Goal: Task Accomplishment & Management: Manage account settings

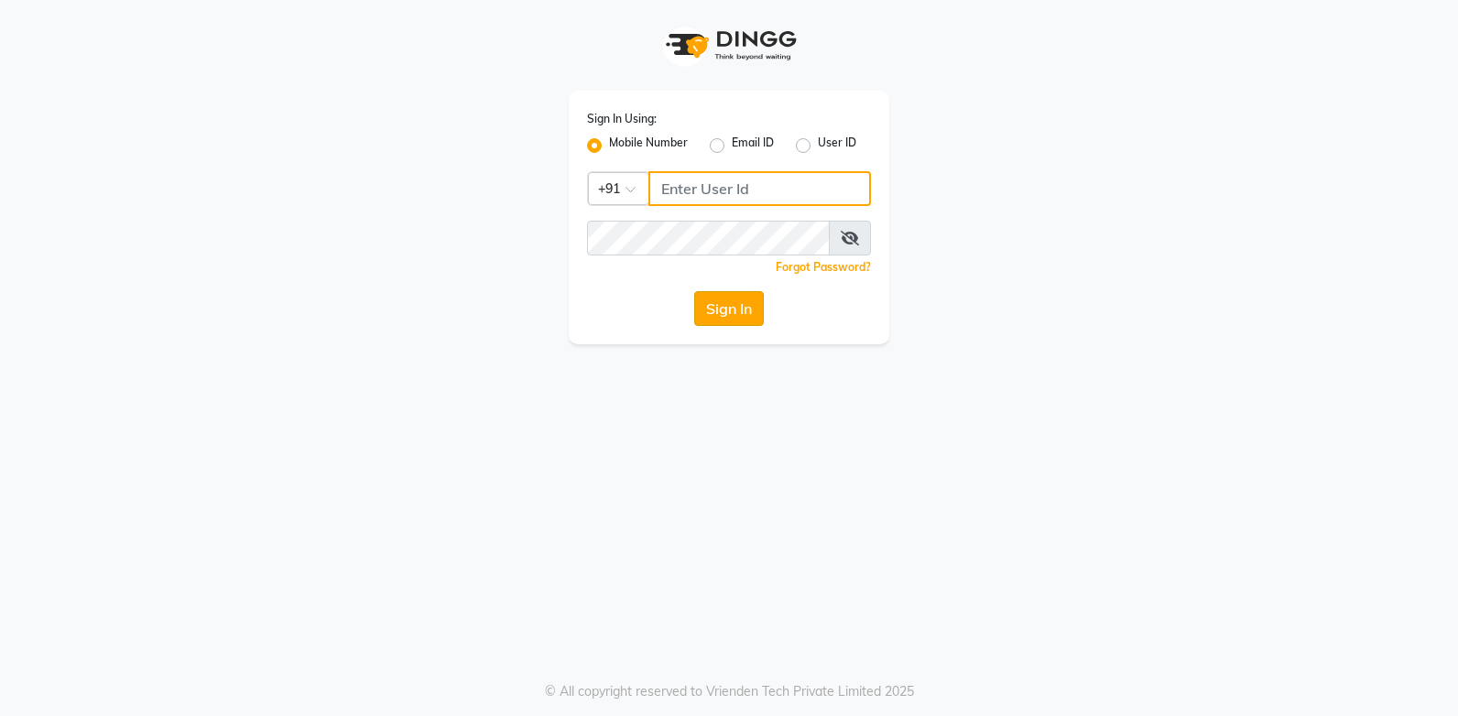
type input "9244260269"
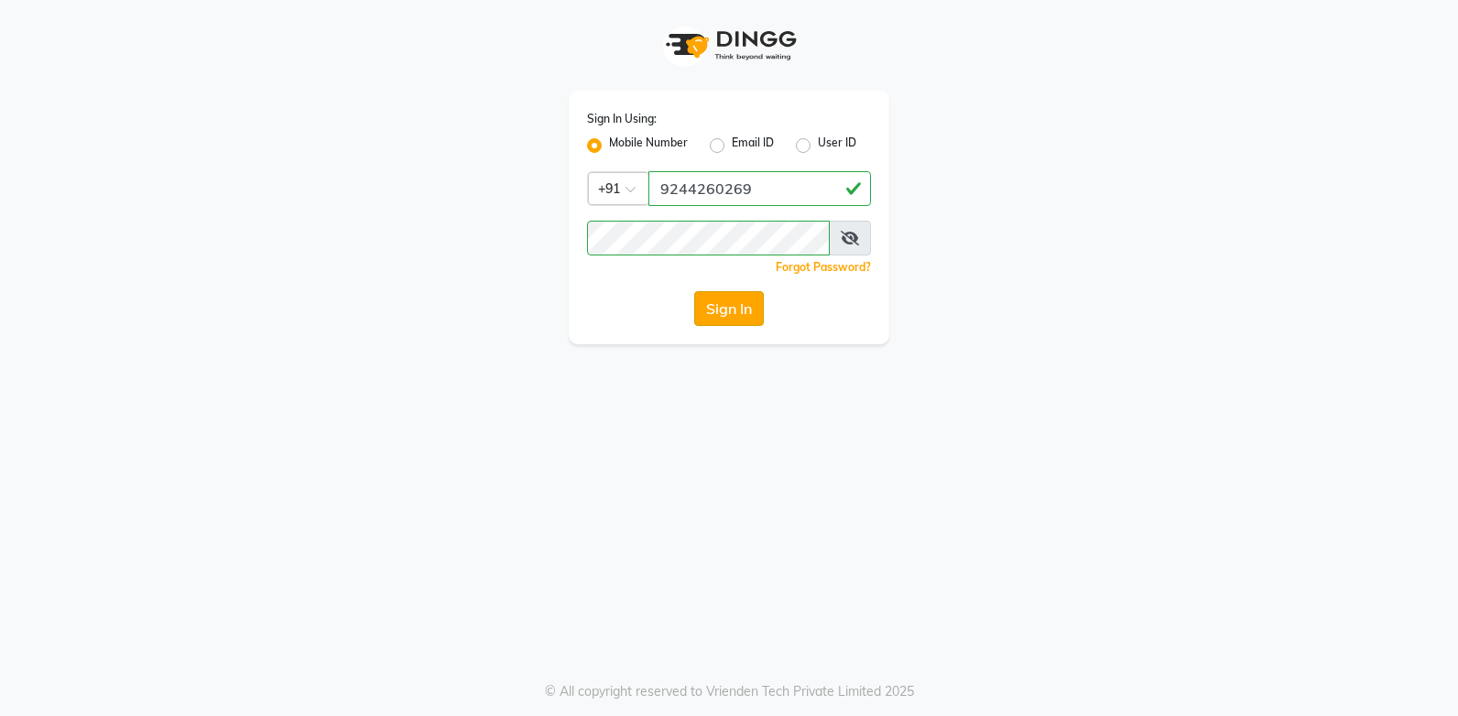
click at [730, 314] on button "Sign In" at bounding box center [729, 308] width 70 height 35
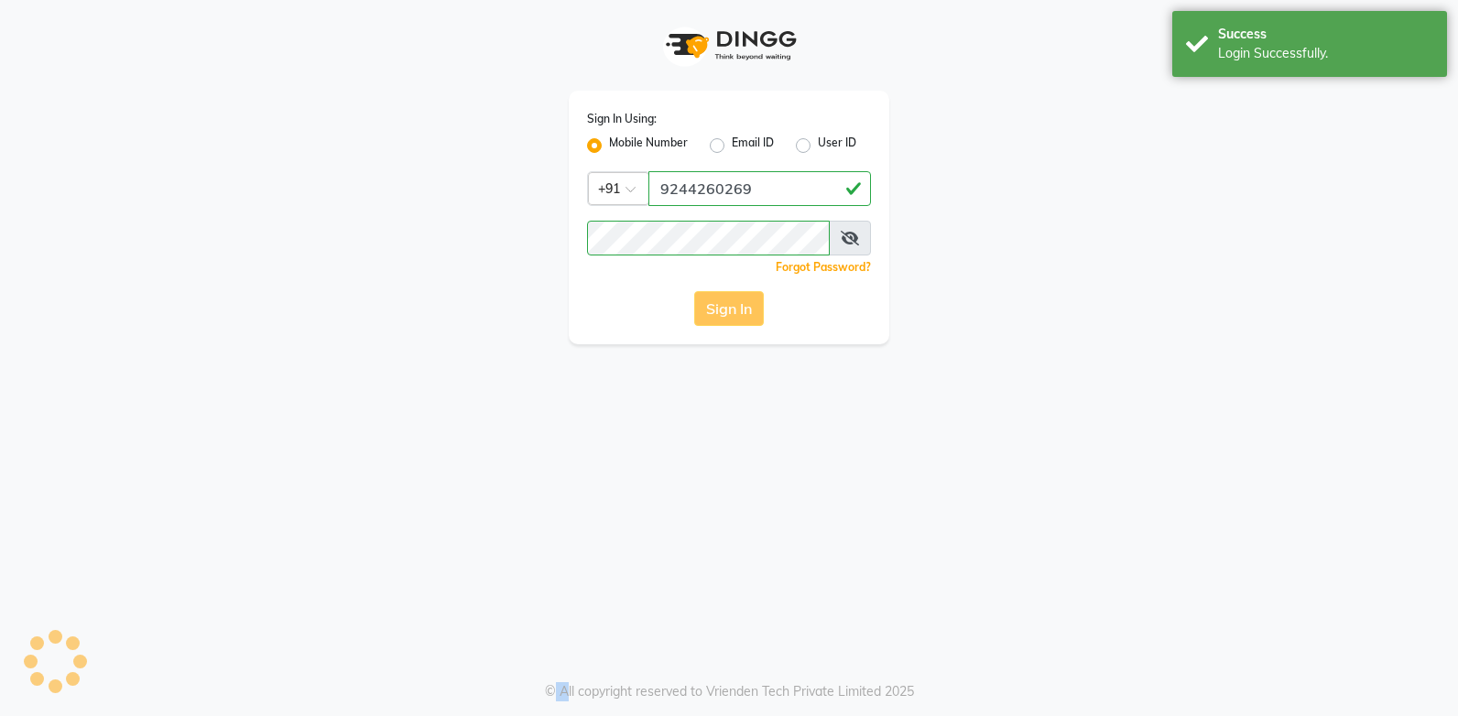
click at [730, 314] on div "Sign In" at bounding box center [729, 308] width 284 height 35
click at [730, 314] on button "Sign In" at bounding box center [729, 308] width 70 height 35
click at [715, 311] on button "Sign In" at bounding box center [729, 308] width 70 height 35
click at [715, 311] on div "Sign In" at bounding box center [729, 308] width 284 height 35
click at [716, 311] on button "Sign In" at bounding box center [729, 308] width 70 height 35
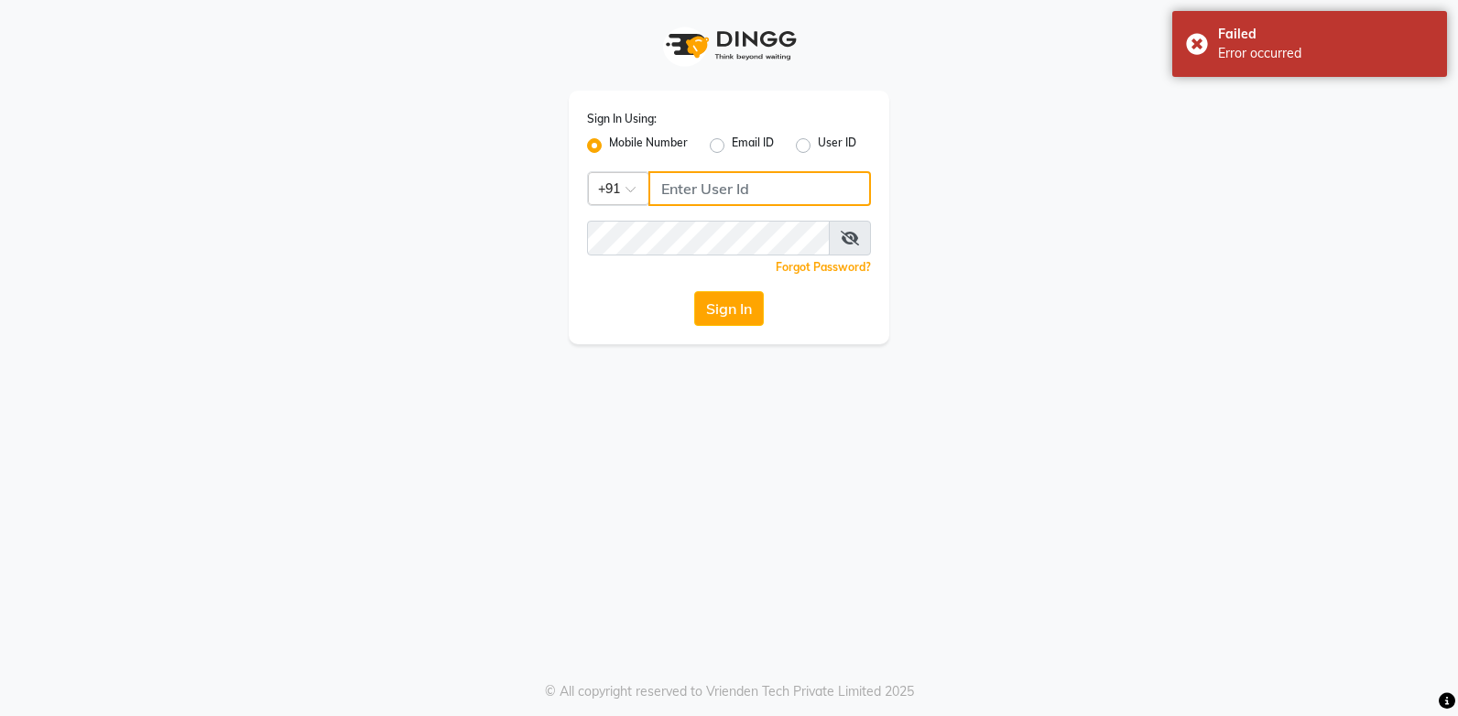
click at [721, 192] on input "Username" at bounding box center [759, 188] width 223 height 35
click at [857, 238] on icon at bounding box center [850, 238] width 18 height 15
type input "9244260269"
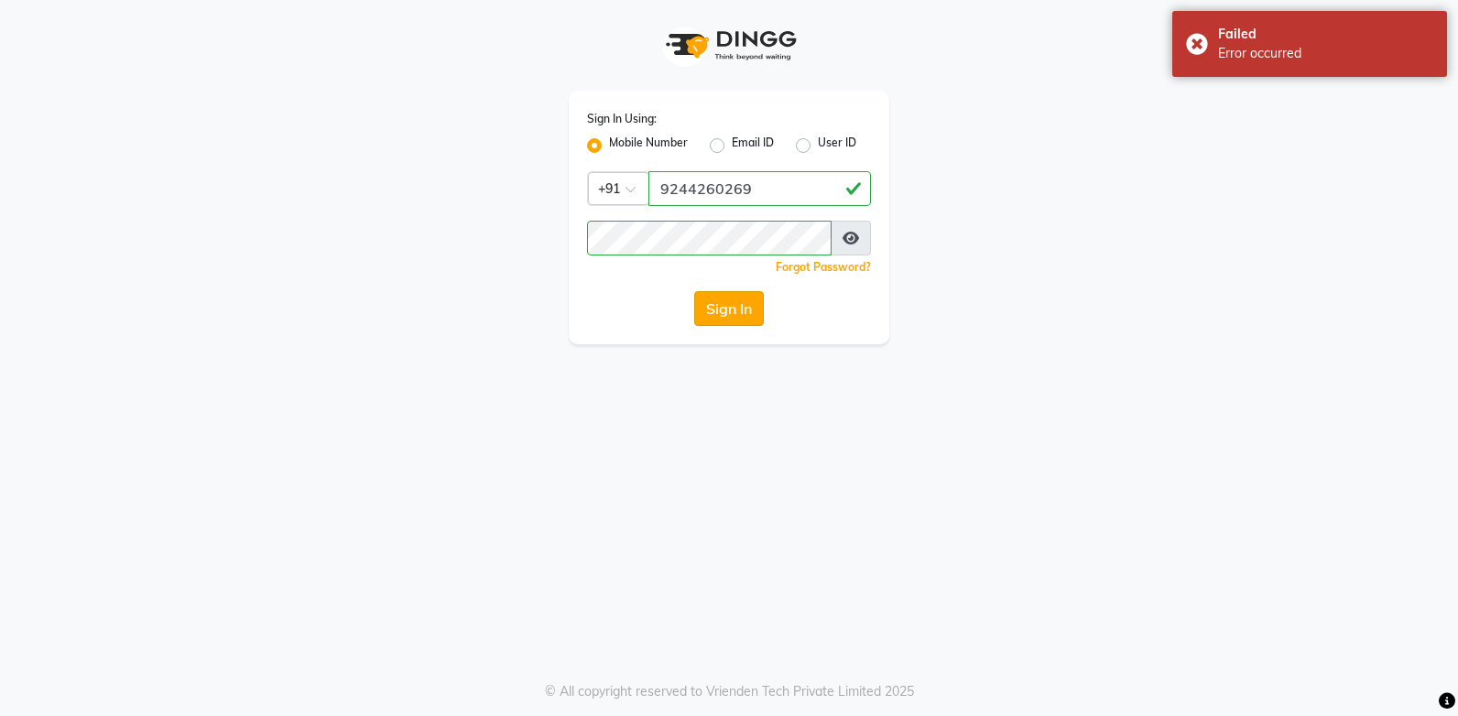
click at [724, 301] on button "Sign In" at bounding box center [729, 308] width 70 height 35
click at [724, 301] on div "Sign In" at bounding box center [729, 308] width 284 height 35
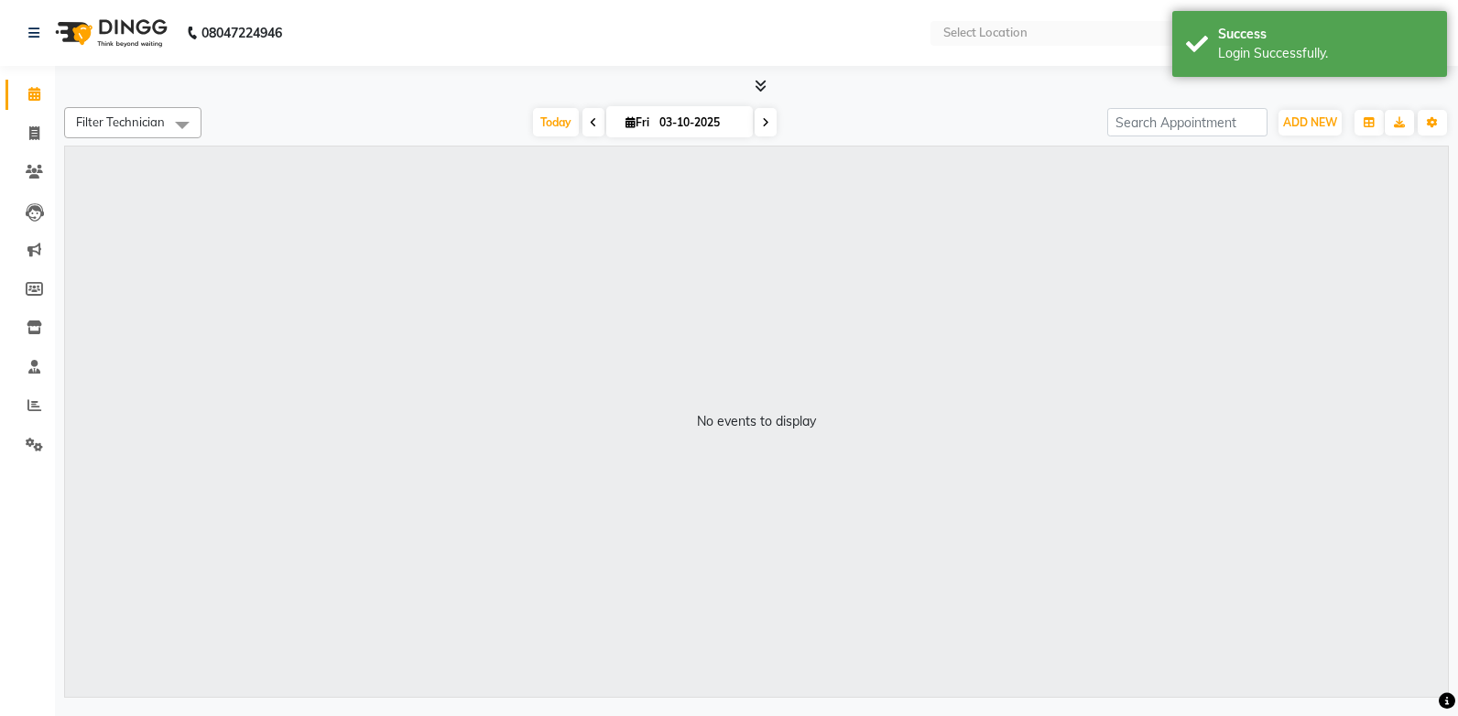
select select "en"
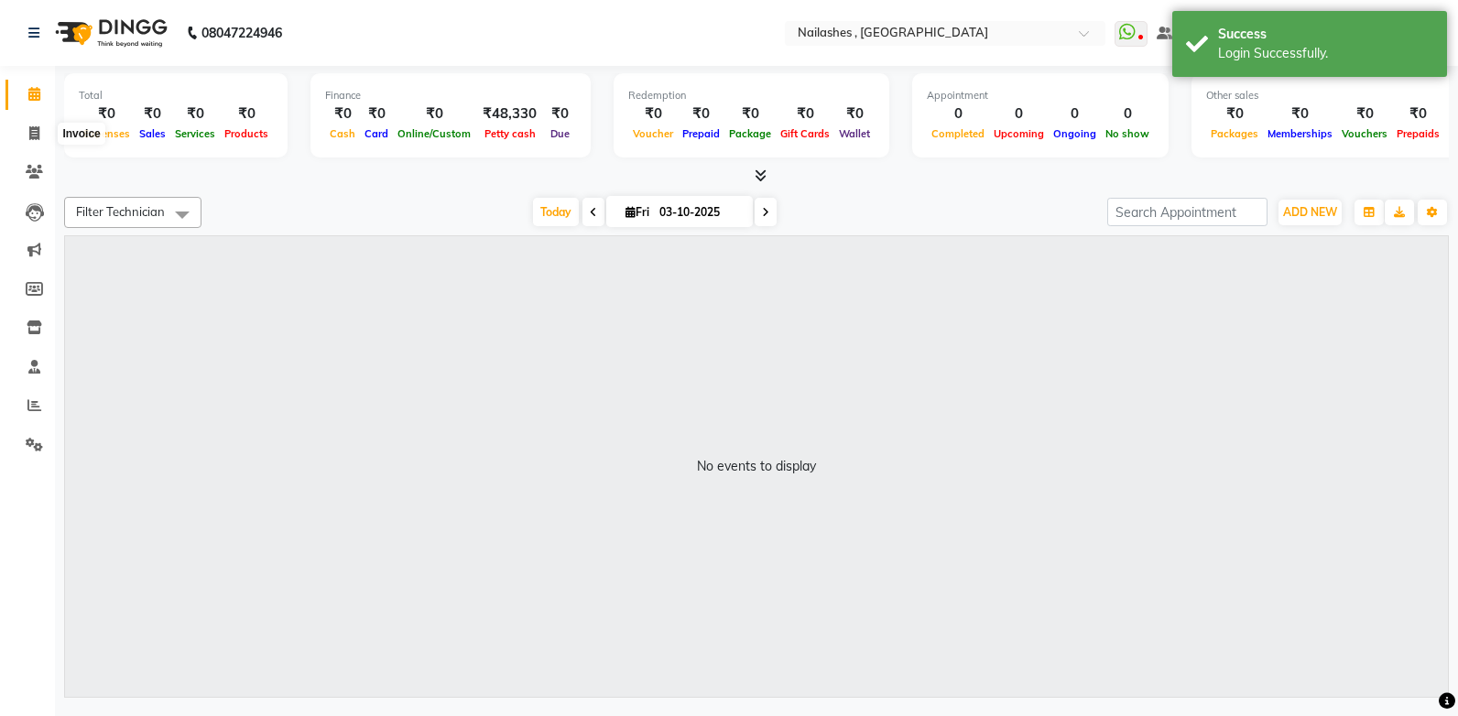
click at [758, 178] on icon at bounding box center [761, 176] width 12 height 14
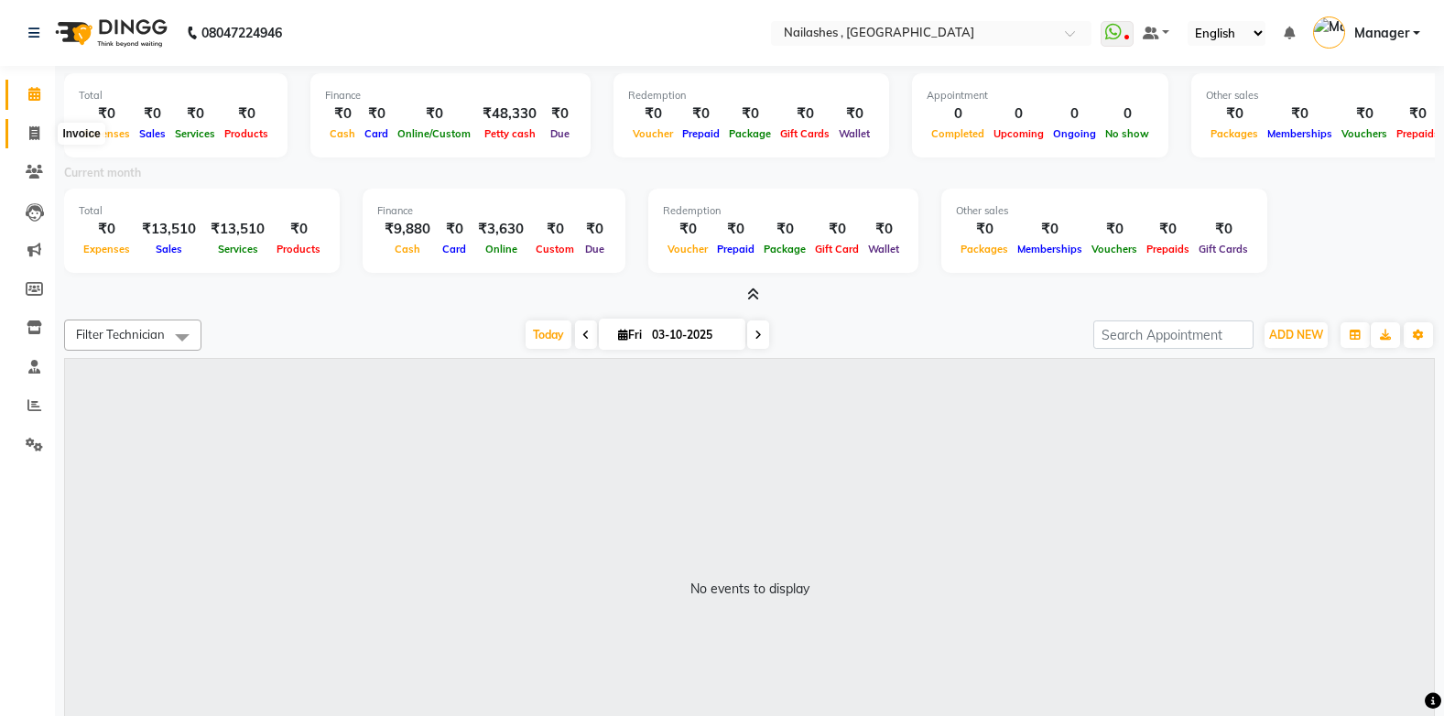
click at [30, 130] on icon at bounding box center [34, 133] width 10 height 14
select select "service"
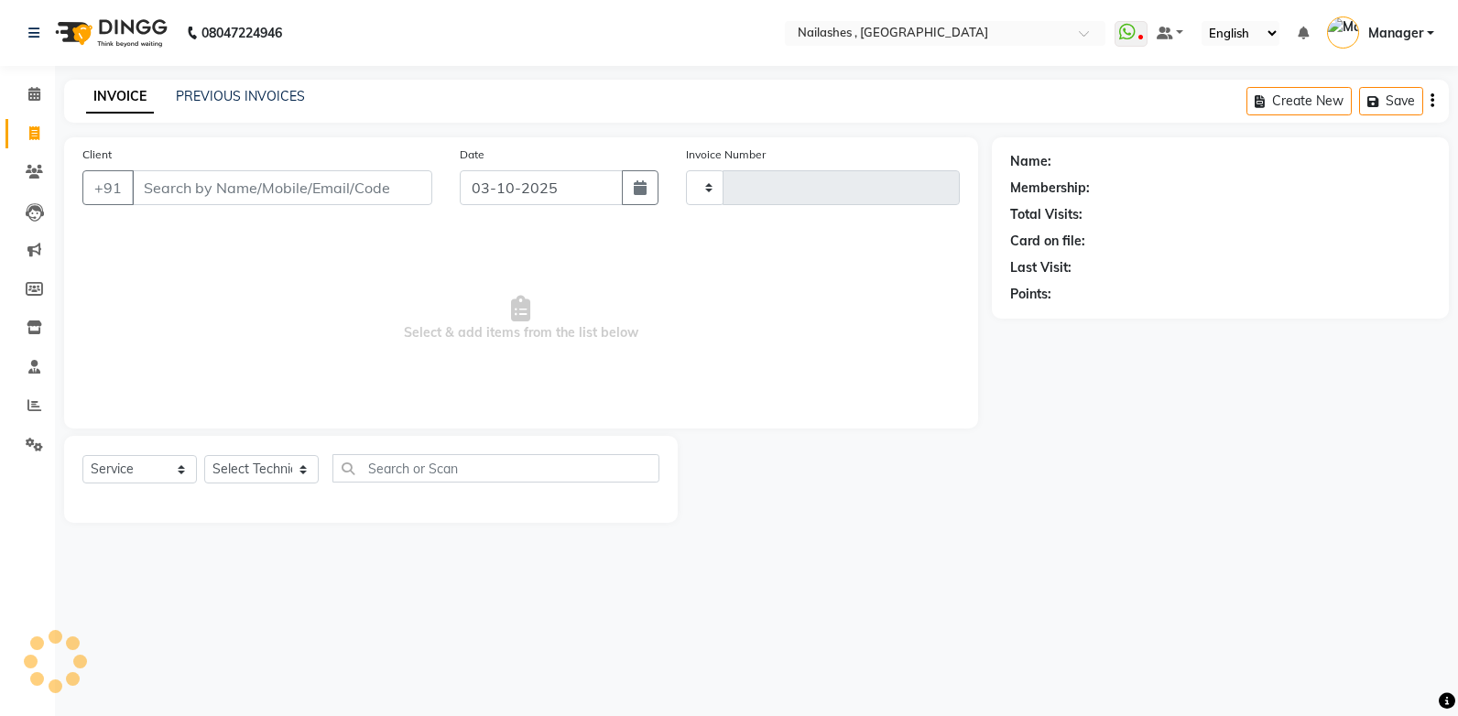
type input "1112"
select select "4749"
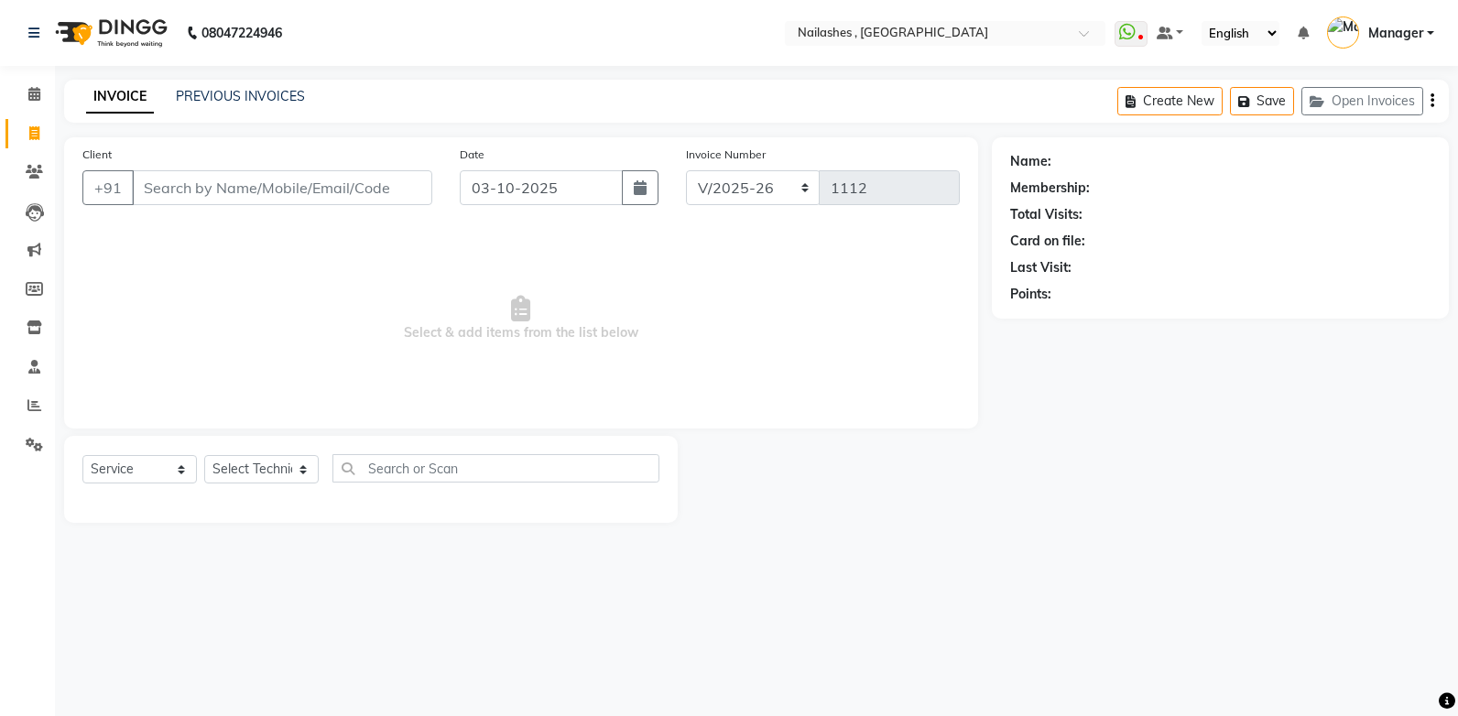
click at [154, 190] on input "Client" at bounding box center [282, 187] width 300 height 35
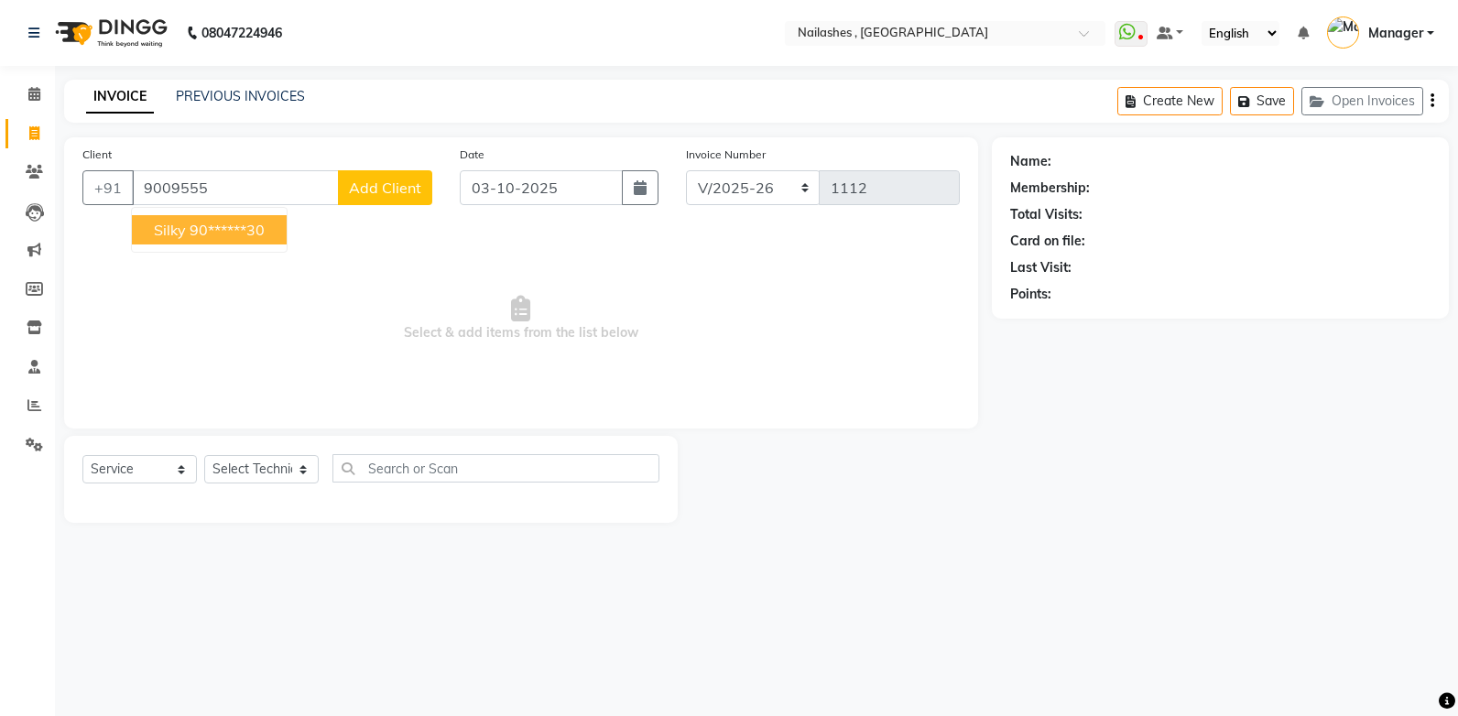
click at [180, 225] on span "silky" at bounding box center [170, 230] width 32 height 18
type input "90******30"
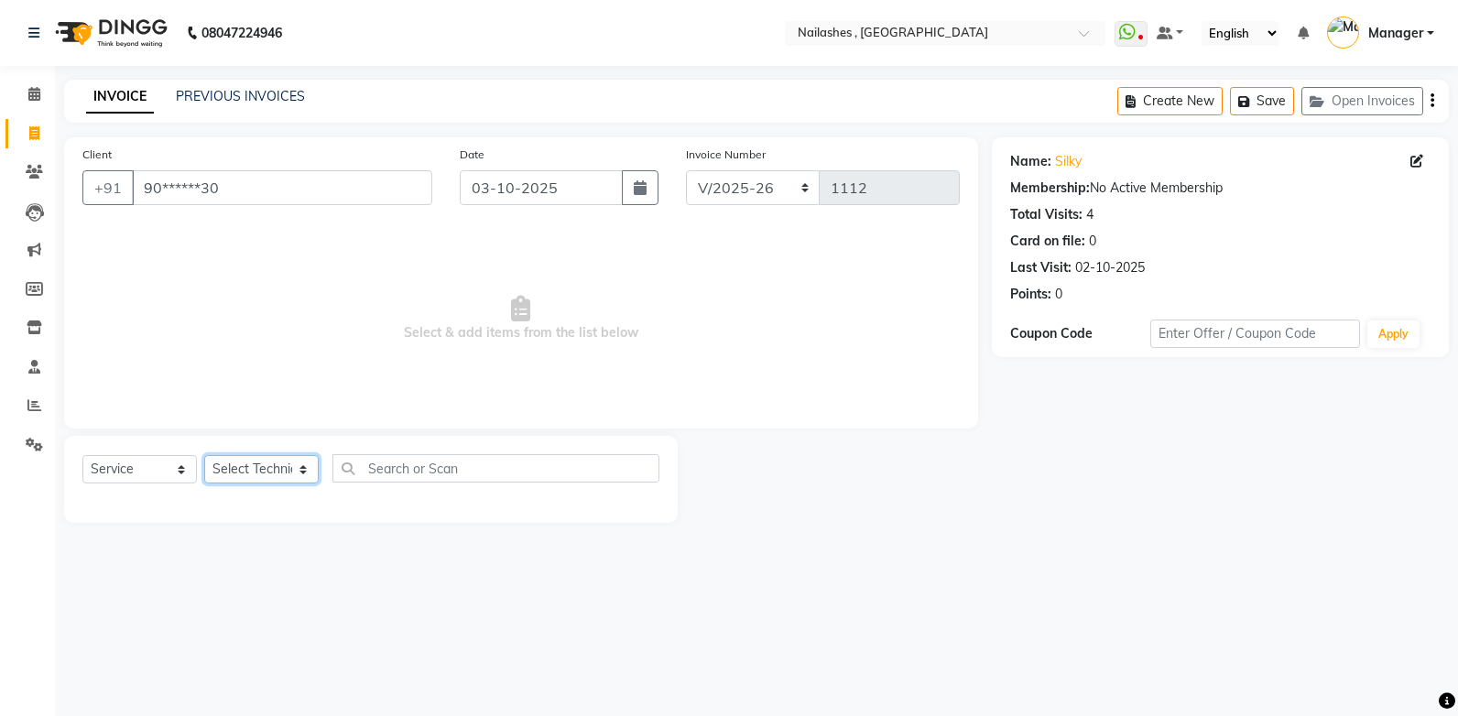
click at [271, 473] on select "Select Technician [PERSON_NAME] [PERSON_NAME] Manager [PERSON_NAME] [MEDICAL_DA…" at bounding box center [261, 469] width 114 height 28
select select "32691"
click at [204, 455] on select "Select Technician [PERSON_NAME] [PERSON_NAME] Manager [PERSON_NAME] [MEDICAL_DA…" at bounding box center [261, 469] width 114 height 28
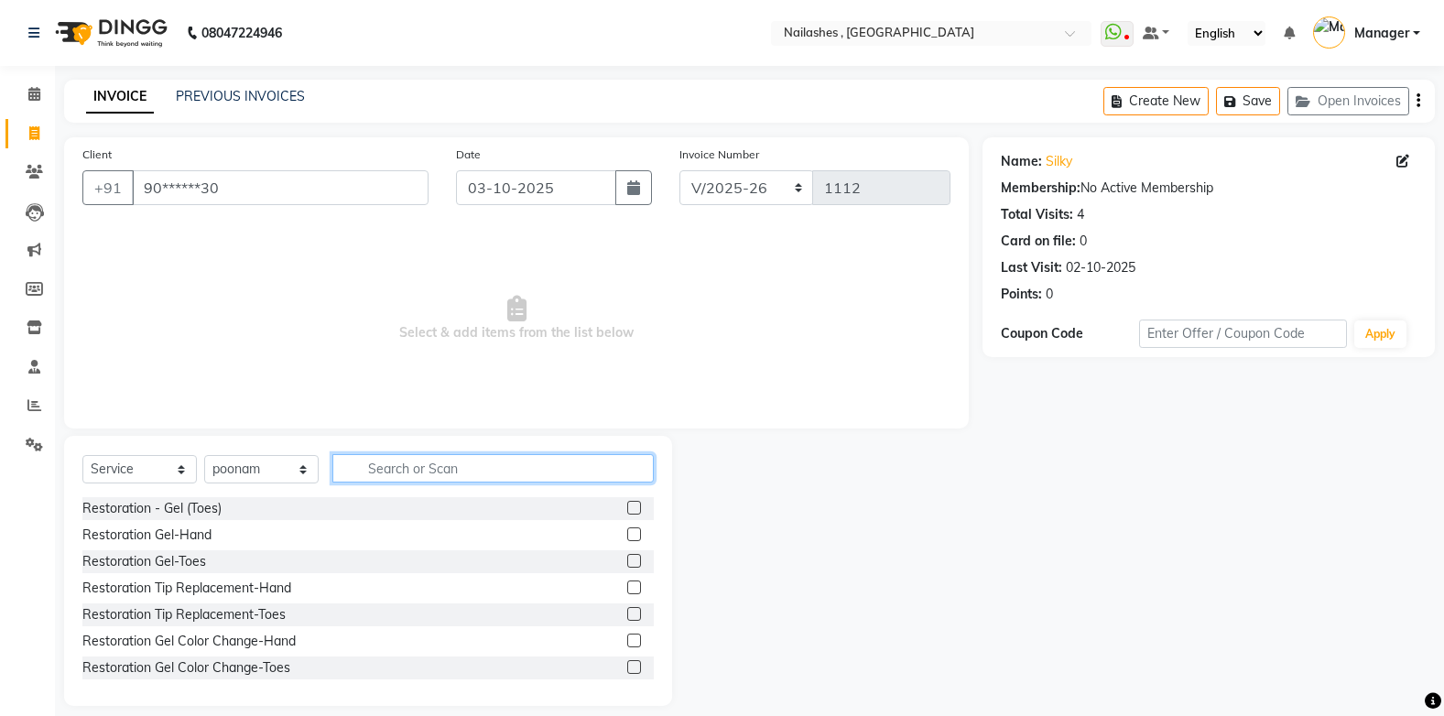
click at [414, 472] on input "text" at bounding box center [492, 468] width 321 height 28
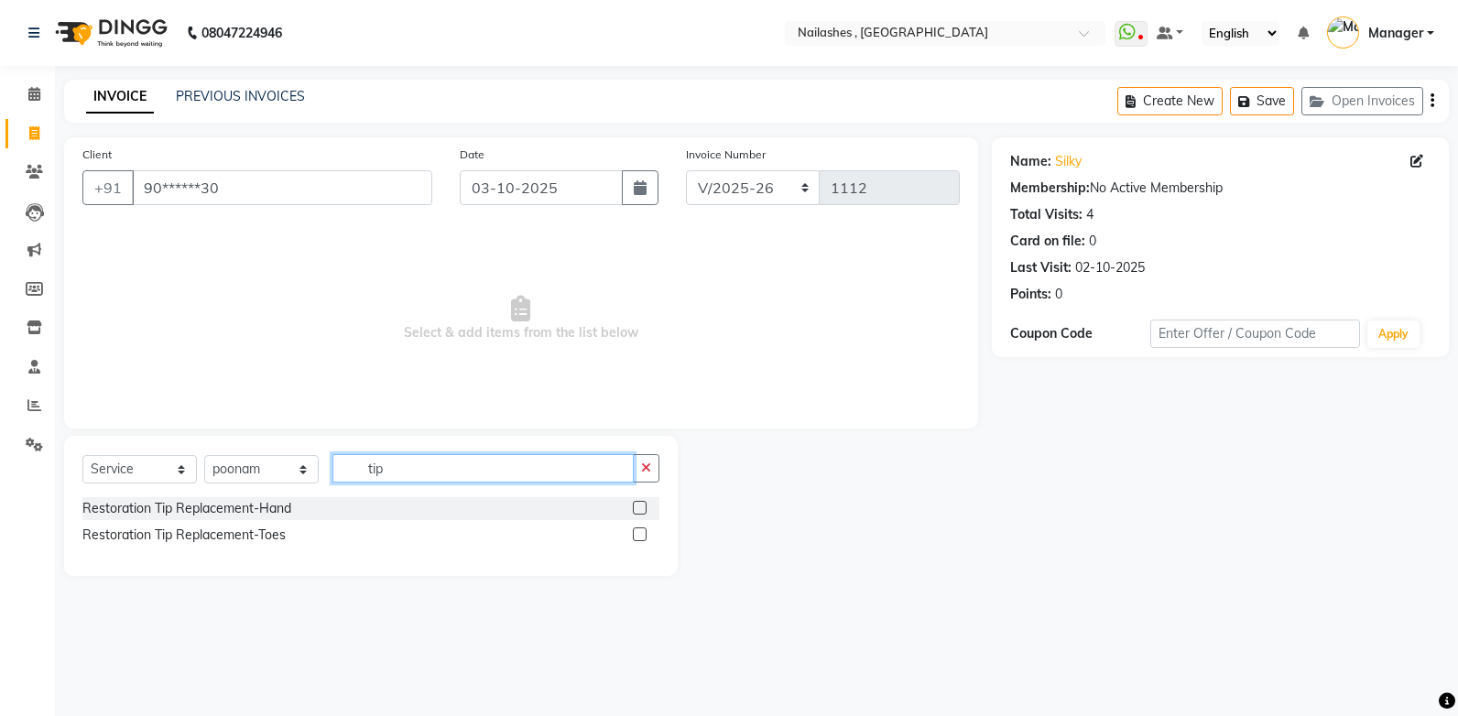
type input "tip"
click at [636, 508] on label at bounding box center [640, 508] width 14 height 14
click at [636, 508] on input "checkbox" at bounding box center [639, 509] width 12 height 12
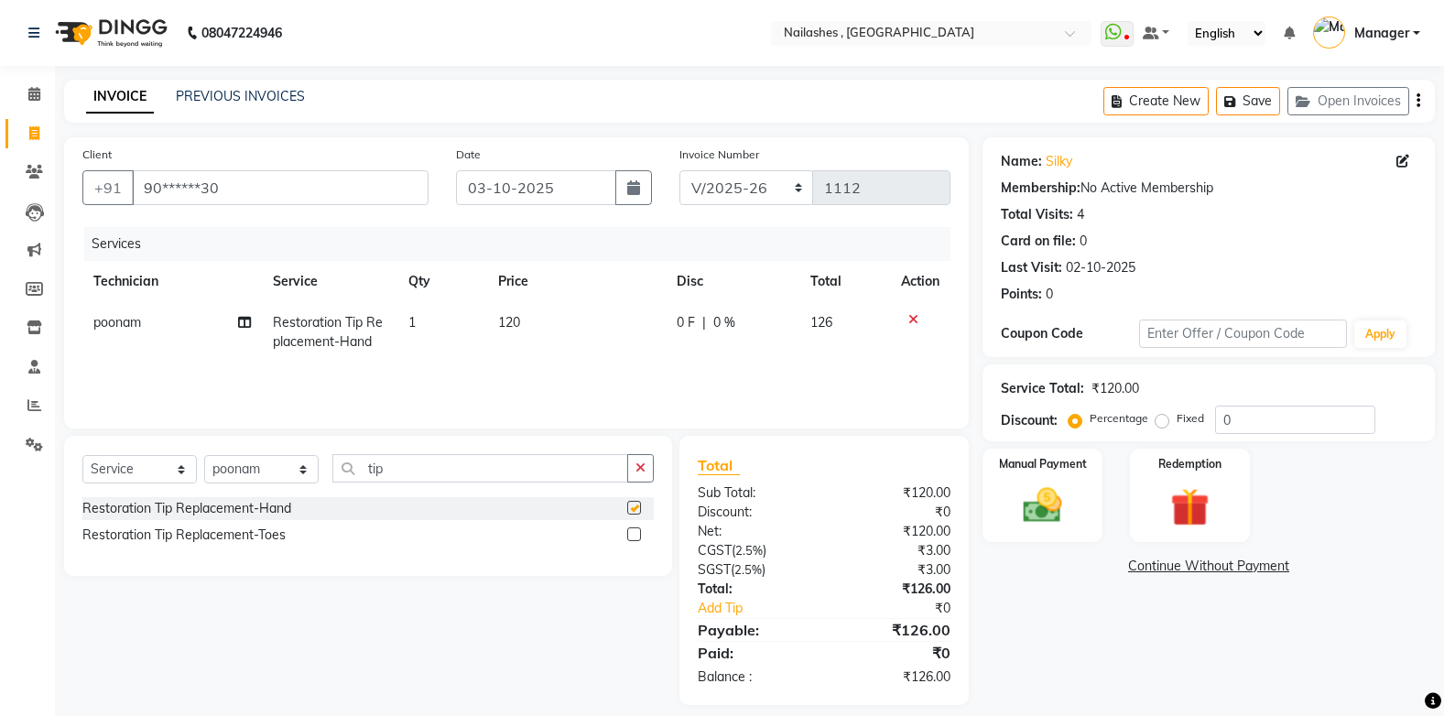
checkbox input "false"
click at [641, 462] on icon "button" at bounding box center [641, 468] width 10 height 13
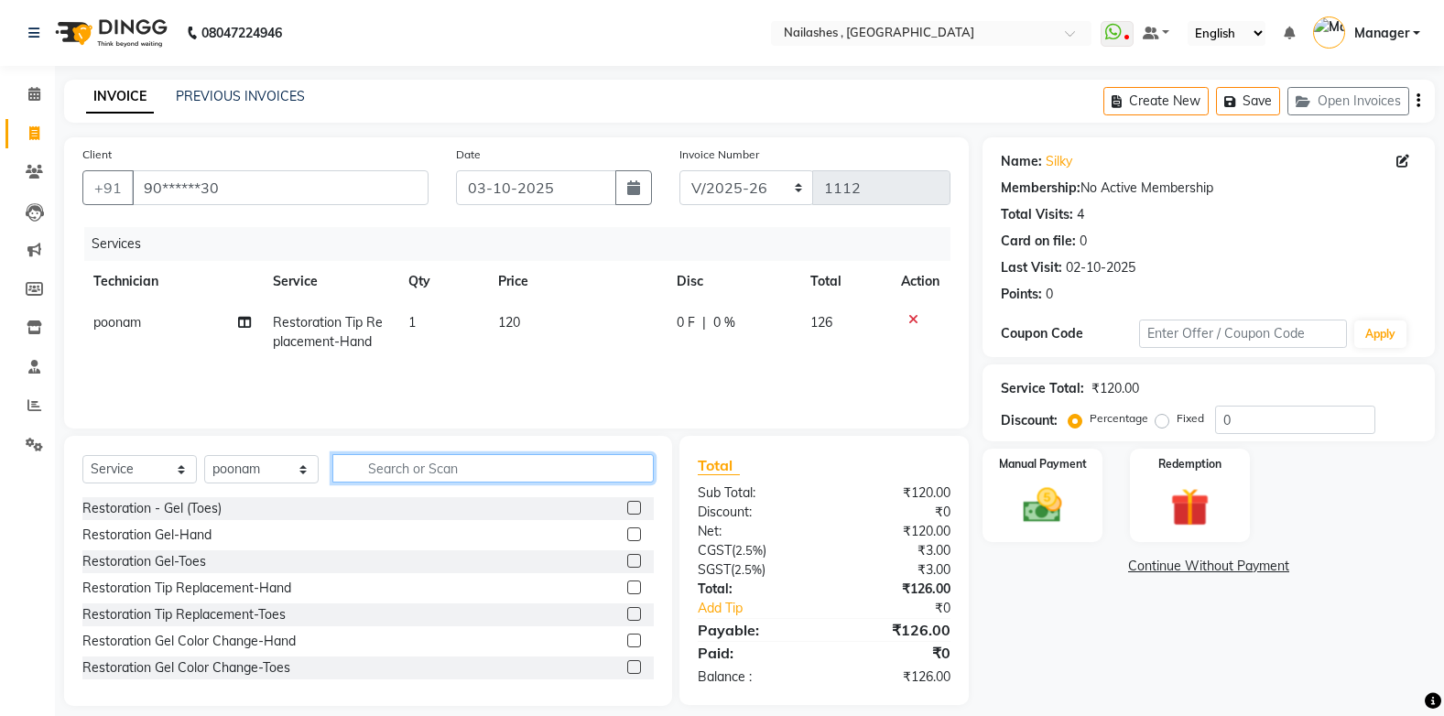
click at [386, 473] on input "text" at bounding box center [492, 468] width 321 height 28
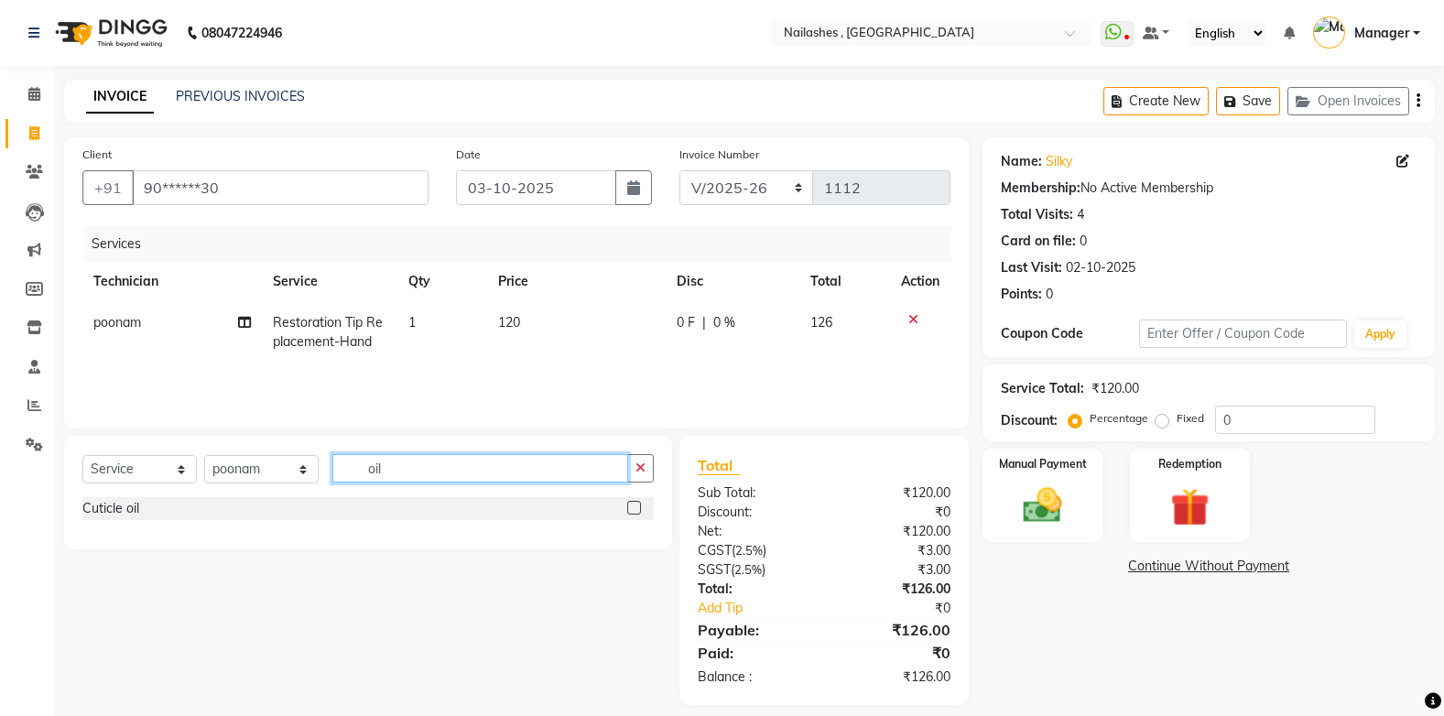
type input "oil"
click at [632, 505] on label at bounding box center [634, 508] width 14 height 14
click at [632, 505] on input "checkbox" at bounding box center [633, 509] width 12 height 12
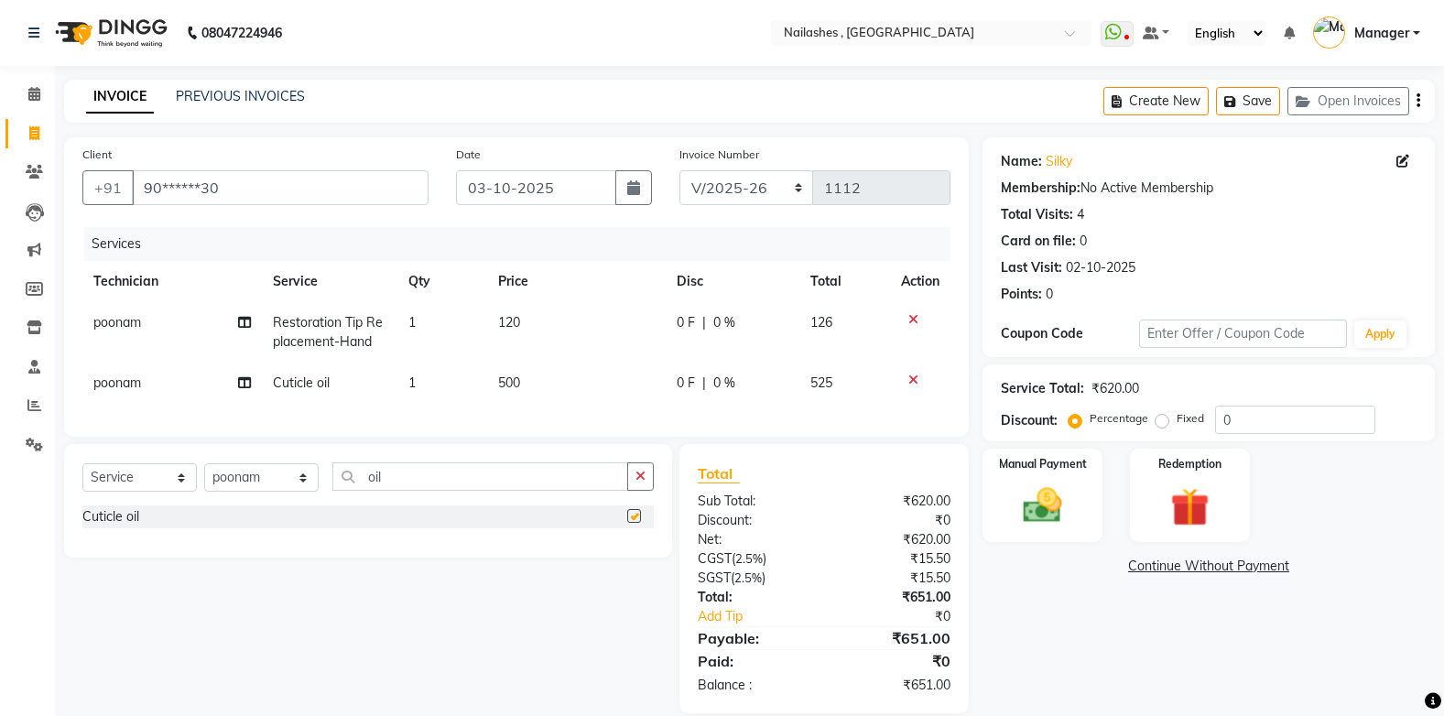
checkbox input "false"
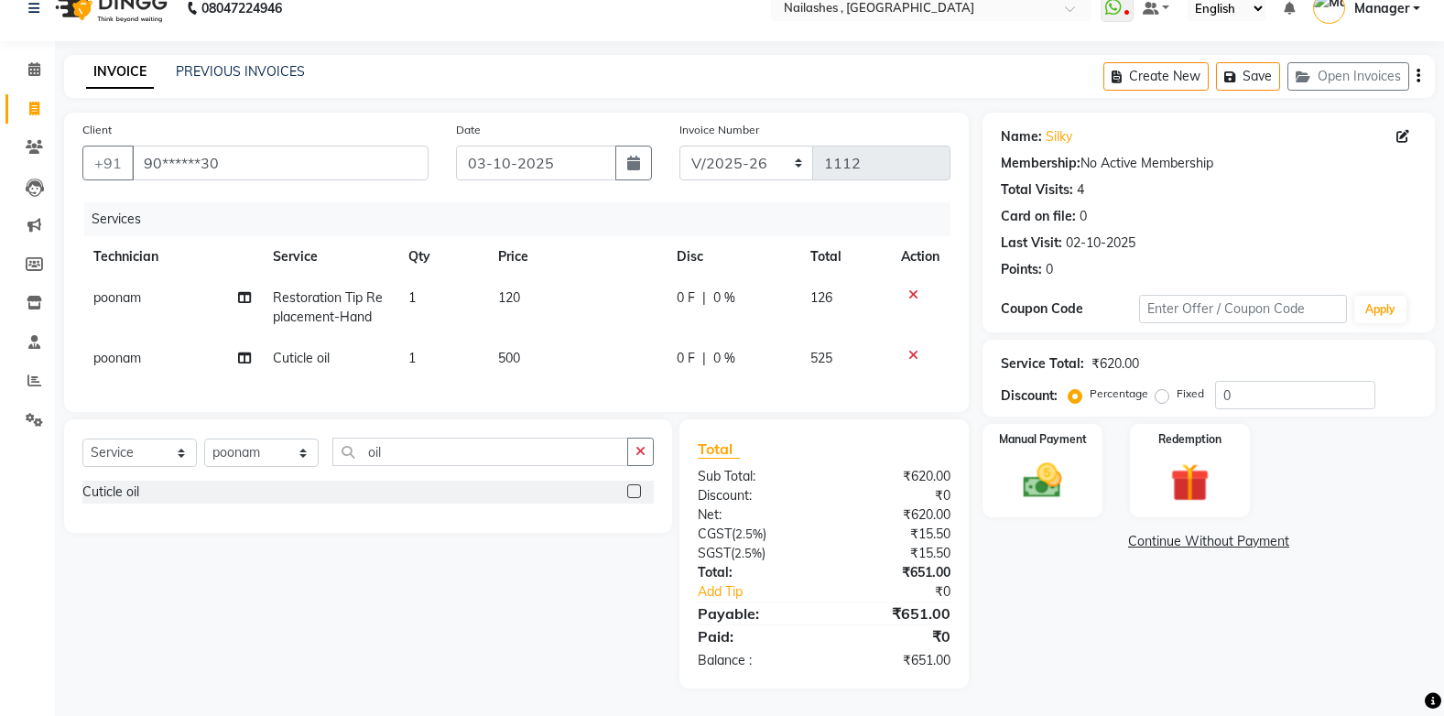
scroll to position [38, 0]
click at [1177, 386] on label "Fixed" at bounding box center [1190, 394] width 27 height 16
click at [1159, 387] on input "Fixed" at bounding box center [1165, 393] width 13 height 13
radio input "true"
click at [1246, 381] on input "0" at bounding box center [1295, 395] width 160 height 28
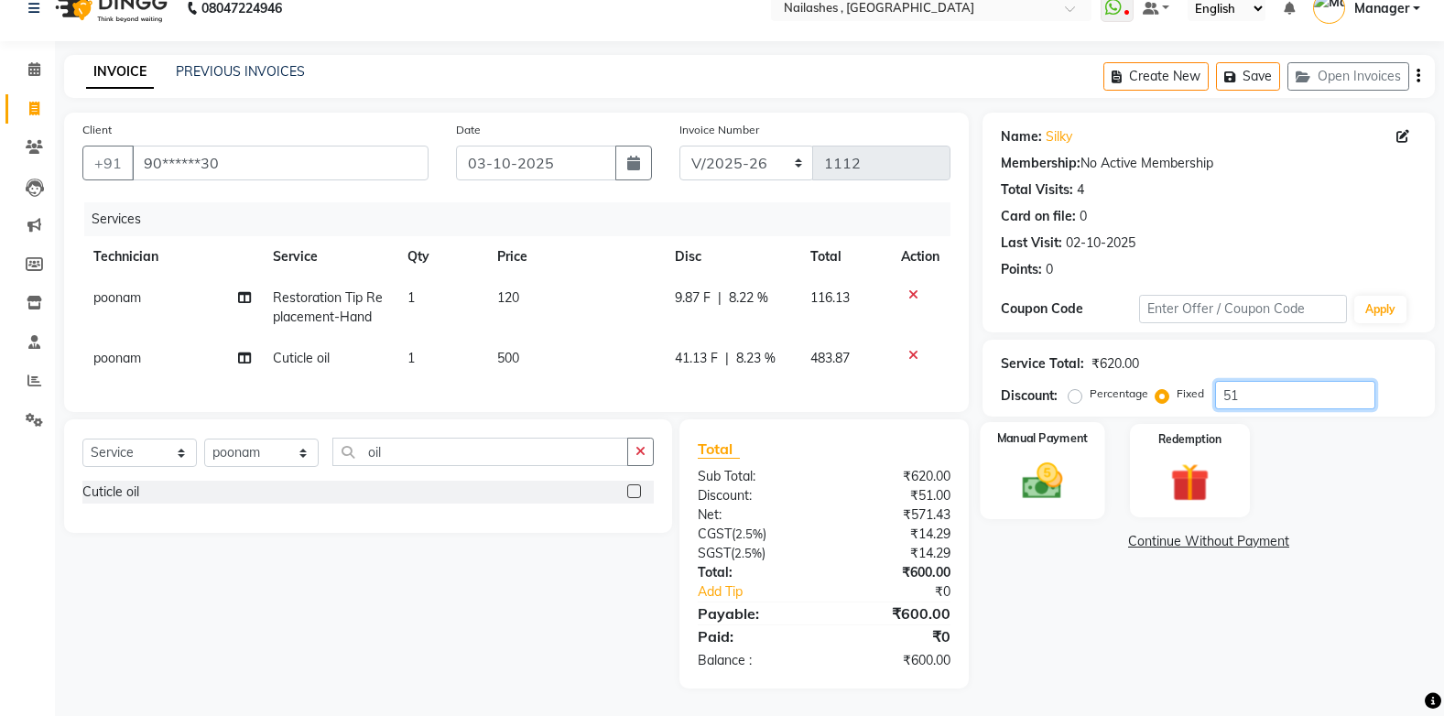
type input "51"
click at [1068, 487] on img at bounding box center [1042, 481] width 65 height 46
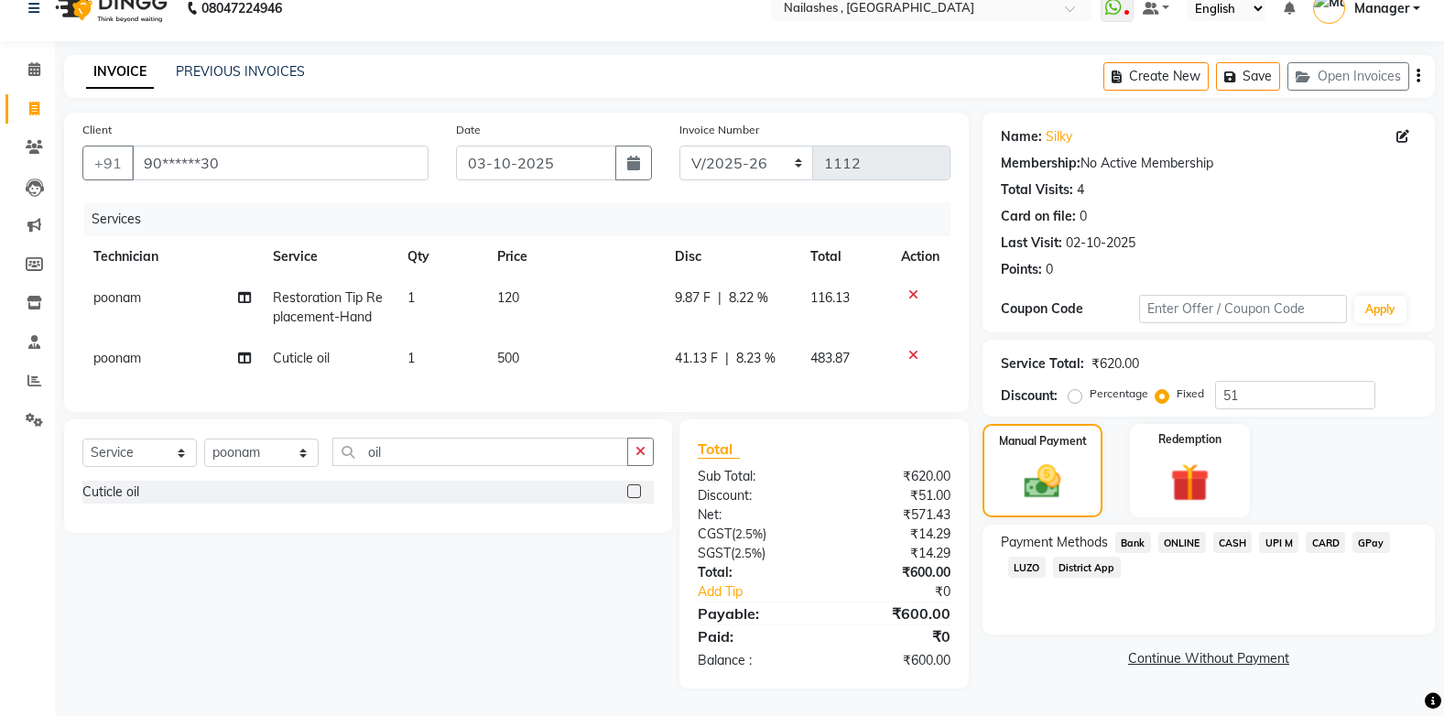
click at [1228, 532] on span "CASH" at bounding box center [1232, 542] width 39 height 21
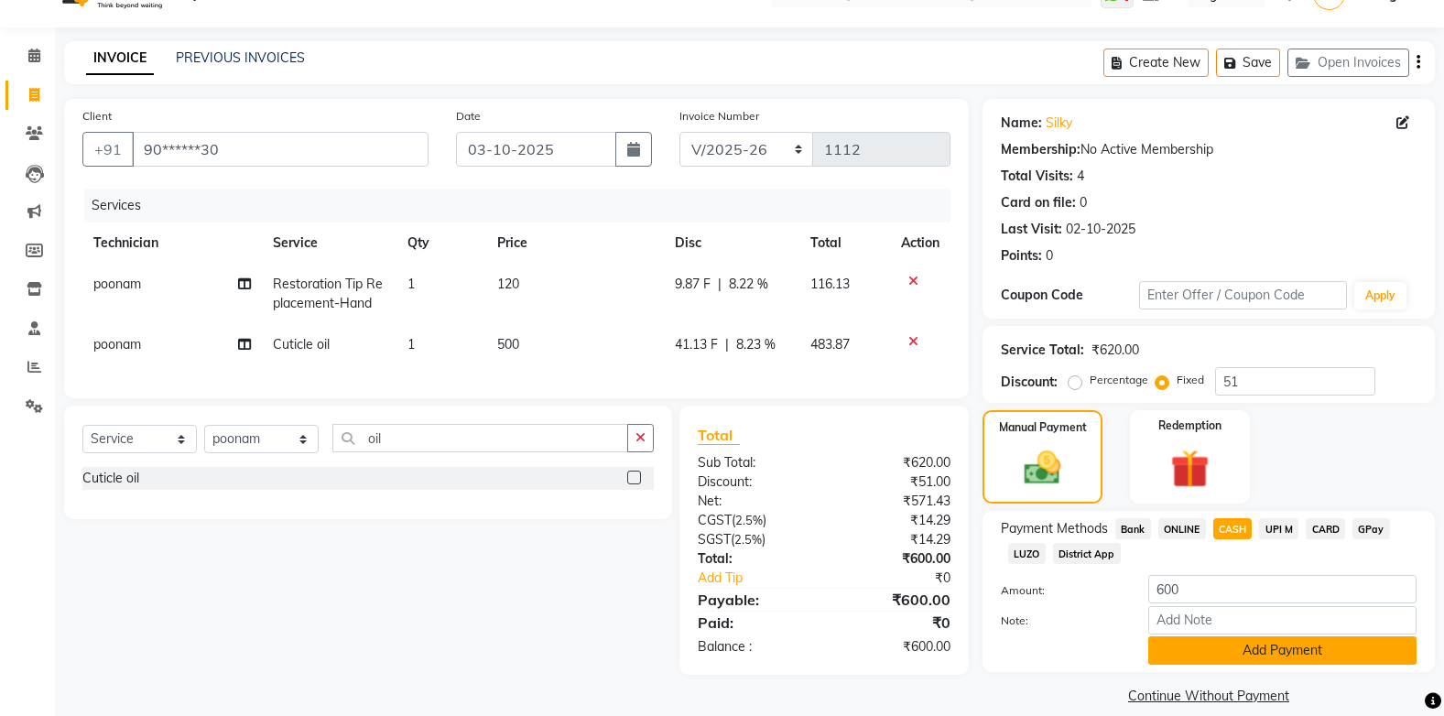
click at [1247, 645] on button "Add Payment" at bounding box center [1282, 650] width 268 height 28
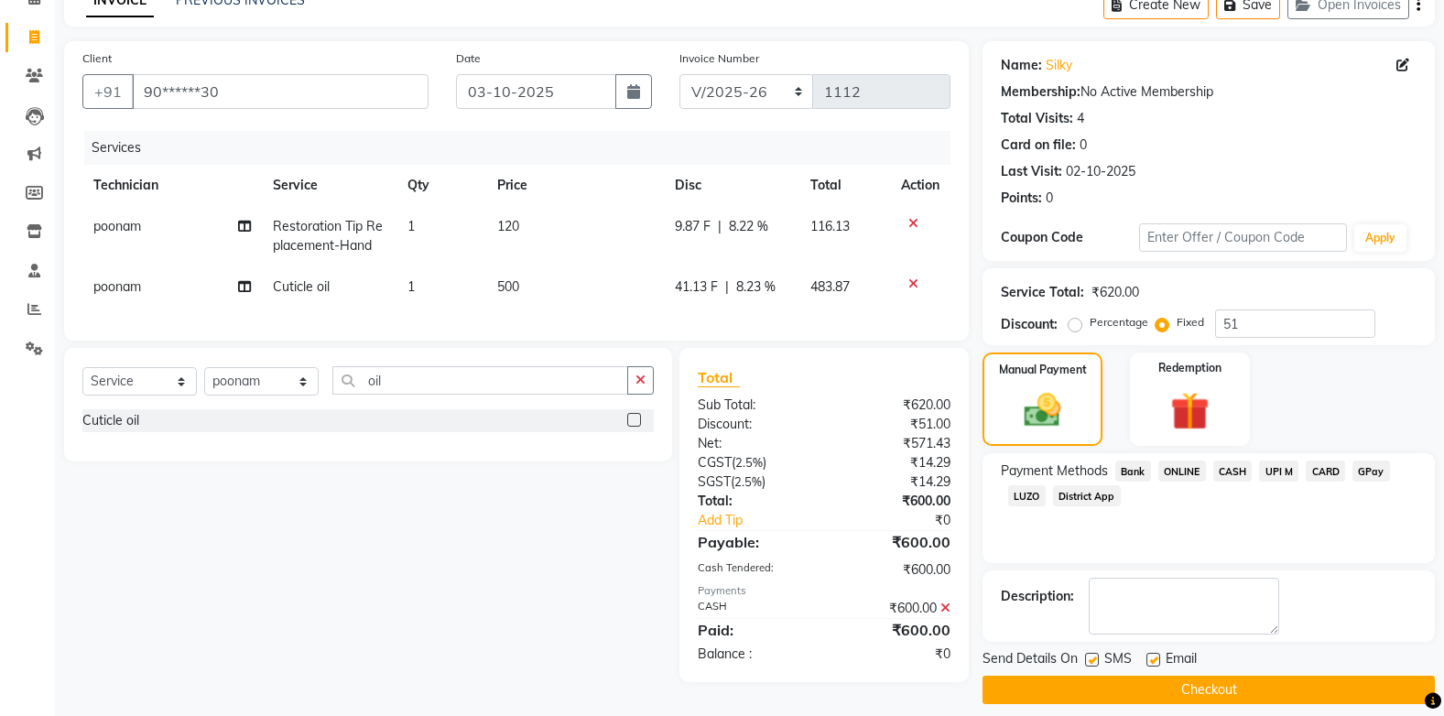
scroll to position [112, 0]
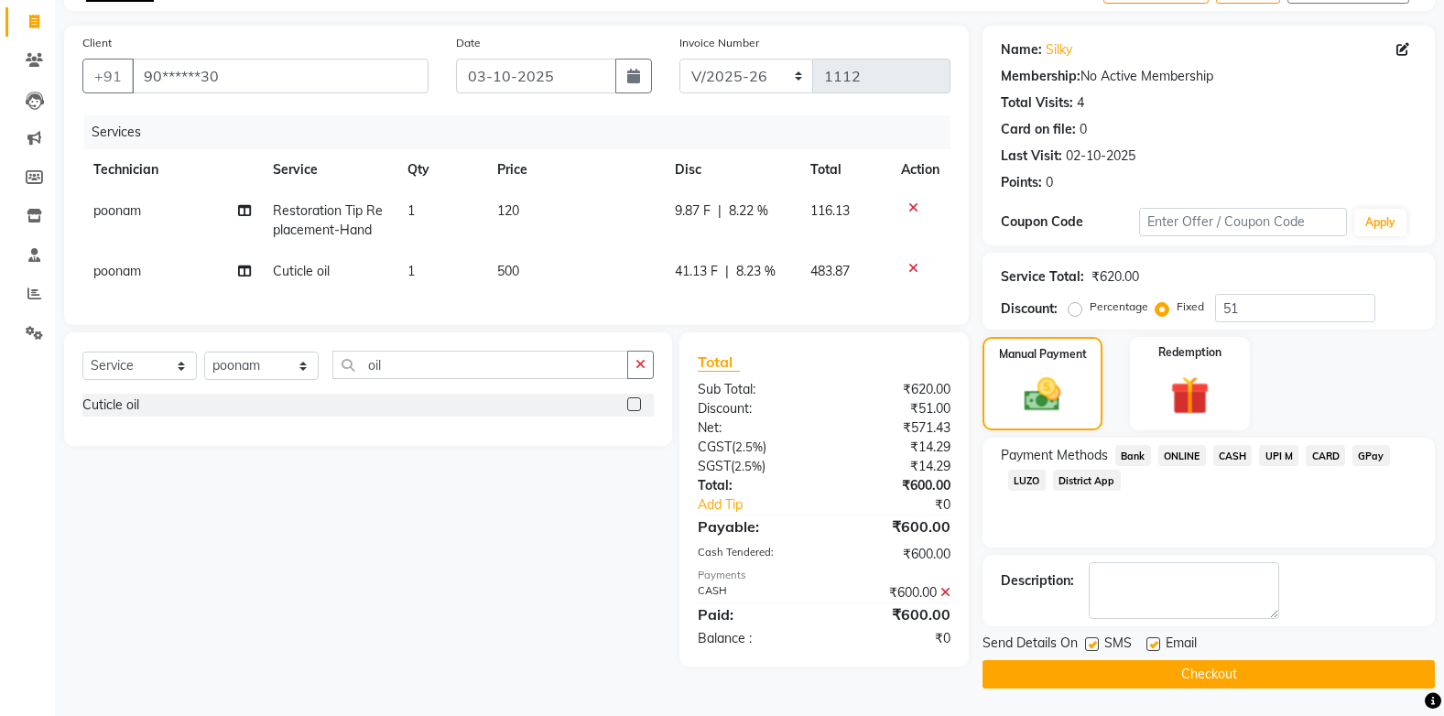
click at [1210, 679] on button "Checkout" at bounding box center [1209, 674] width 452 height 28
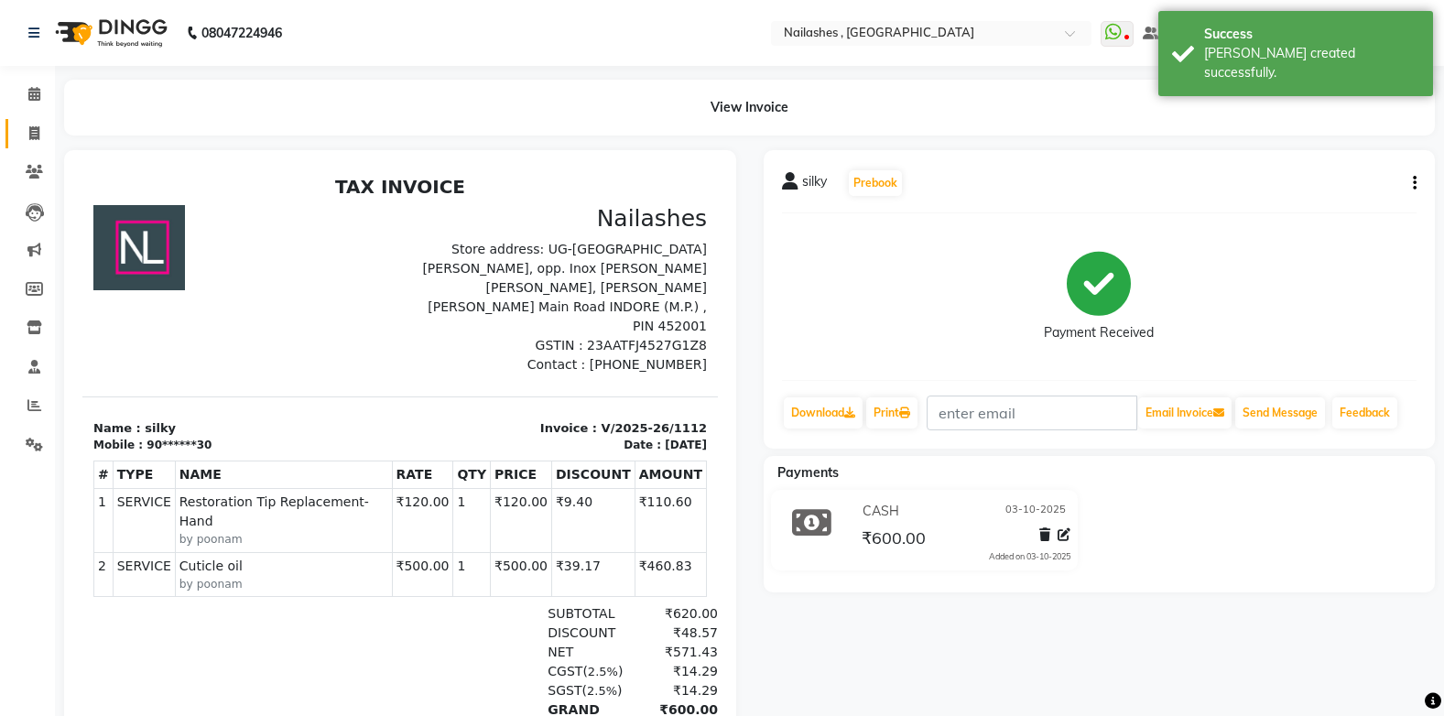
click at [31, 131] on icon at bounding box center [34, 133] width 10 height 14
select select "service"
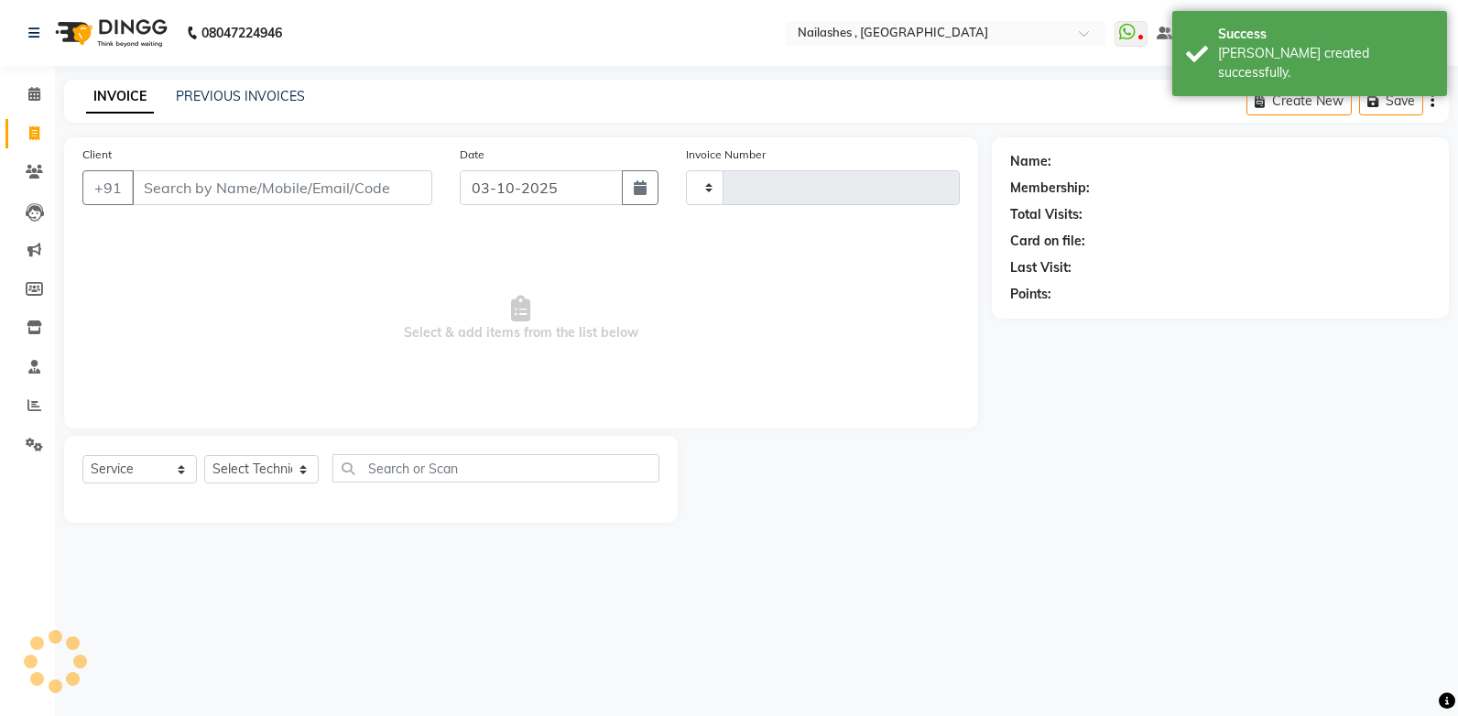
type input "1113"
select select "4749"
click at [167, 193] on input "Client" at bounding box center [282, 187] width 300 height 35
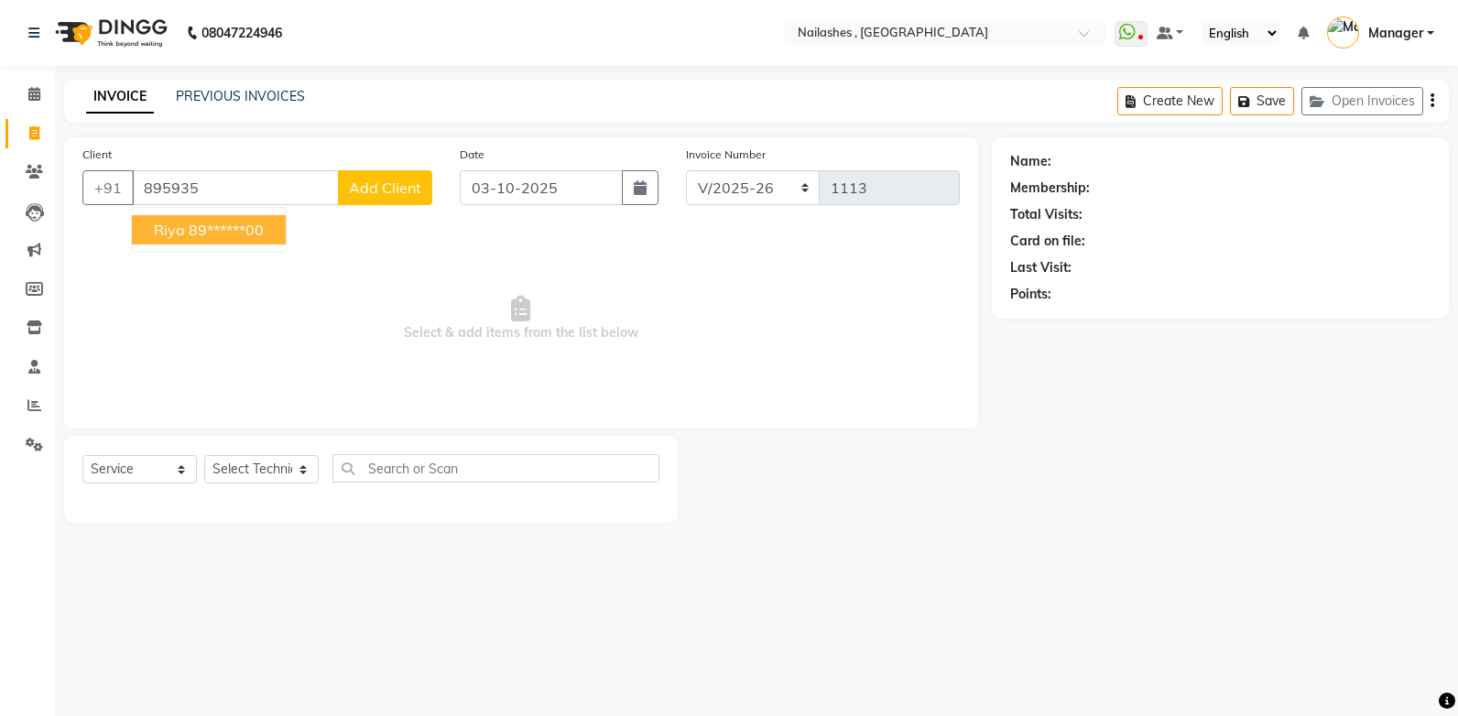
click at [223, 232] on ngb-highlight "89******00" at bounding box center [226, 230] width 75 height 18
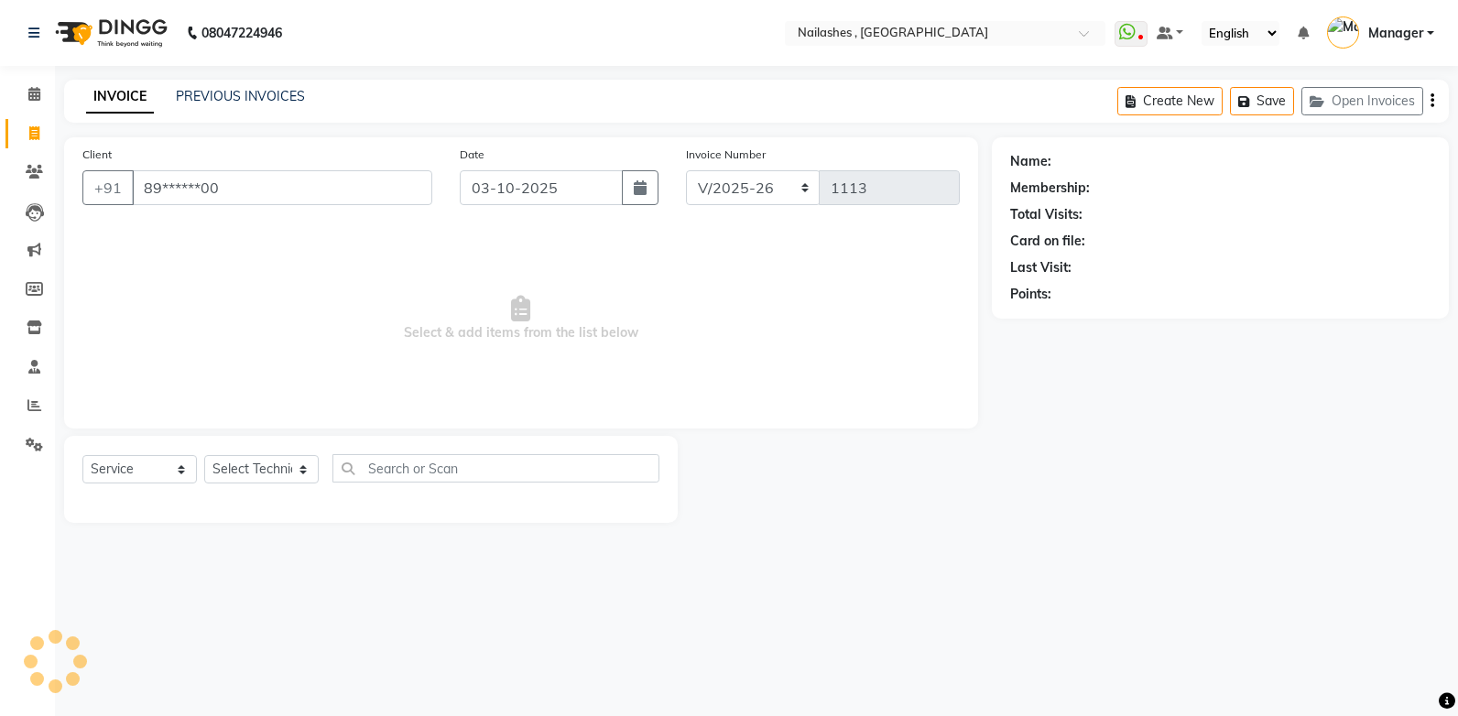
type input "89******00"
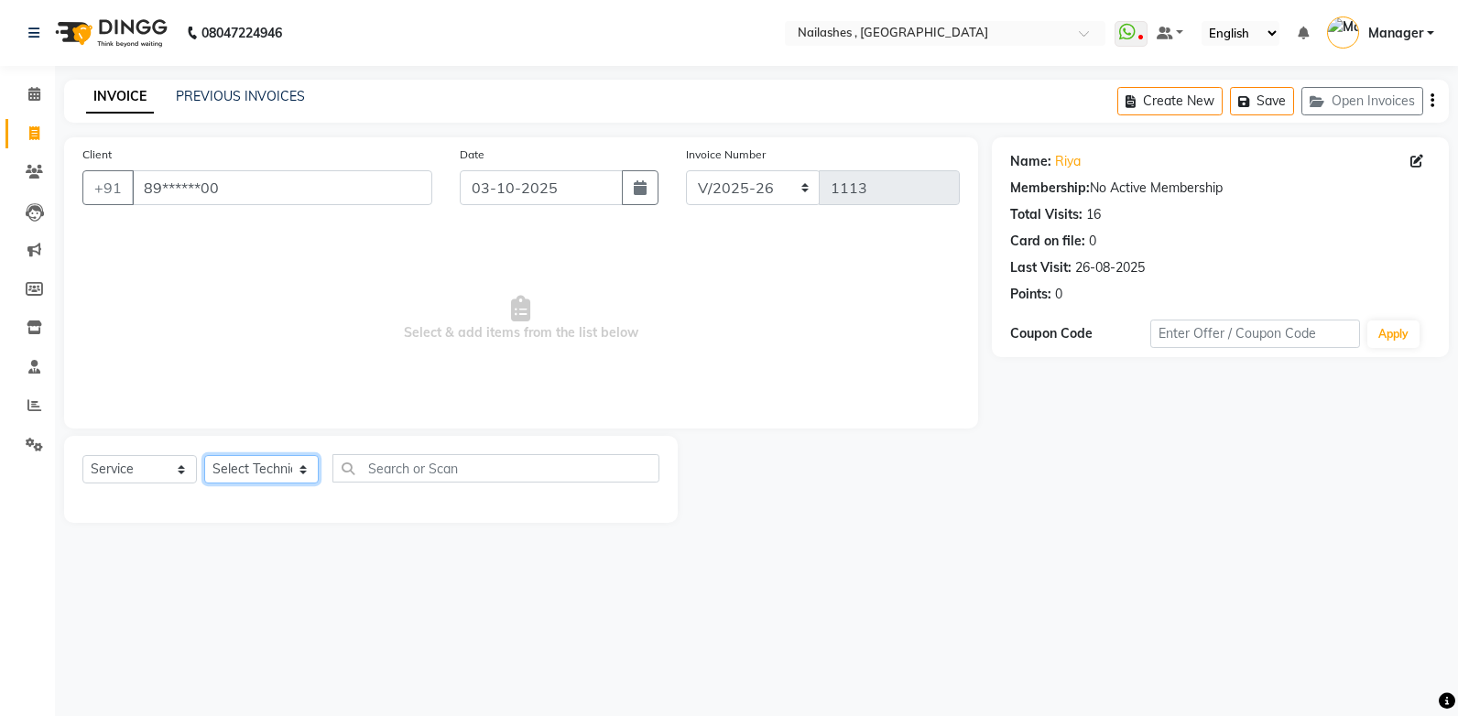
click at [288, 470] on select "Select Technician [PERSON_NAME] [PERSON_NAME] Manager [PERSON_NAME] [MEDICAL_DA…" at bounding box center [261, 469] width 114 height 28
select select "32691"
click at [204, 455] on select "Select Technician [PERSON_NAME] [PERSON_NAME] Manager [PERSON_NAME] [MEDICAL_DA…" at bounding box center [261, 469] width 114 height 28
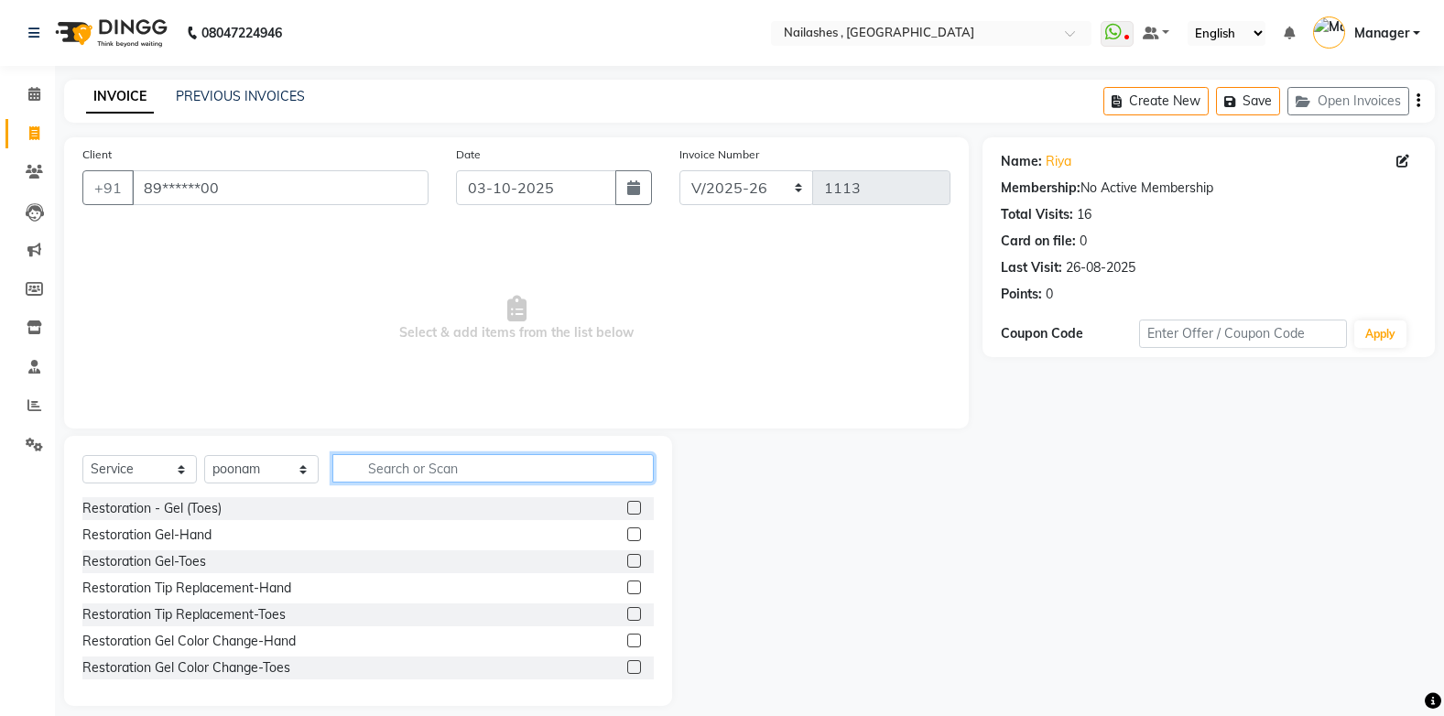
click at [395, 476] on input "text" at bounding box center [492, 468] width 321 height 28
click at [627, 642] on label at bounding box center [634, 641] width 14 height 14
click at [627, 642] on input "checkbox" at bounding box center [633, 642] width 12 height 12
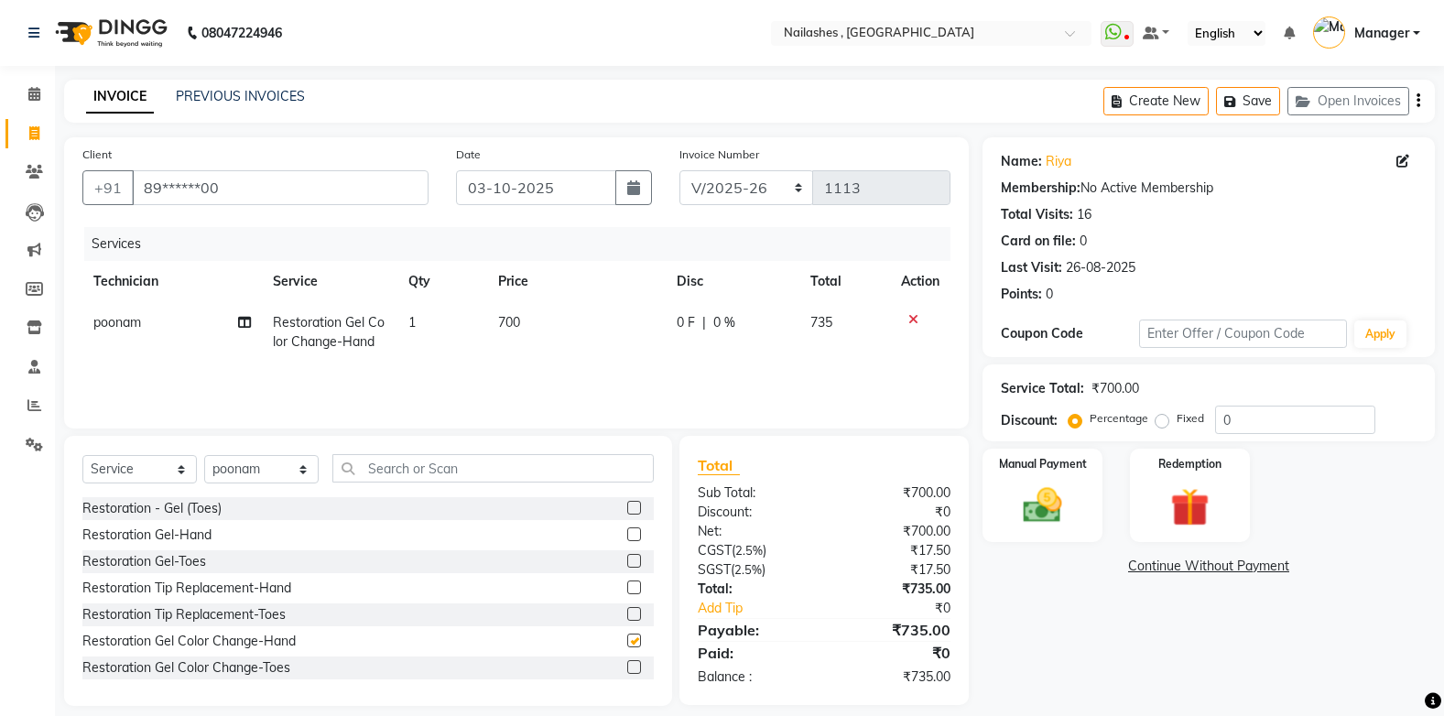
checkbox input "false"
click at [383, 467] on input "text" at bounding box center [492, 468] width 321 height 28
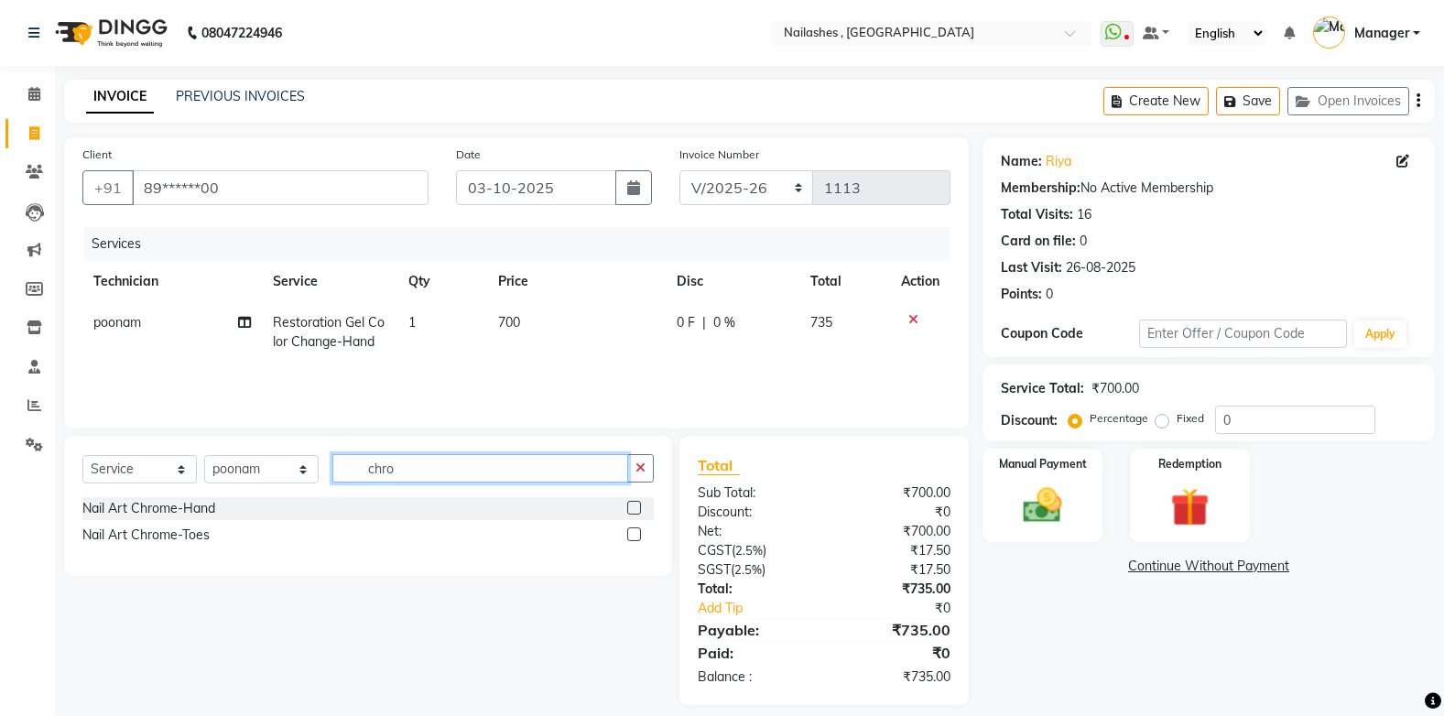
type input "chro"
click at [636, 507] on label at bounding box center [634, 508] width 14 height 14
click at [636, 507] on input "checkbox" at bounding box center [633, 509] width 12 height 12
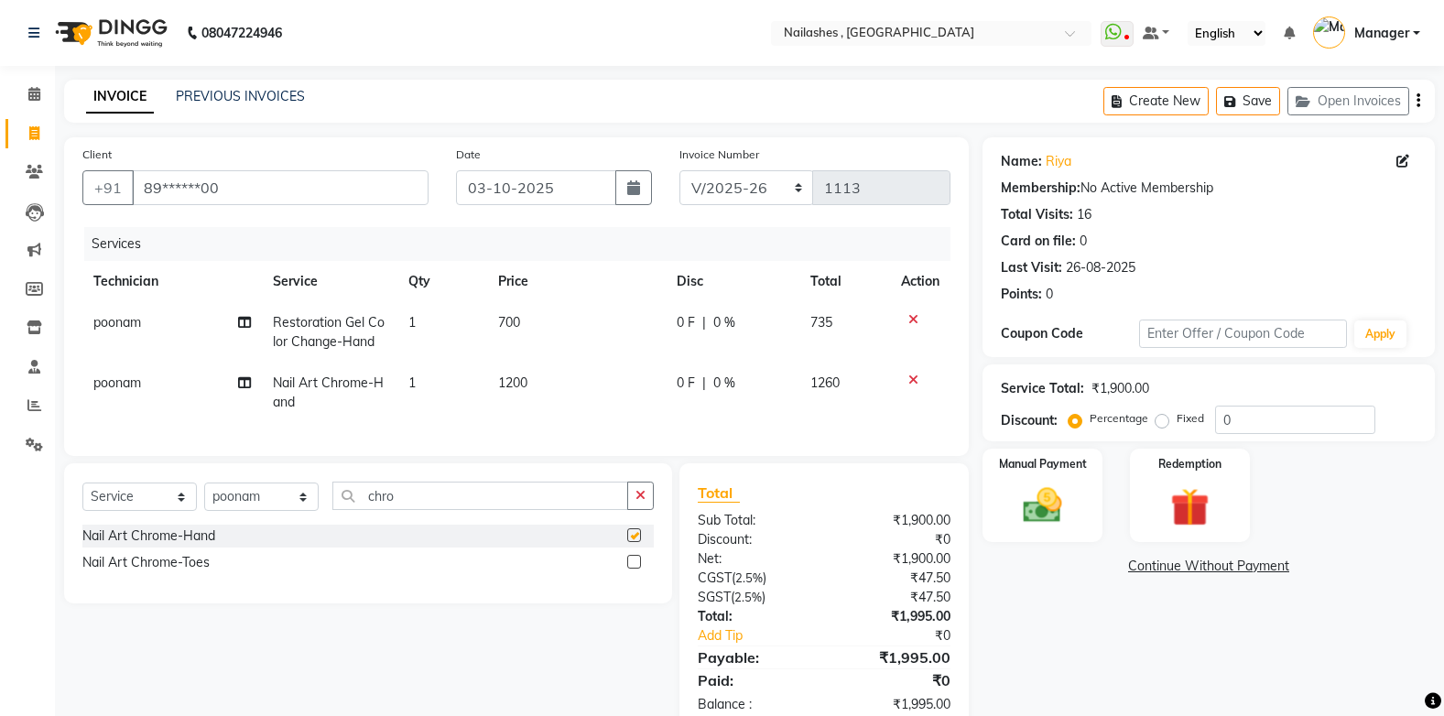
checkbox input "false"
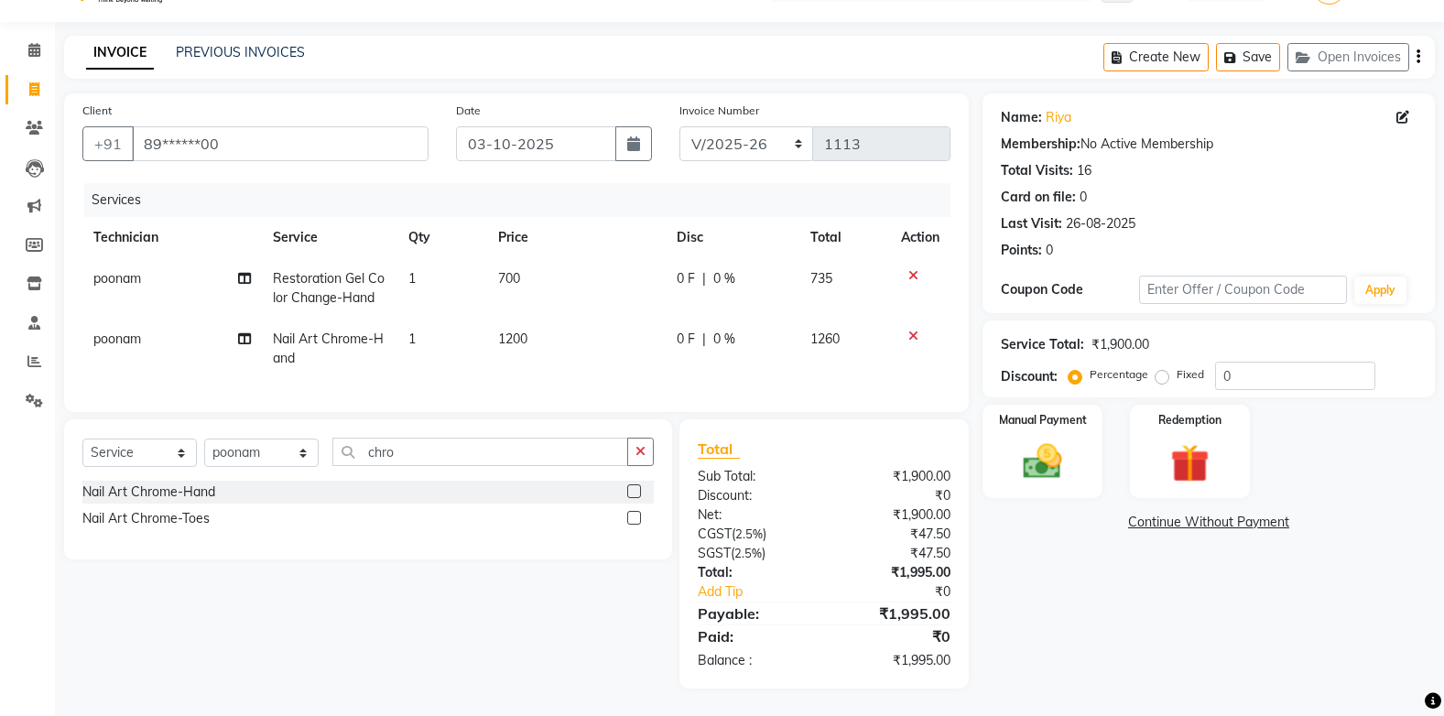
click at [1177, 366] on label "Fixed" at bounding box center [1190, 374] width 27 height 16
click at [1162, 368] on input "Fixed" at bounding box center [1165, 374] width 13 height 13
radio input "true"
click at [1251, 362] on input "0" at bounding box center [1295, 376] width 160 height 28
type input "1"
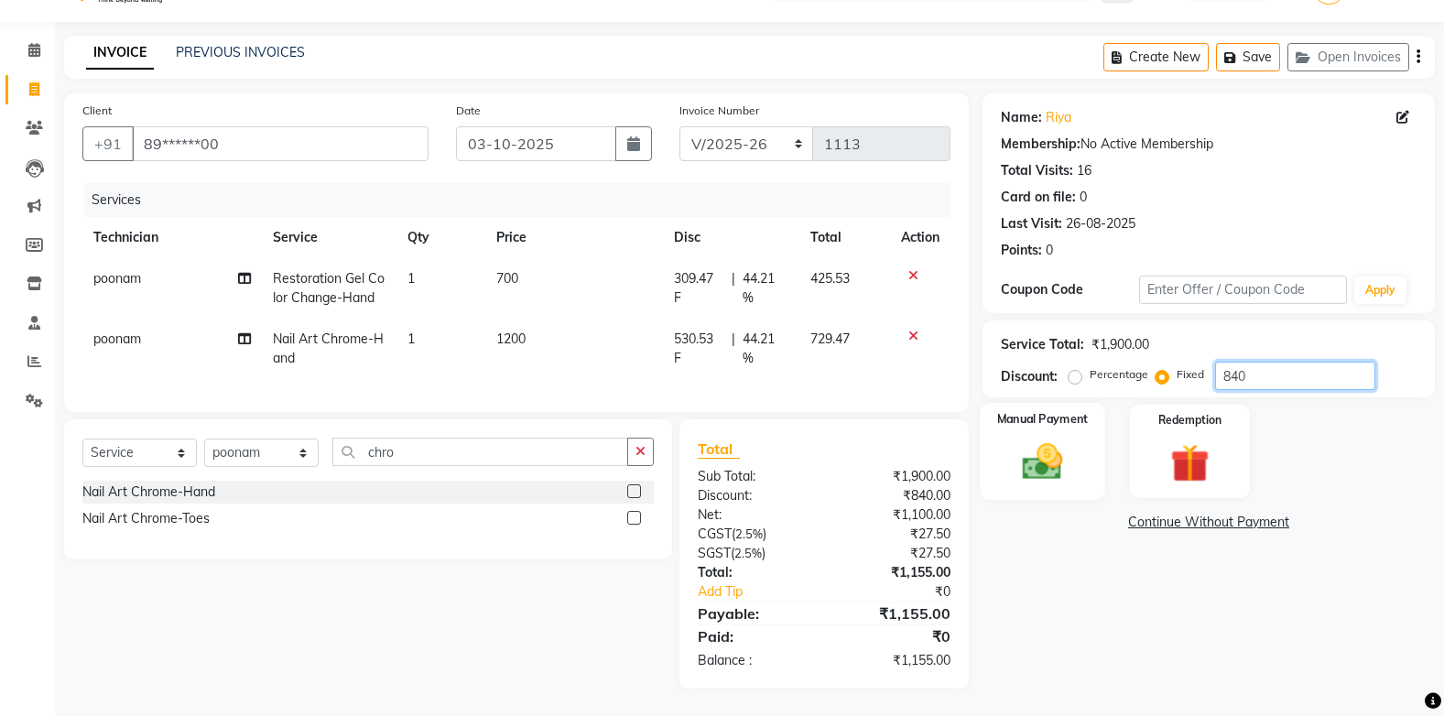
type input "840"
click at [1077, 451] on div "Manual Payment" at bounding box center [1042, 451] width 125 height 97
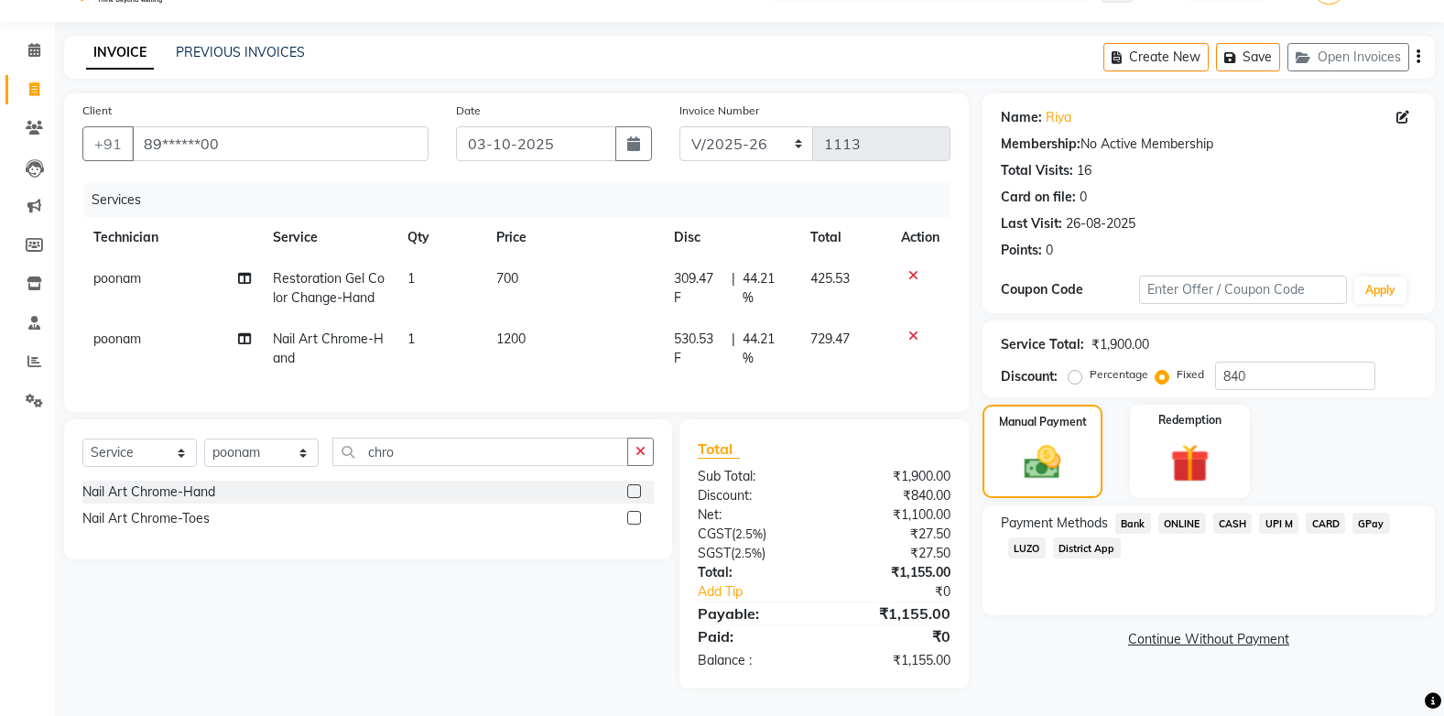
click at [1183, 513] on span "ONLINE" at bounding box center [1182, 523] width 48 height 21
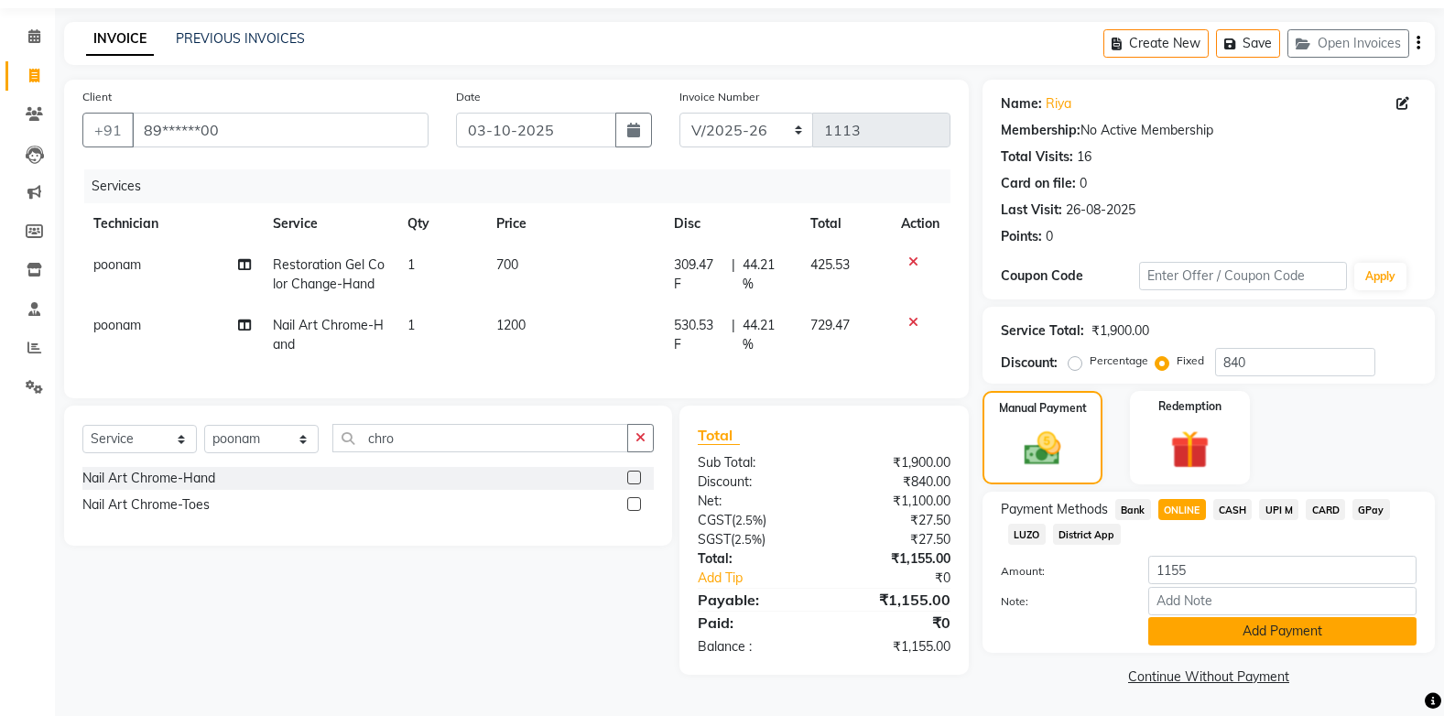
click at [1211, 628] on button "Add Payment" at bounding box center [1282, 631] width 268 height 28
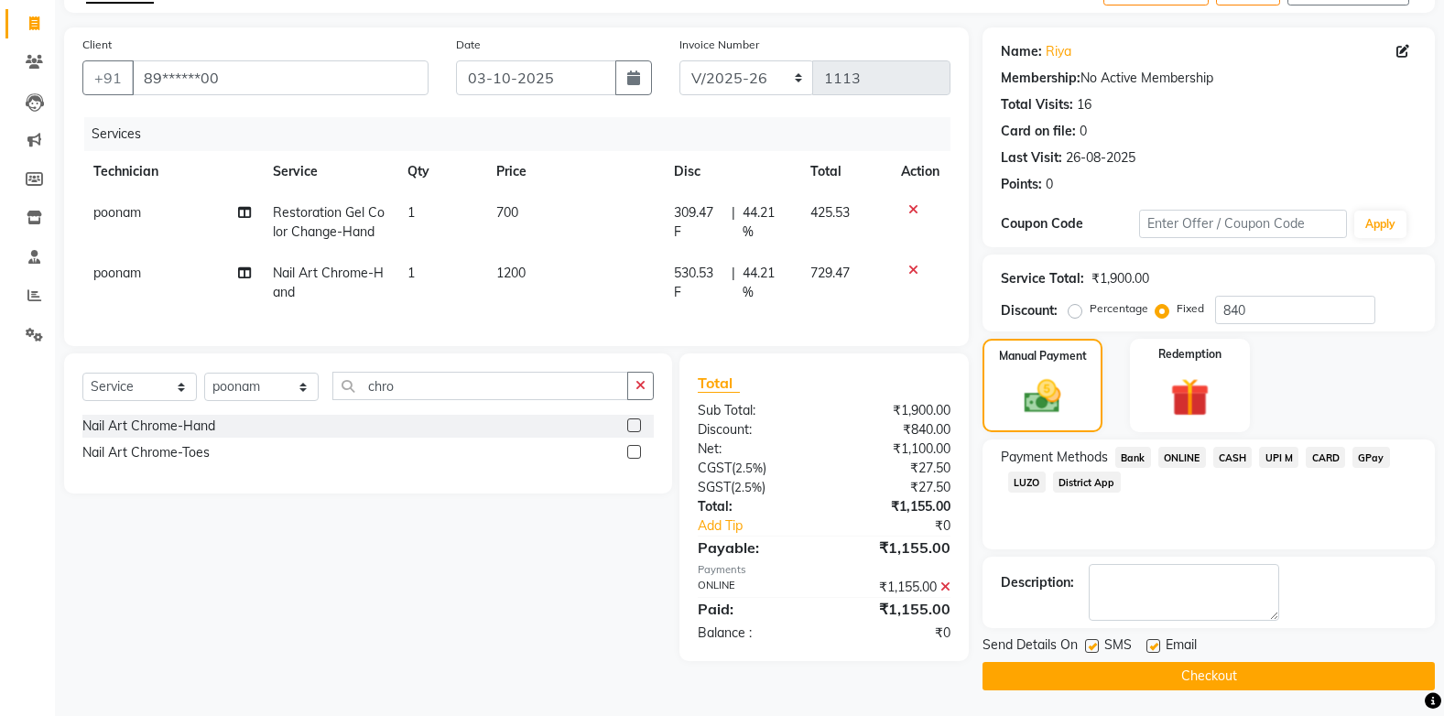
scroll to position [112, 0]
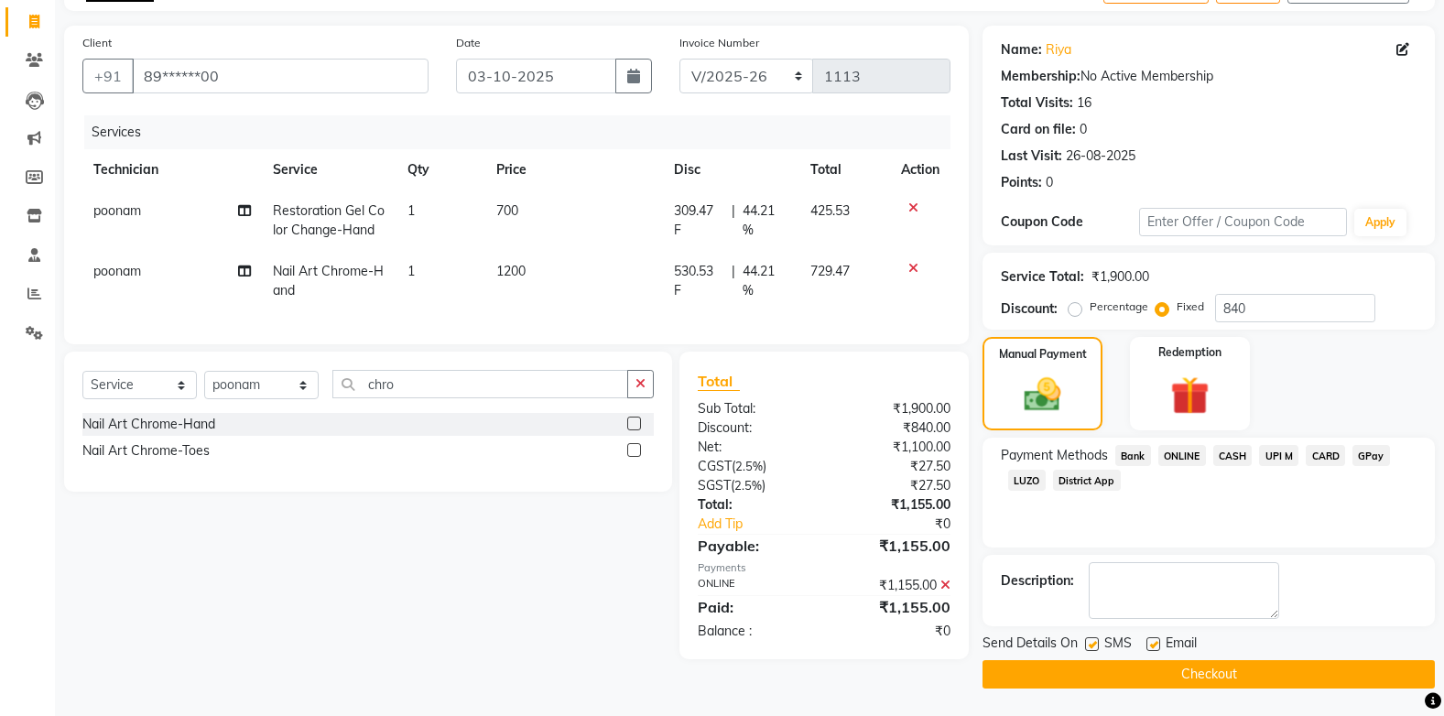
click at [1187, 670] on button "Checkout" at bounding box center [1209, 674] width 452 height 28
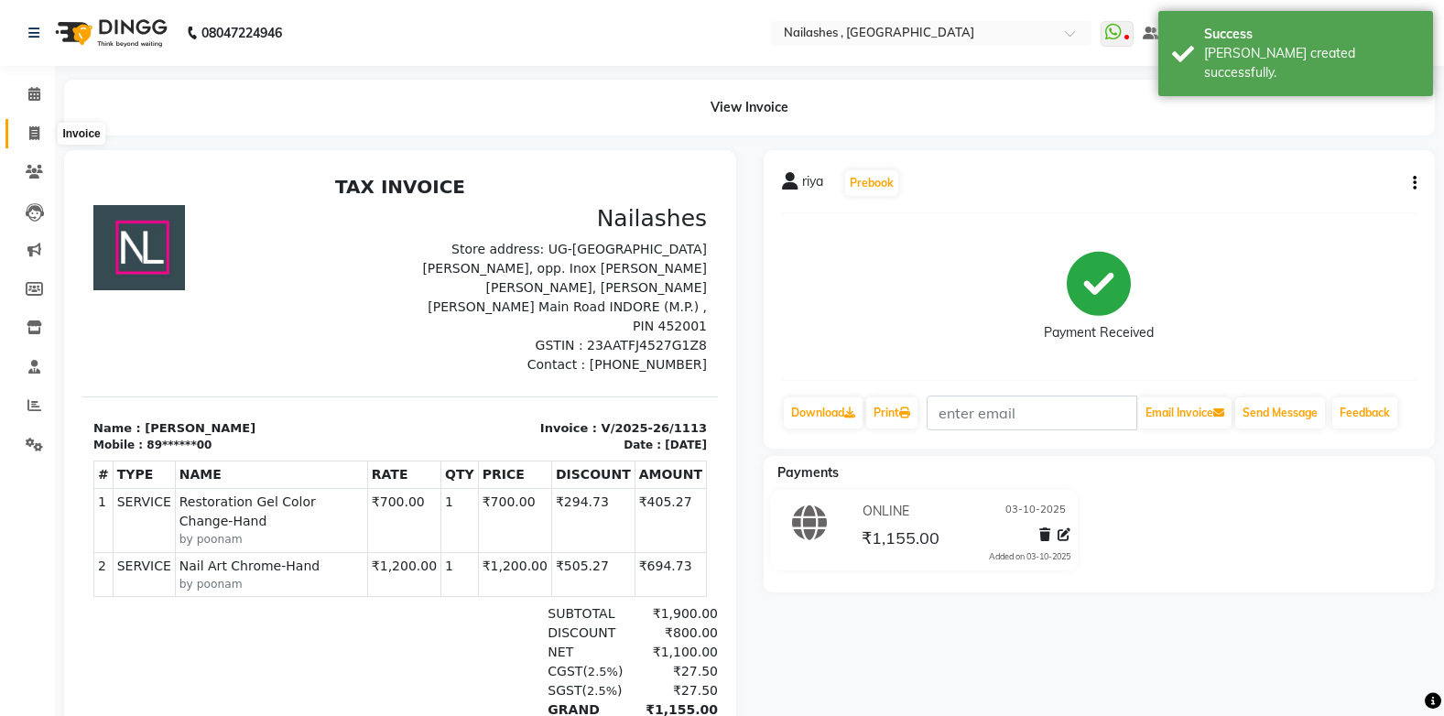
click at [34, 135] on icon at bounding box center [34, 133] width 10 height 14
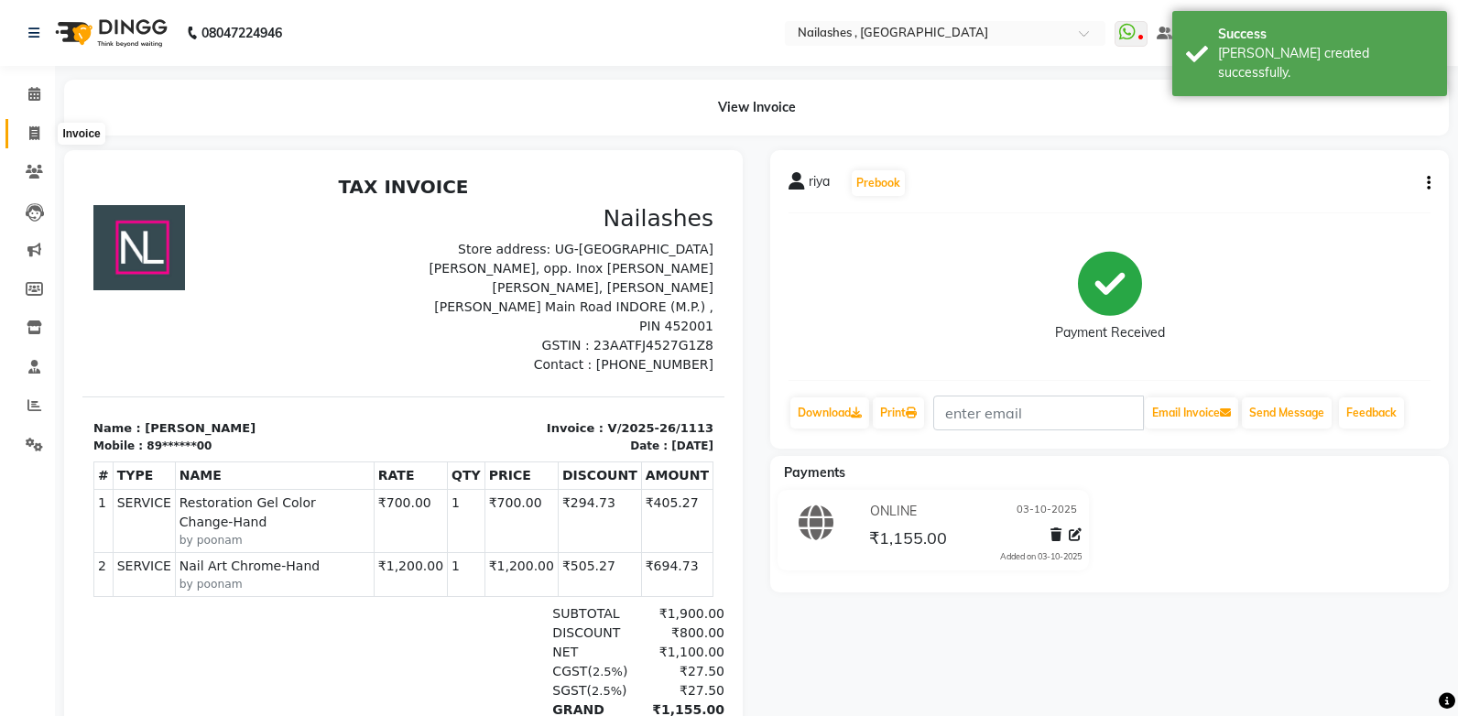
select select "4749"
select select "service"
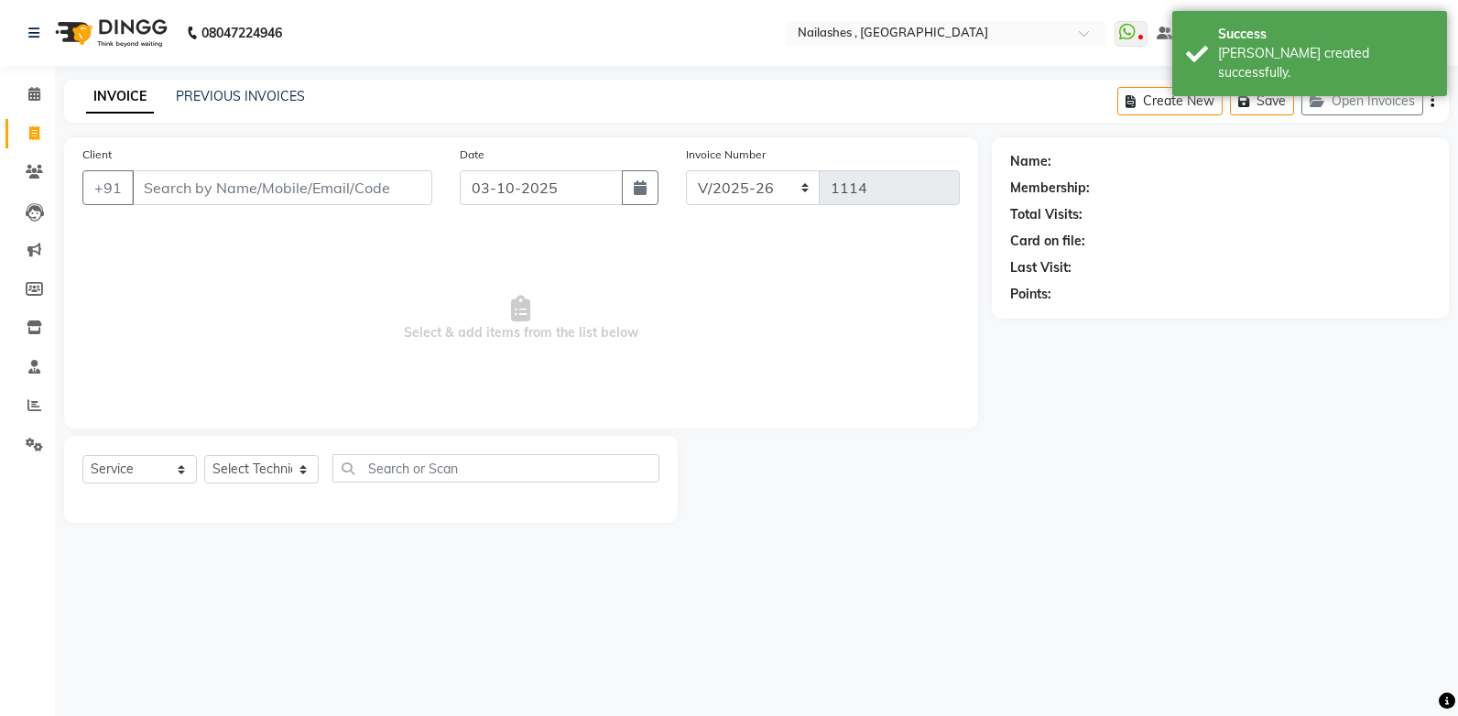
click at [158, 190] on input "Client" at bounding box center [282, 187] width 300 height 35
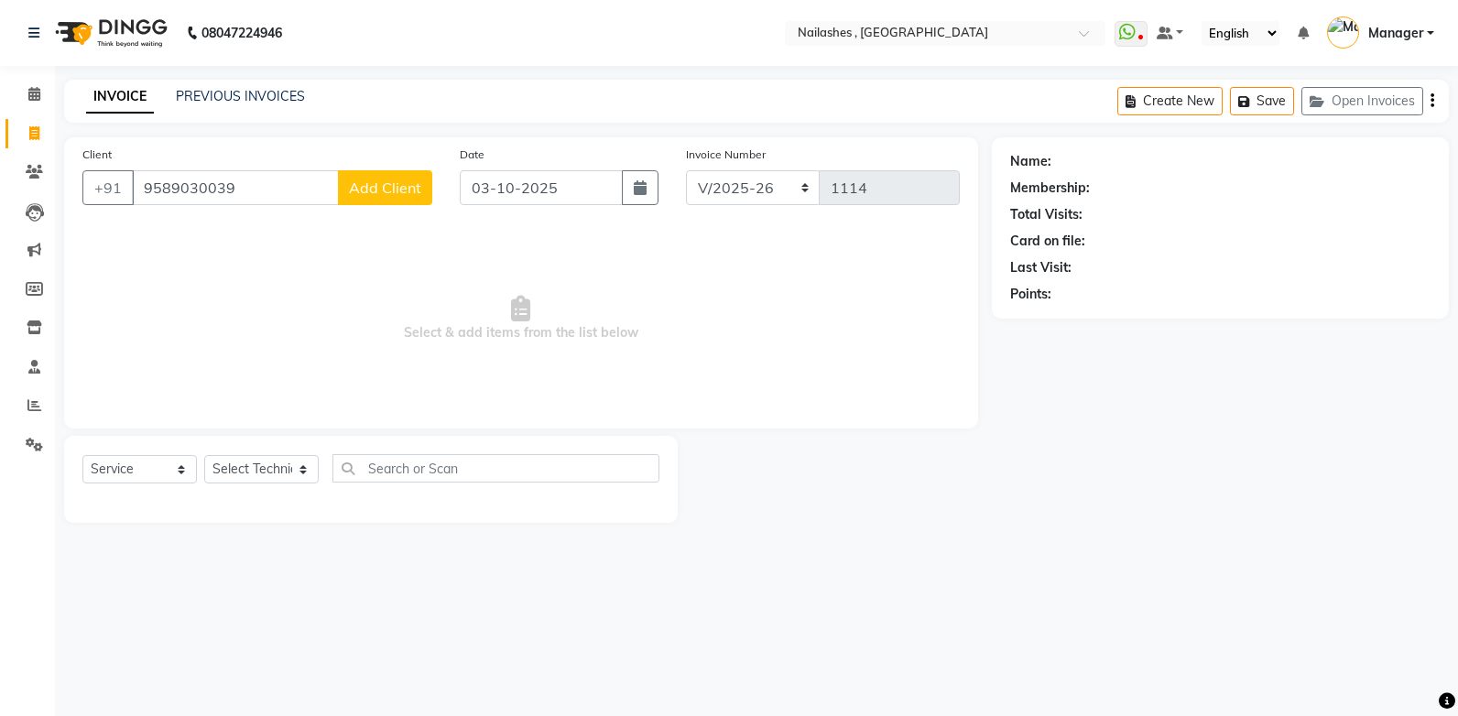
type input "9589030039"
click at [362, 192] on span "Add Client" at bounding box center [385, 188] width 72 height 18
select select "21"
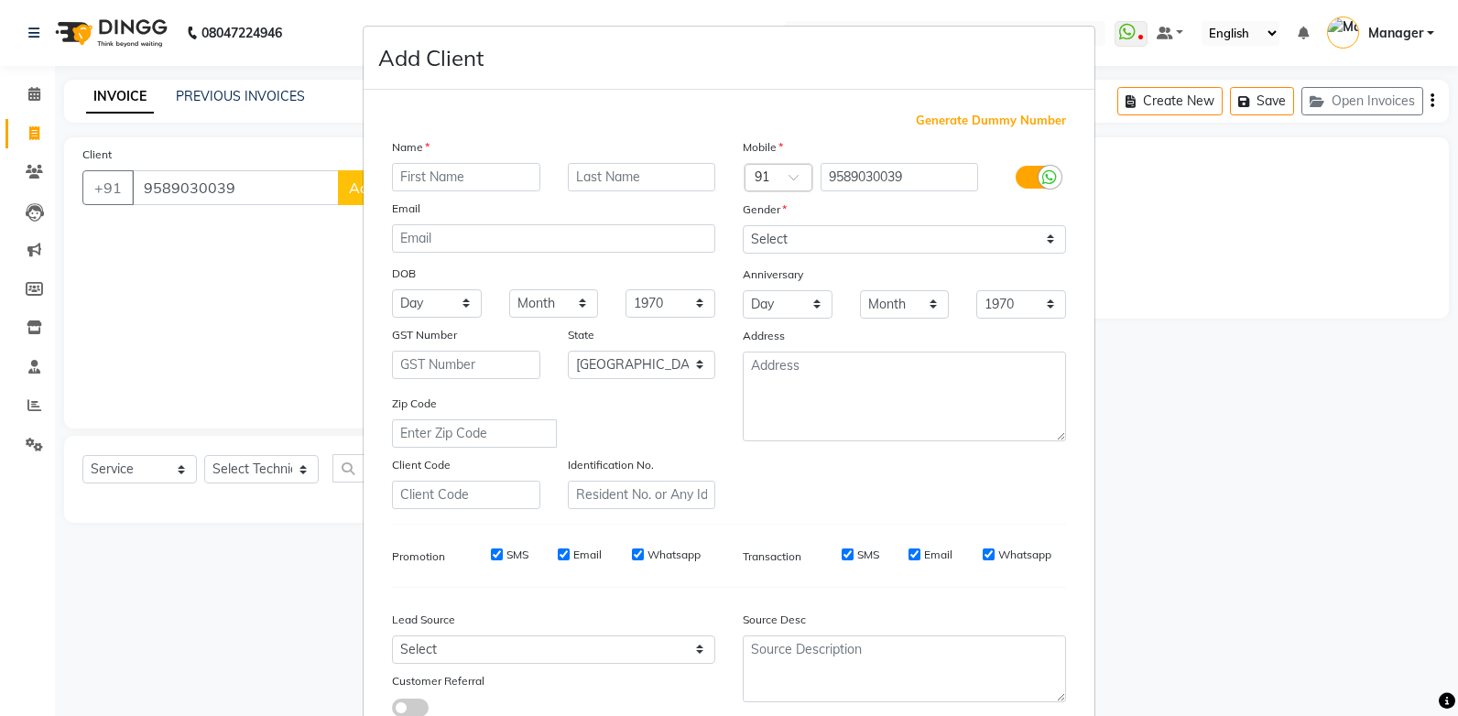
click at [410, 176] on input "text" at bounding box center [466, 177] width 148 height 28
click at [403, 179] on input "text" at bounding box center [466, 177] width 148 height 28
click at [419, 180] on input "text" at bounding box center [466, 177] width 148 height 28
type input "avni"
click at [795, 242] on select "Select [DEMOGRAPHIC_DATA] [DEMOGRAPHIC_DATA] Other Prefer Not To Say" at bounding box center [904, 239] width 323 height 28
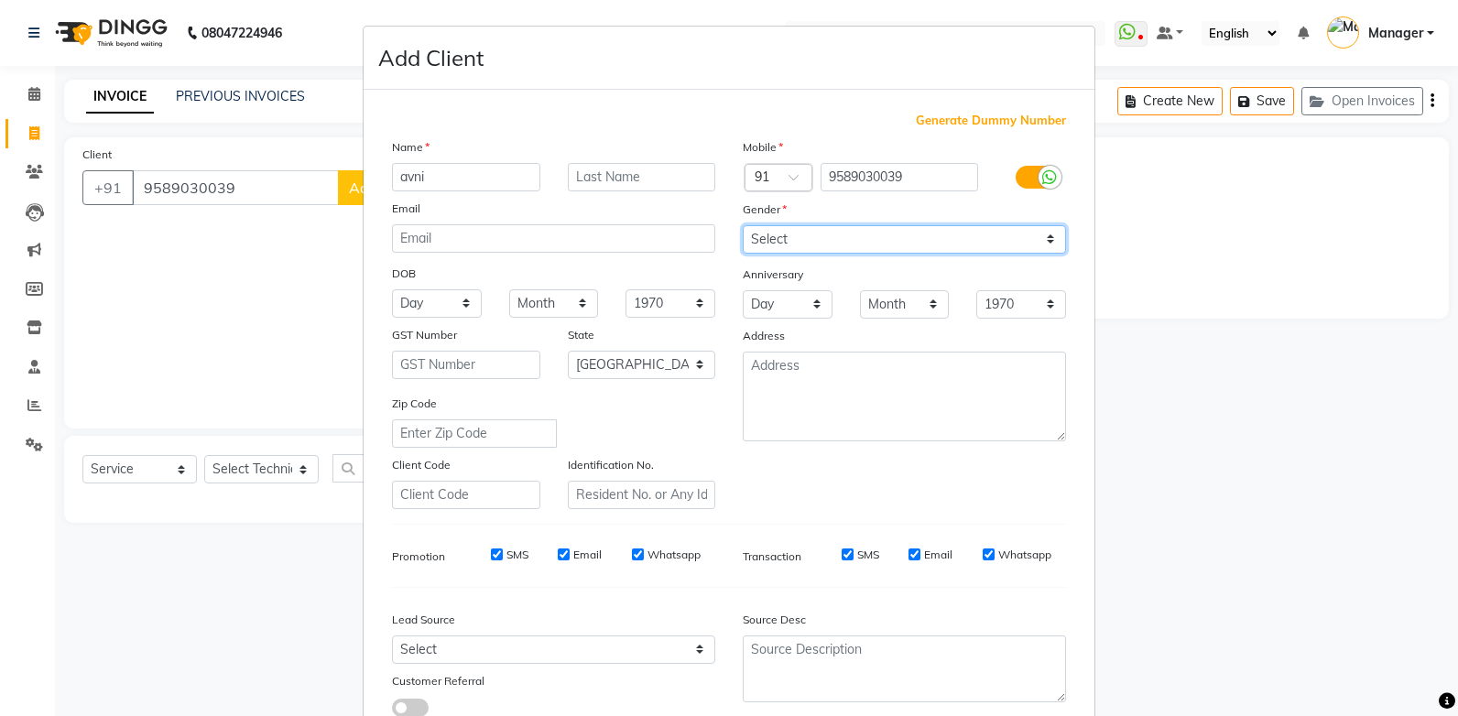
select select "[DEMOGRAPHIC_DATA]"
click at [743, 225] on select "Select [DEMOGRAPHIC_DATA] [DEMOGRAPHIC_DATA] Other Prefer Not To Say" at bounding box center [904, 239] width 323 height 28
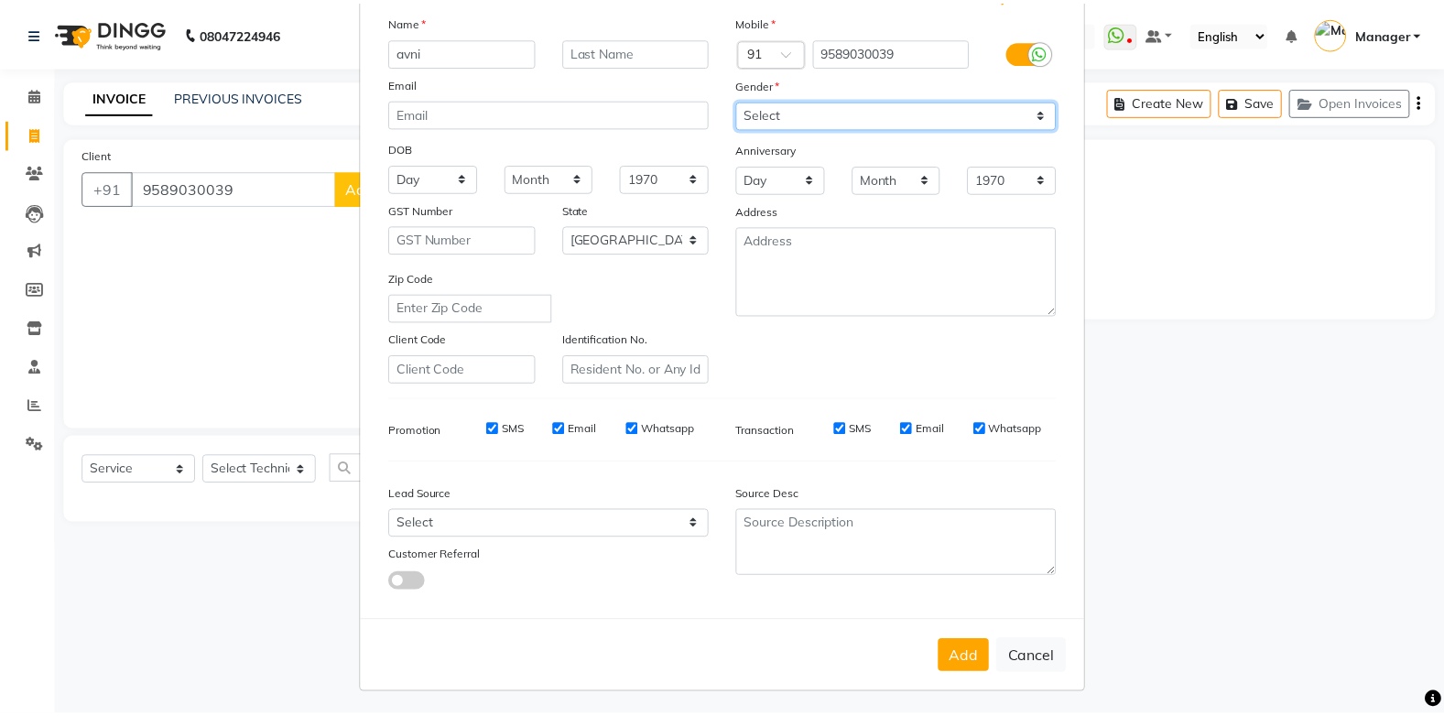
scroll to position [129, 0]
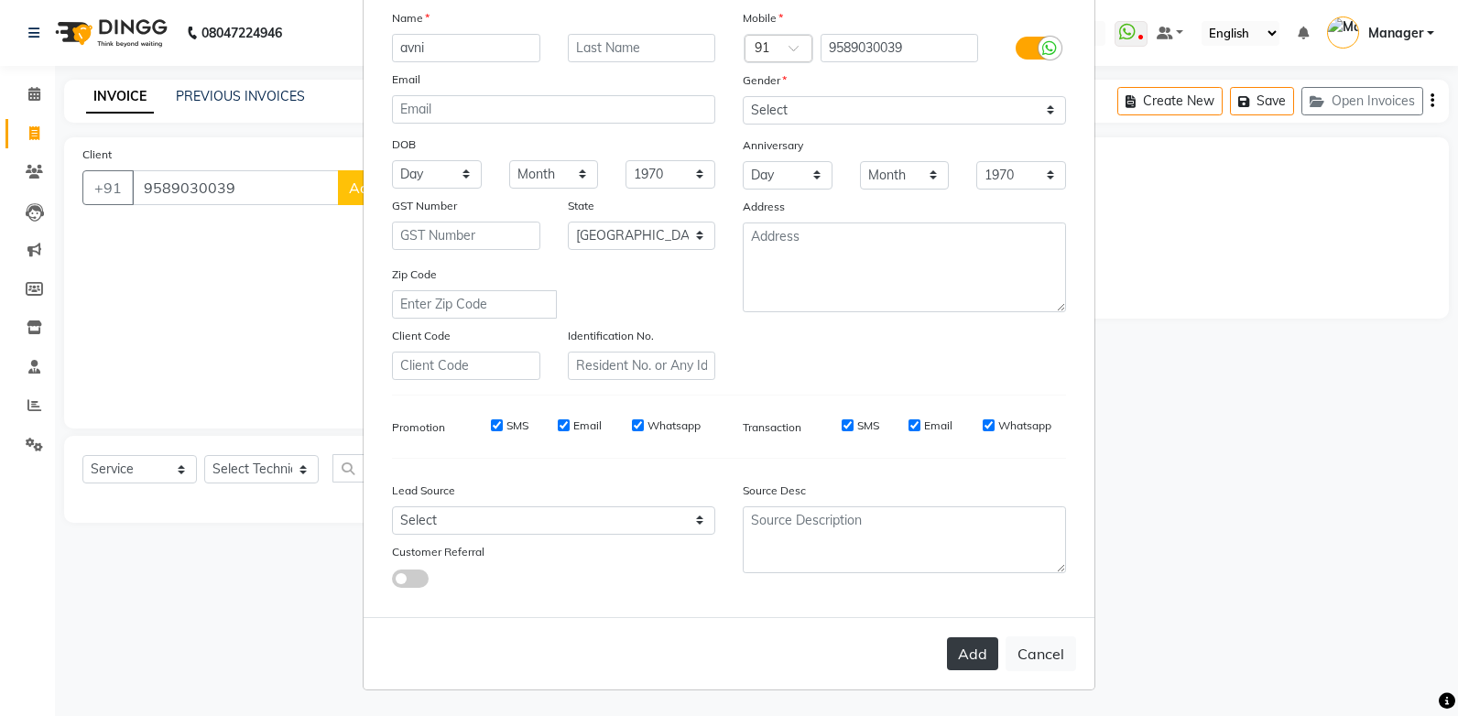
click at [963, 652] on button "Add" at bounding box center [972, 653] width 51 height 33
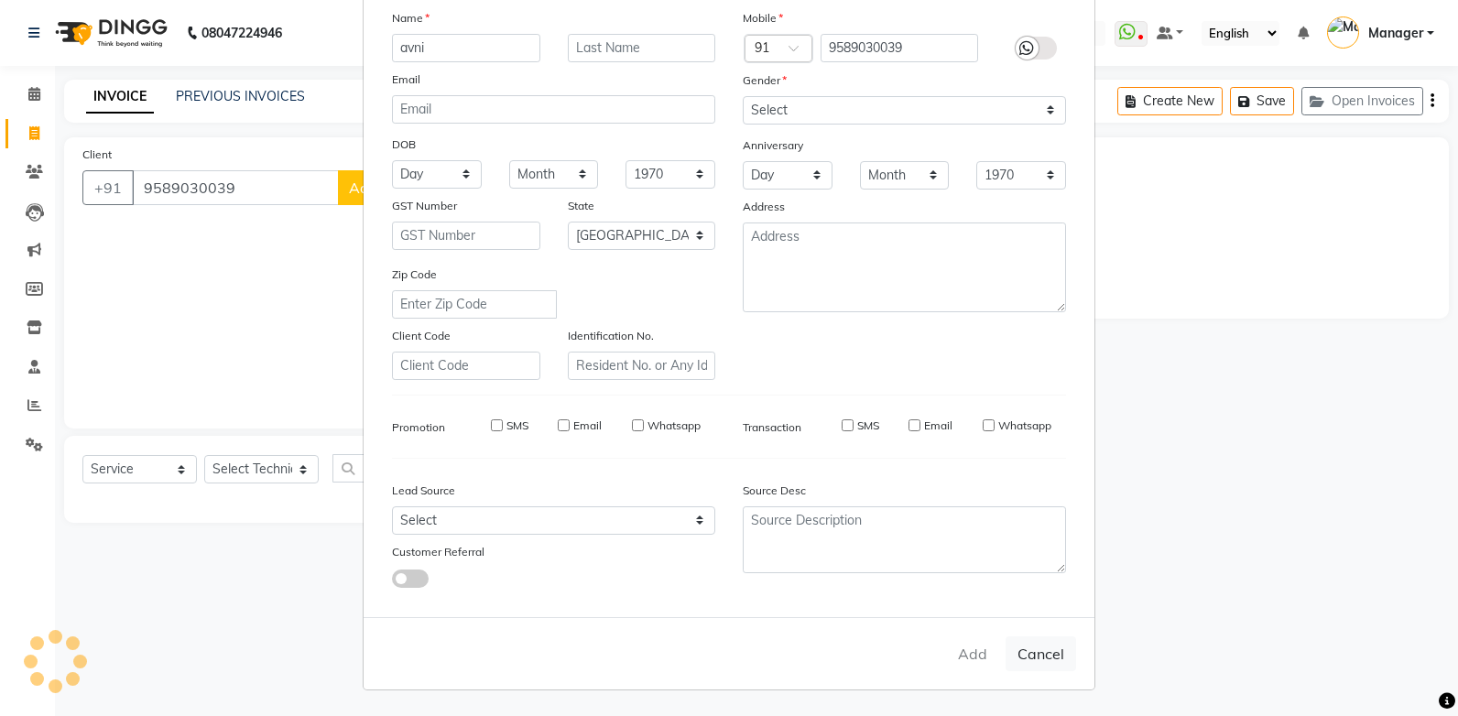
type input "95******39"
select select
select select "null"
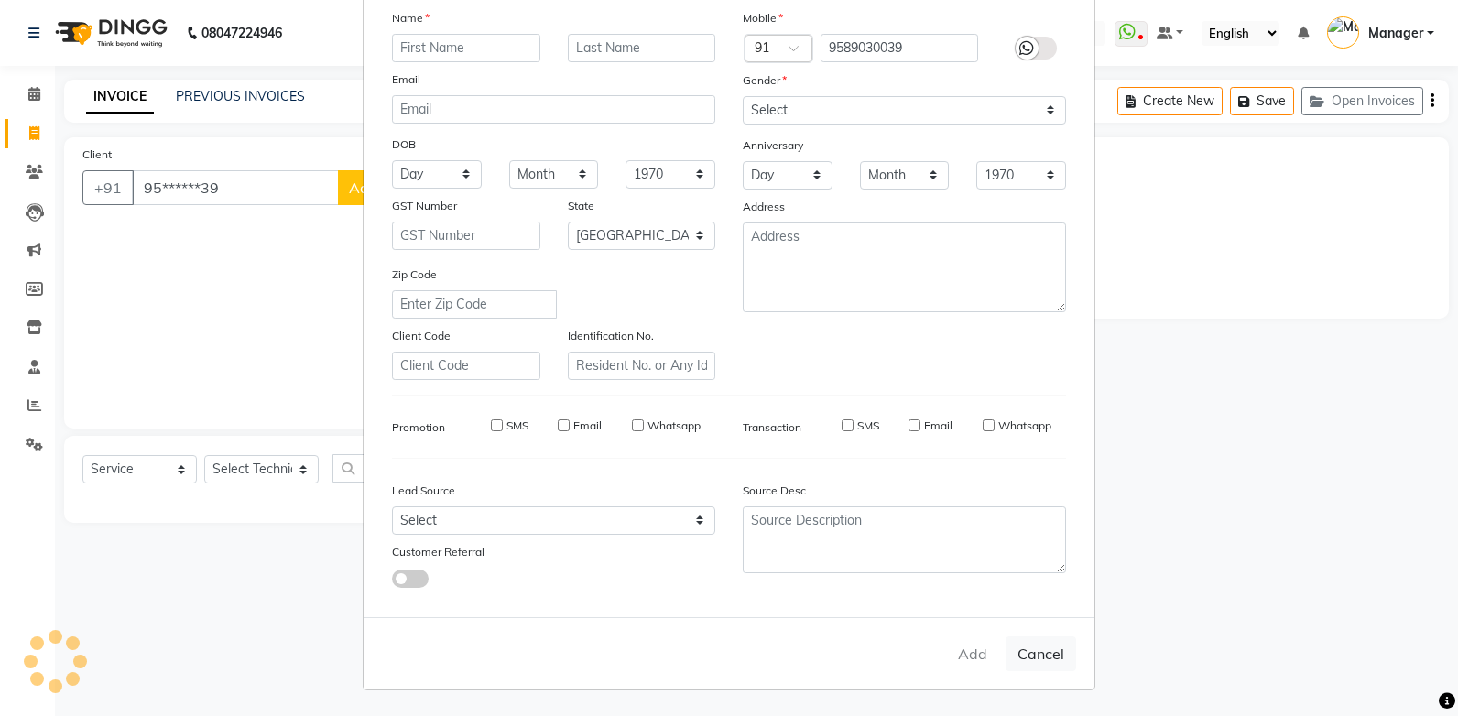
select select
checkbox input "false"
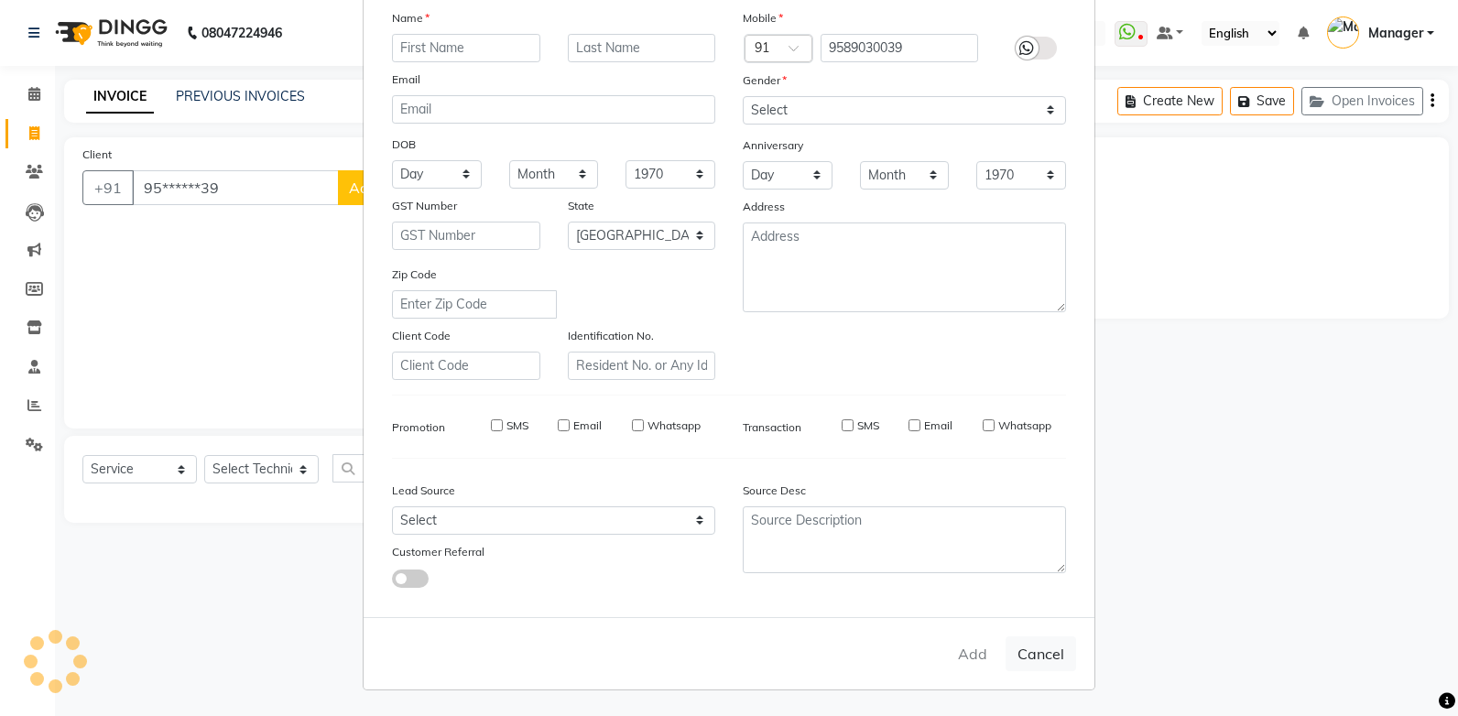
checkbox input "false"
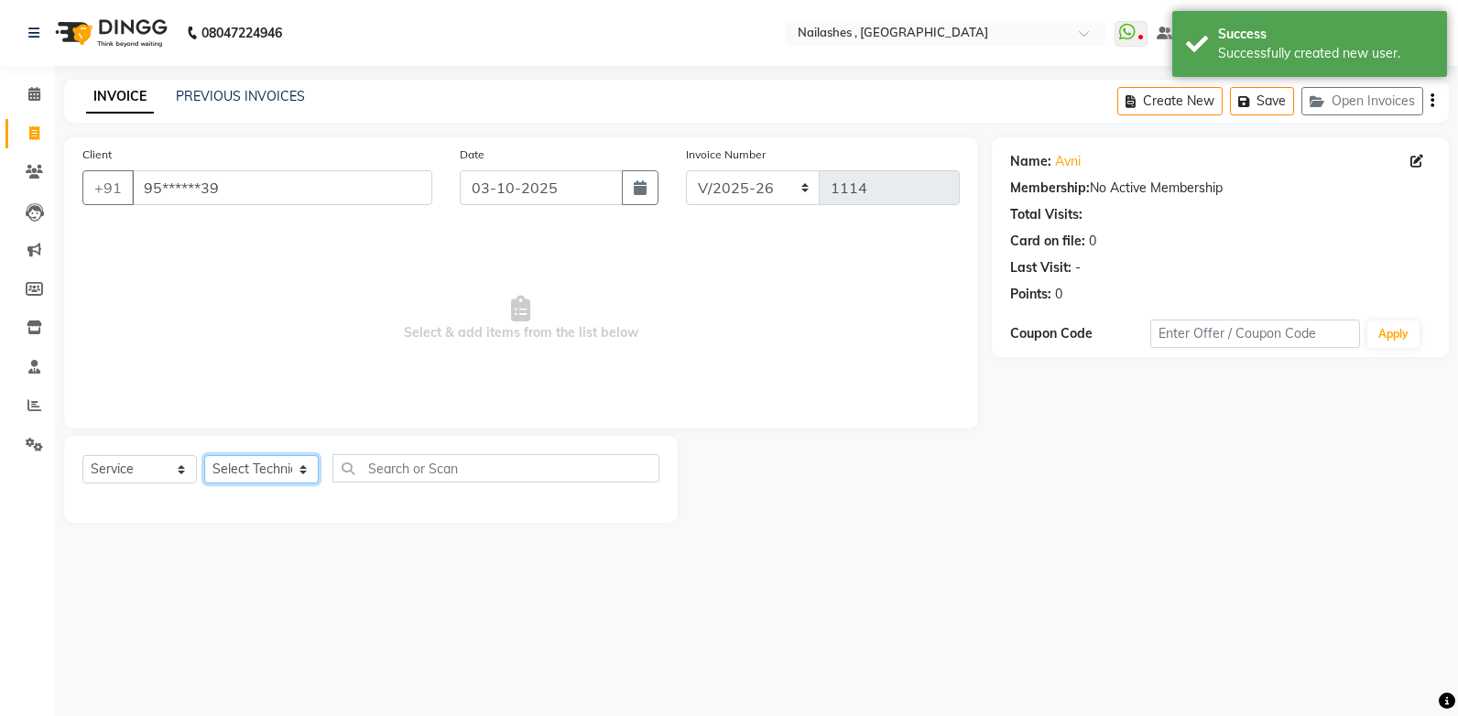
click at [272, 467] on select "Select Technician [PERSON_NAME] [PERSON_NAME] Manager [PERSON_NAME] [MEDICAL_DA…" at bounding box center [261, 469] width 114 height 28
select select "32691"
click at [204, 455] on select "Select Technician [PERSON_NAME] [PERSON_NAME] Manager [PERSON_NAME] [MEDICAL_DA…" at bounding box center [261, 469] width 114 height 28
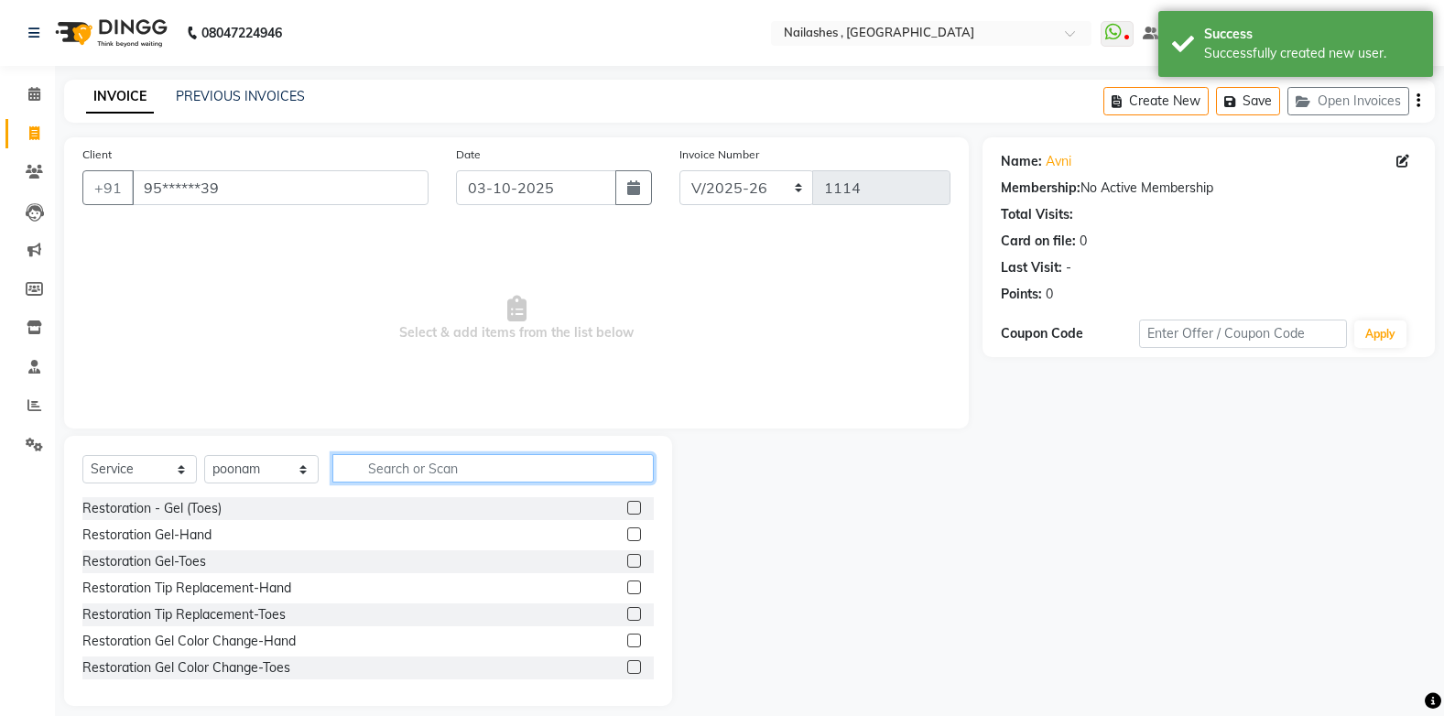
click at [406, 468] on input "text" at bounding box center [492, 468] width 321 height 28
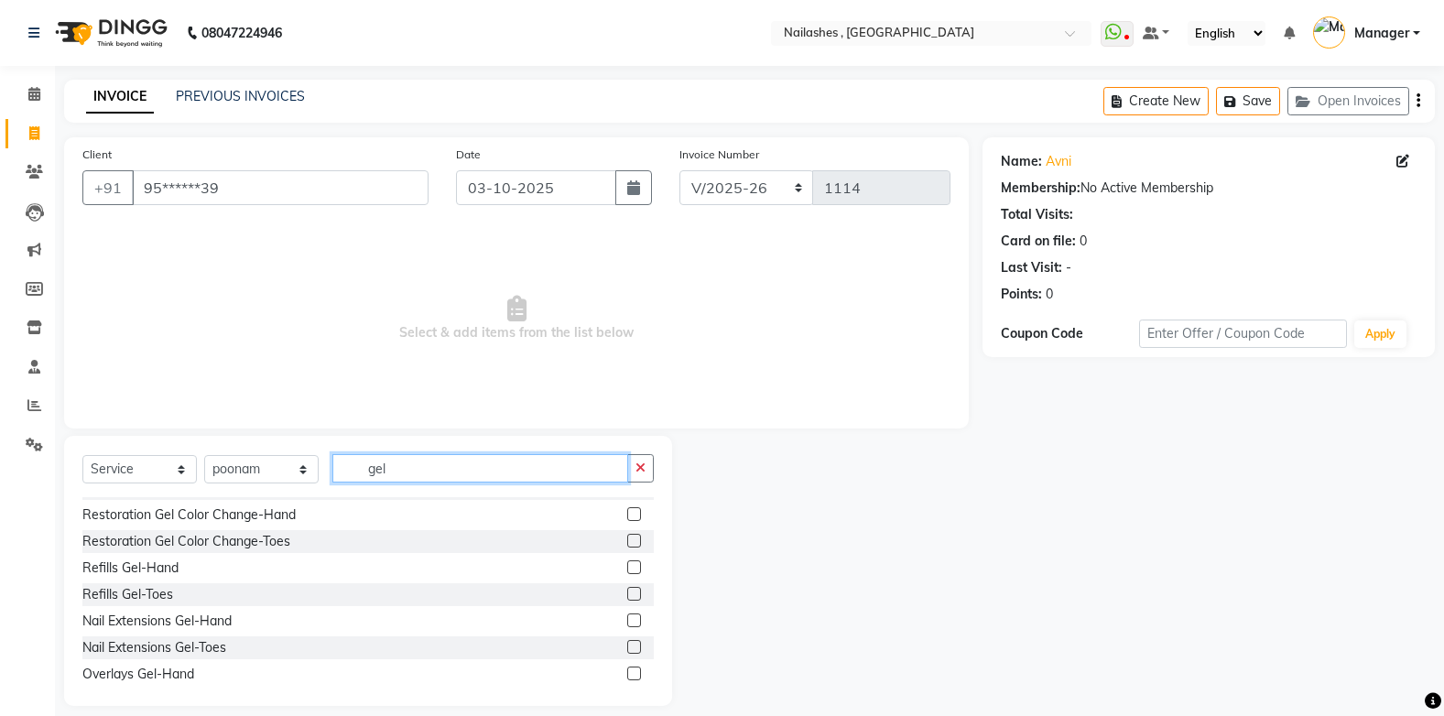
scroll to position [109, 0]
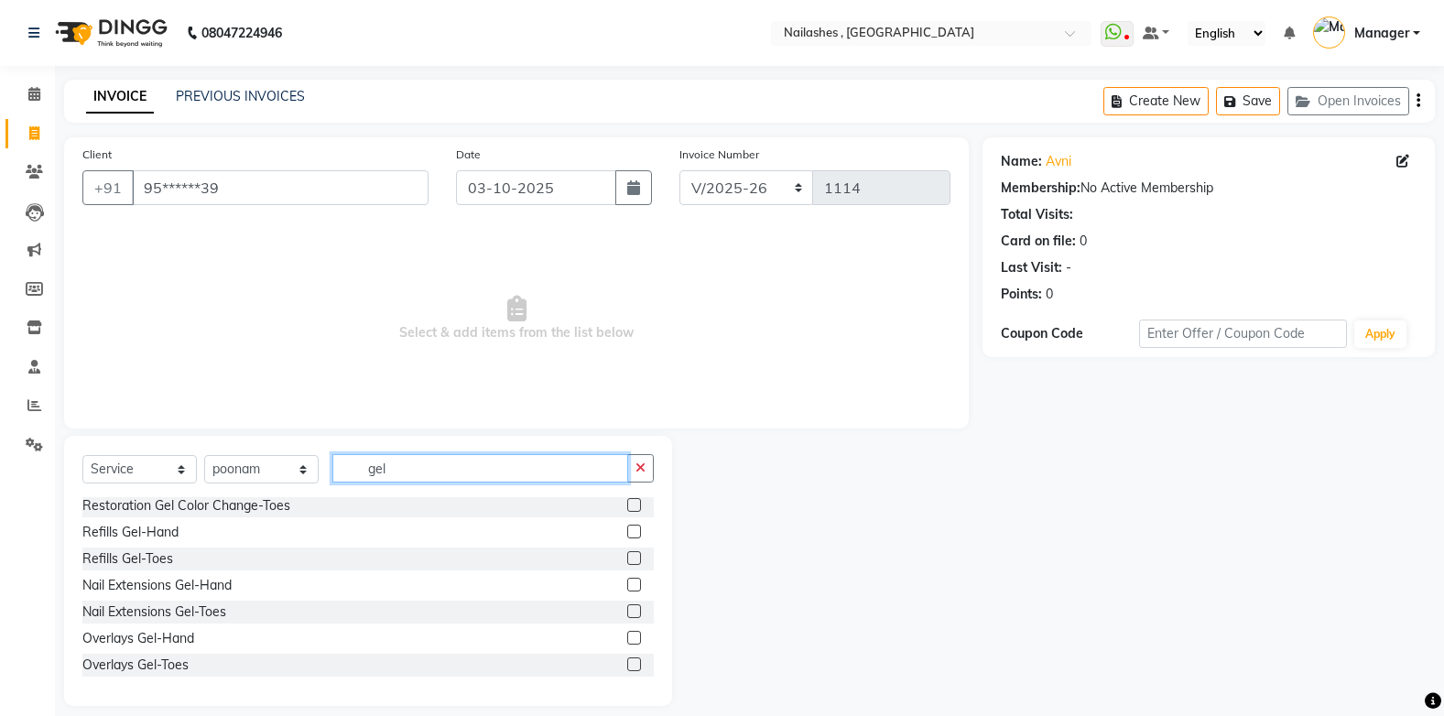
type input "gel"
click at [627, 639] on label at bounding box center [634, 638] width 14 height 14
click at [627, 639] on input "checkbox" at bounding box center [633, 639] width 12 height 12
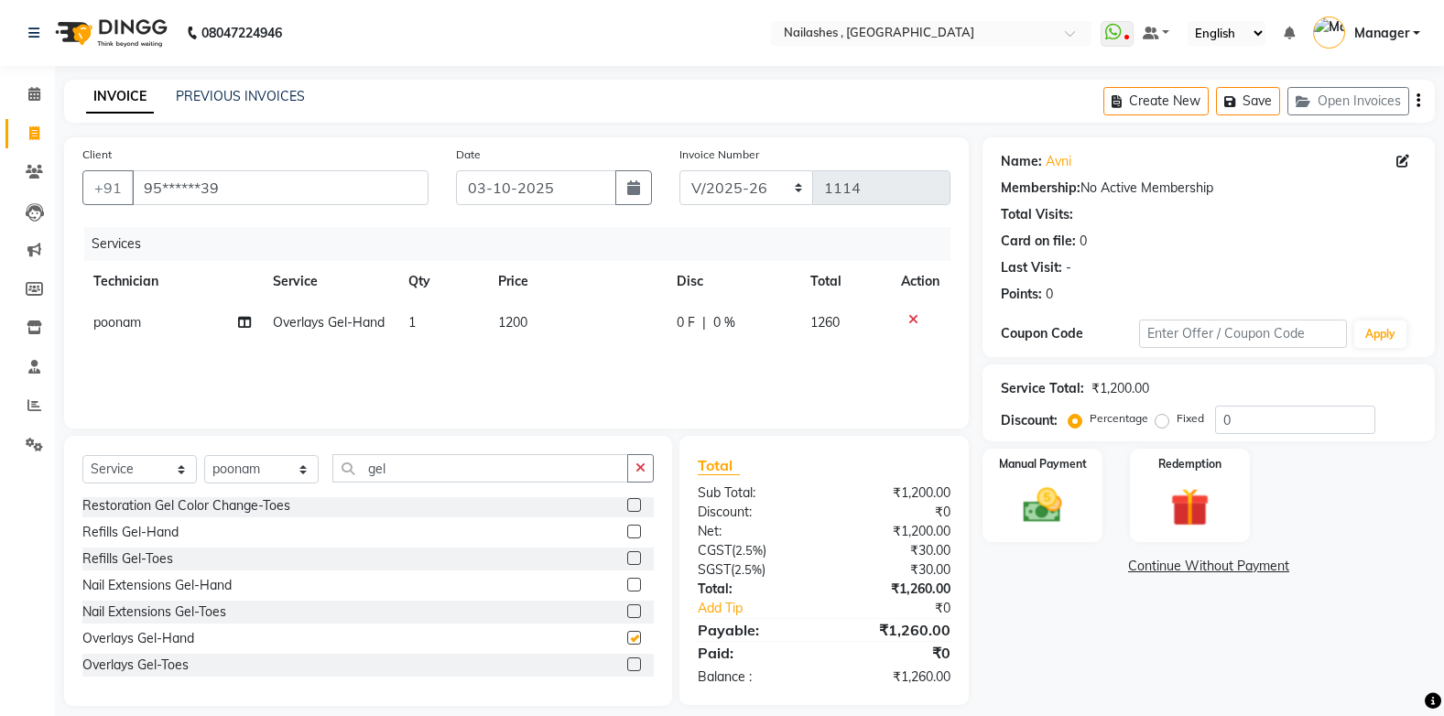
checkbox input "false"
click at [638, 472] on icon "button" at bounding box center [641, 468] width 10 height 13
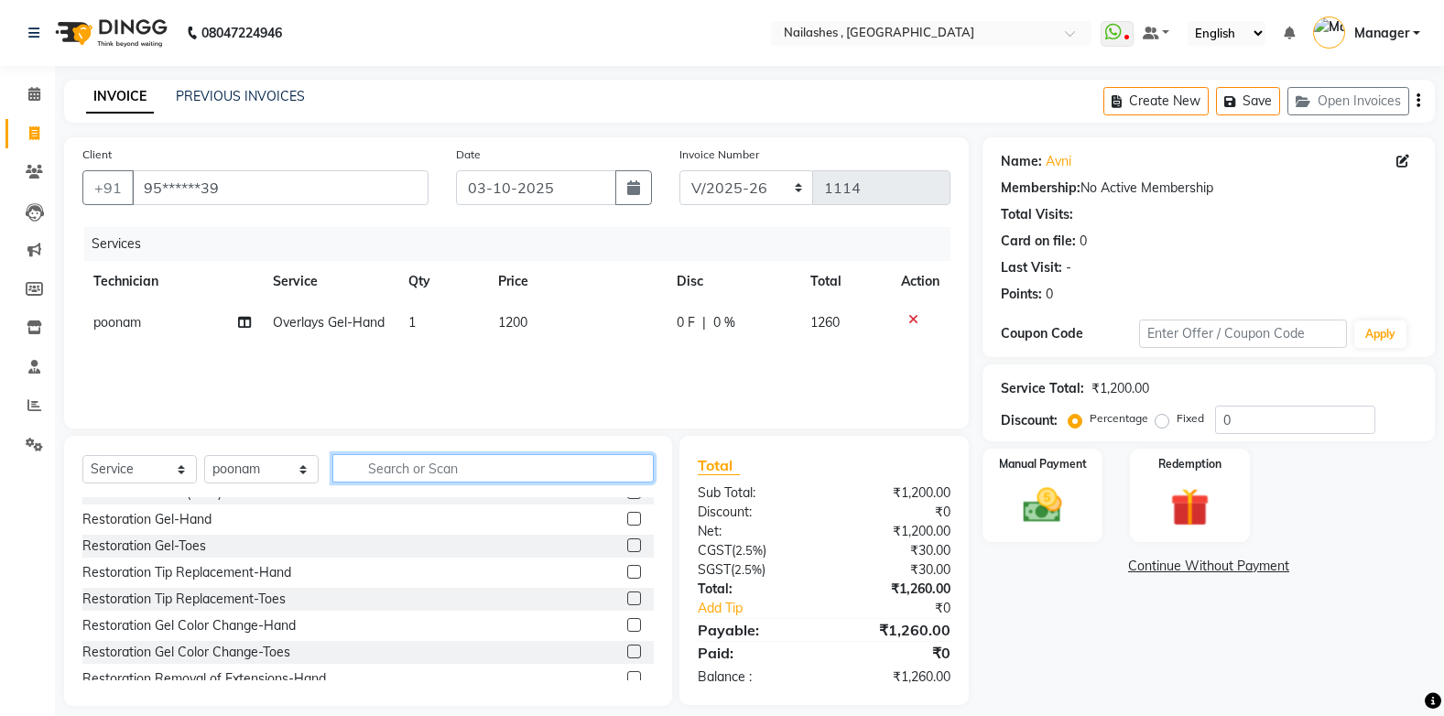
scroll to position [0, 0]
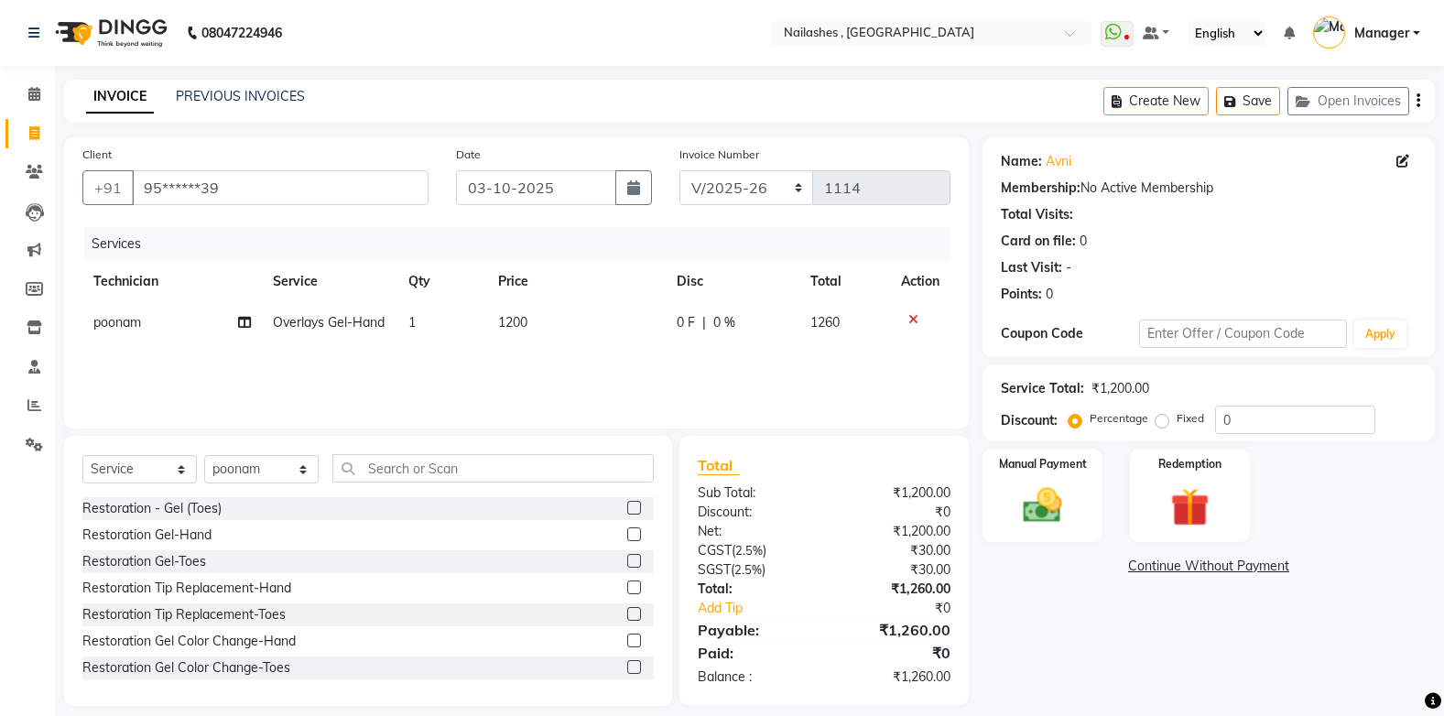
click at [627, 639] on label at bounding box center [634, 641] width 14 height 14
click at [627, 639] on input "checkbox" at bounding box center [633, 642] width 12 height 12
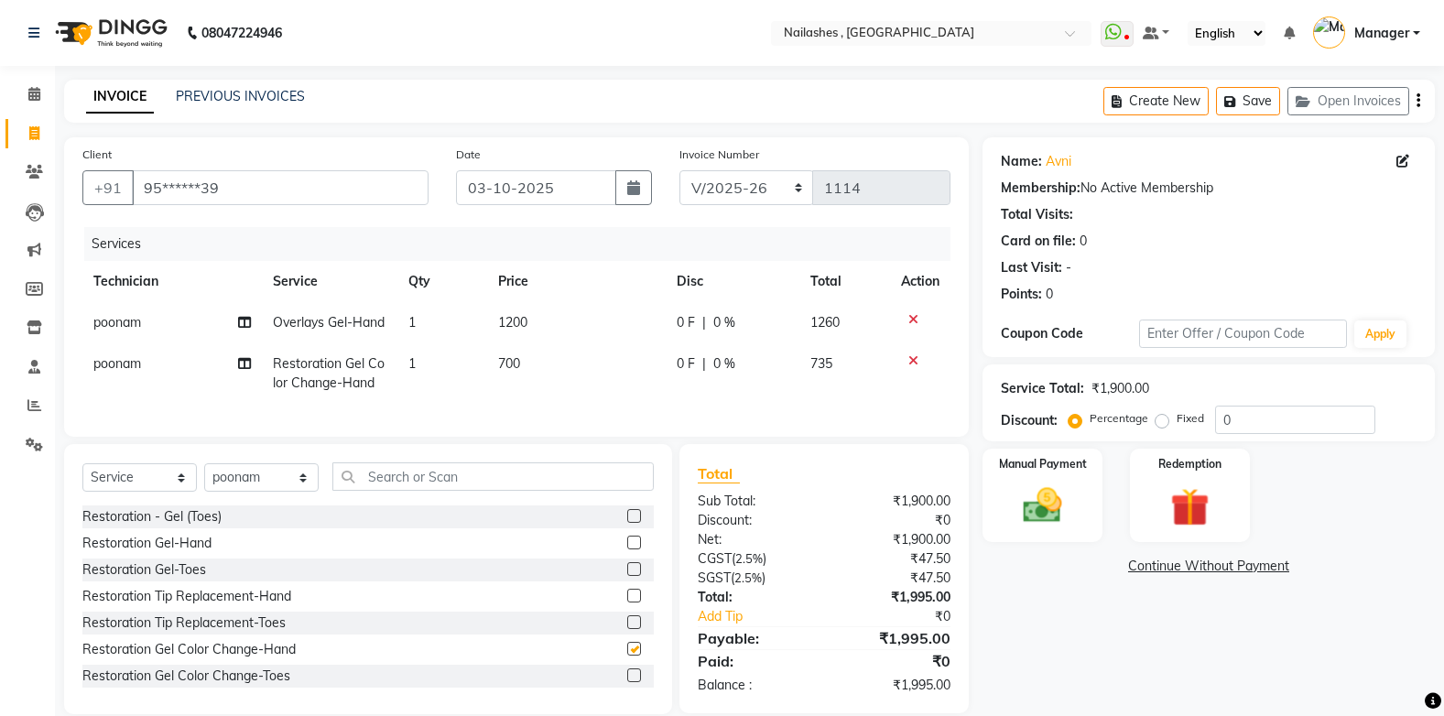
checkbox input "false"
click at [387, 491] on input "text" at bounding box center [492, 476] width 321 height 28
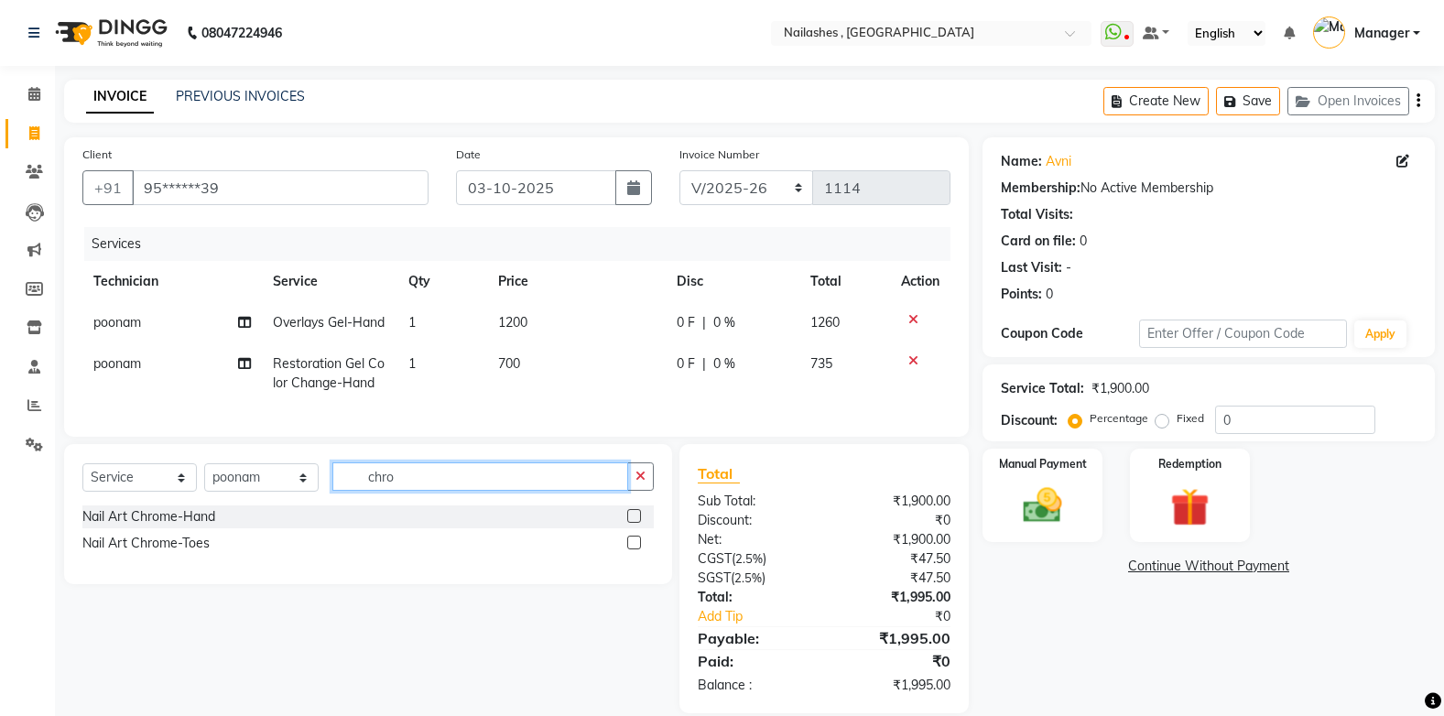
type input "chro"
click at [633, 523] on label at bounding box center [634, 516] width 14 height 14
click at [633, 523] on input "checkbox" at bounding box center [633, 517] width 12 height 12
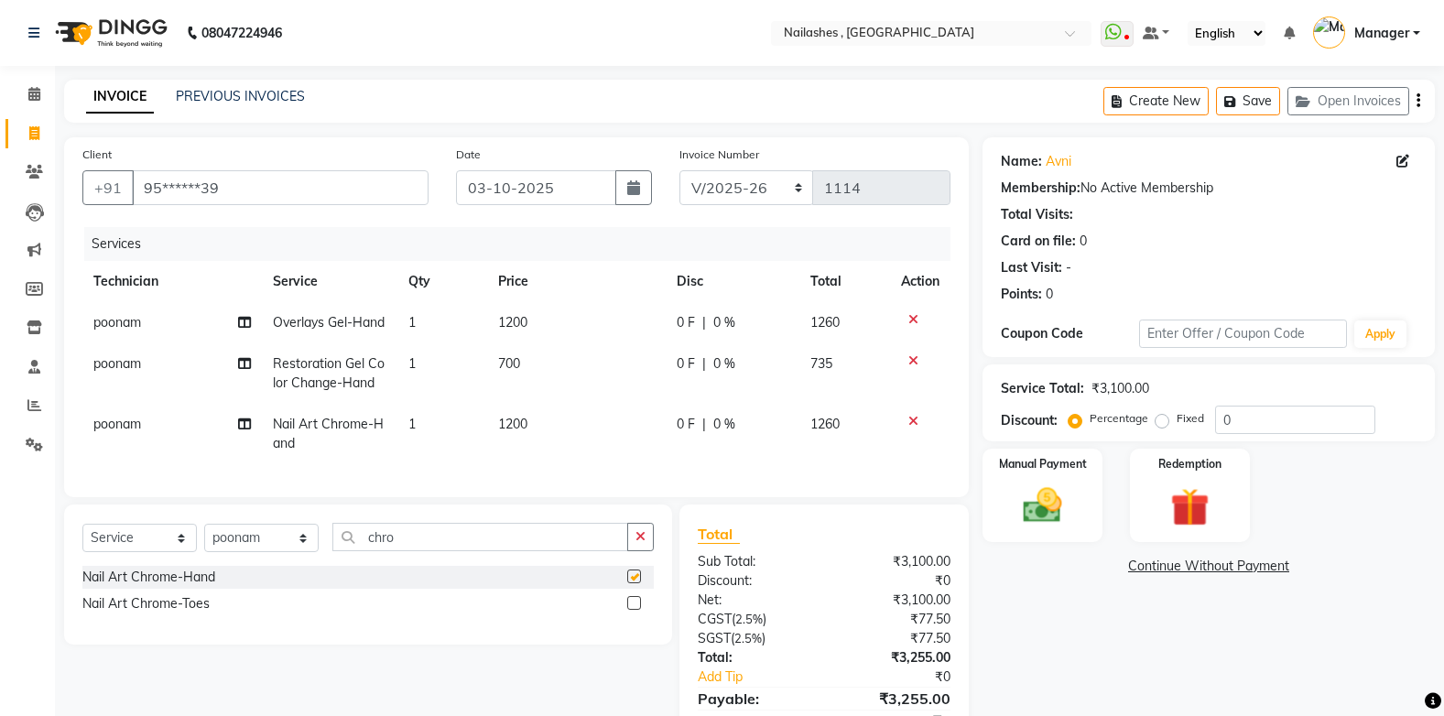
checkbox input "false"
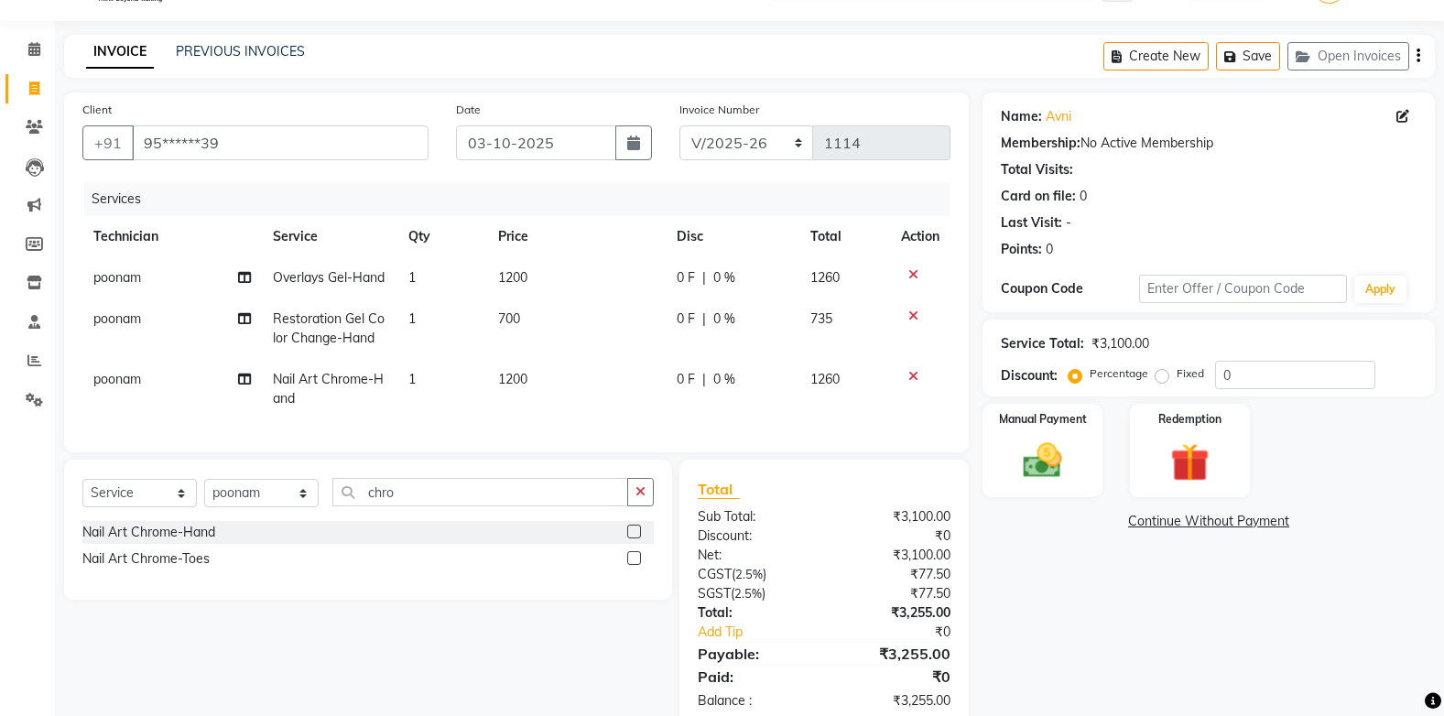
scroll to position [118, 0]
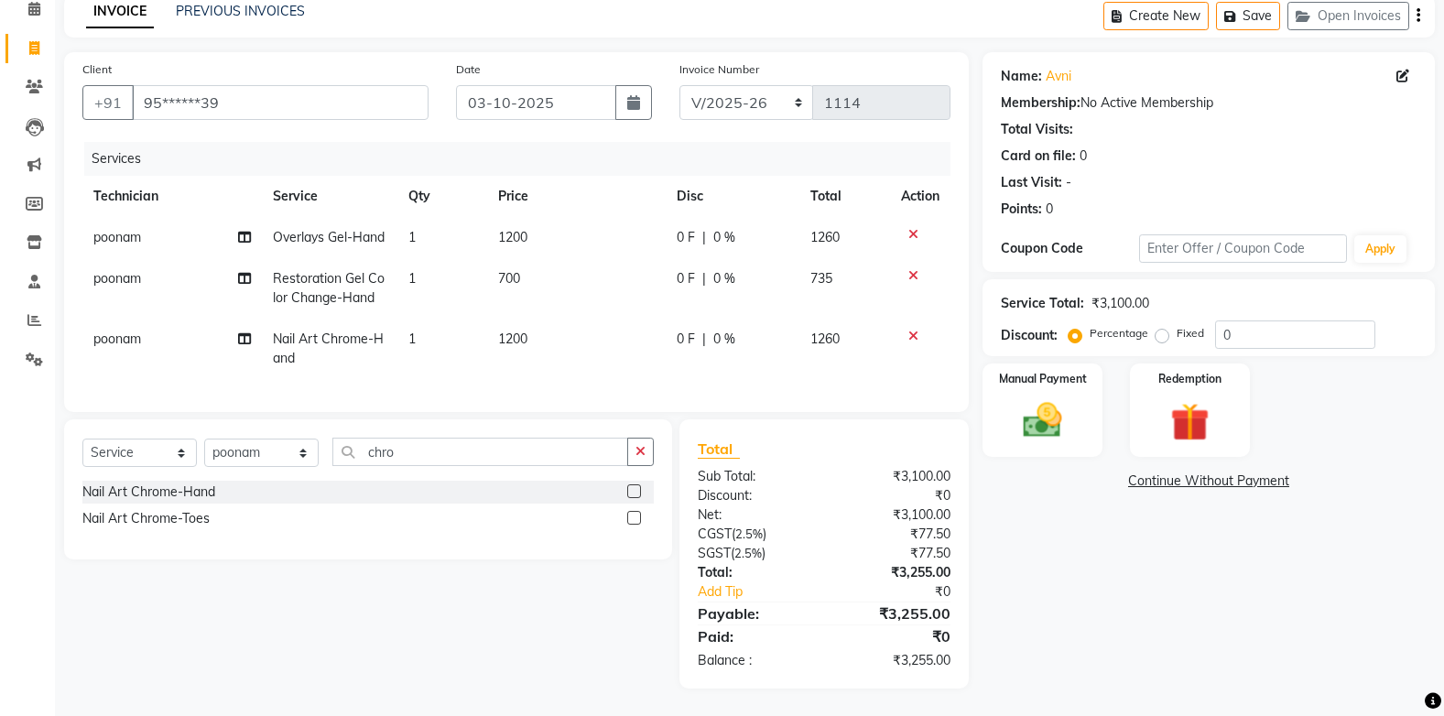
click at [1177, 325] on label "Fixed" at bounding box center [1190, 333] width 27 height 16
click at [1160, 327] on input "Fixed" at bounding box center [1165, 333] width 13 height 13
radio input "true"
click at [1233, 321] on input "0" at bounding box center [1295, 335] width 160 height 28
type input "1"
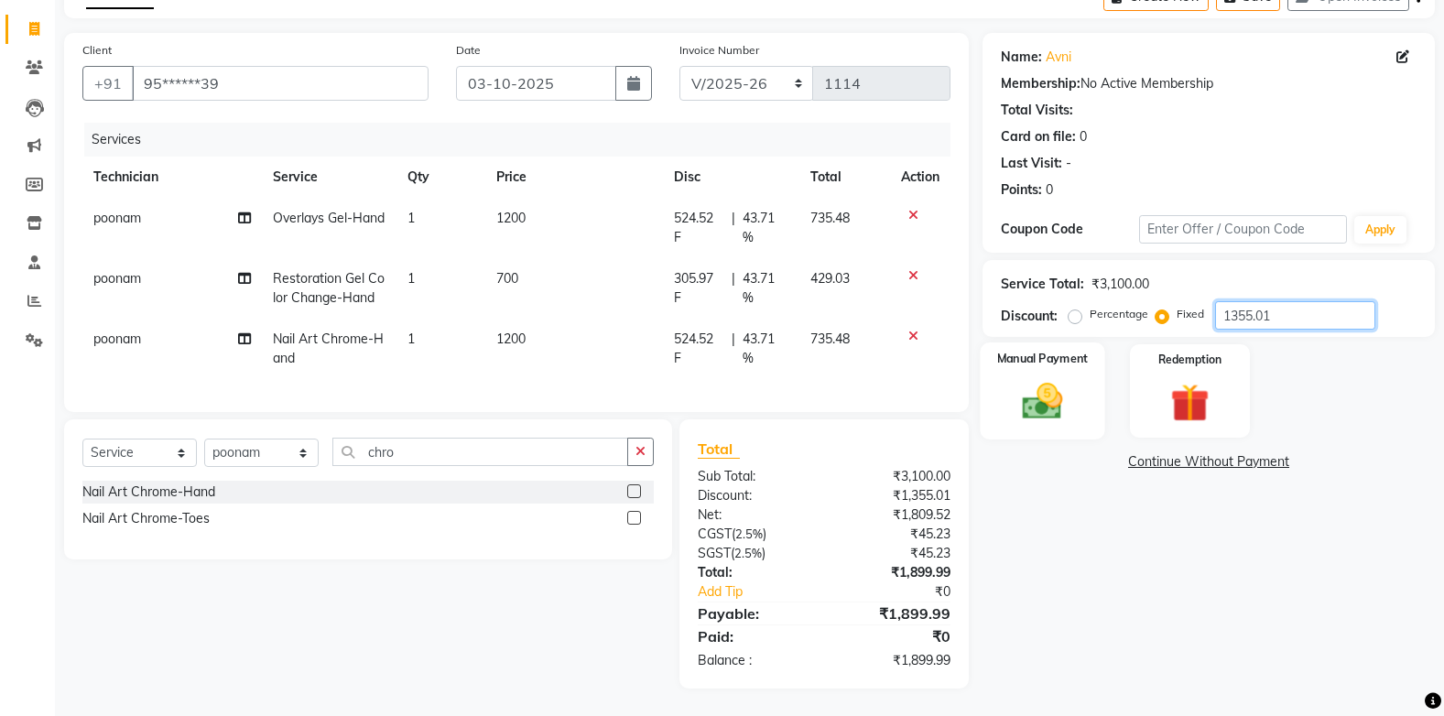
type input "1355.01"
click at [1083, 378] on div "Manual Payment" at bounding box center [1042, 390] width 125 height 97
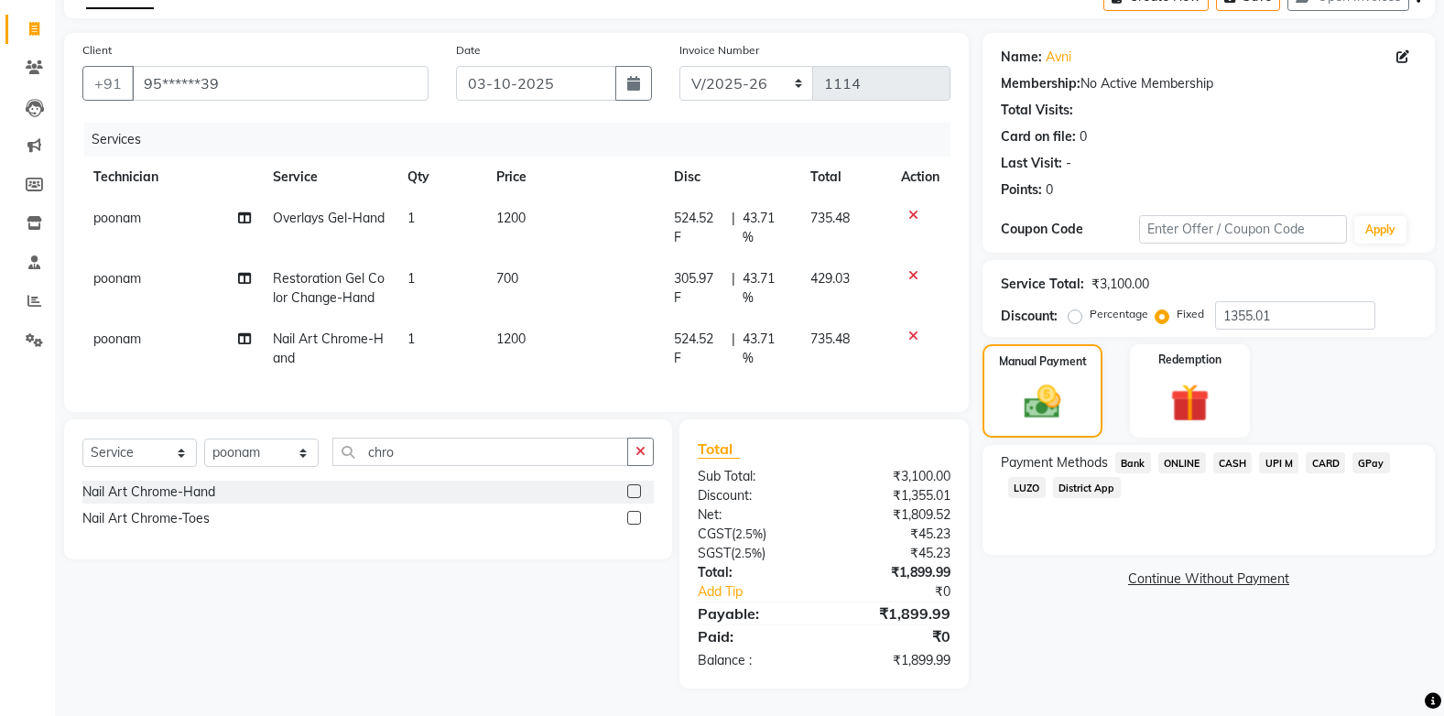
click at [1227, 452] on span "CASH" at bounding box center [1232, 462] width 39 height 21
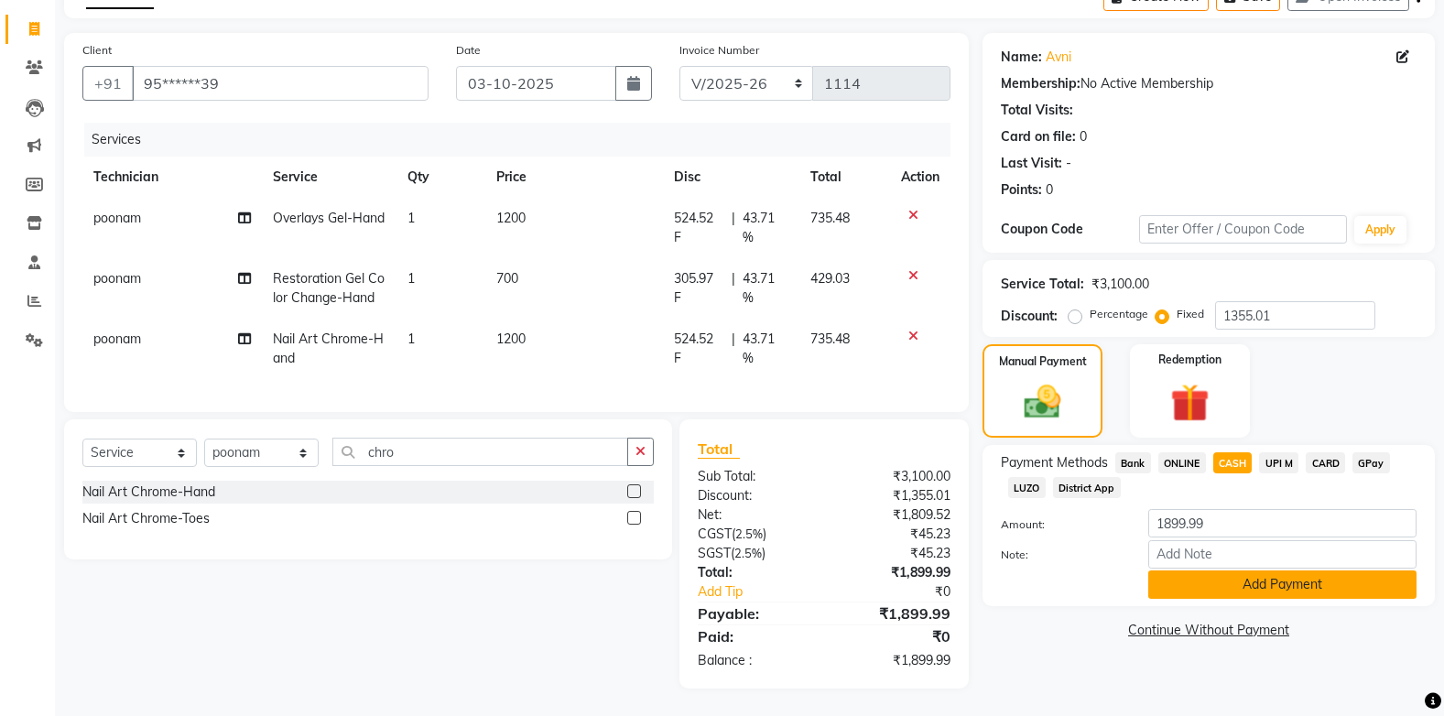
click at [1277, 571] on button "Add Payment" at bounding box center [1282, 585] width 268 height 28
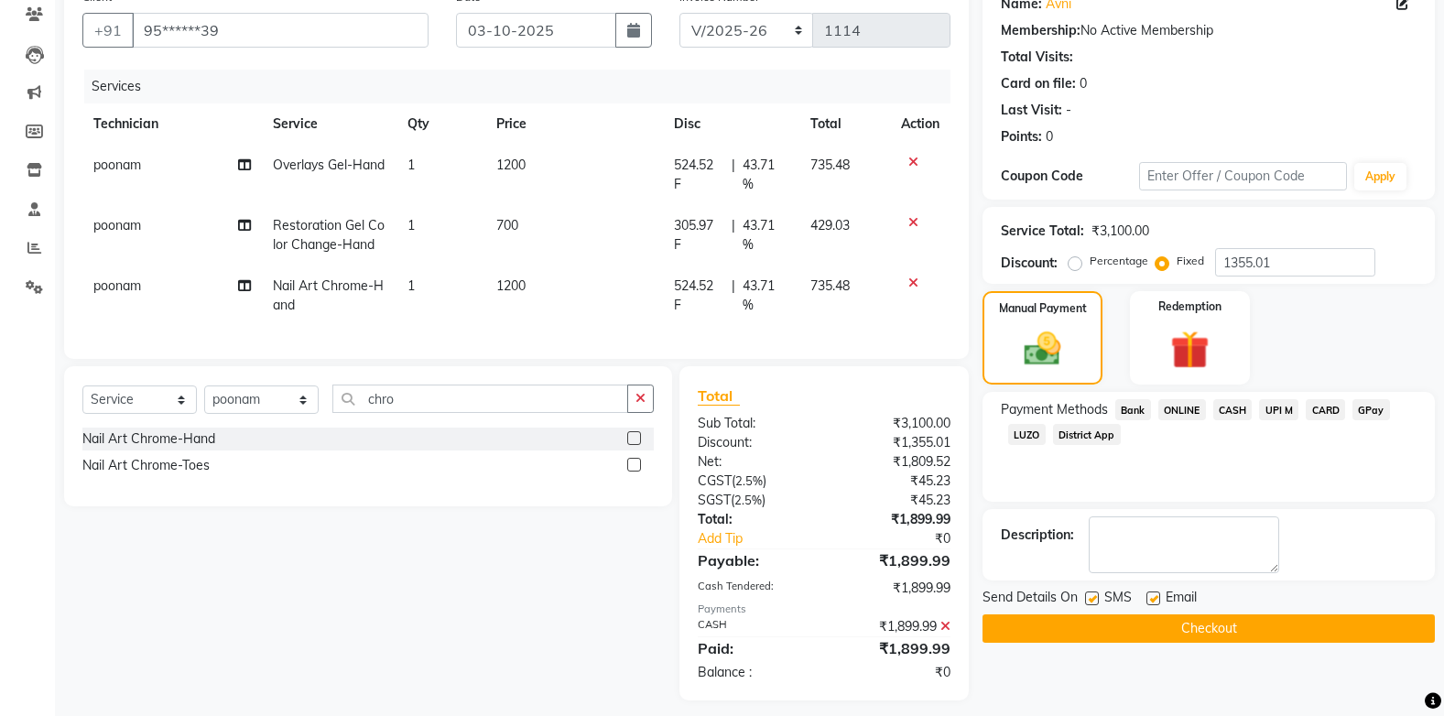
scroll to position [183, 0]
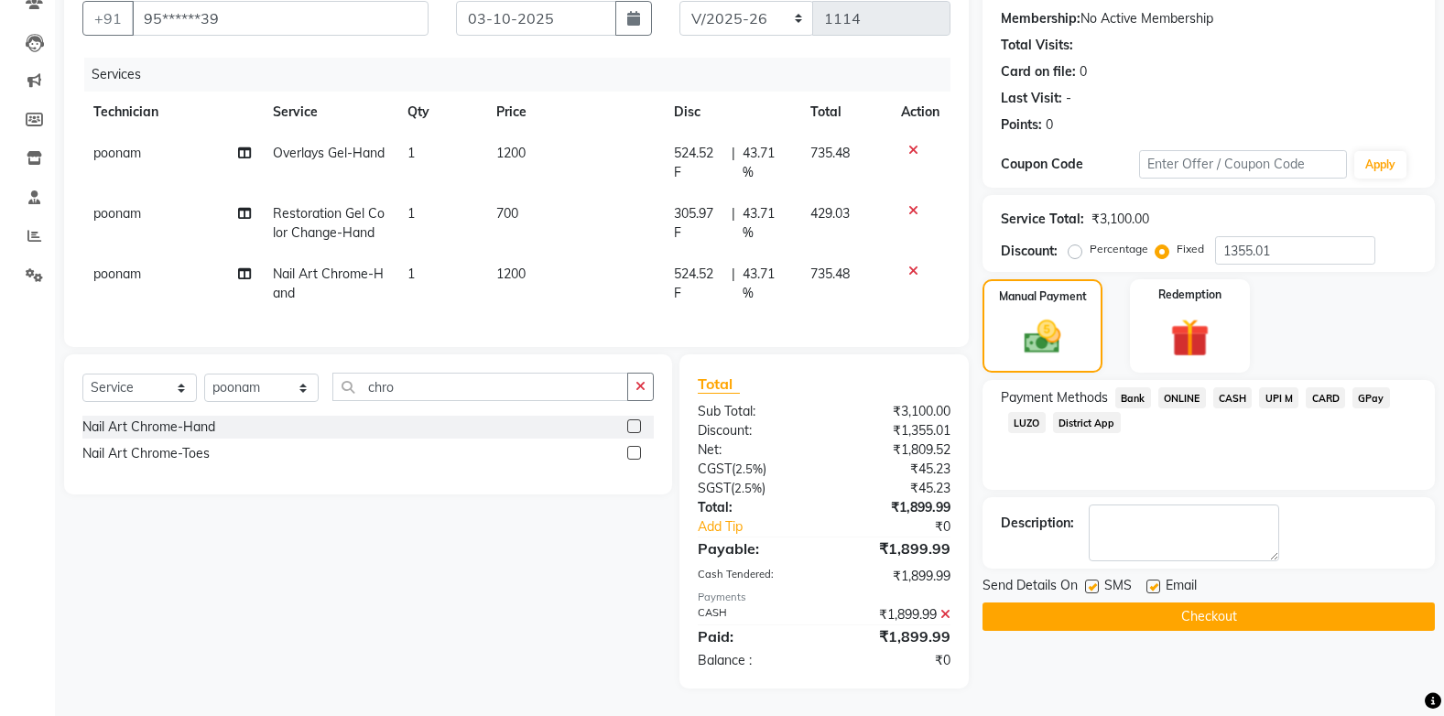
click at [1206, 604] on button "Checkout" at bounding box center [1209, 617] width 452 height 28
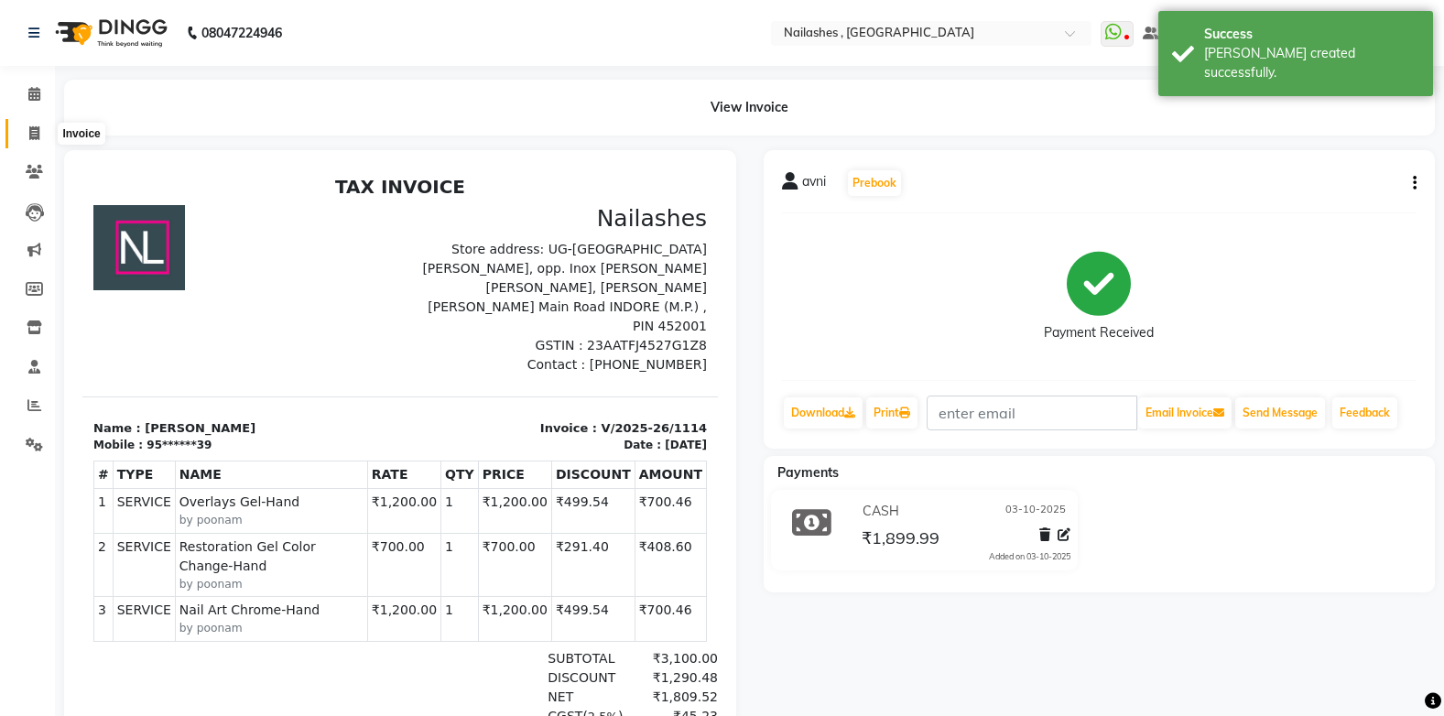
click at [33, 127] on icon at bounding box center [34, 133] width 10 height 14
select select "service"
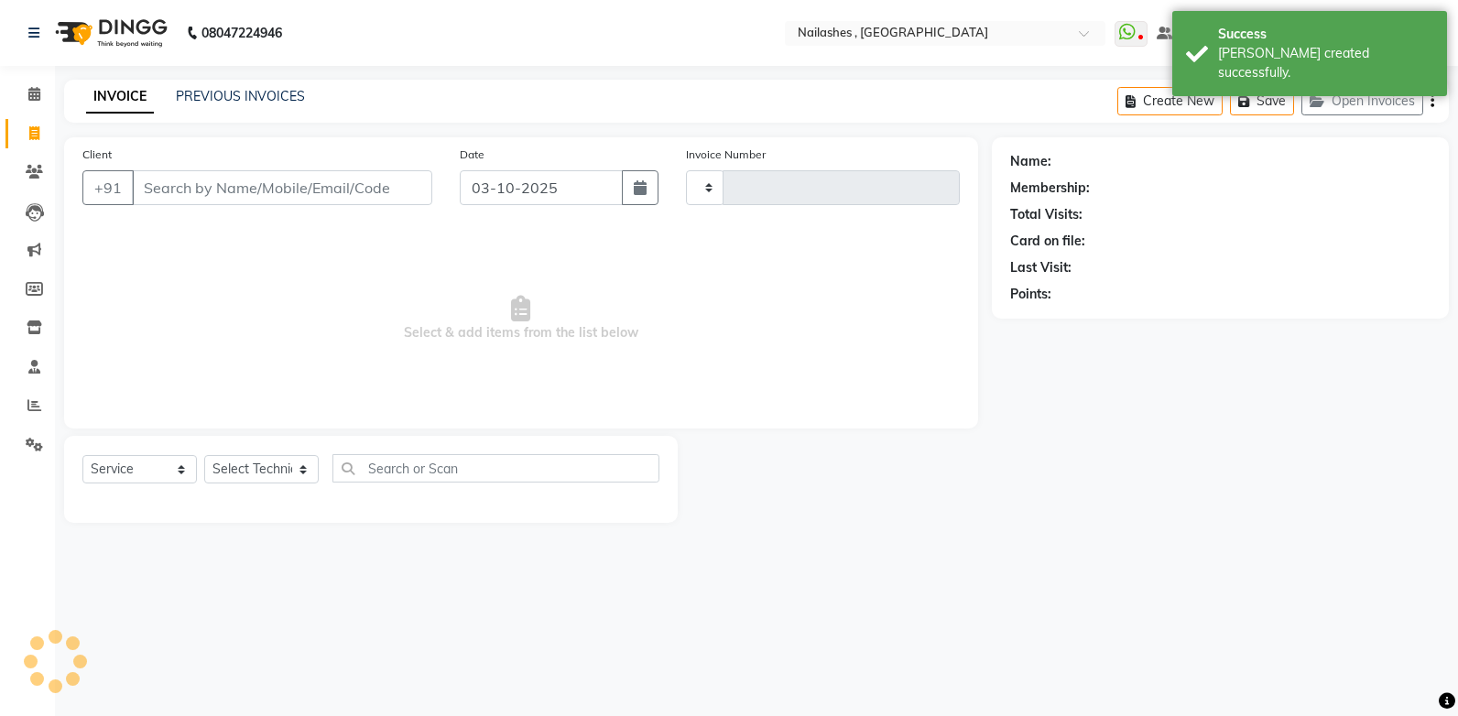
type input "1115"
select select "4749"
click at [168, 190] on input "Client" at bounding box center [282, 187] width 300 height 35
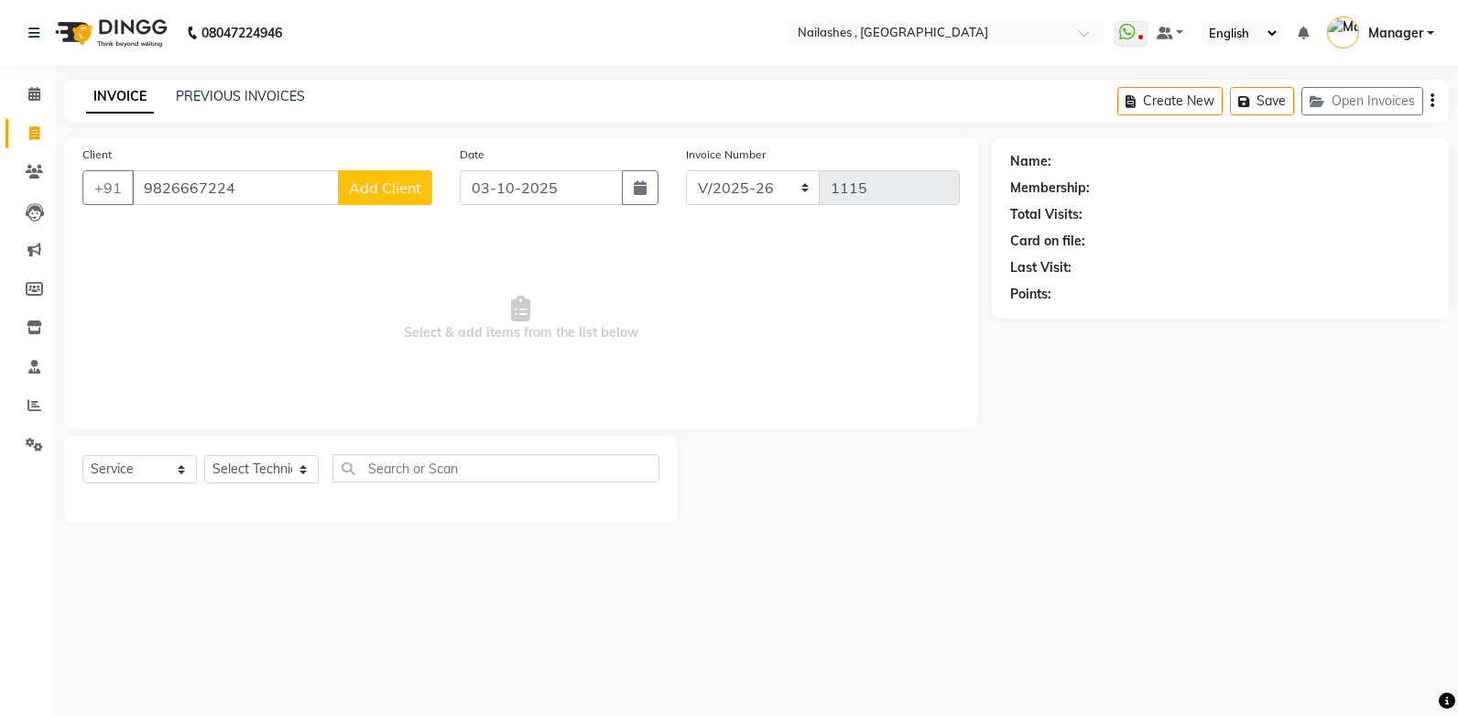
type input "9826667224"
click at [399, 183] on span "Add Client" at bounding box center [385, 188] width 72 height 18
select select "21"
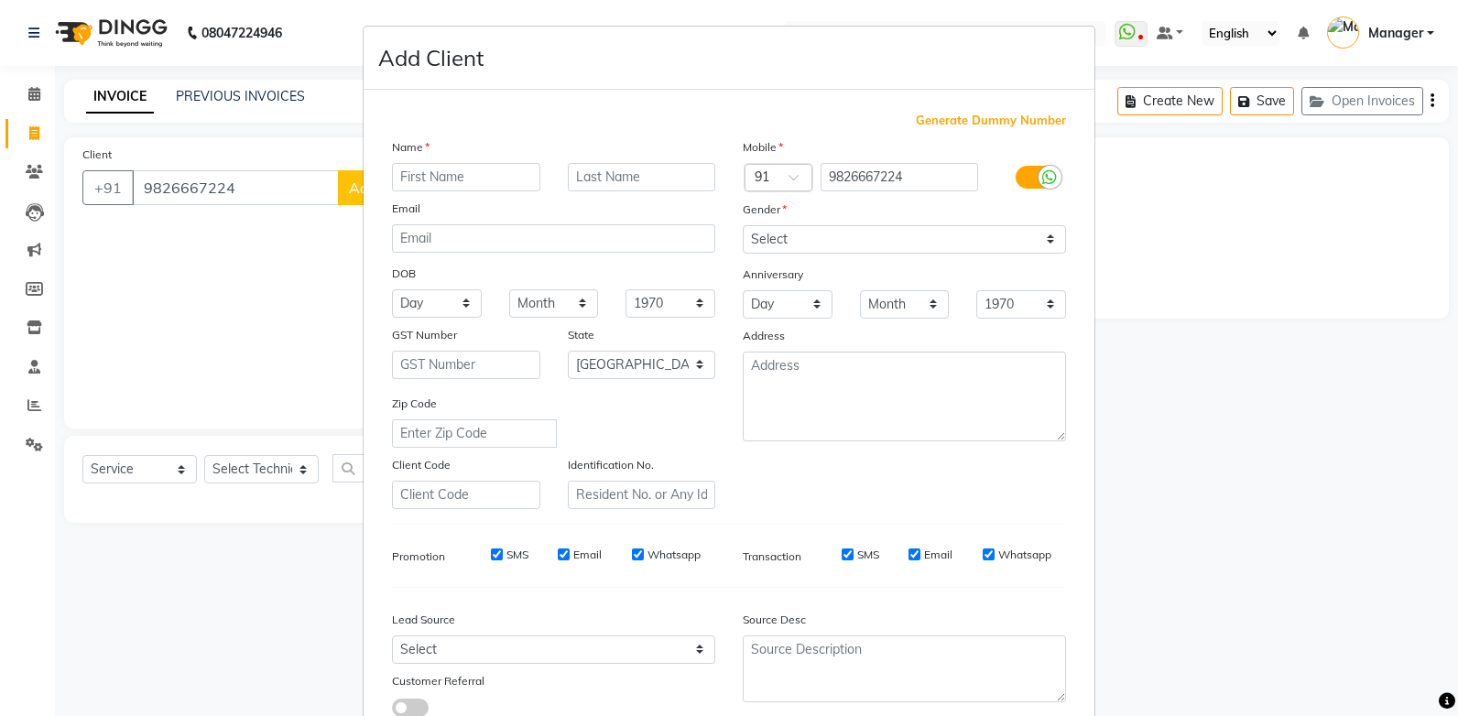
click at [406, 178] on input "text" at bounding box center [466, 177] width 148 height 28
type input "[PERSON_NAME]"
click at [756, 234] on select "Select [DEMOGRAPHIC_DATA] [DEMOGRAPHIC_DATA] Other Prefer Not To Say" at bounding box center [904, 239] width 323 height 28
select select "[DEMOGRAPHIC_DATA]"
click at [743, 225] on select "Select [DEMOGRAPHIC_DATA] [DEMOGRAPHIC_DATA] Other Prefer Not To Say" at bounding box center [904, 239] width 323 height 28
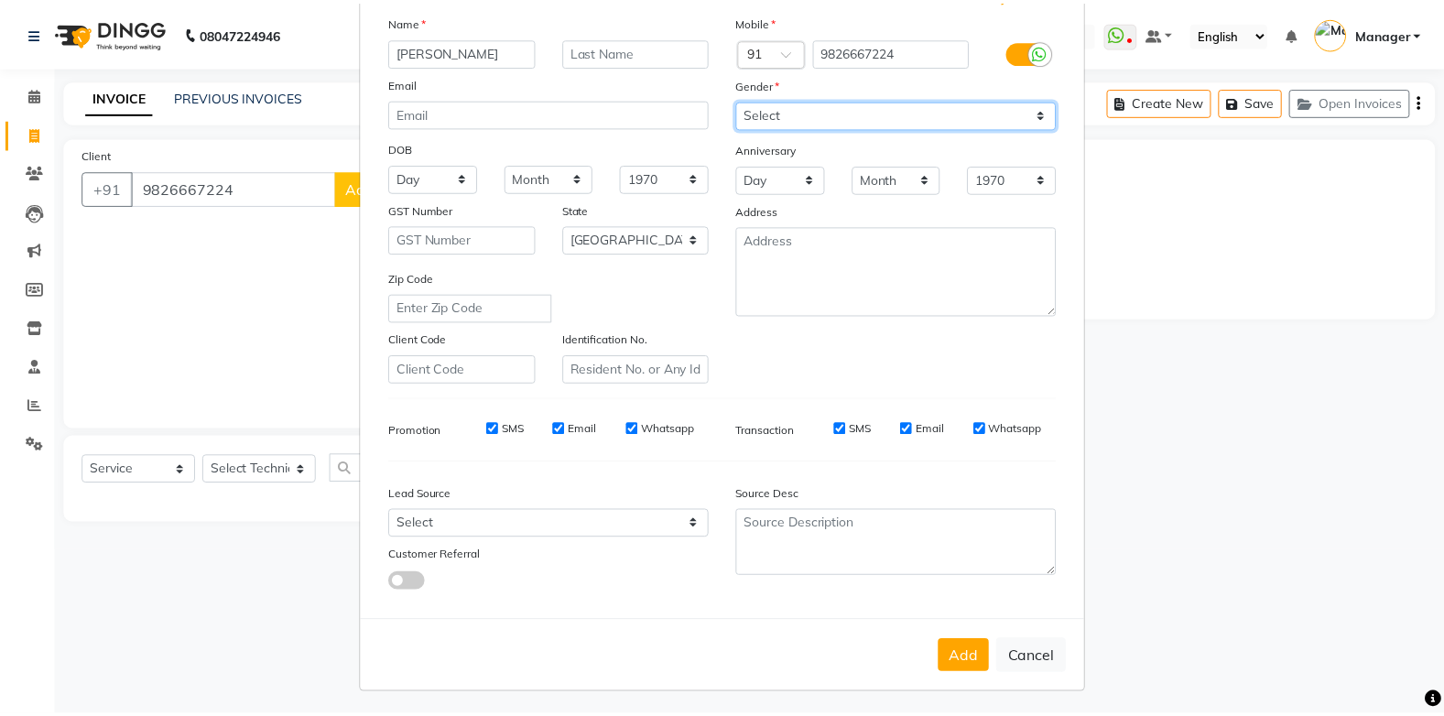
scroll to position [129, 0]
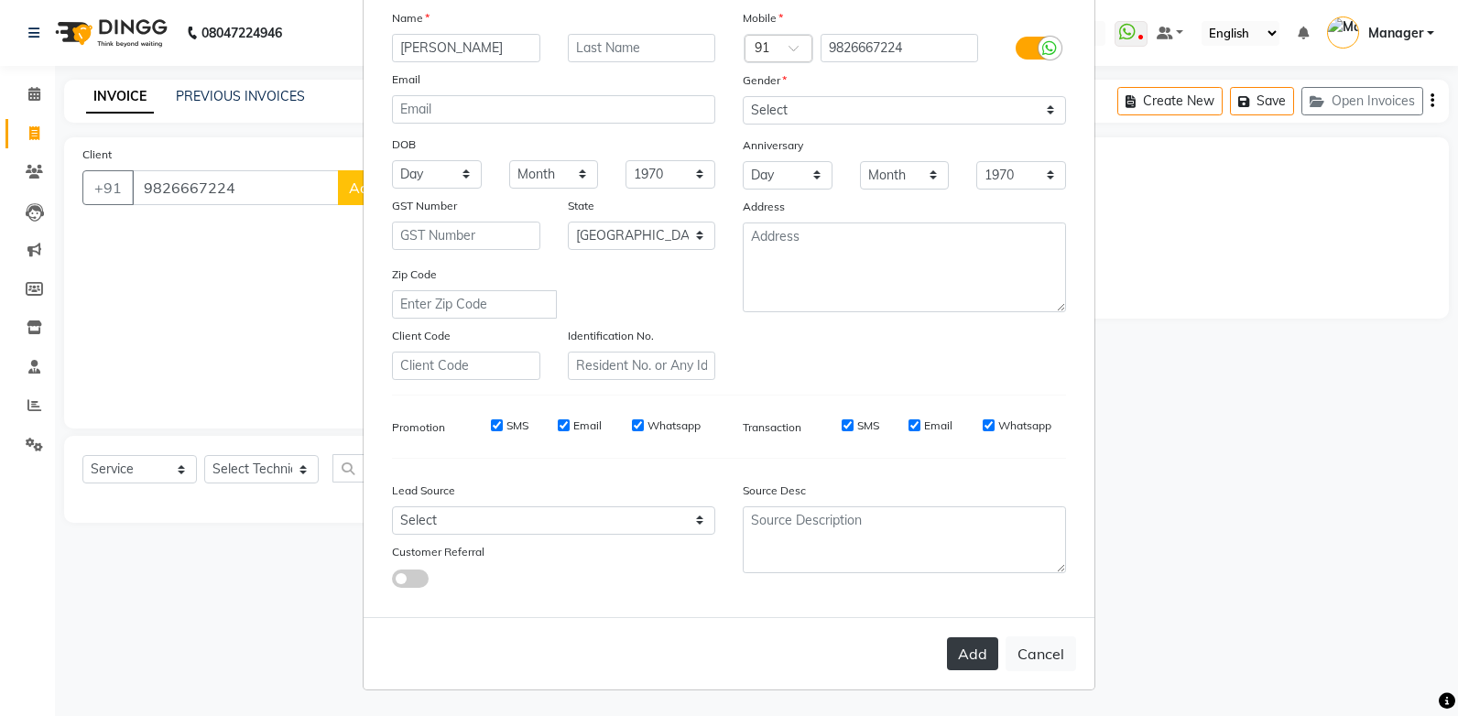
click at [956, 656] on button "Add" at bounding box center [972, 653] width 51 height 33
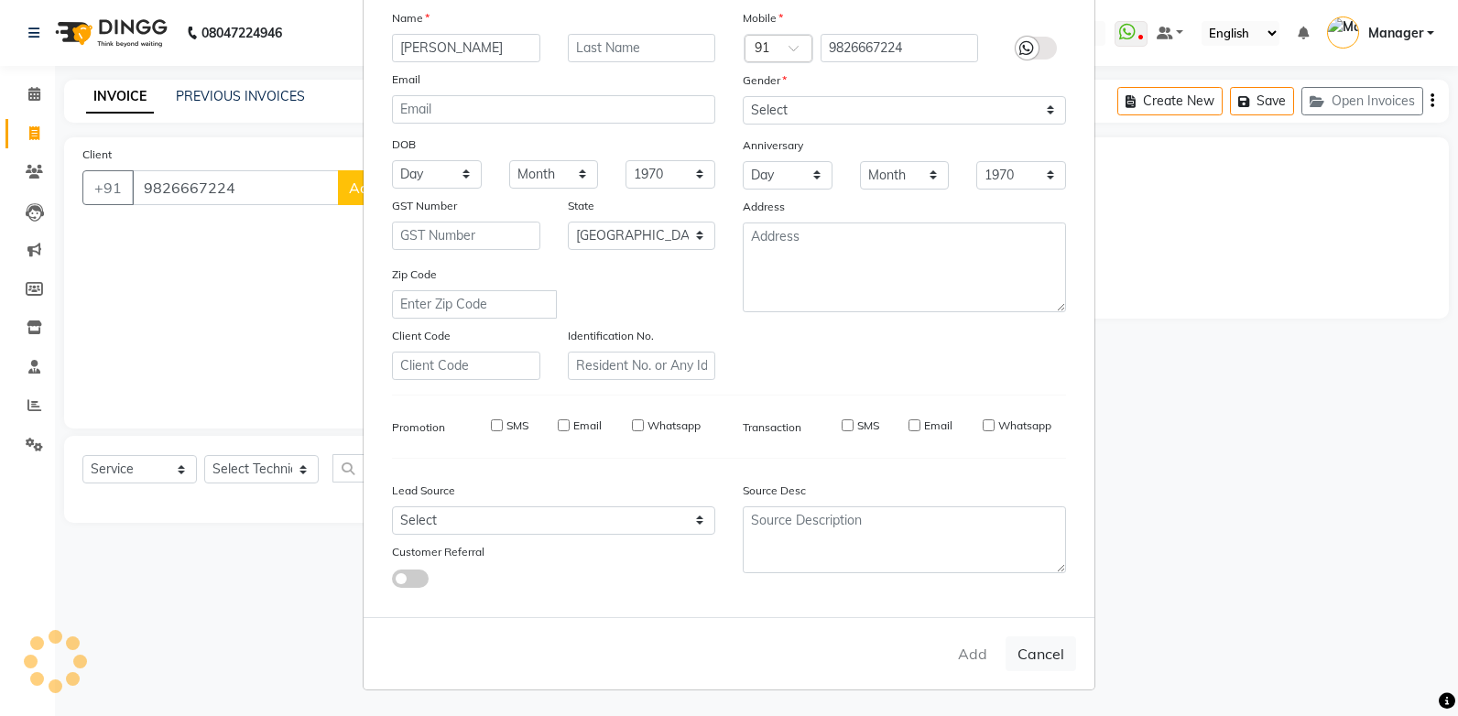
type input "98******24"
select select
select select "null"
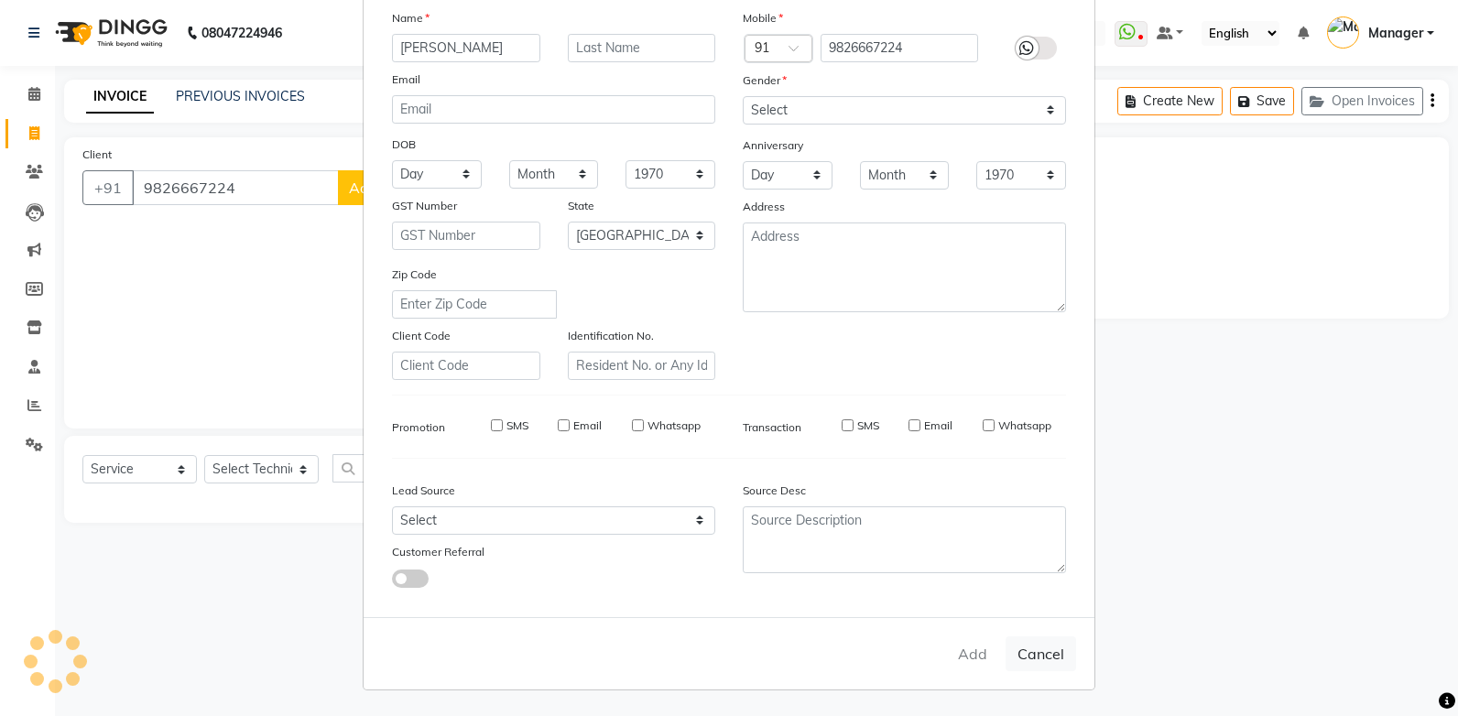
select select
checkbox input "false"
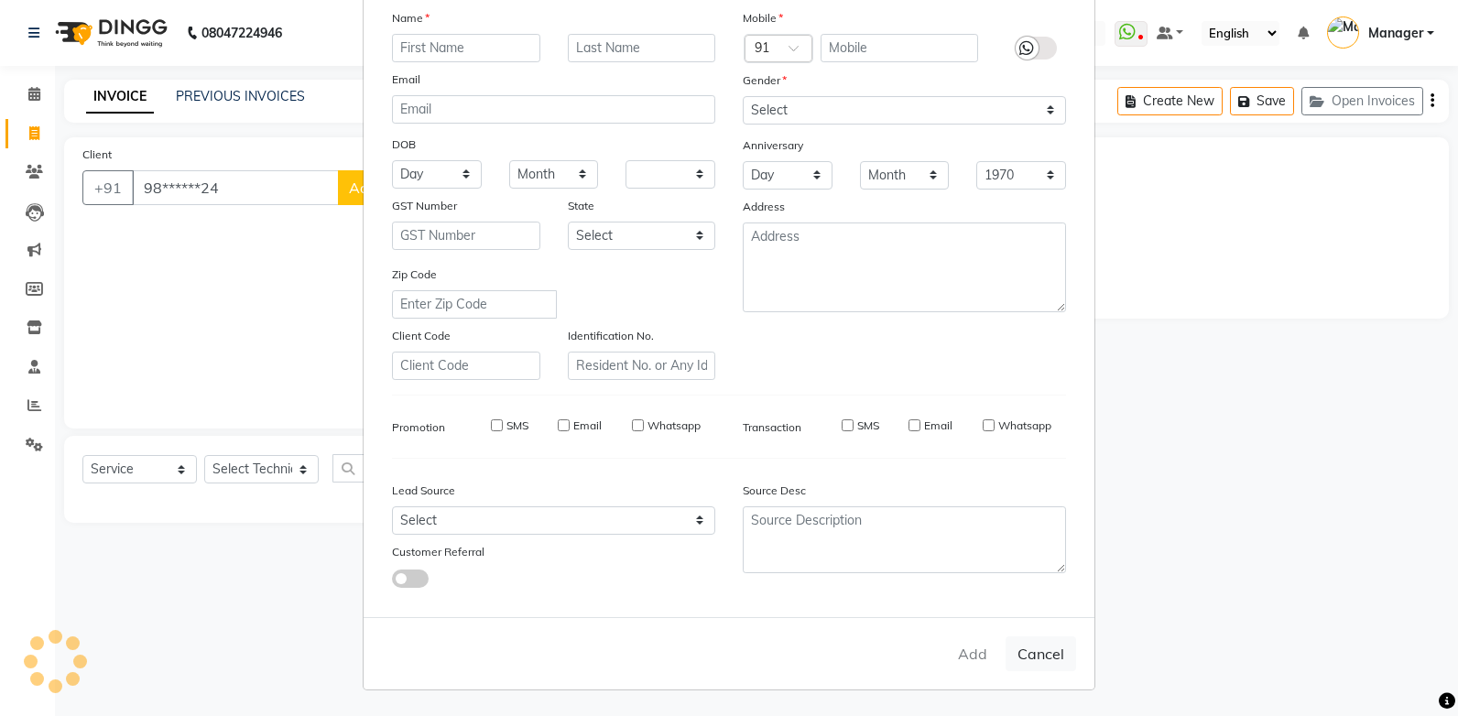
checkbox input "false"
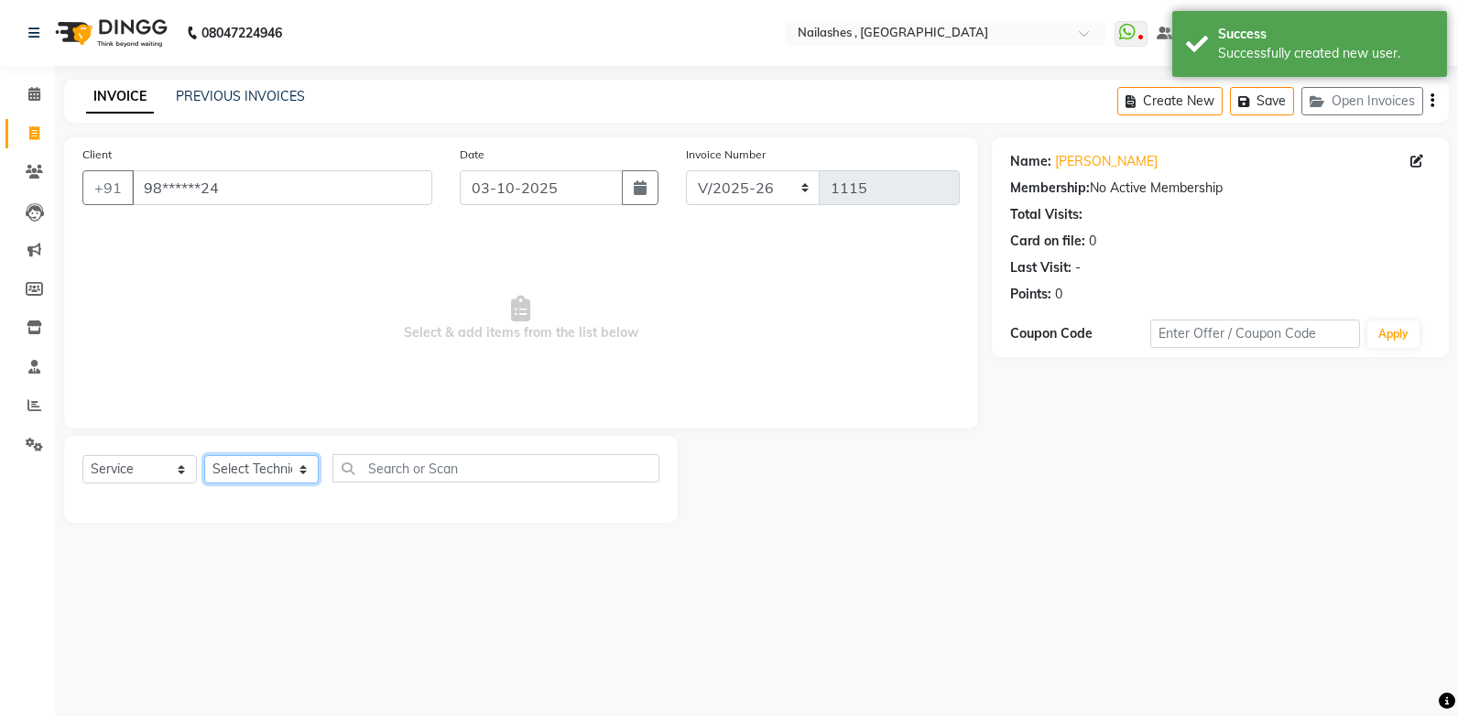
click at [294, 471] on select "Select Technician [PERSON_NAME] [PERSON_NAME] Manager [PERSON_NAME] [MEDICAL_DA…" at bounding box center [261, 469] width 114 height 28
select select "63336"
click at [204, 455] on select "Select Technician [PERSON_NAME] [PERSON_NAME] Manager [PERSON_NAME] [MEDICAL_DA…" at bounding box center [261, 469] width 114 height 28
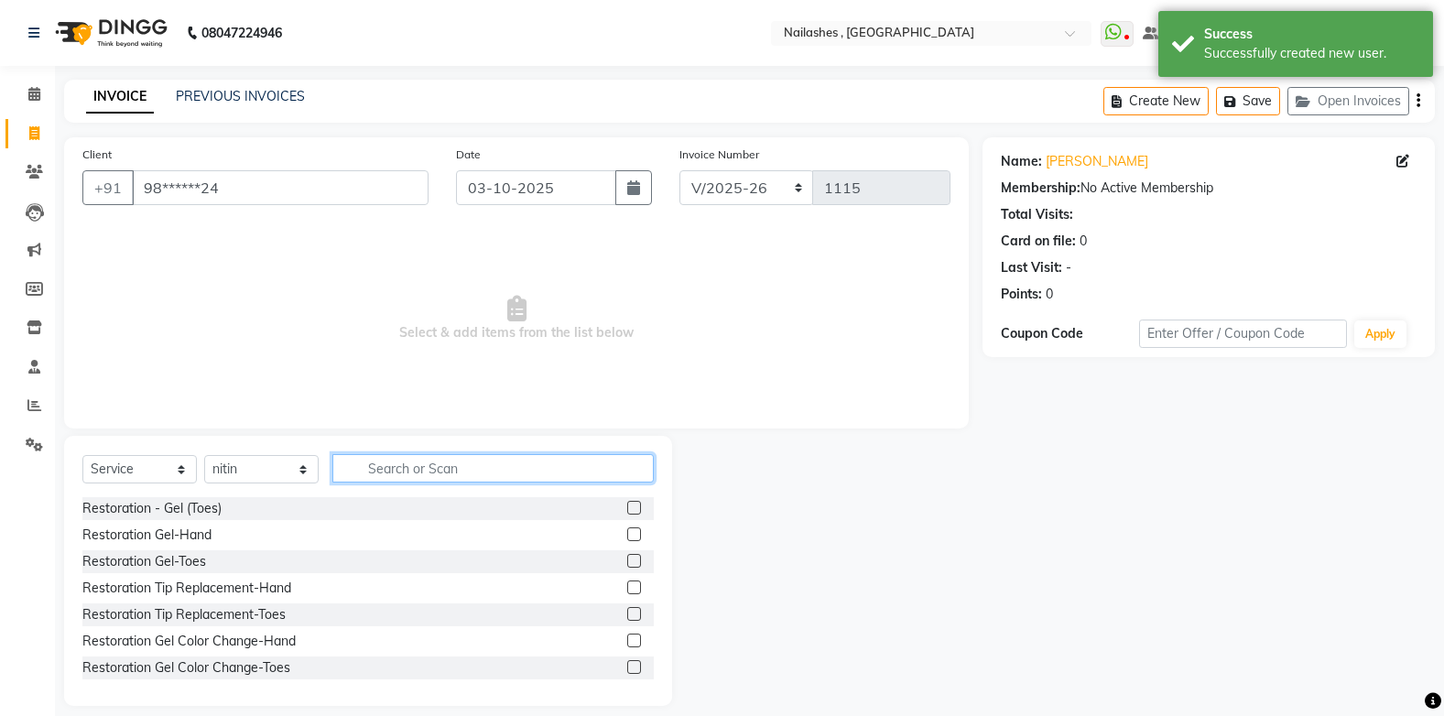
click at [452, 471] on input "text" at bounding box center [492, 468] width 321 height 28
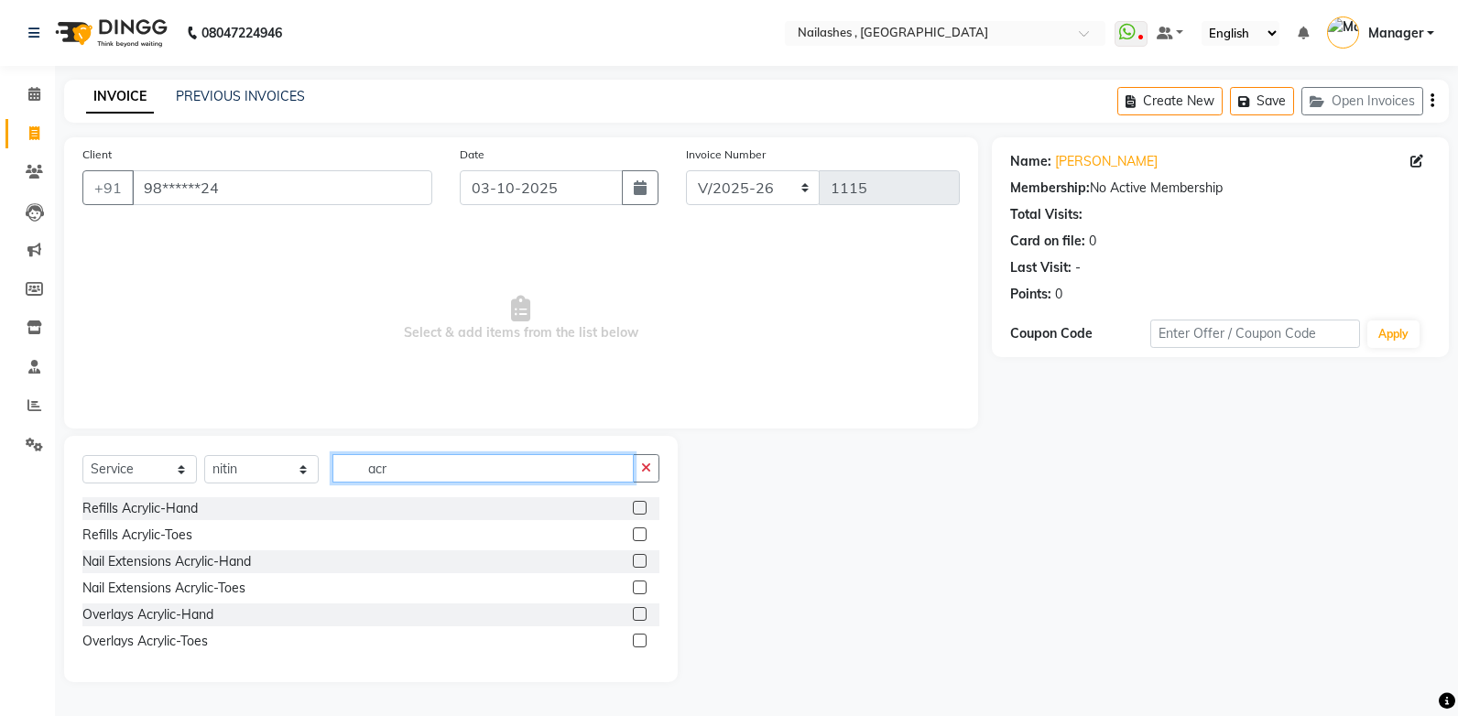
type input "acr"
click at [637, 559] on label at bounding box center [640, 561] width 14 height 14
click at [637, 559] on input "checkbox" at bounding box center [639, 562] width 12 height 12
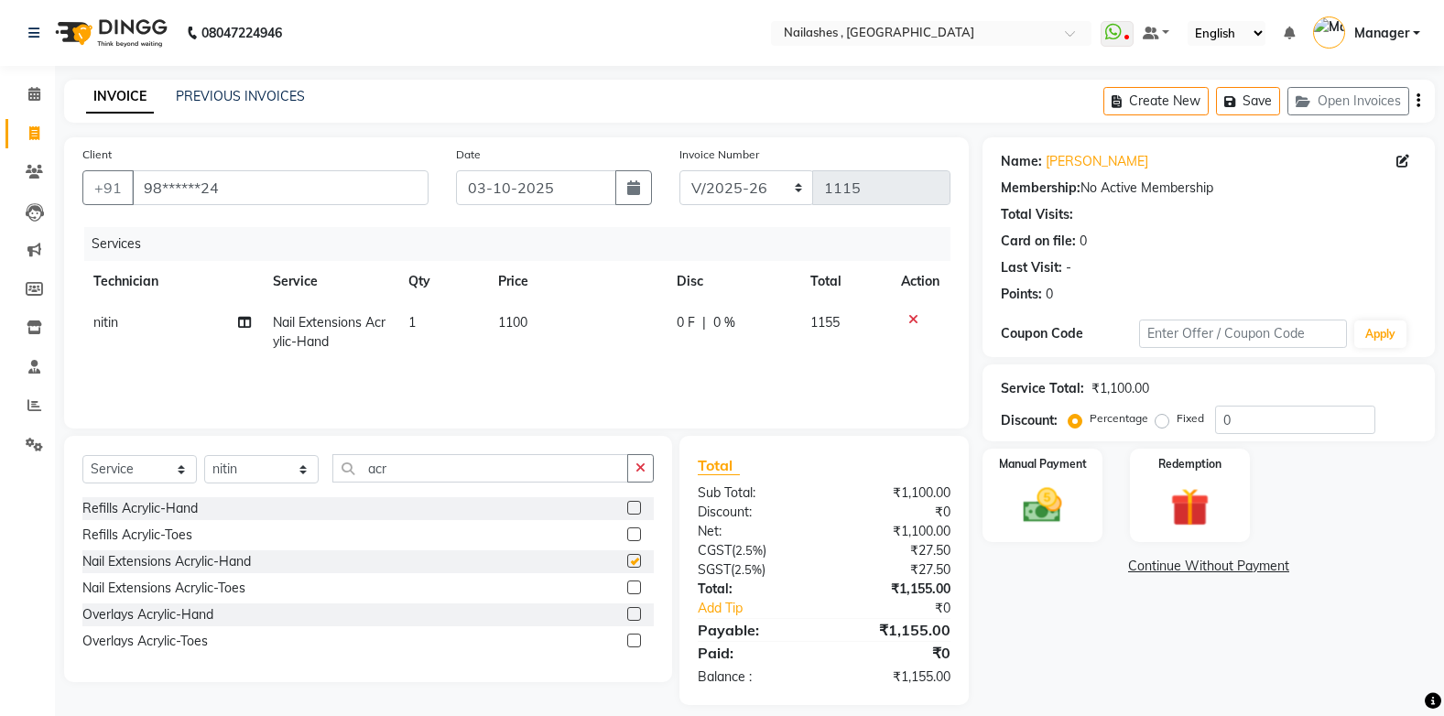
checkbox input "false"
click at [640, 466] on icon "button" at bounding box center [641, 468] width 10 height 13
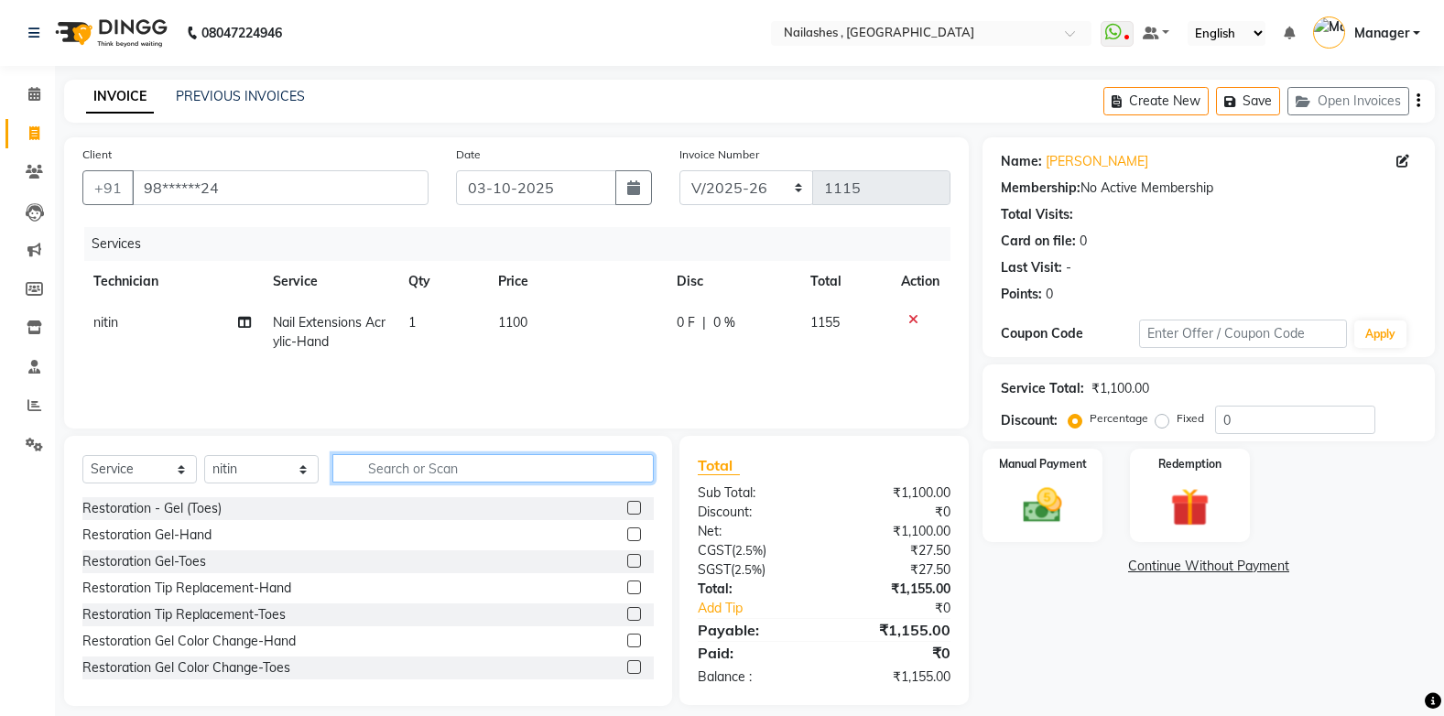
click at [419, 467] on input "text" at bounding box center [492, 468] width 321 height 28
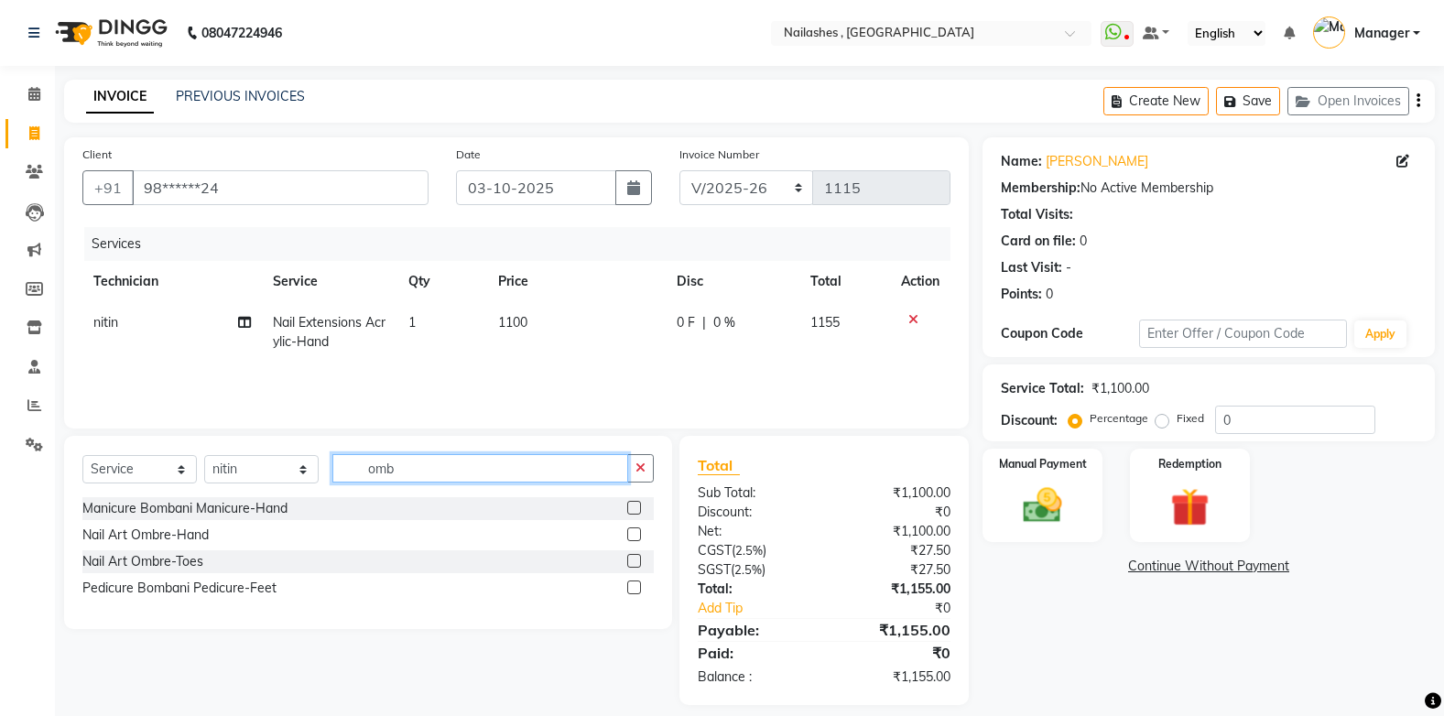
type input "omb"
click at [633, 534] on label at bounding box center [634, 534] width 14 height 14
click at [633, 534] on input "checkbox" at bounding box center [633, 535] width 12 height 12
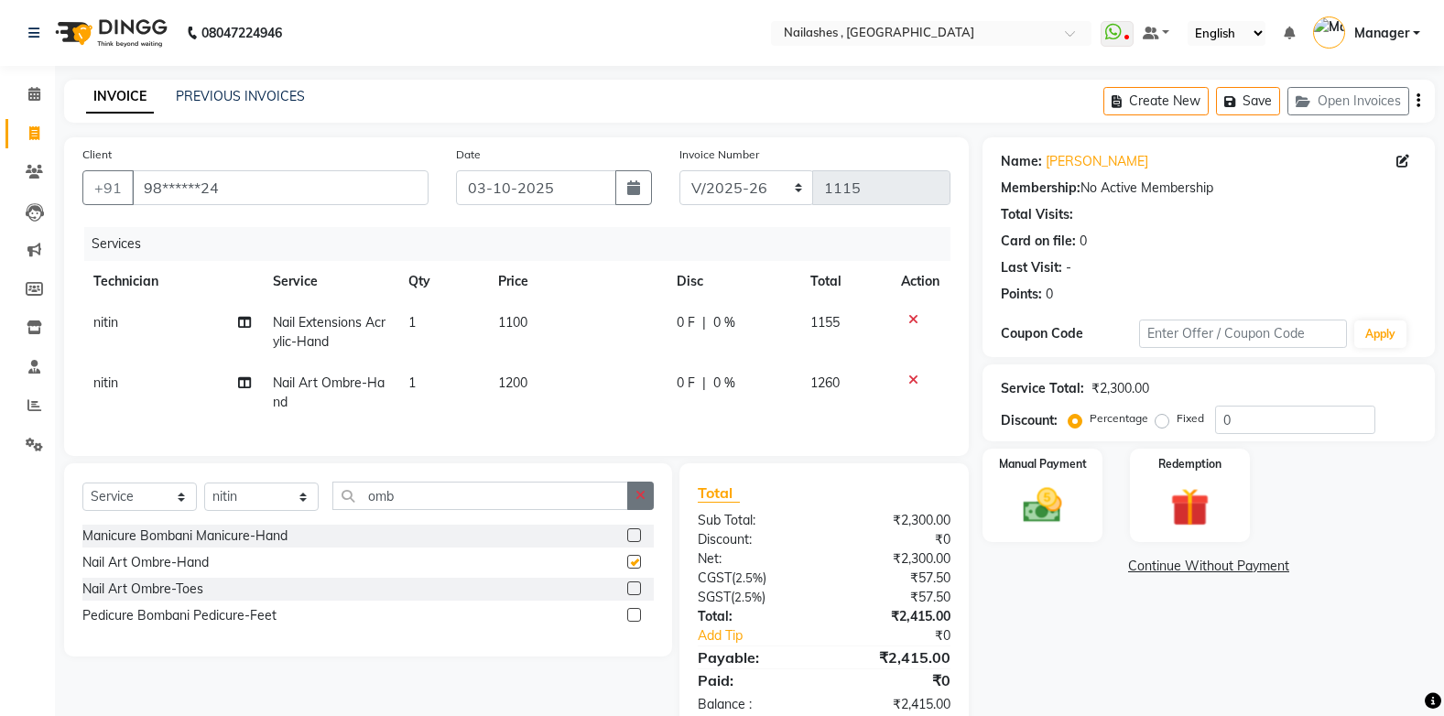
checkbox input "false"
click at [639, 502] on icon "button" at bounding box center [641, 495] width 10 height 13
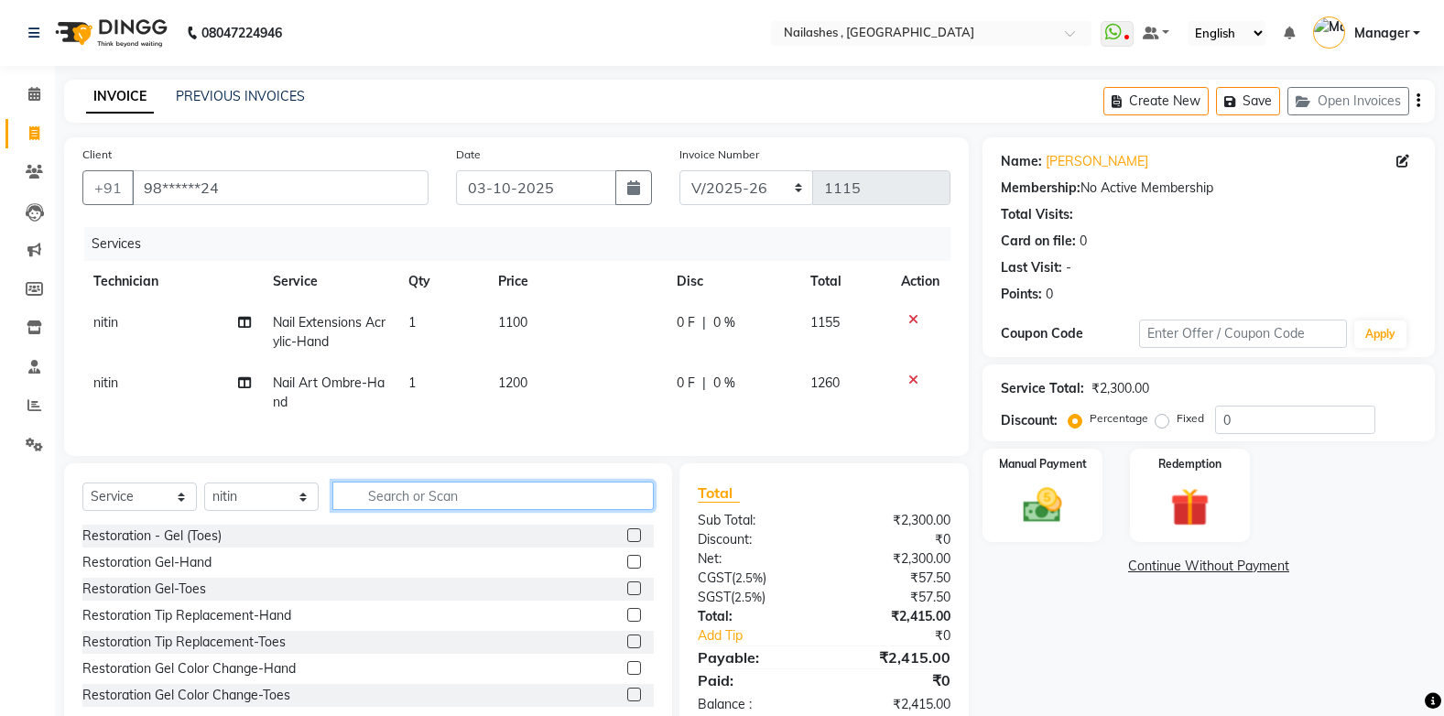
click at [386, 510] on input "text" at bounding box center [492, 496] width 321 height 28
click at [627, 701] on label at bounding box center [634, 695] width 14 height 14
click at [627, 701] on input "checkbox" at bounding box center [633, 696] width 12 height 12
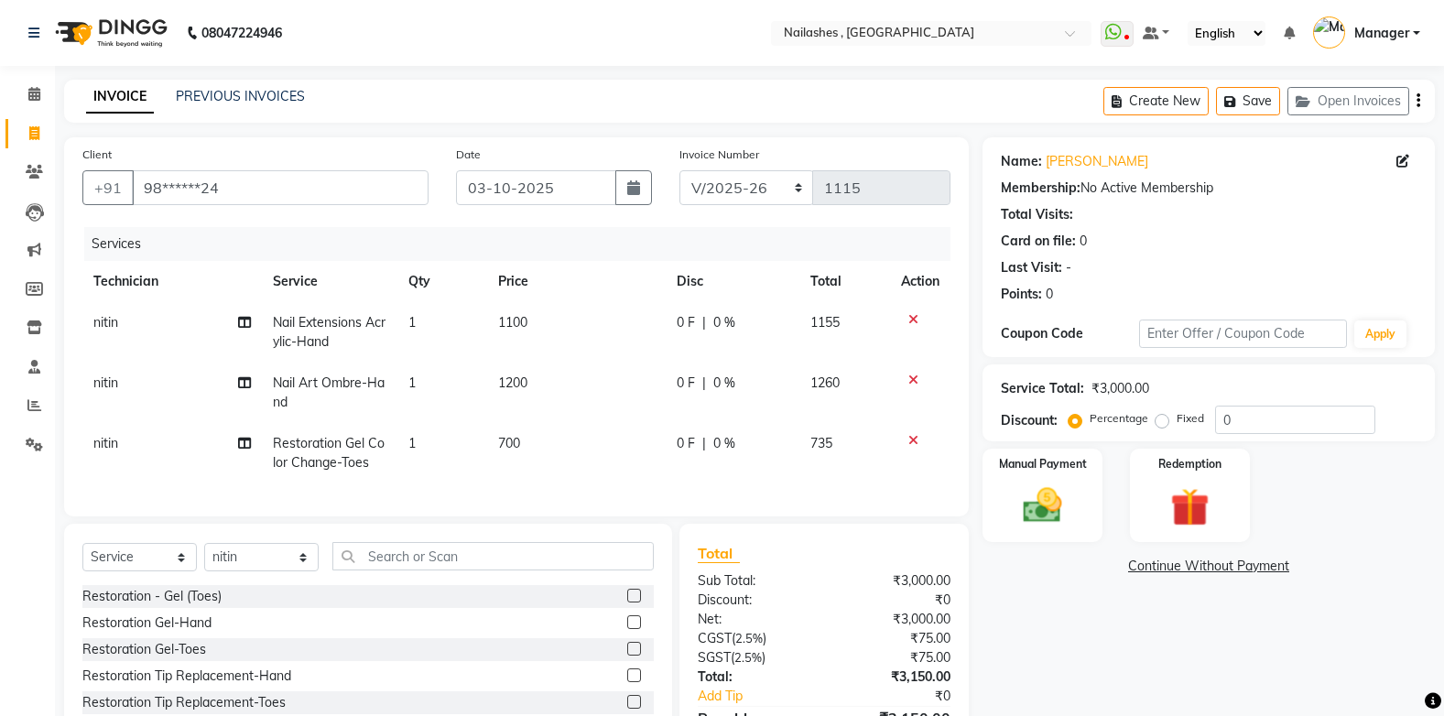
checkbox input "false"
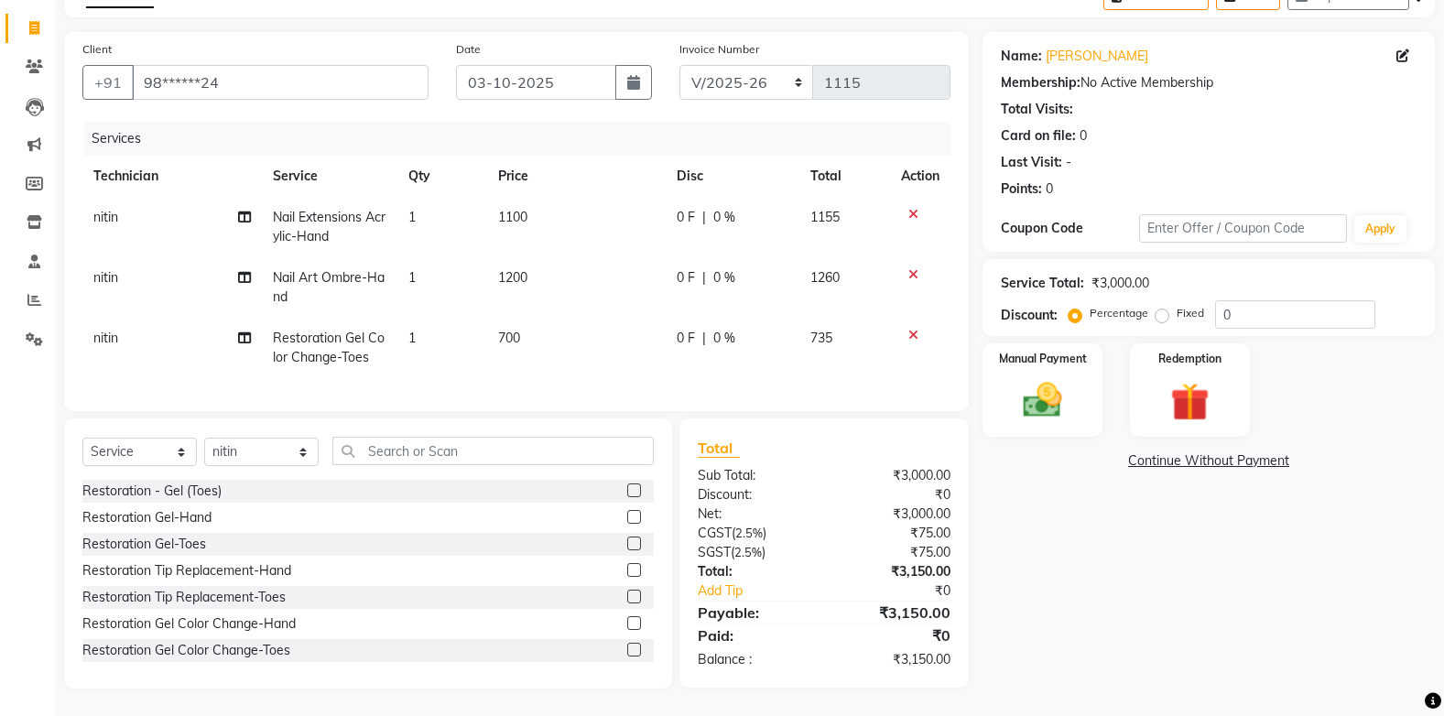
scroll to position [119, 0]
click at [1177, 305] on label "Fixed" at bounding box center [1190, 313] width 27 height 16
click at [1162, 307] on input "Fixed" at bounding box center [1165, 313] width 13 height 13
radio input "true"
click at [1237, 300] on input "0" at bounding box center [1295, 314] width 160 height 28
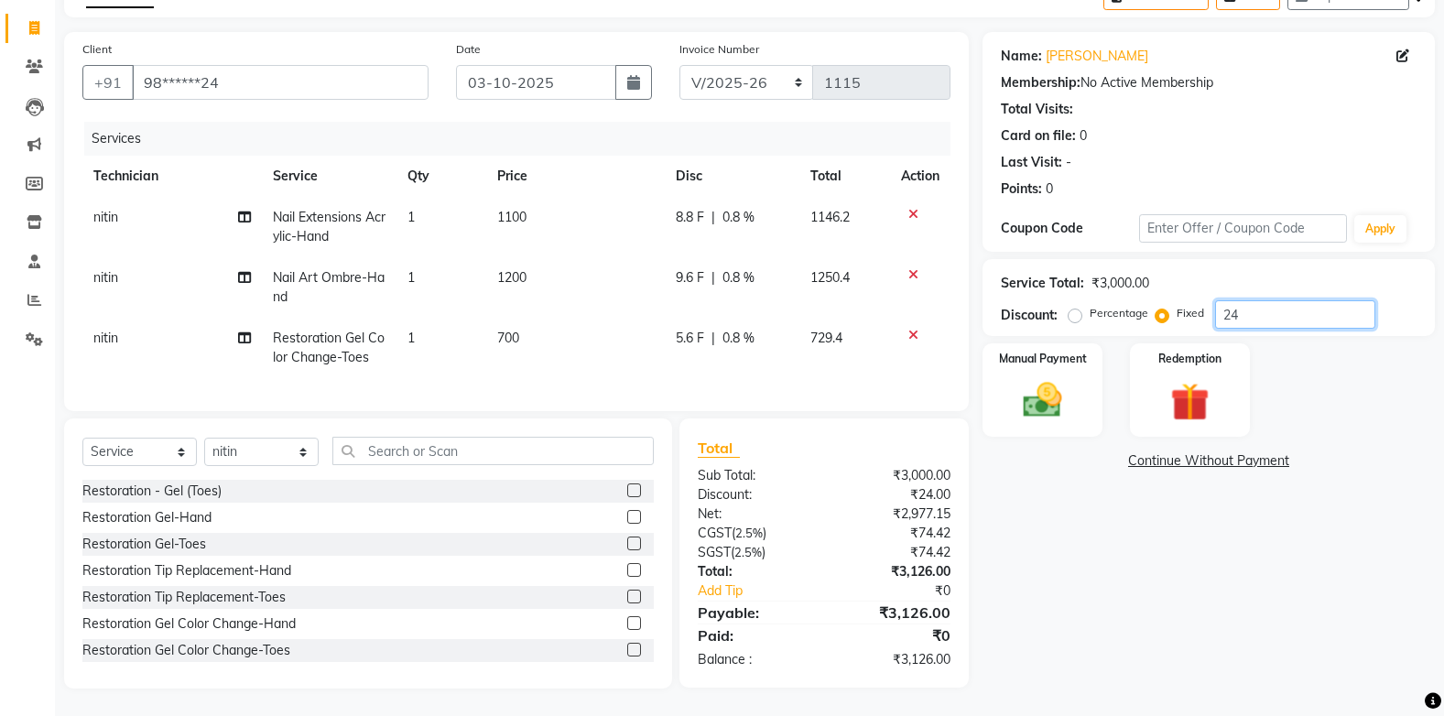
type input "2"
type input "660"
click at [1072, 393] on img at bounding box center [1042, 400] width 65 height 46
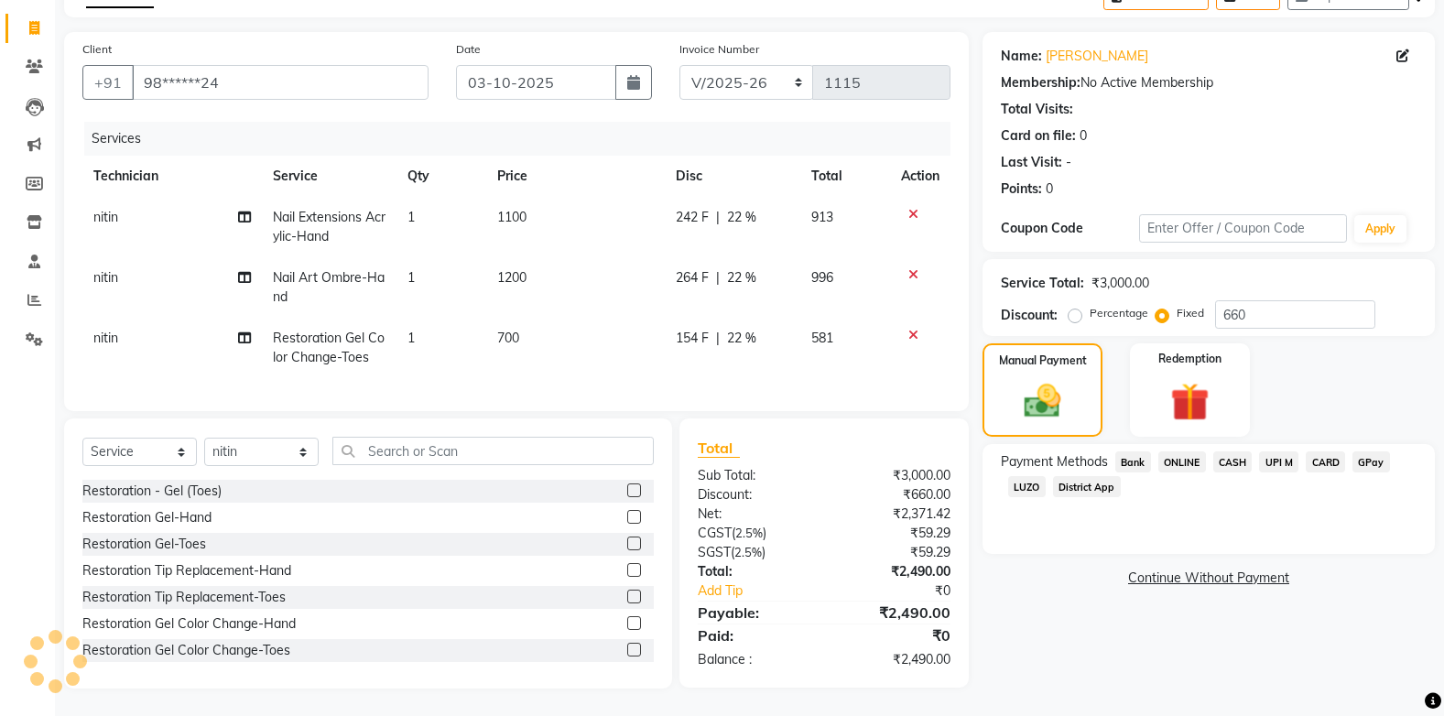
click at [1321, 451] on span "CARD" at bounding box center [1325, 461] width 39 height 21
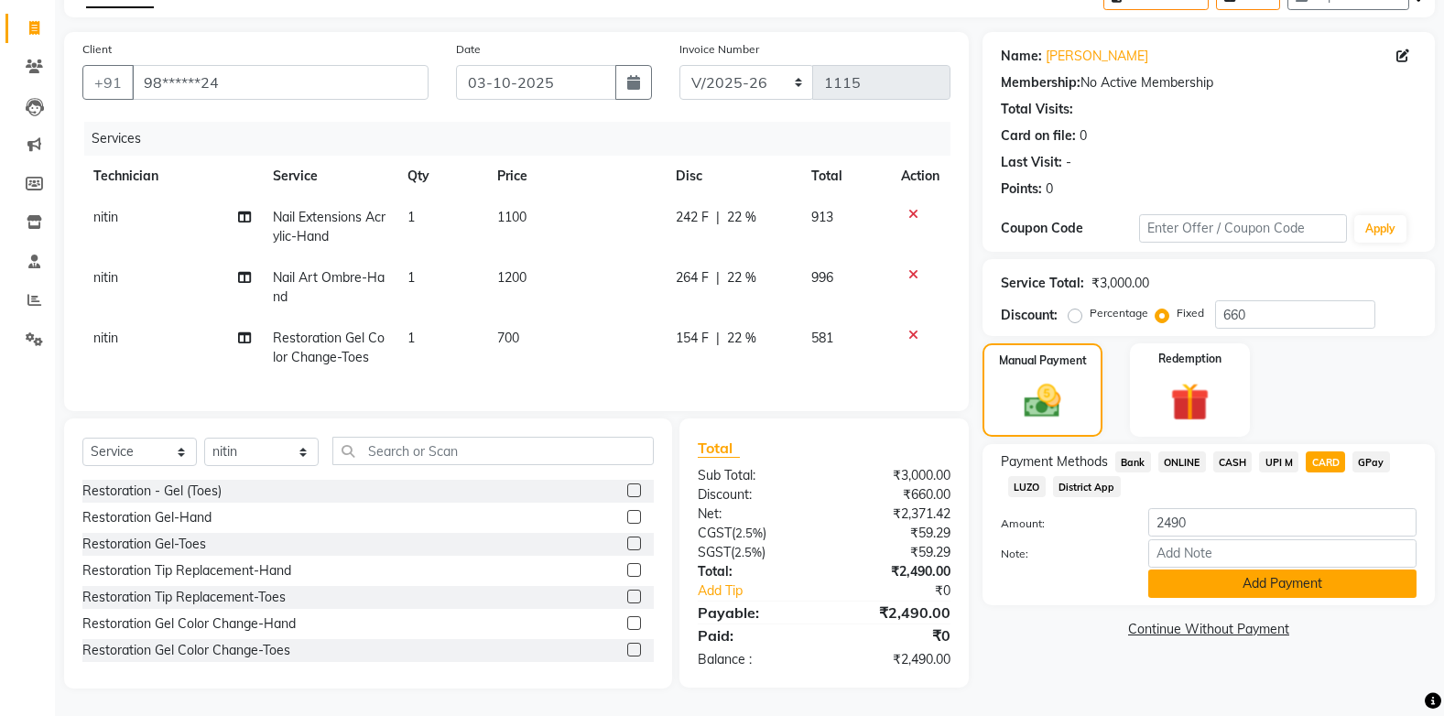
click at [1203, 570] on button "Add Payment" at bounding box center [1282, 584] width 268 height 28
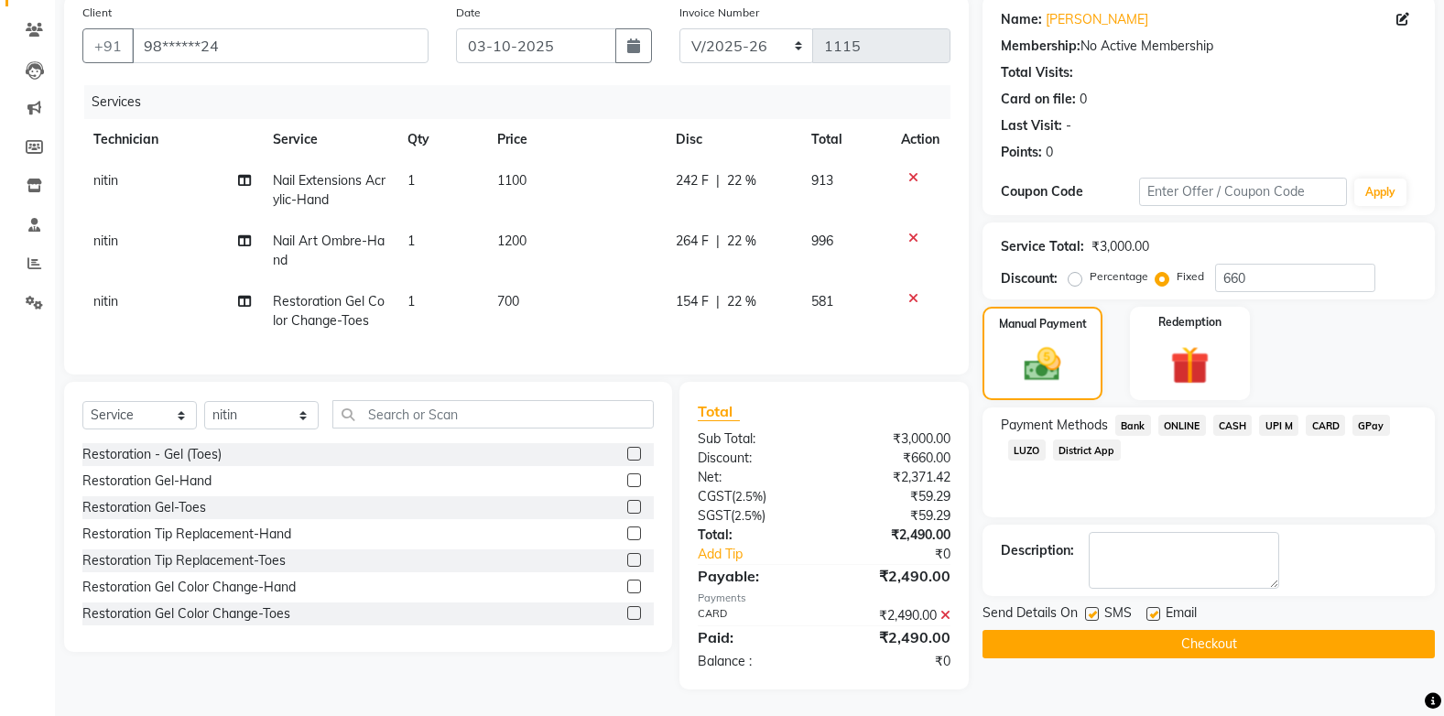
scroll to position [157, 0]
click at [1101, 629] on button "Checkout" at bounding box center [1209, 643] width 452 height 28
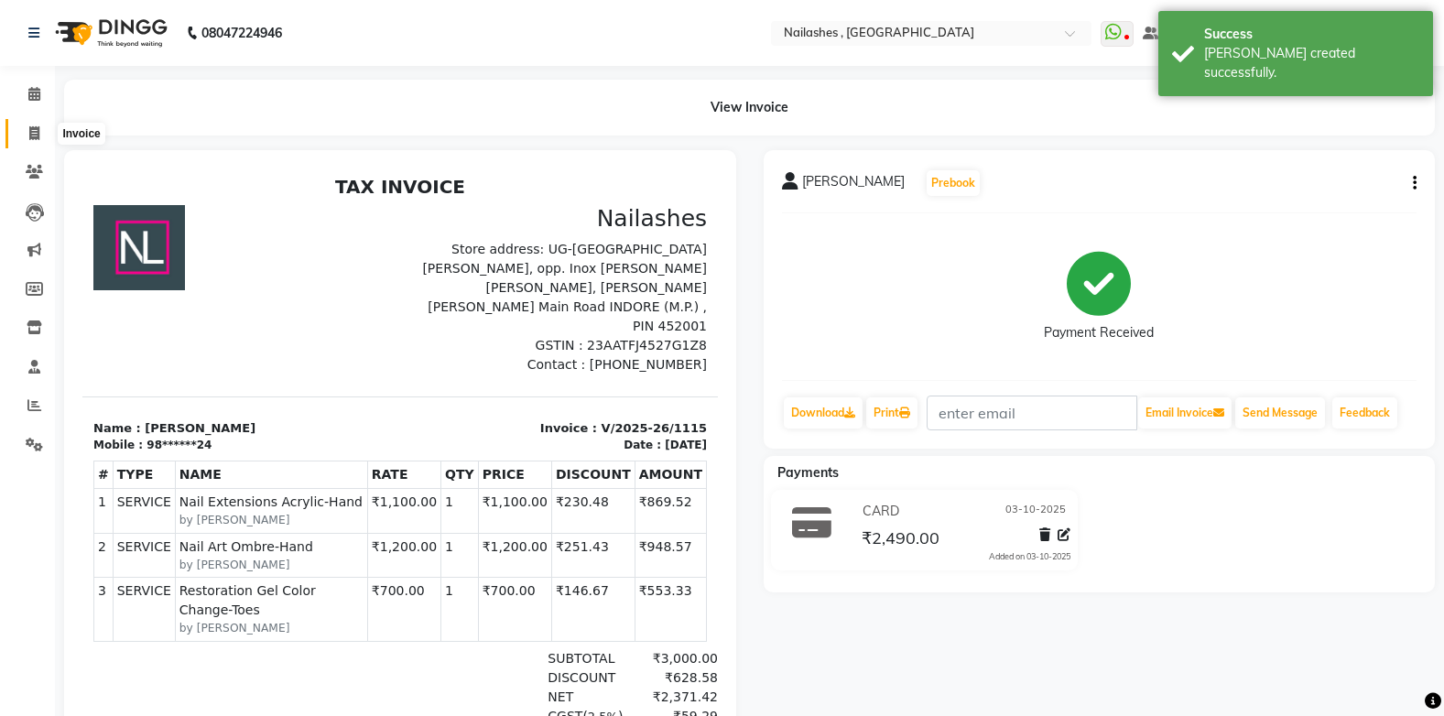
click at [37, 128] on icon at bounding box center [34, 133] width 10 height 14
select select "4749"
select select "service"
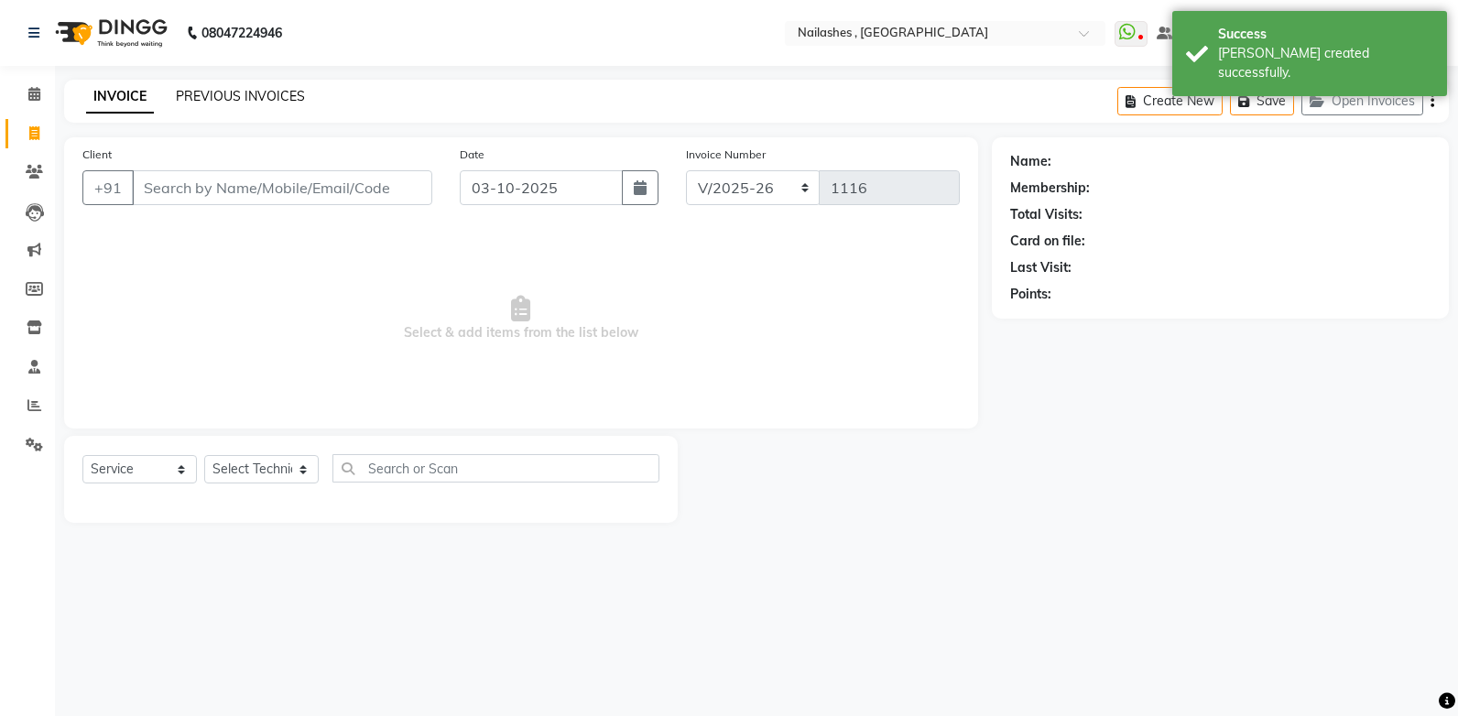
click at [228, 92] on link "PREVIOUS INVOICES" at bounding box center [240, 96] width 129 height 16
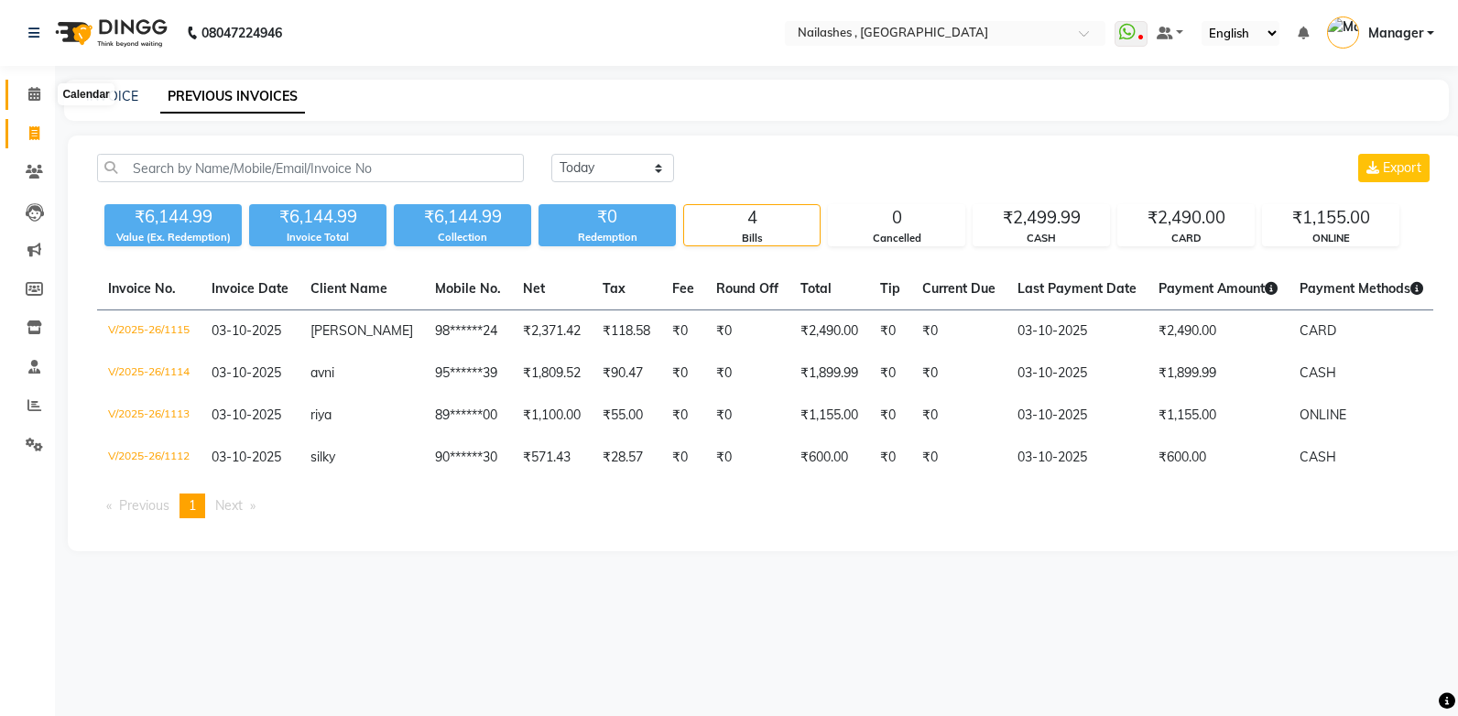
click at [31, 86] on span at bounding box center [34, 94] width 32 height 21
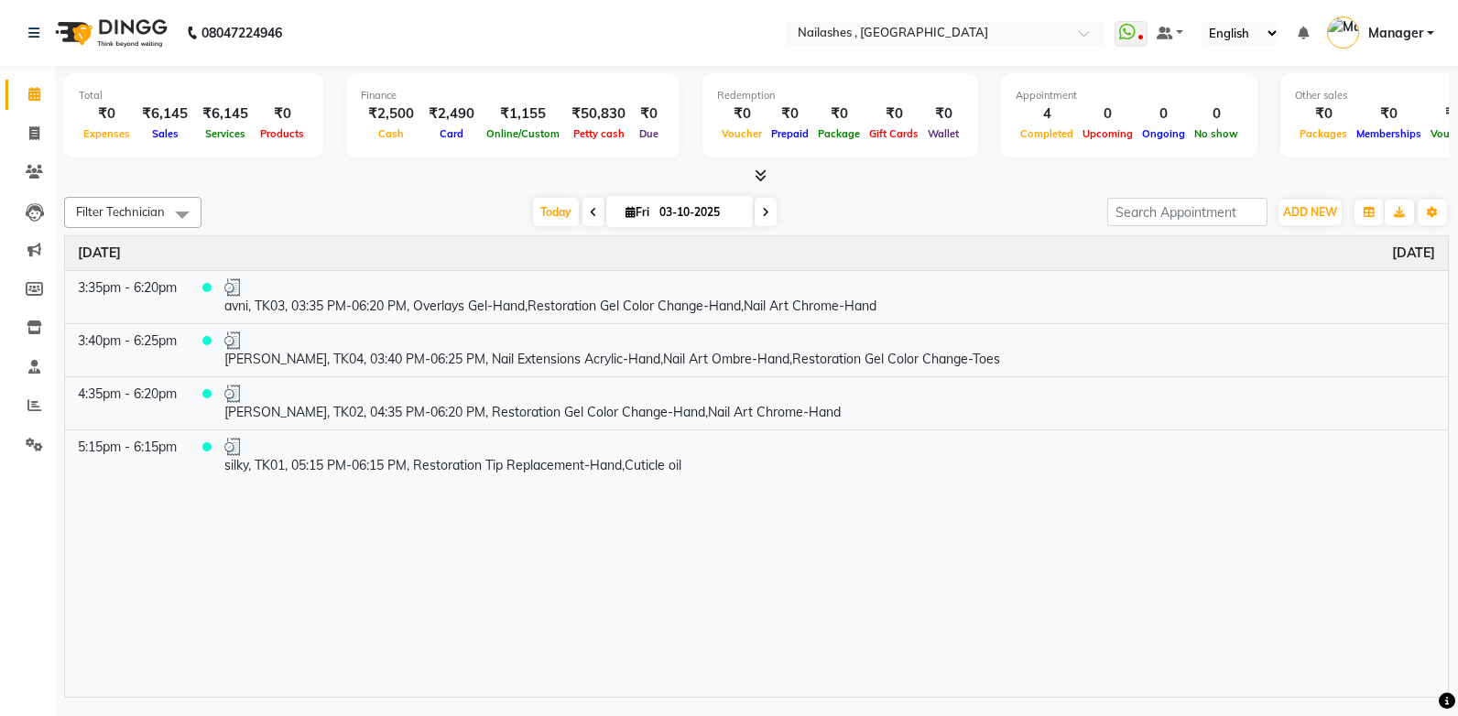
click at [757, 179] on icon at bounding box center [761, 176] width 12 height 14
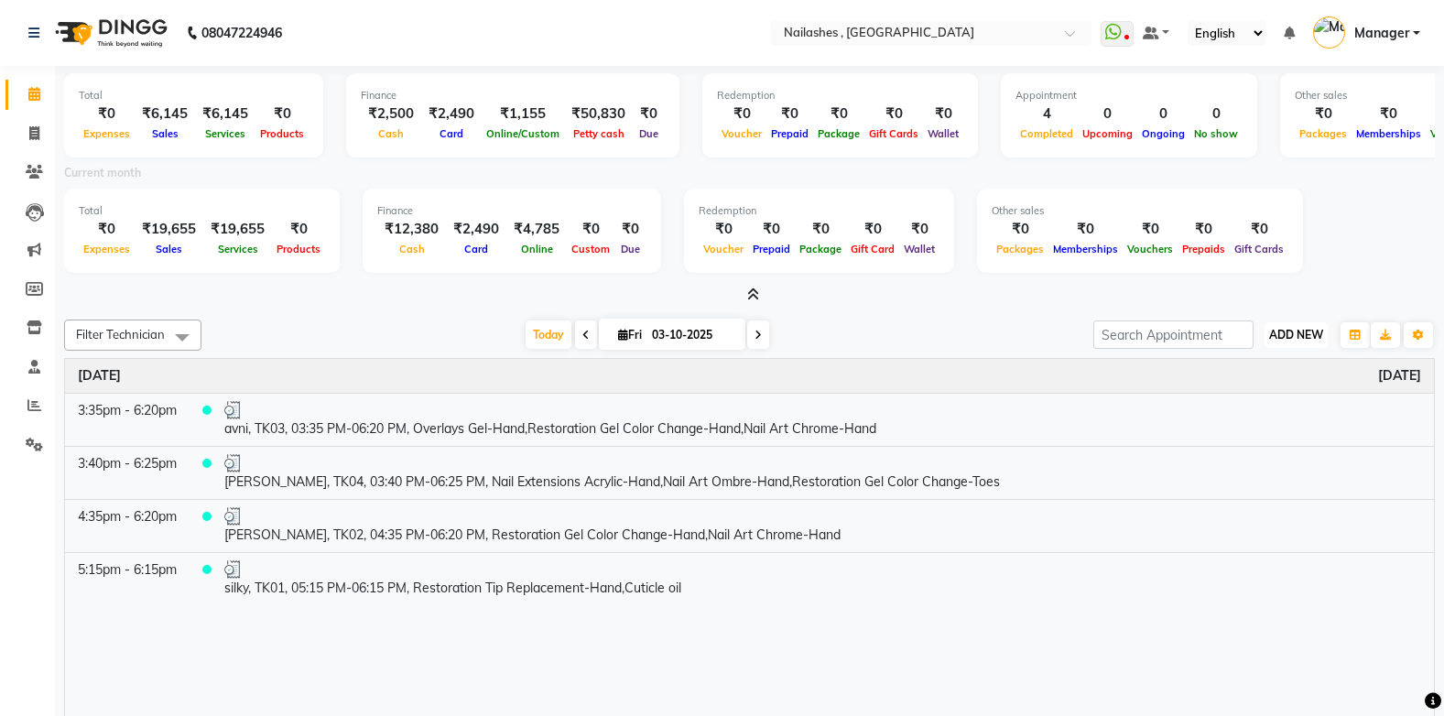
click at [1295, 329] on span "ADD NEW" at bounding box center [1296, 335] width 54 height 14
click at [1250, 416] on link "Add Expense" at bounding box center [1254, 418] width 145 height 24
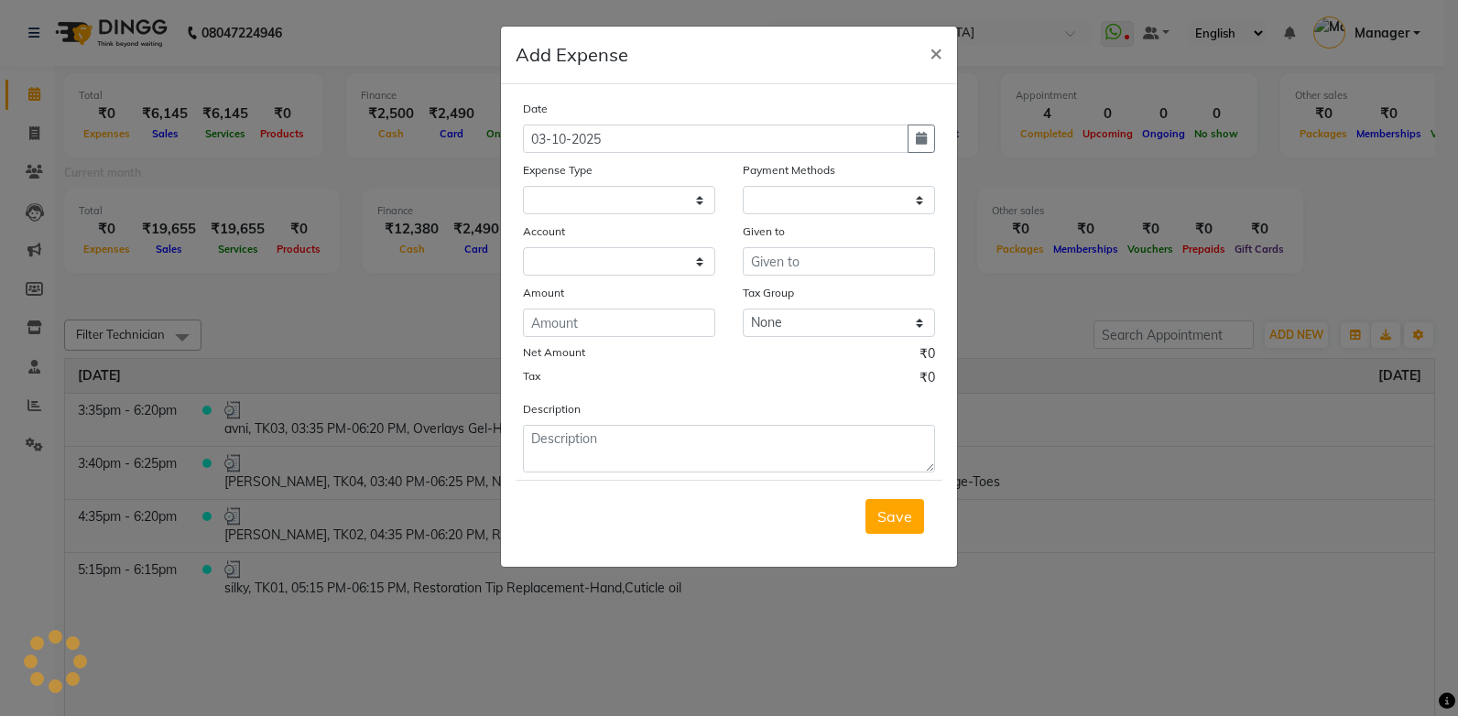
select select "1"
select select "3590"
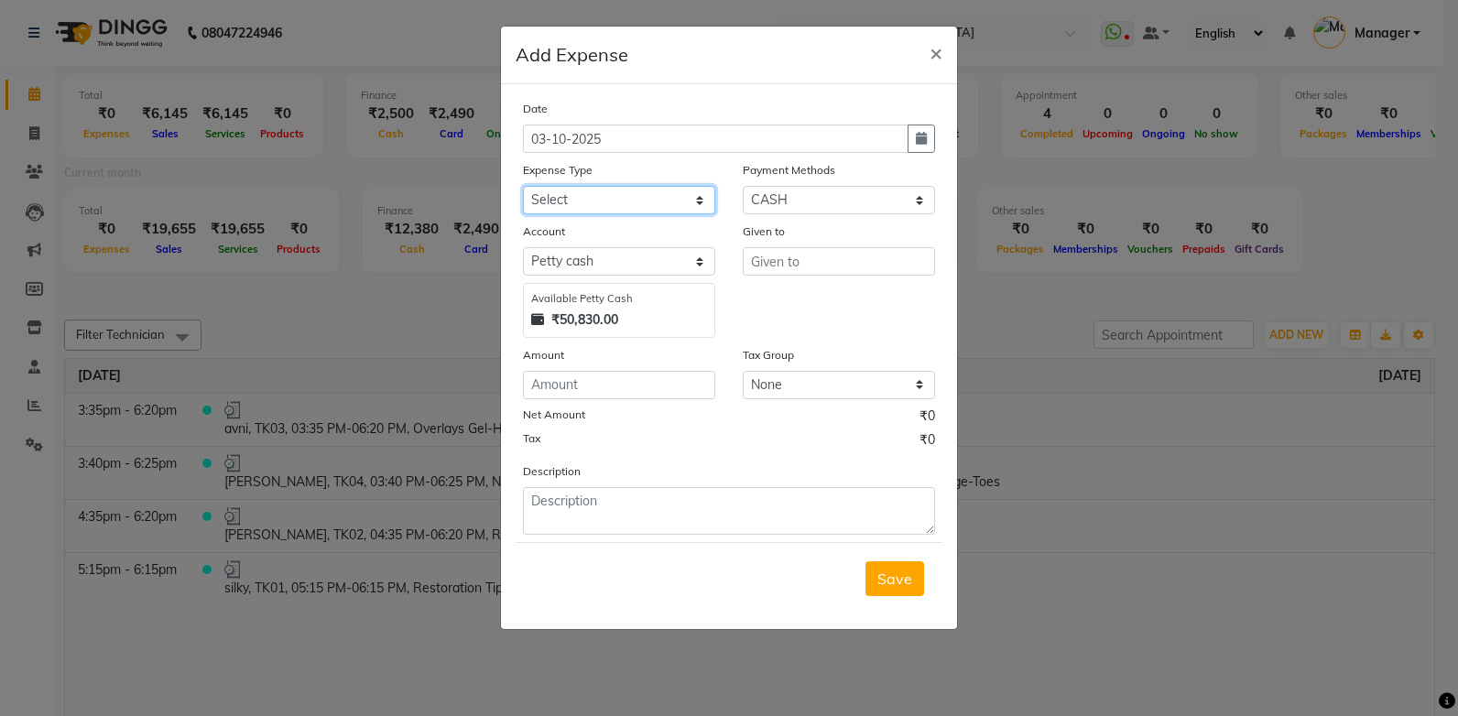
click at [664, 199] on select "Select acetone Advance Salary bank deposite Battery cell BBMP Beauty products B…" at bounding box center [619, 200] width 192 height 28
select select "18320"
click at [523, 186] on select "Select acetone Advance Salary bank deposite Battery cell BBMP Beauty products B…" at bounding box center [619, 200] width 192 height 28
click at [854, 263] on input "text" at bounding box center [839, 261] width 192 height 28
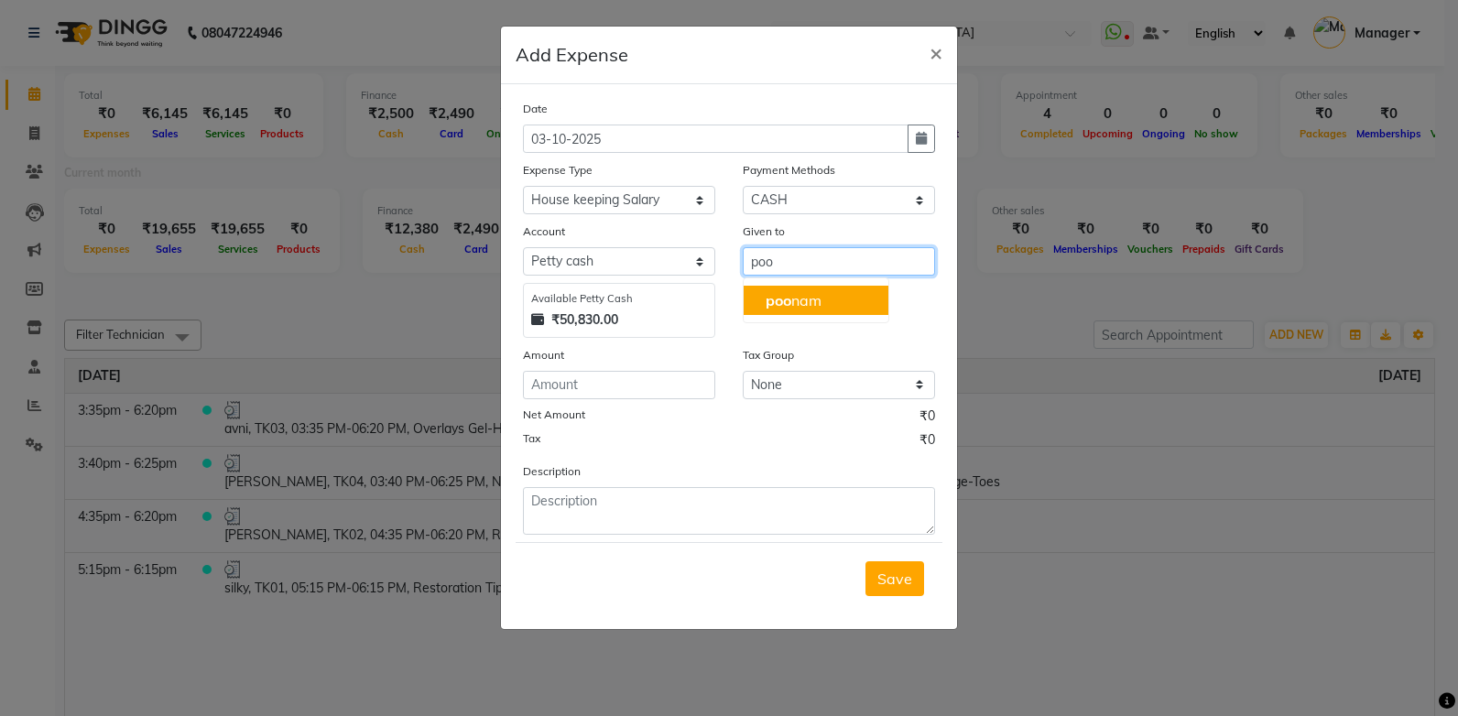
click at [853, 299] on button "poo nam" at bounding box center [816, 300] width 145 height 29
type input "poonam"
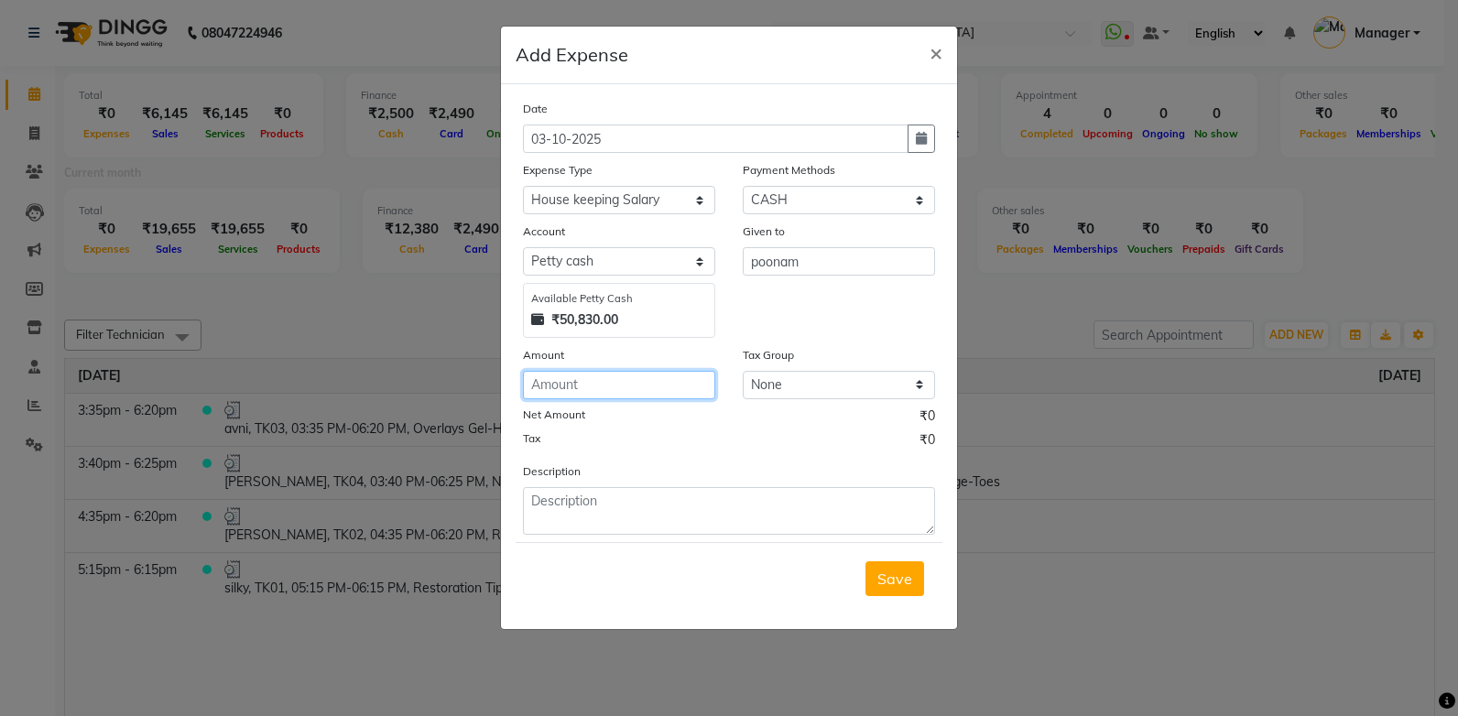
click at [605, 380] on input "number" at bounding box center [619, 385] width 192 height 28
type input "2500"
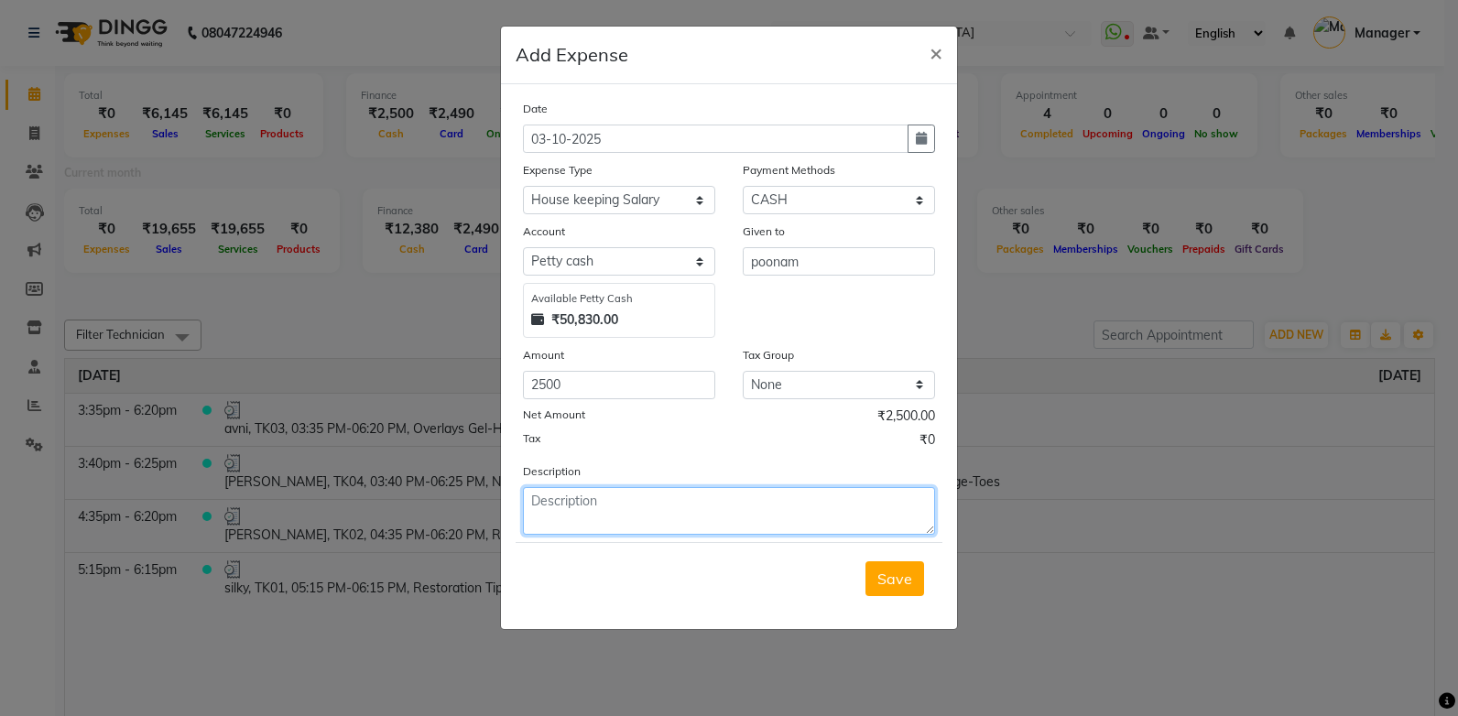
click at [592, 504] on textarea at bounding box center [729, 511] width 412 height 48
type textarea "[PERSON_NAME]"
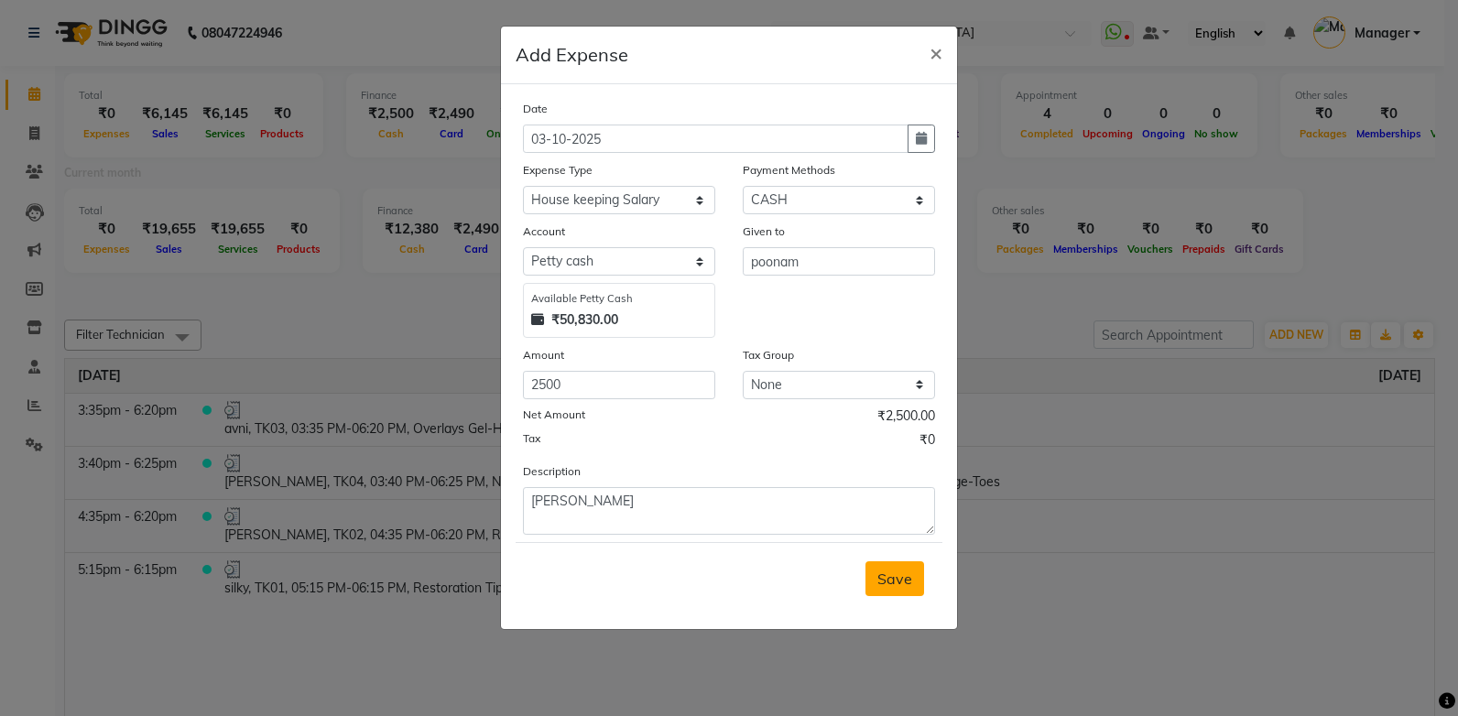
click at [889, 570] on span "Save" at bounding box center [894, 579] width 35 height 18
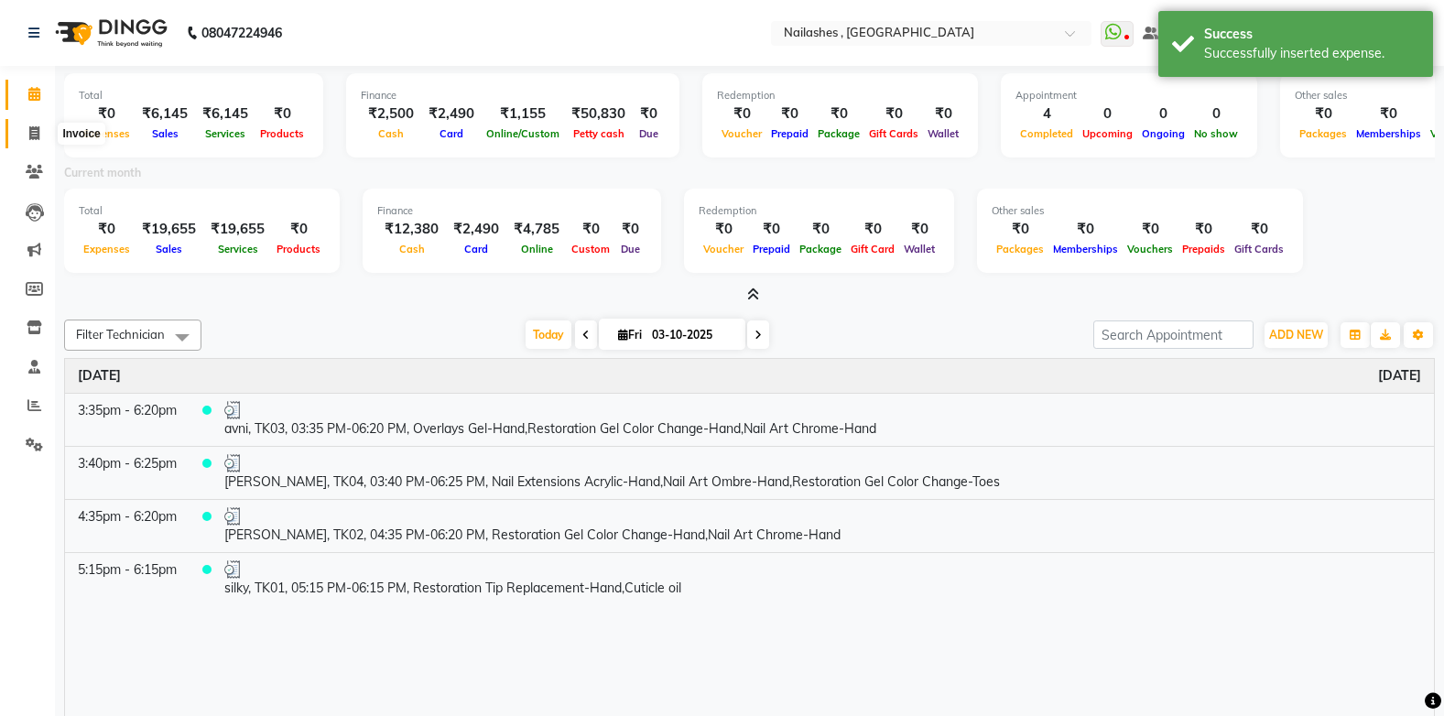
click at [29, 126] on icon at bounding box center [34, 133] width 10 height 14
select select "service"
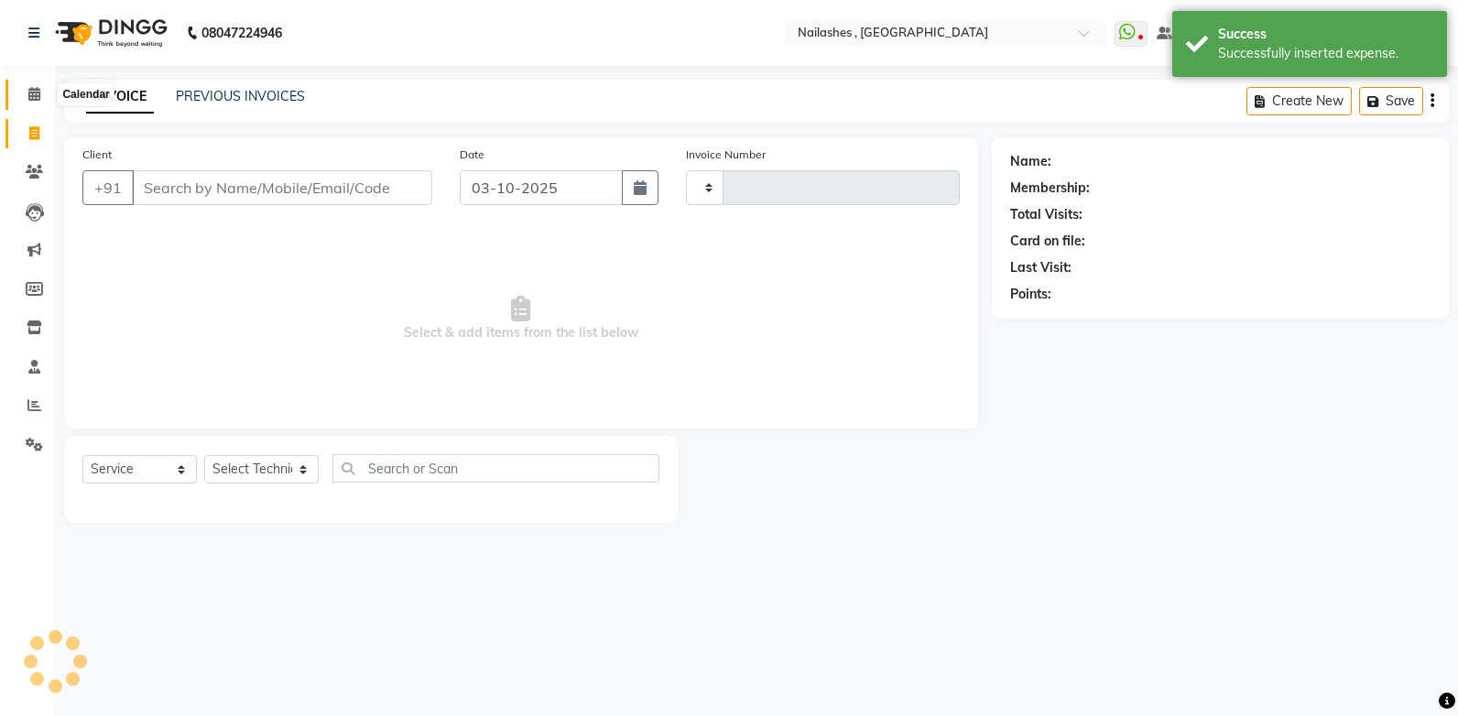
click at [31, 98] on icon at bounding box center [34, 94] width 12 height 14
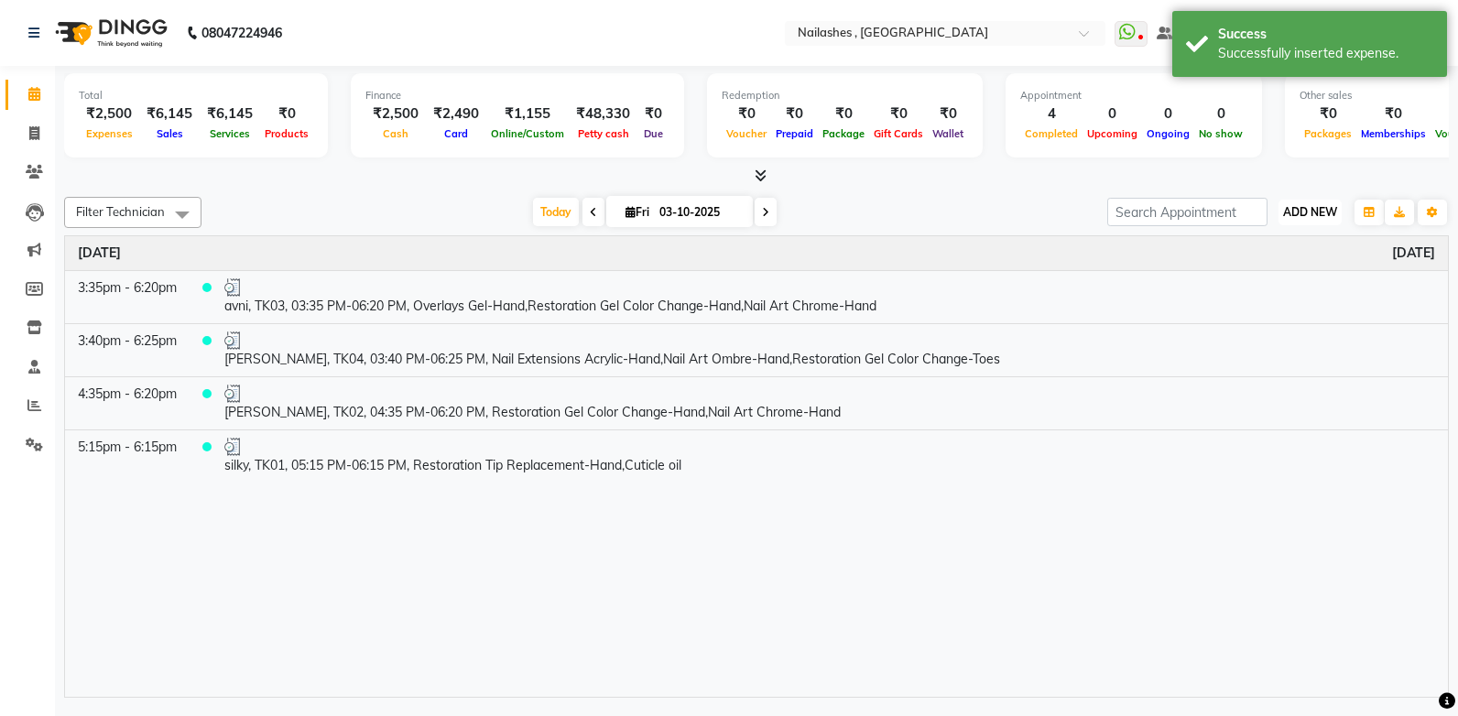
click at [1300, 214] on span "ADD NEW" at bounding box center [1310, 212] width 54 height 14
click at [1249, 294] on link "Add Expense" at bounding box center [1268, 295] width 145 height 24
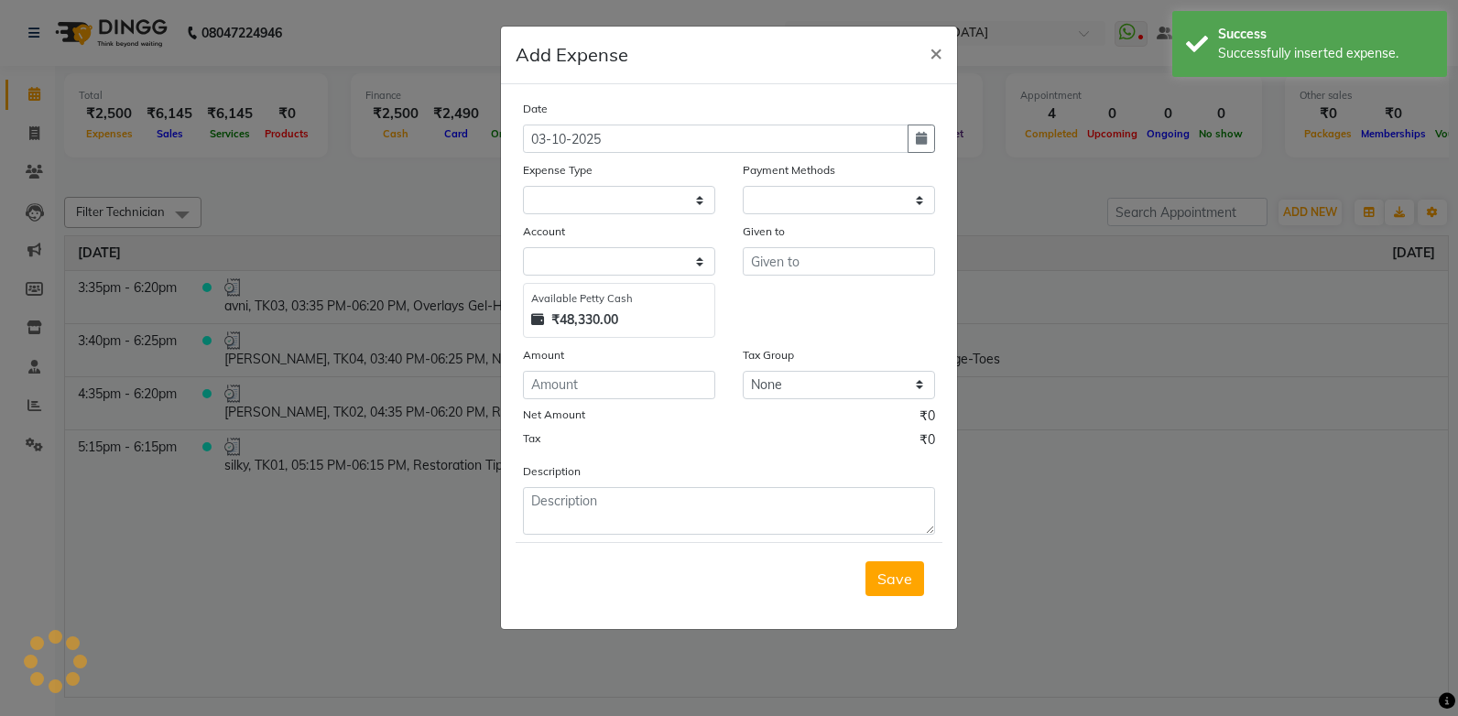
select select "1"
select select "3590"
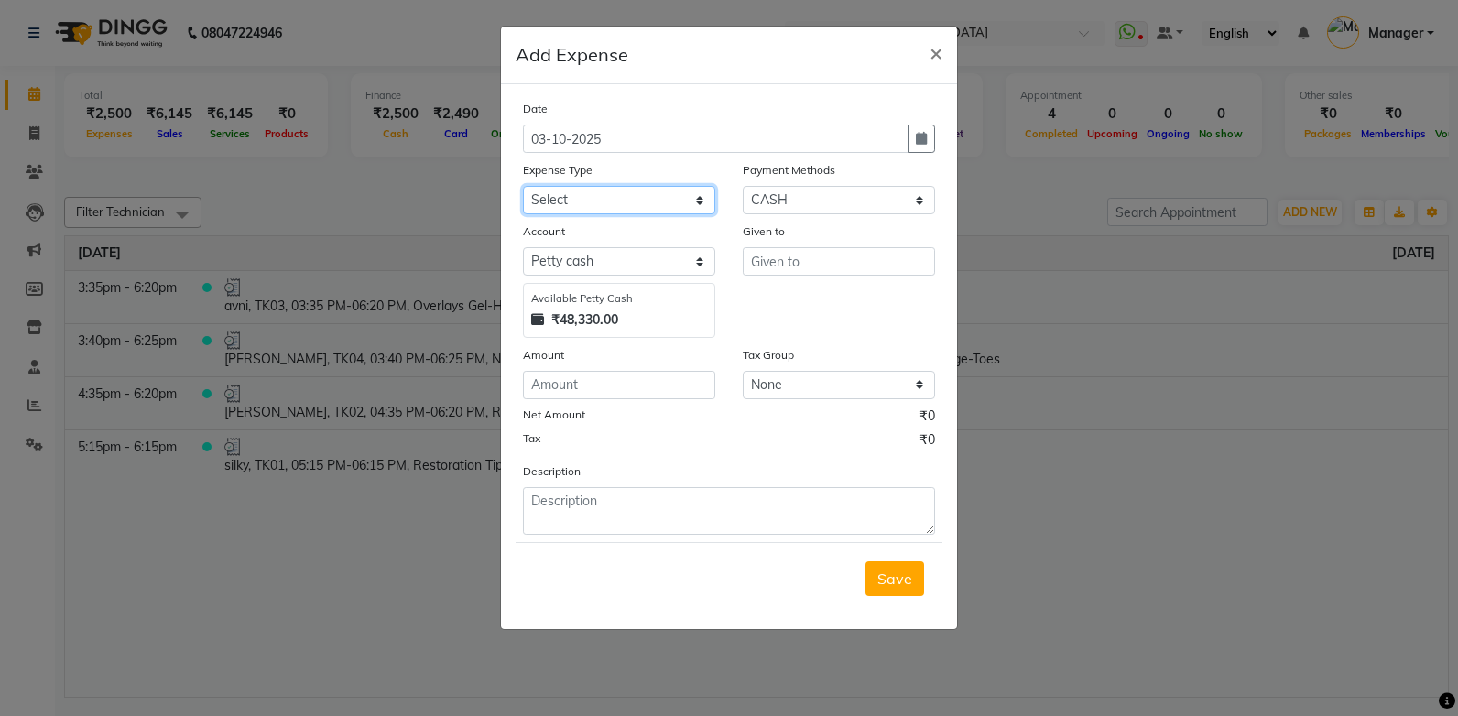
click at [630, 199] on select "Select acetone Advance Salary bank deposite Battery cell BBMP Beauty products B…" at bounding box center [619, 200] width 192 height 28
select select "3135"
click at [523, 186] on select "Select acetone Advance Salary bank deposite Battery cell BBMP Beauty products B…" at bounding box center [619, 200] width 192 height 28
click at [574, 383] on input "number" at bounding box center [619, 385] width 192 height 28
type input "100"
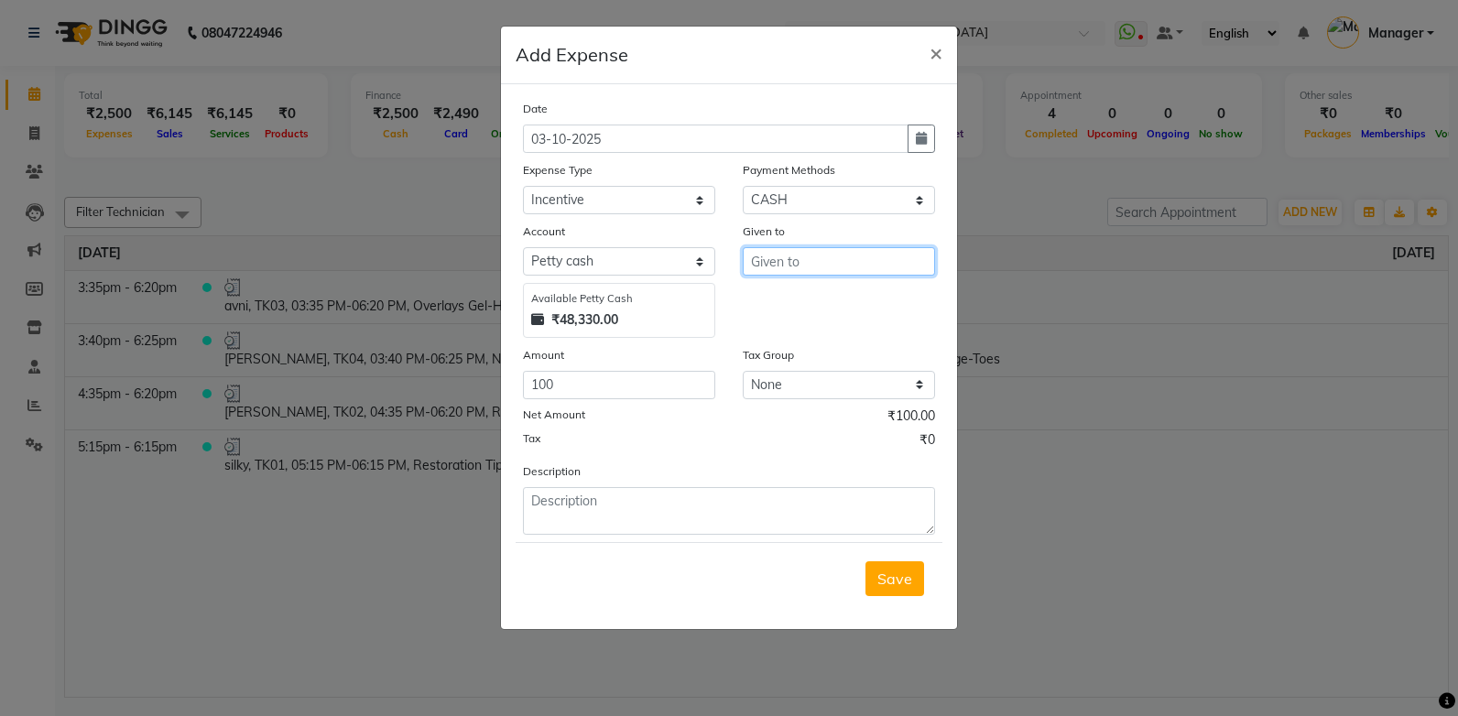
click at [757, 264] on input "text" at bounding box center [839, 261] width 192 height 28
click at [771, 299] on span "poo" at bounding box center [779, 300] width 26 height 18
type input "poonam"
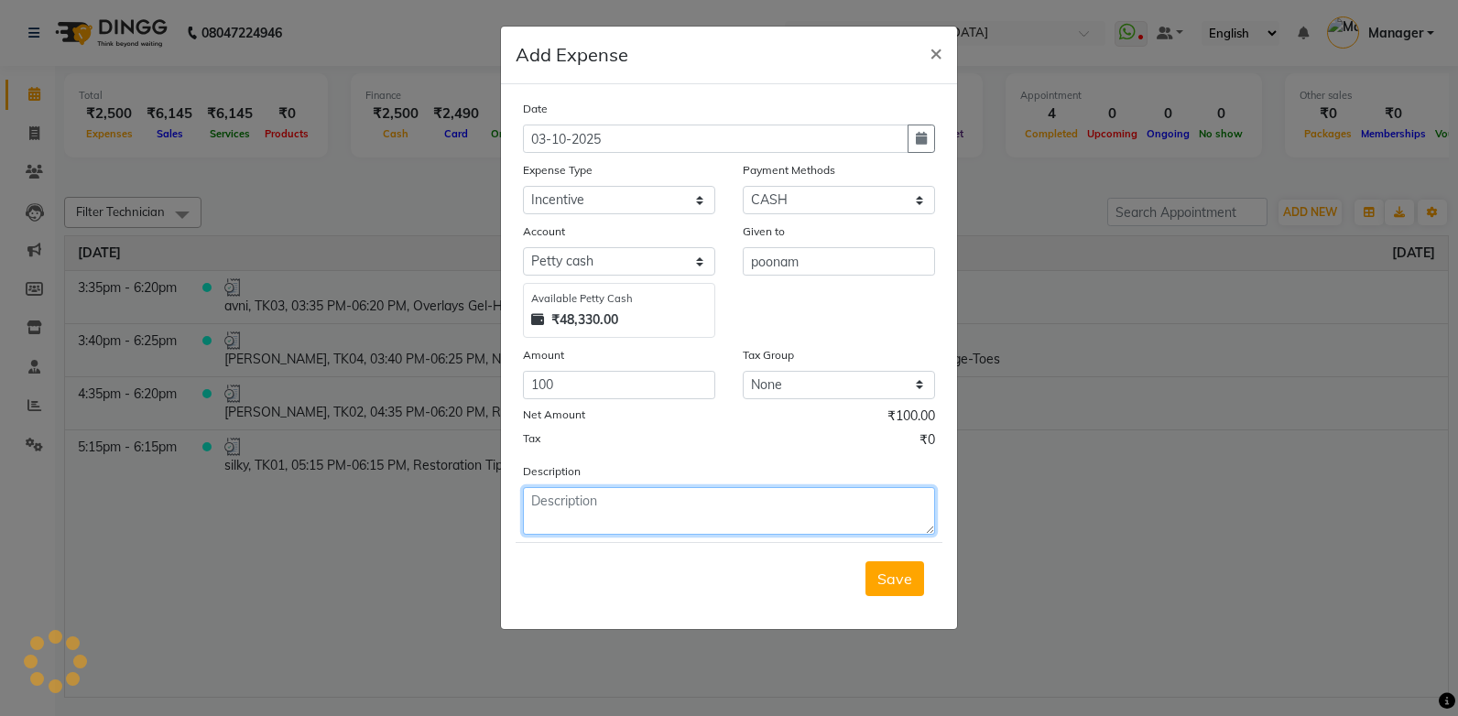
click at [544, 496] on textarea at bounding box center [729, 511] width 412 height 48
type textarea "i"
type textarea "oil incentive"
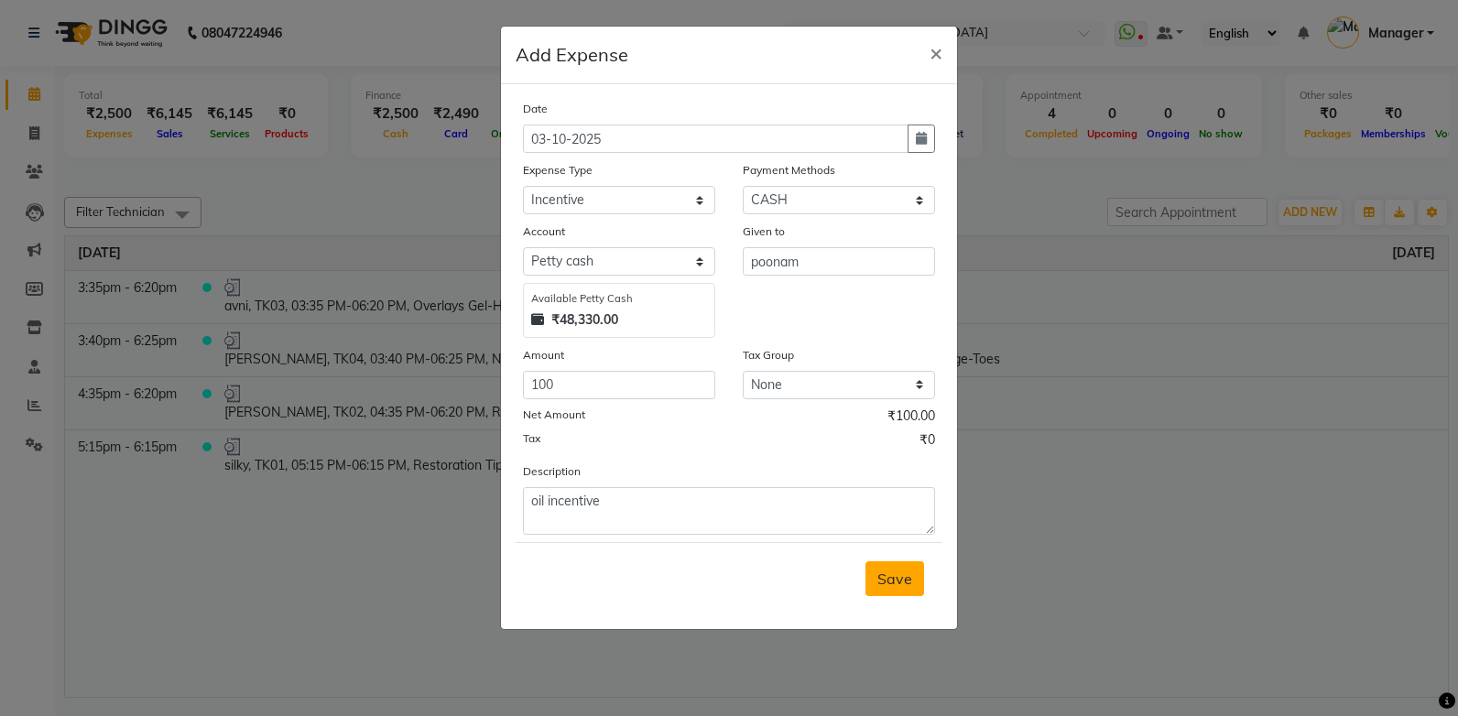
click at [884, 567] on button "Save" at bounding box center [894, 578] width 59 height 35
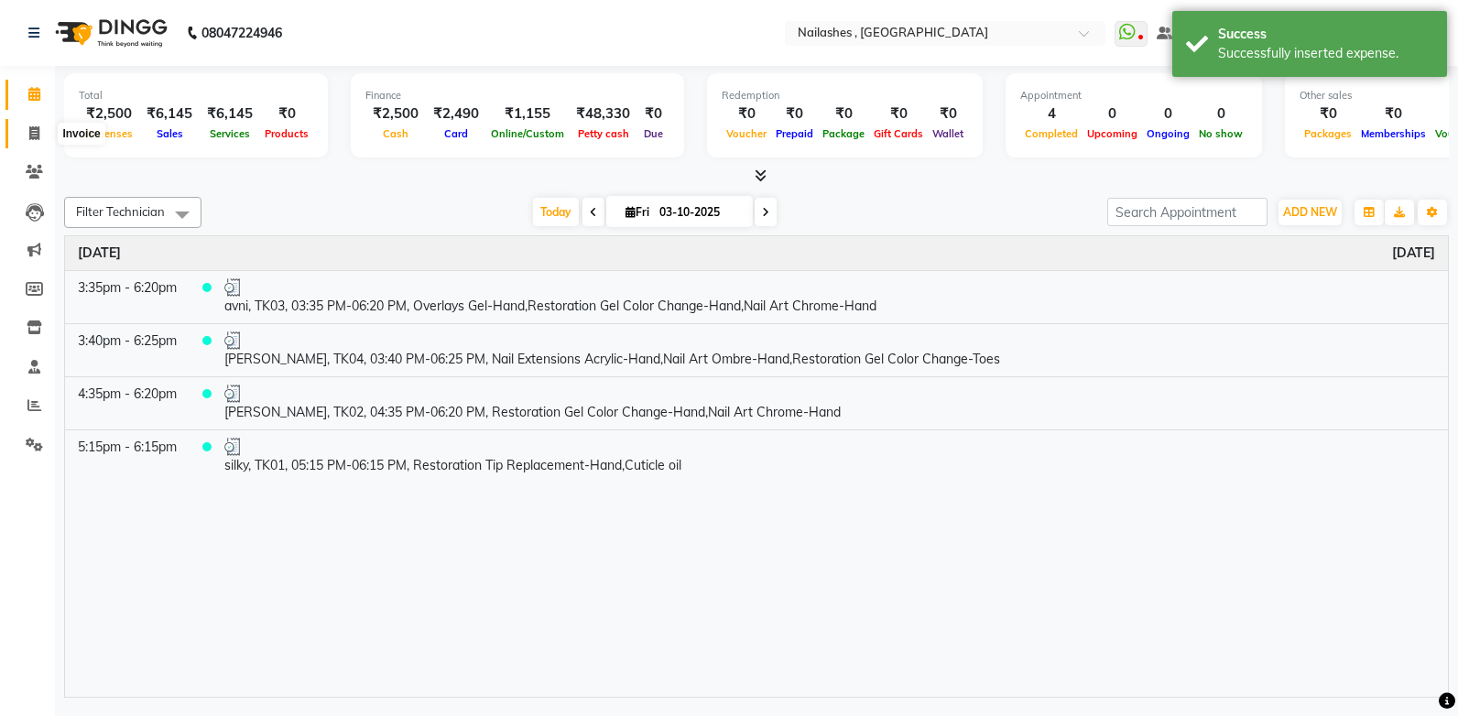
click at [39, 136] on icon at bounding box center [34, 133] width 10 height 14
select select "service"
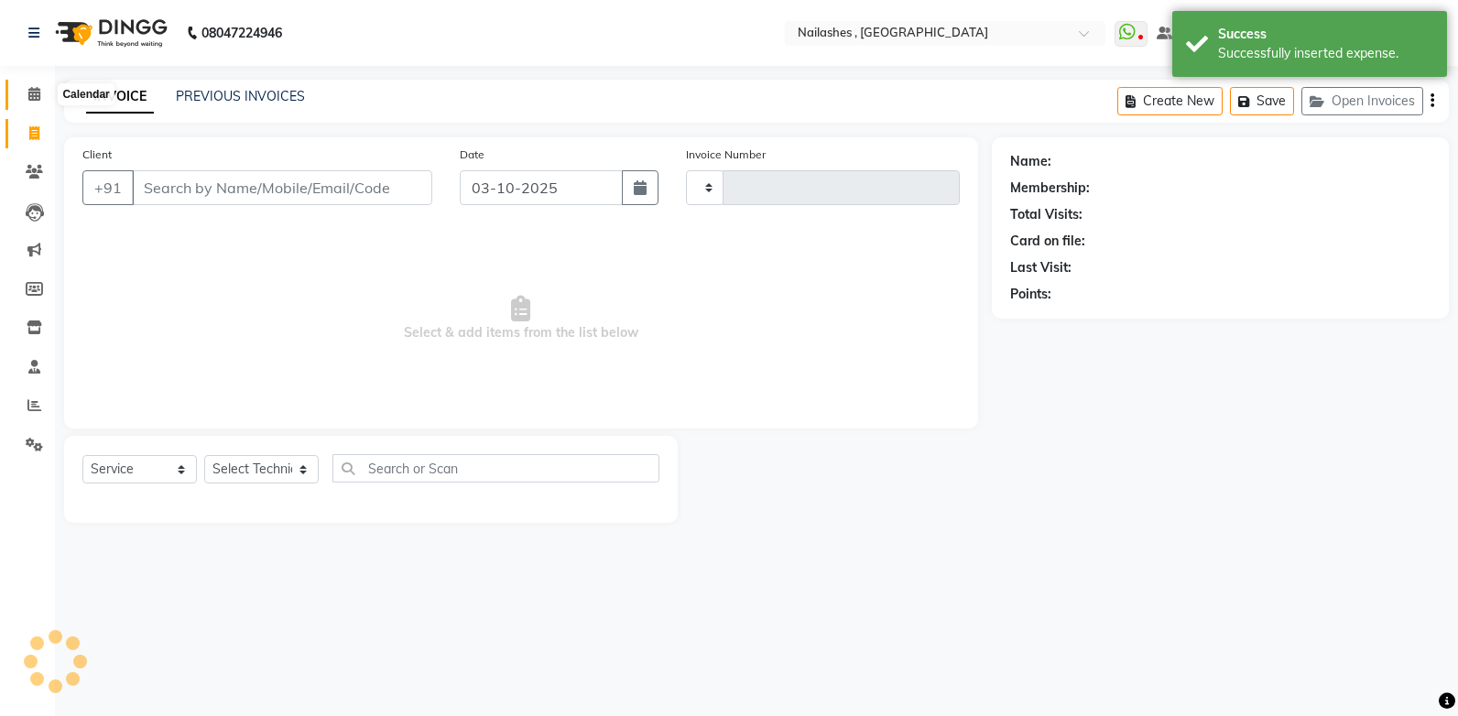
type input "1116"
select select "4749"
click at [38, 100] on icon at bounding box center [34, 94] width 12 height 14
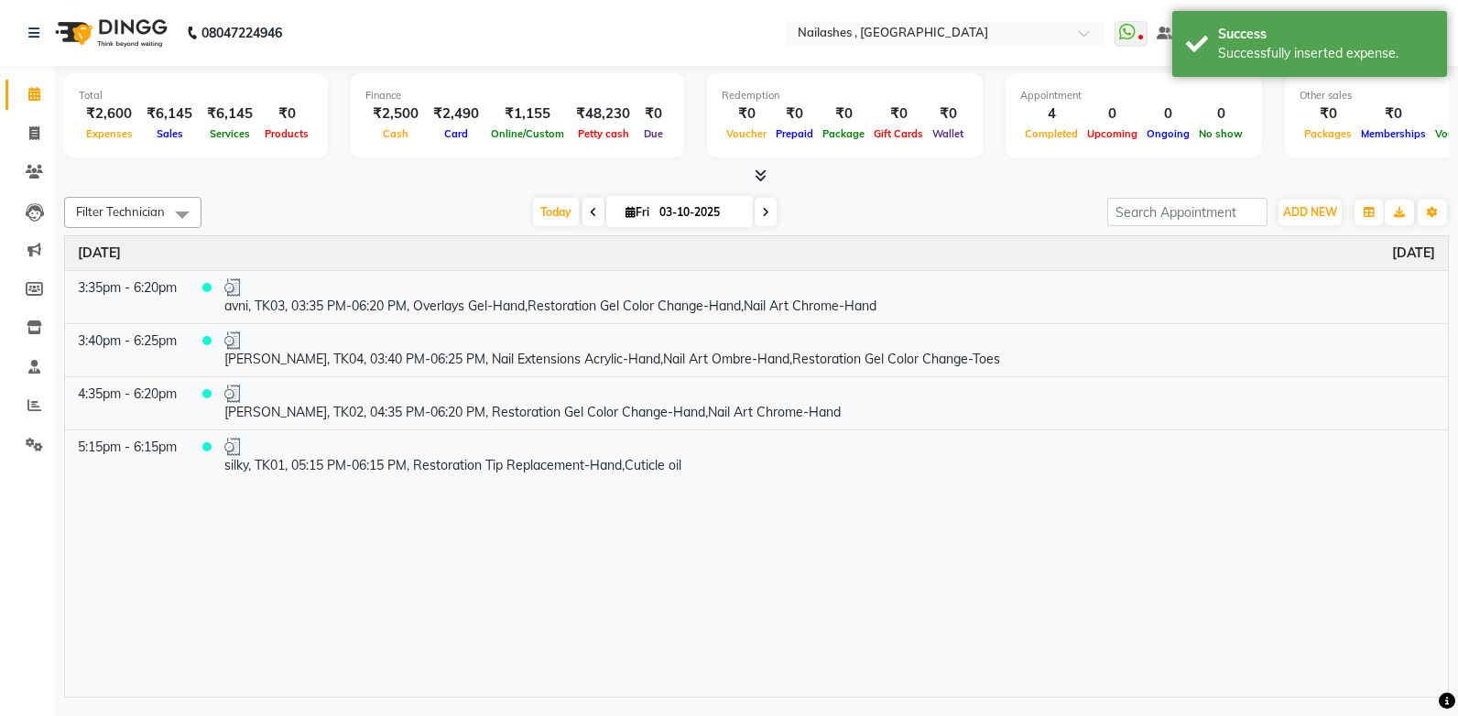
click at [761, 177] on icon at bounding box center [761, 176] width 12 height 14
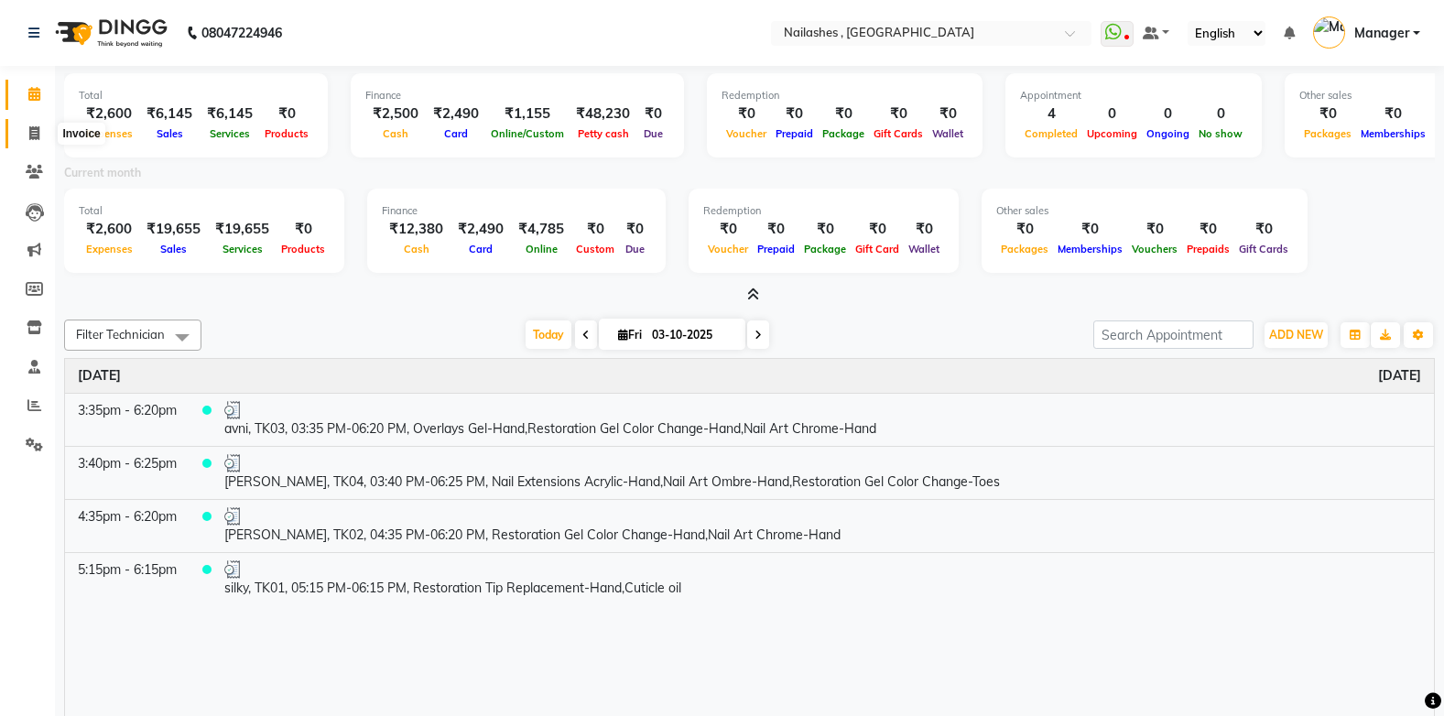
click at [34, 133] on icon at bounding box center [34, 133] width 10 height 14
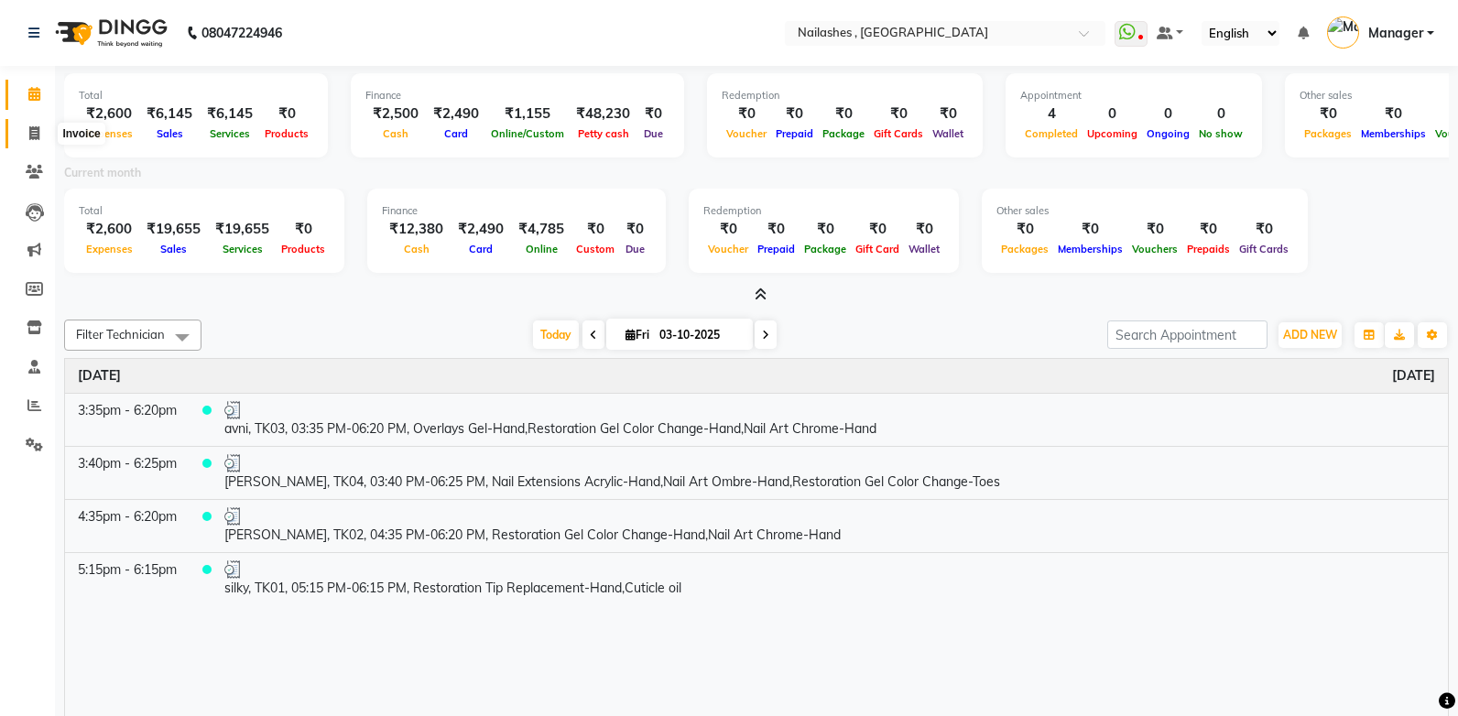
select select "4749"
select select "service"
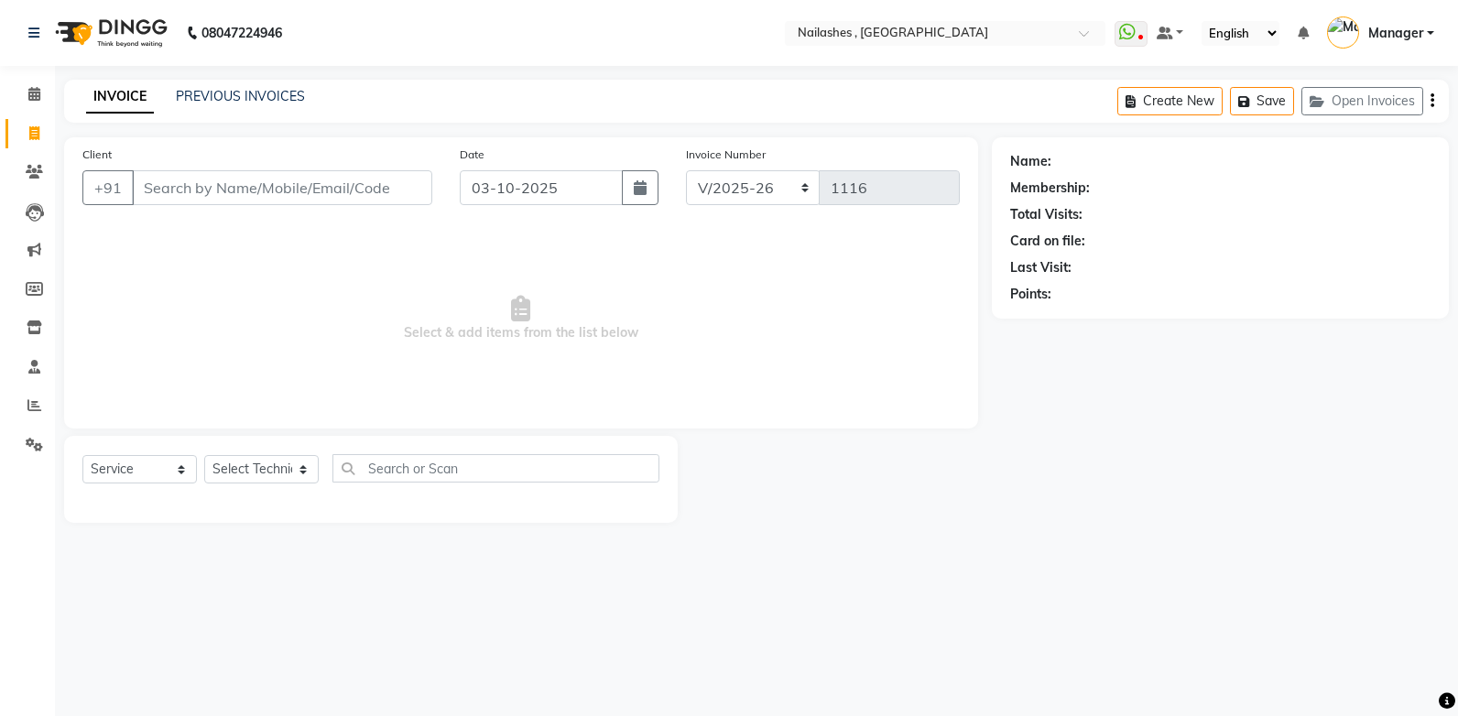
click at [169, 190] on input "Client" at bounding box center [282, 187] width 300 height 35
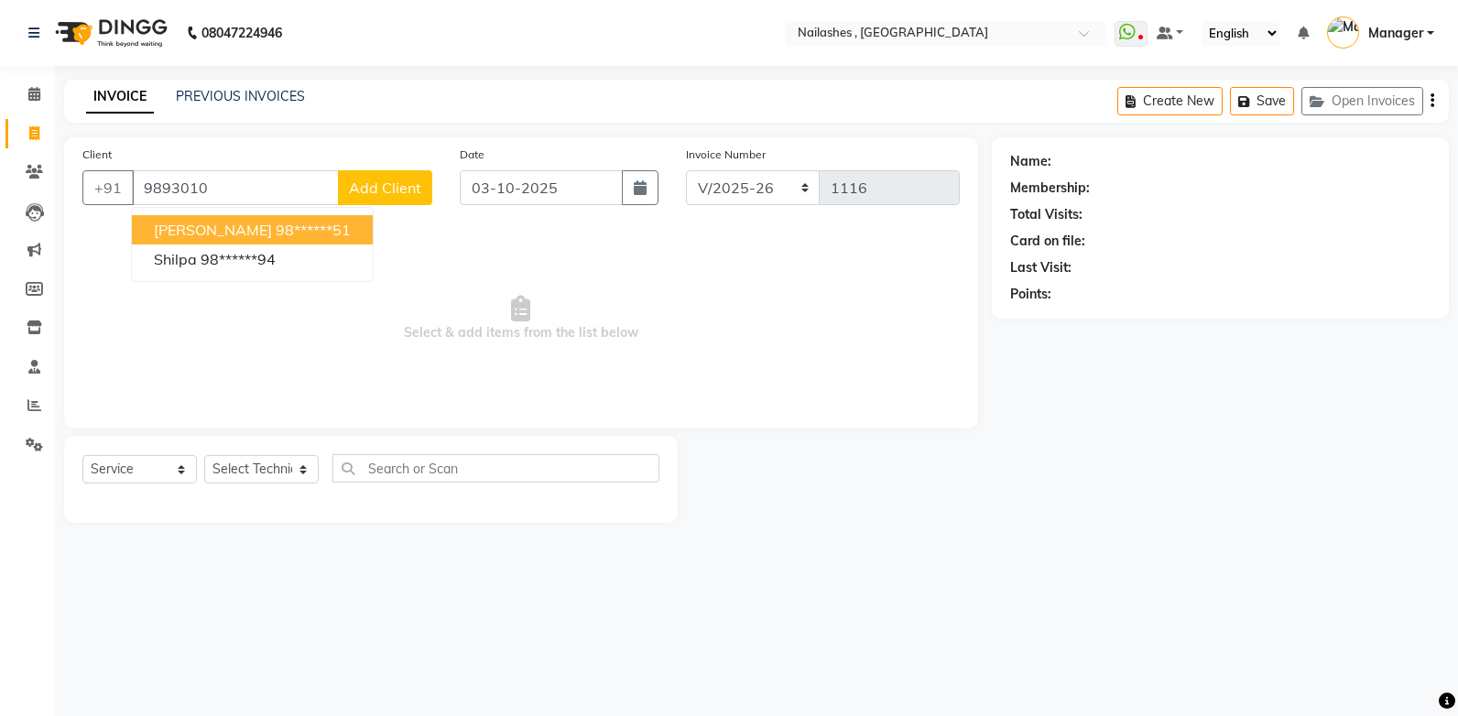
click at [276, 234] on ngb-highlight "98******51" at bounding box center [313, 230] width 75 height 18
type input "98******51"
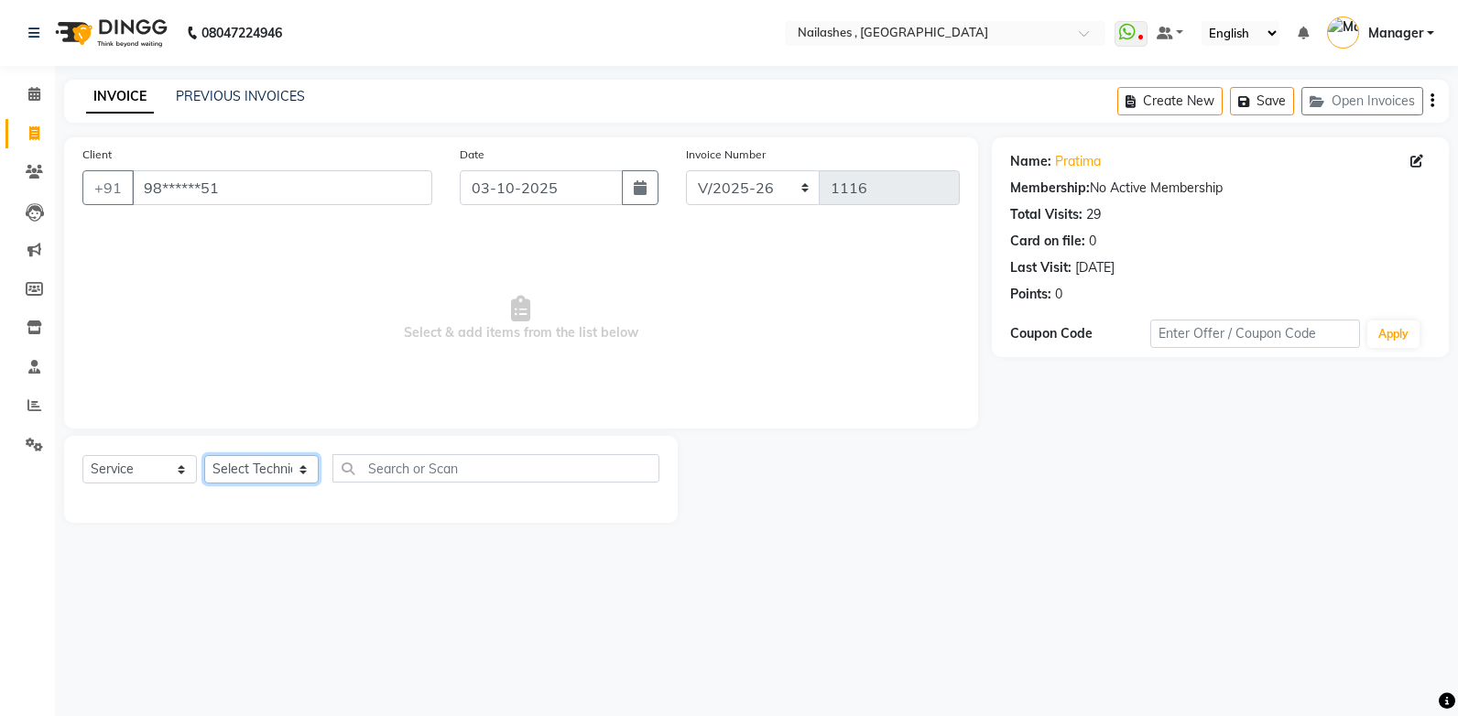
click at [275, 476] on select "Select Technician [PERSON_NAME] [PERSON_NAME] Manager [PERSON_NAME] [MEDICAL_DA…" at bounding box center [261, 469] width 114 height 28
select select "32691"
click at [204, 455] on select "Select Technician [PERSON_NAME] [PERSON_NAME] Manager [PERSON_NAME] [MEDICAL_DA…" at bounding box center [261, 469] width 114 height 28
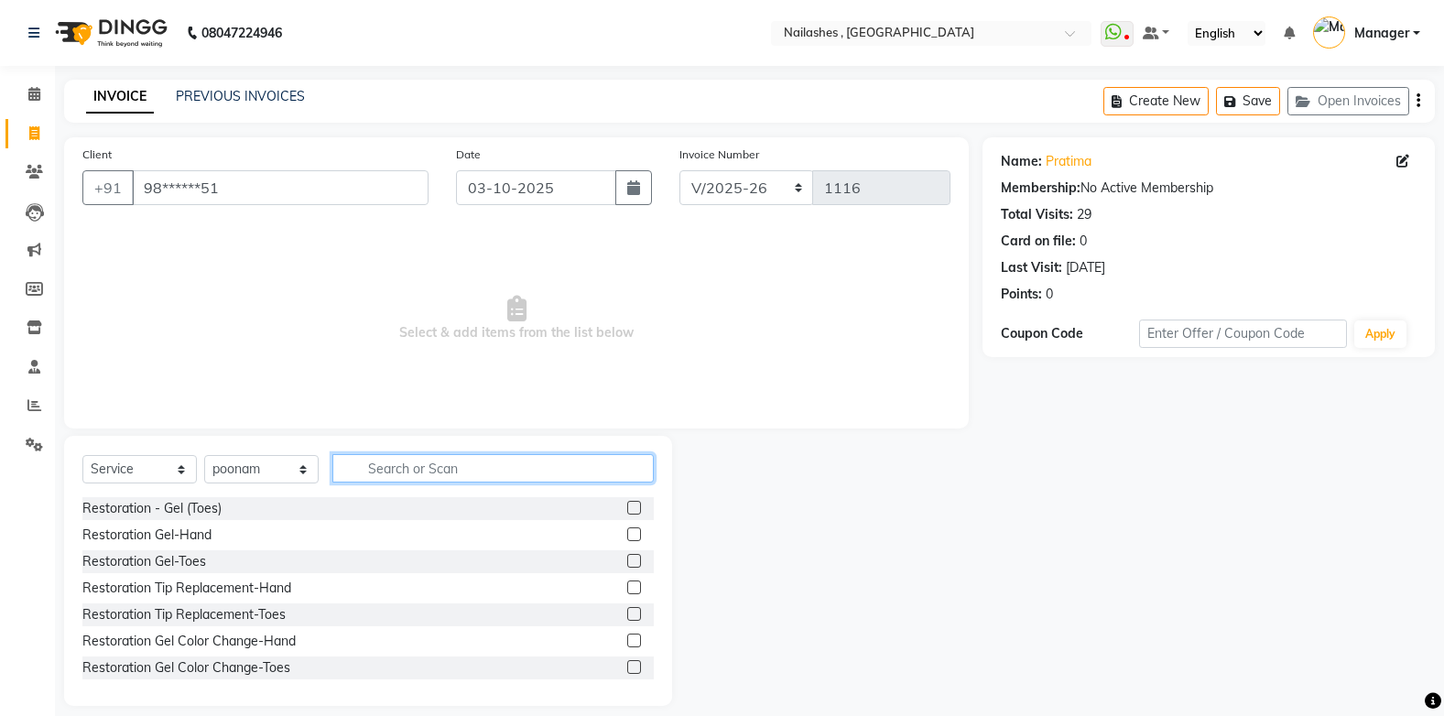
click at [386, 465] on input "text" at bounding box center [492, 468] width 321 height 28
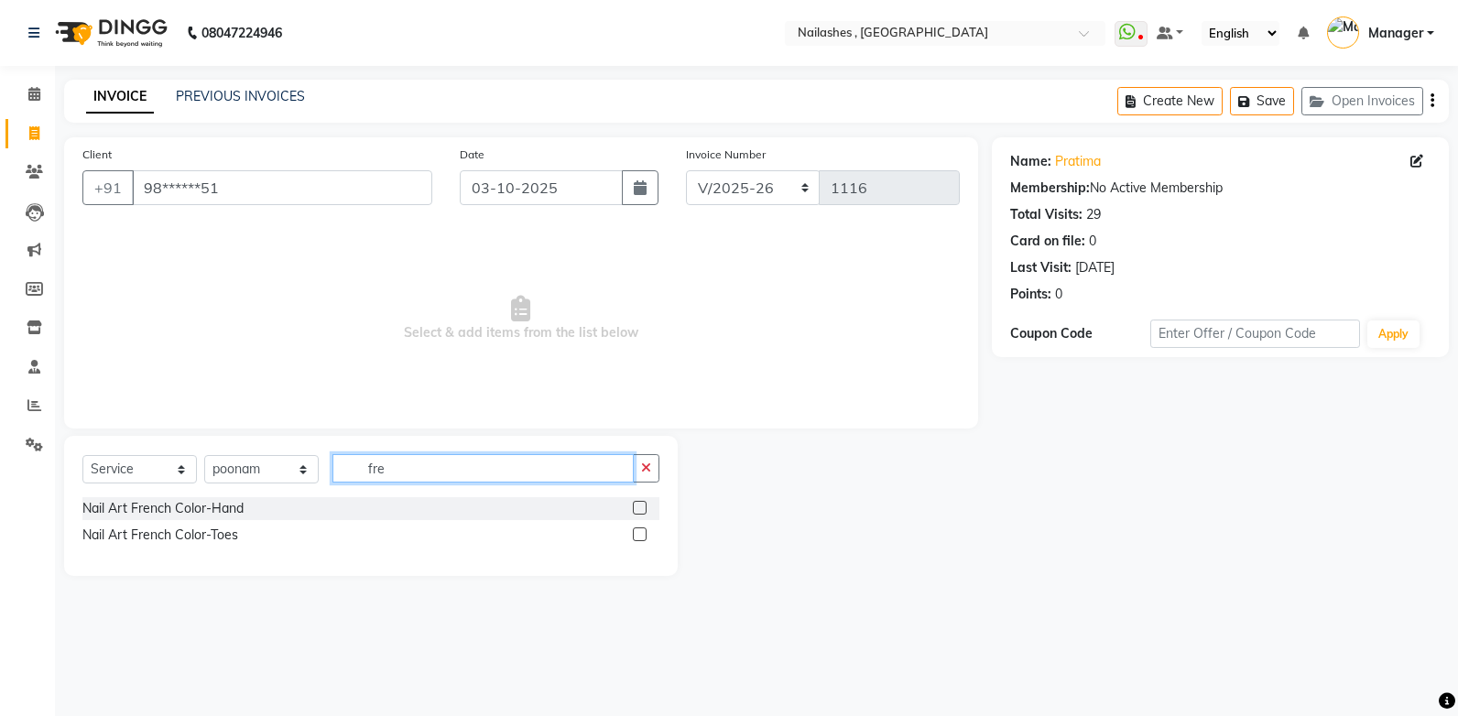
type input "fre"
click at [639, 506] on label at bounding box center [640, 508] width 14 height 14
click at [639, 506] on input "checkbox" at bounding box center [639, 509] width 12 height 12
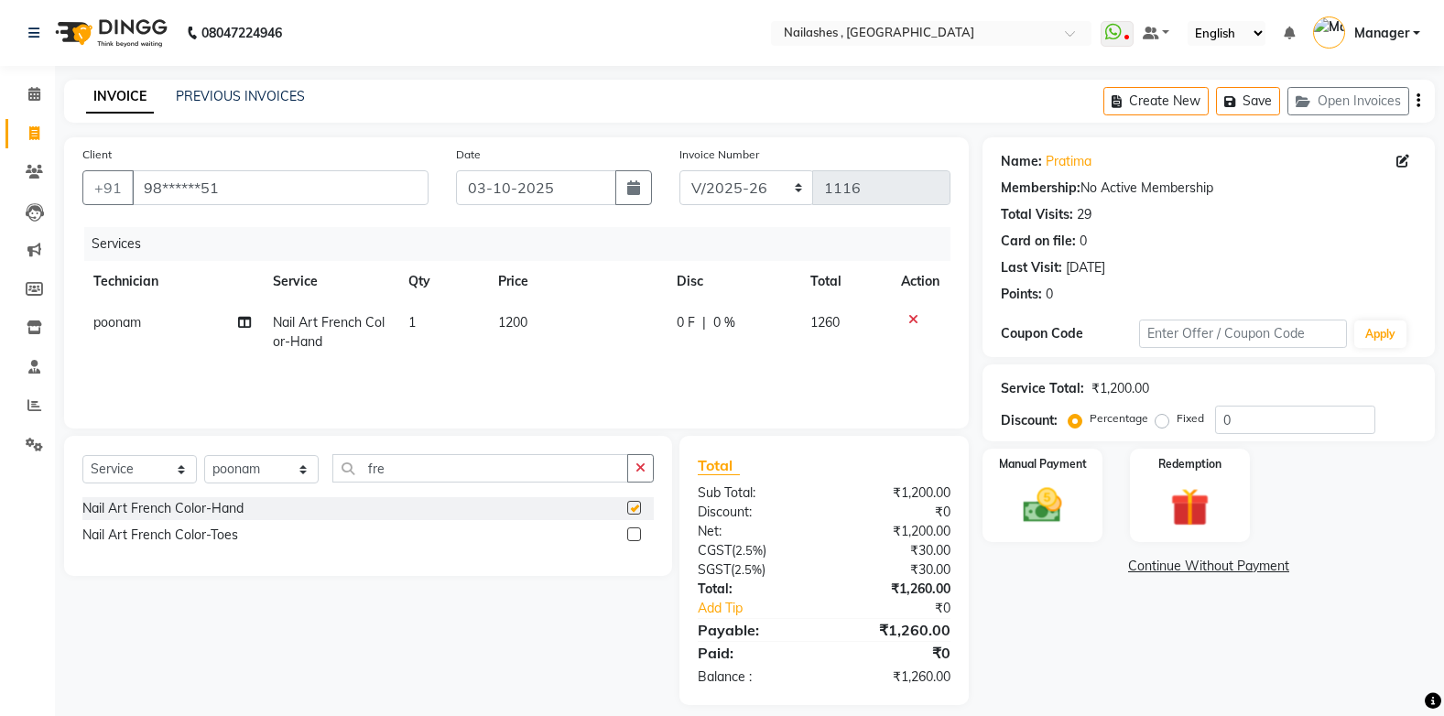
checkbox input "false"
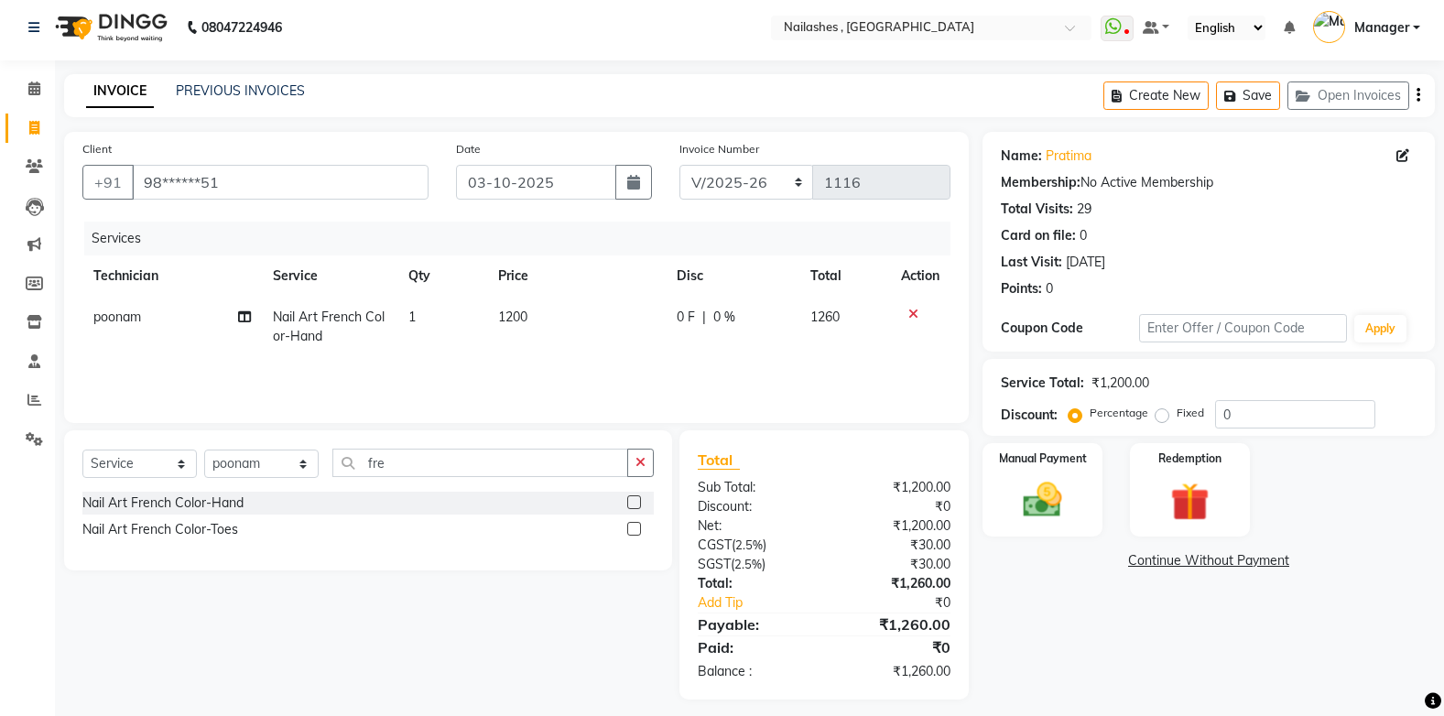
scroll to position [16, 0]
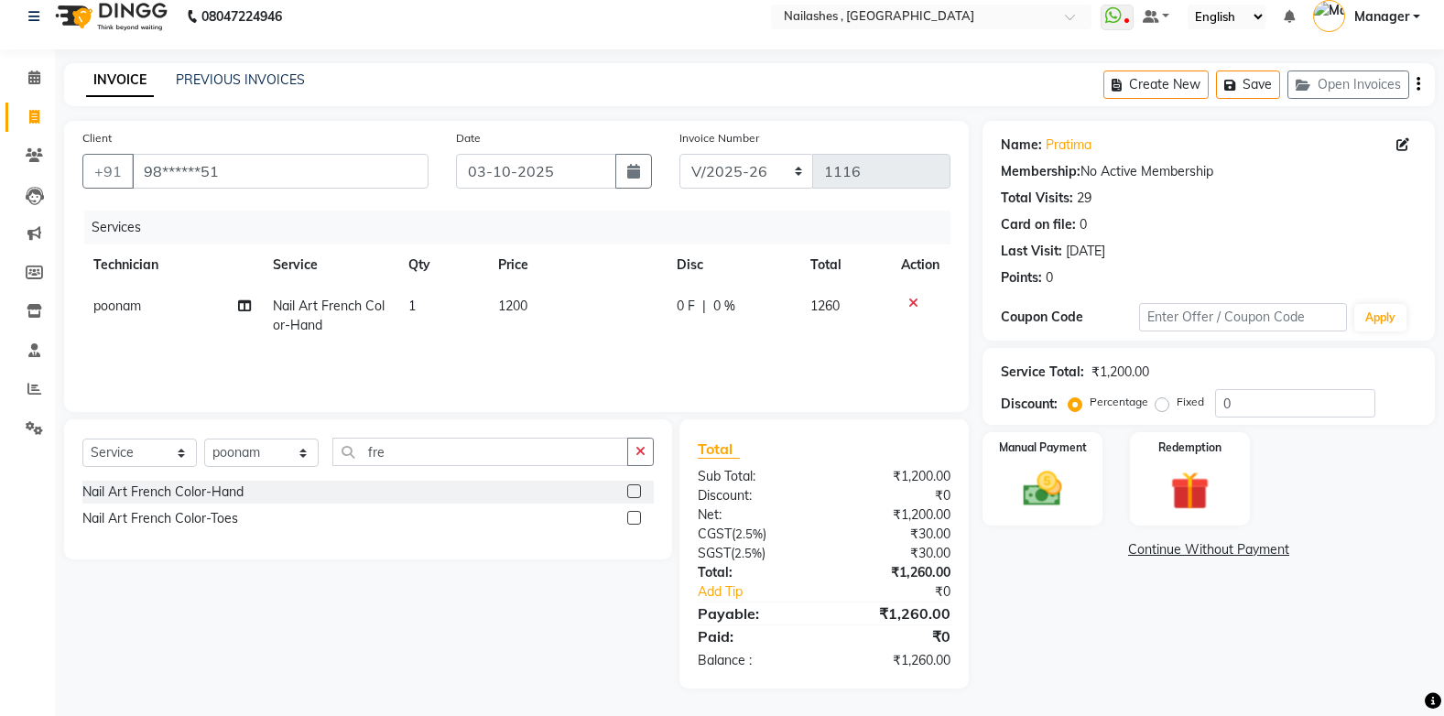
click at [1177, 405] on label "Fixed" at bounding box center [1190, 402] width 27 height 16
click at [1161, 405] on input "Fixed" at bounding box center [1165, 402] width 13 height 13
radio input "true"
click at [1240, 401] on input "0" at bounding box center [1295, 403] width 160 height 28
type input "9"
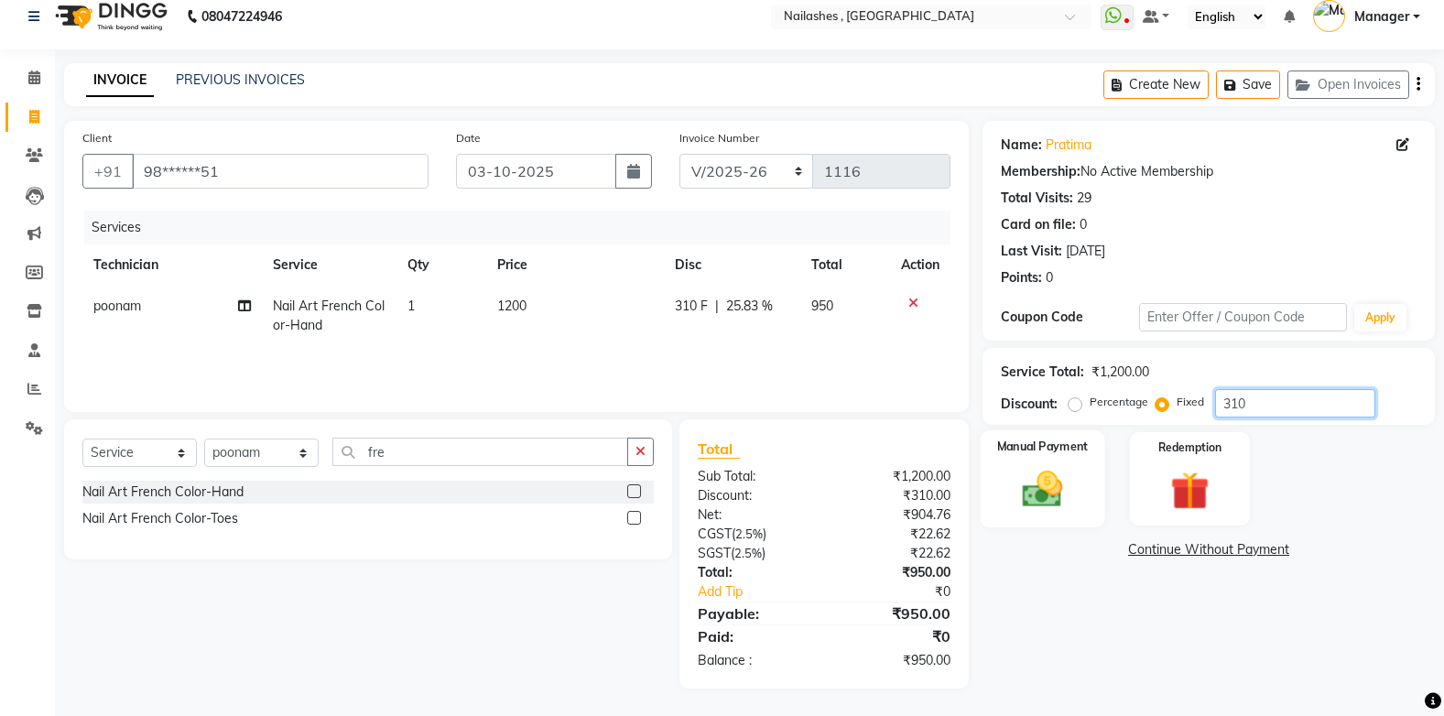
type input "310"
click at [1071, 496] on img at bounding box center [1042, 489] width 65 height 46
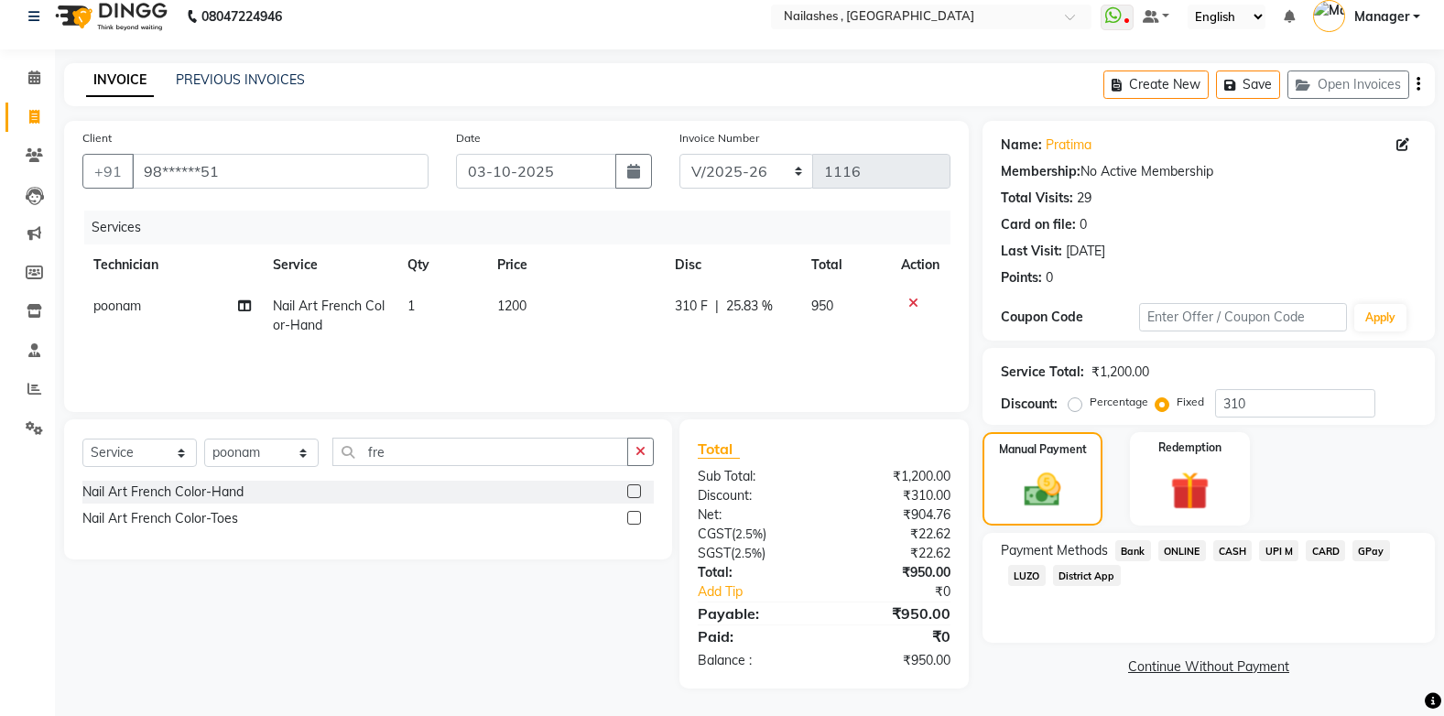
click at [1233, 551] on span "CASH" at bounding box center [1232, 550] width 39 height 21
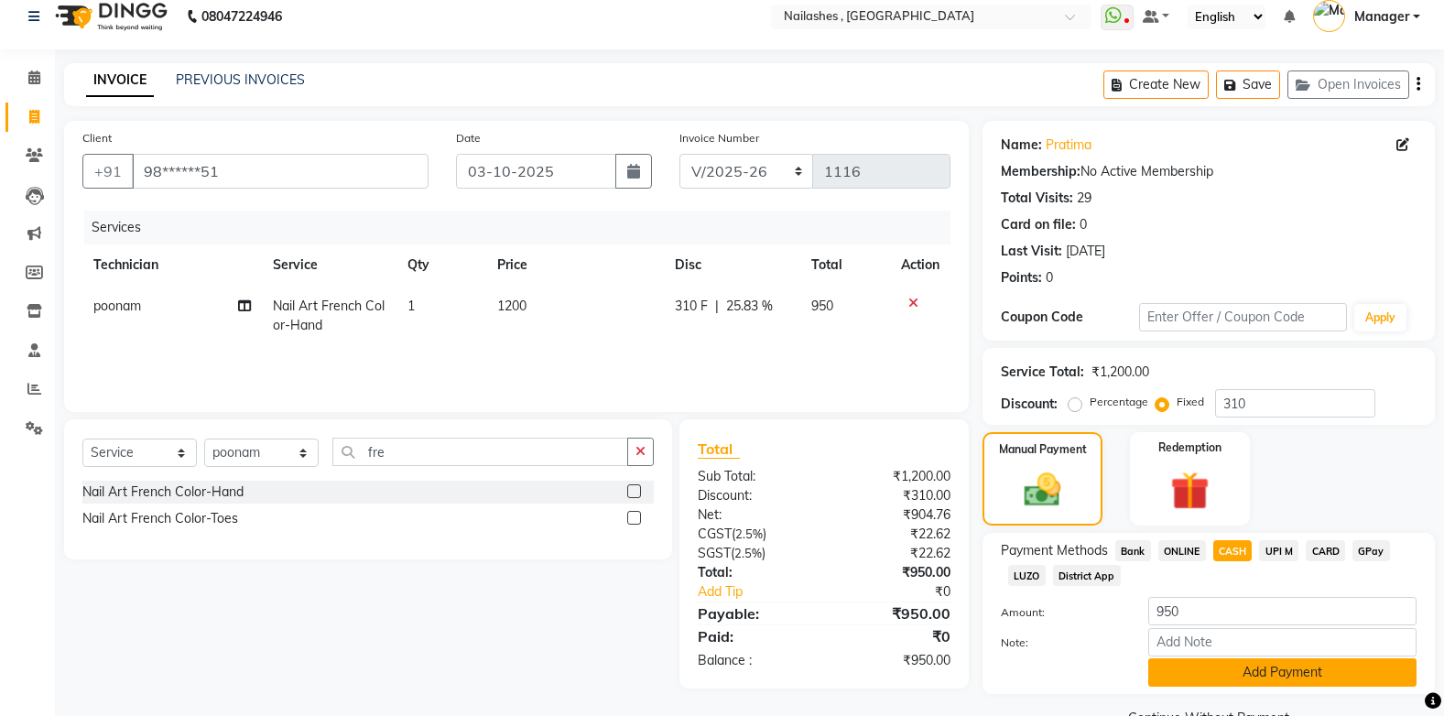
click at [1215, 669] on button "Add Payment" at bounding box center [1282, 672] width 268 height 28
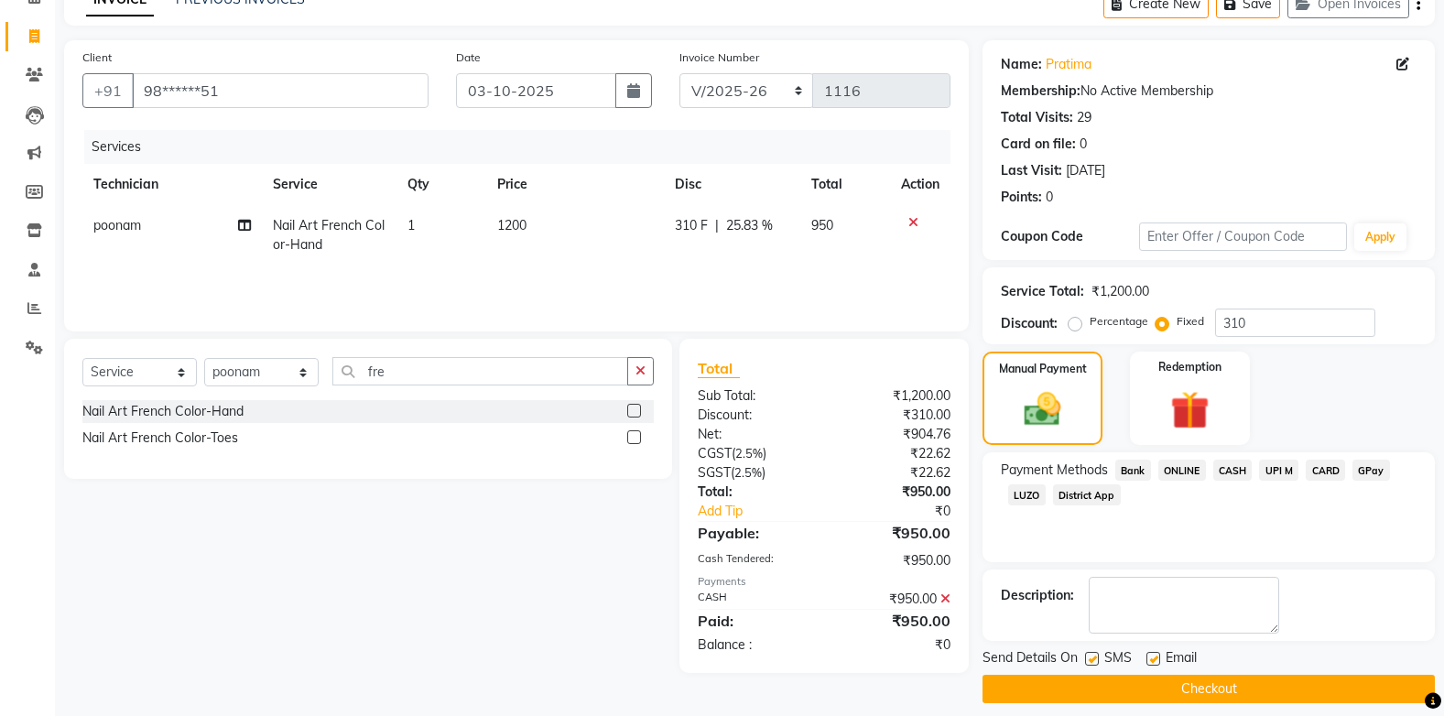
scroll to position [112, 0]
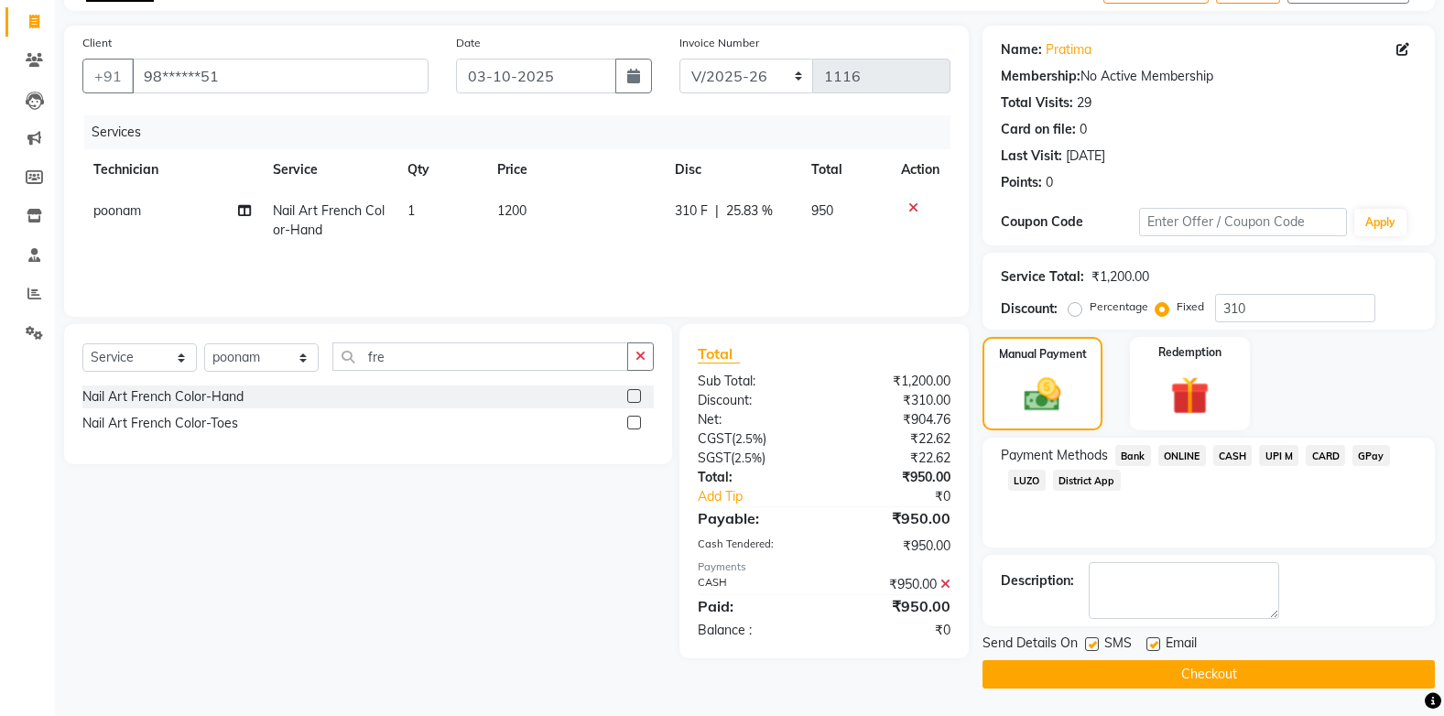
click at [1204, 672] on button "Checkout" at bounding box center [1209, 674] width 452 height 28
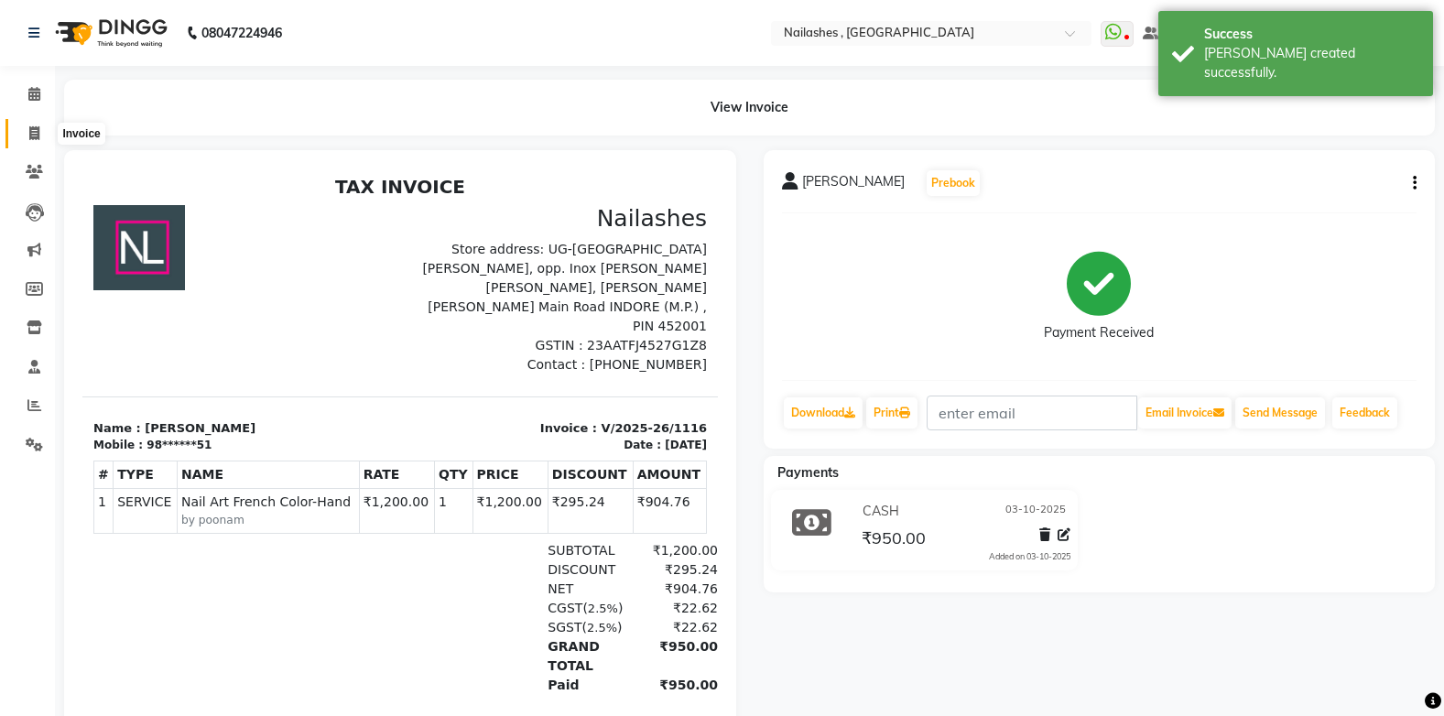
click at [32, 131] on icon at bounding box center [34, 133] width 10 height 14
select select "service"
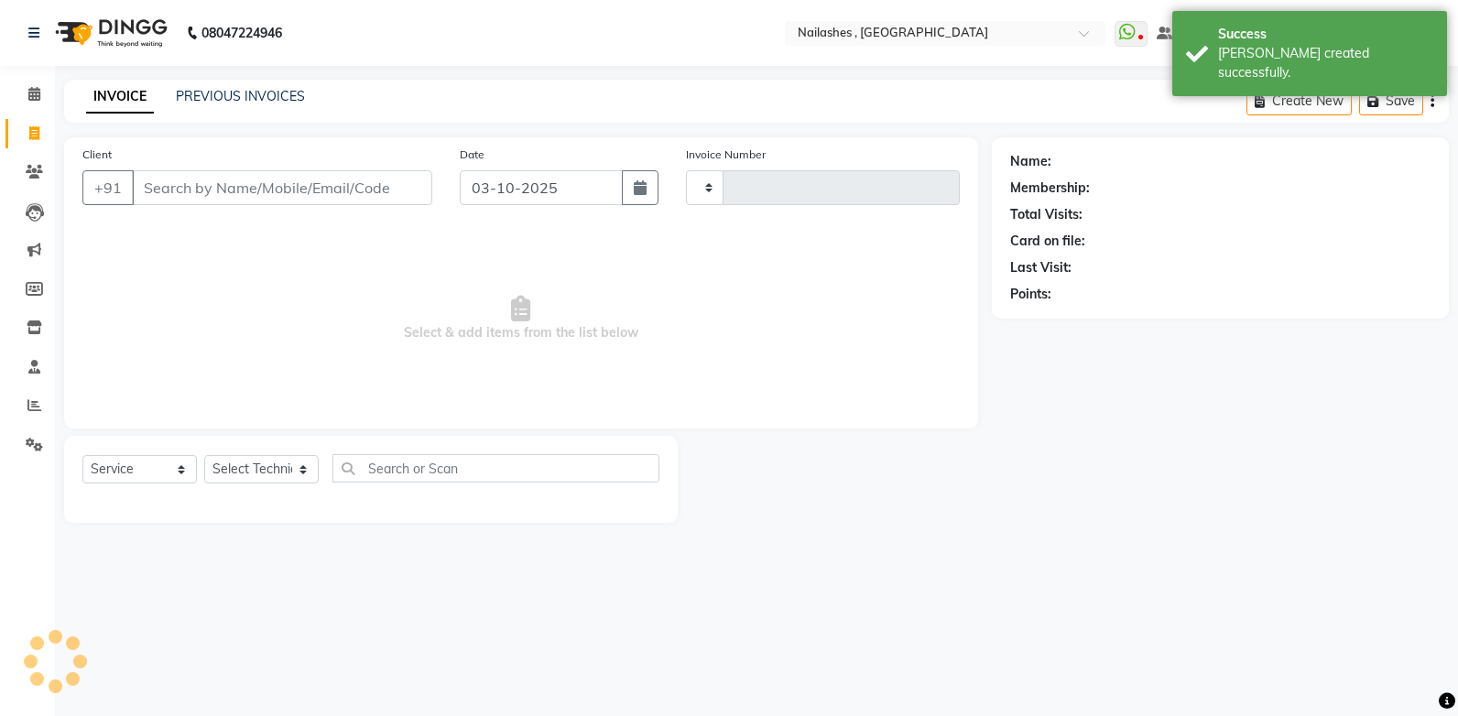
type input "1117"
select select "4749"
click at [225, 92] on link "PREVIOUS INVOICES" at bounding box center [240, 96] width 129 height 16
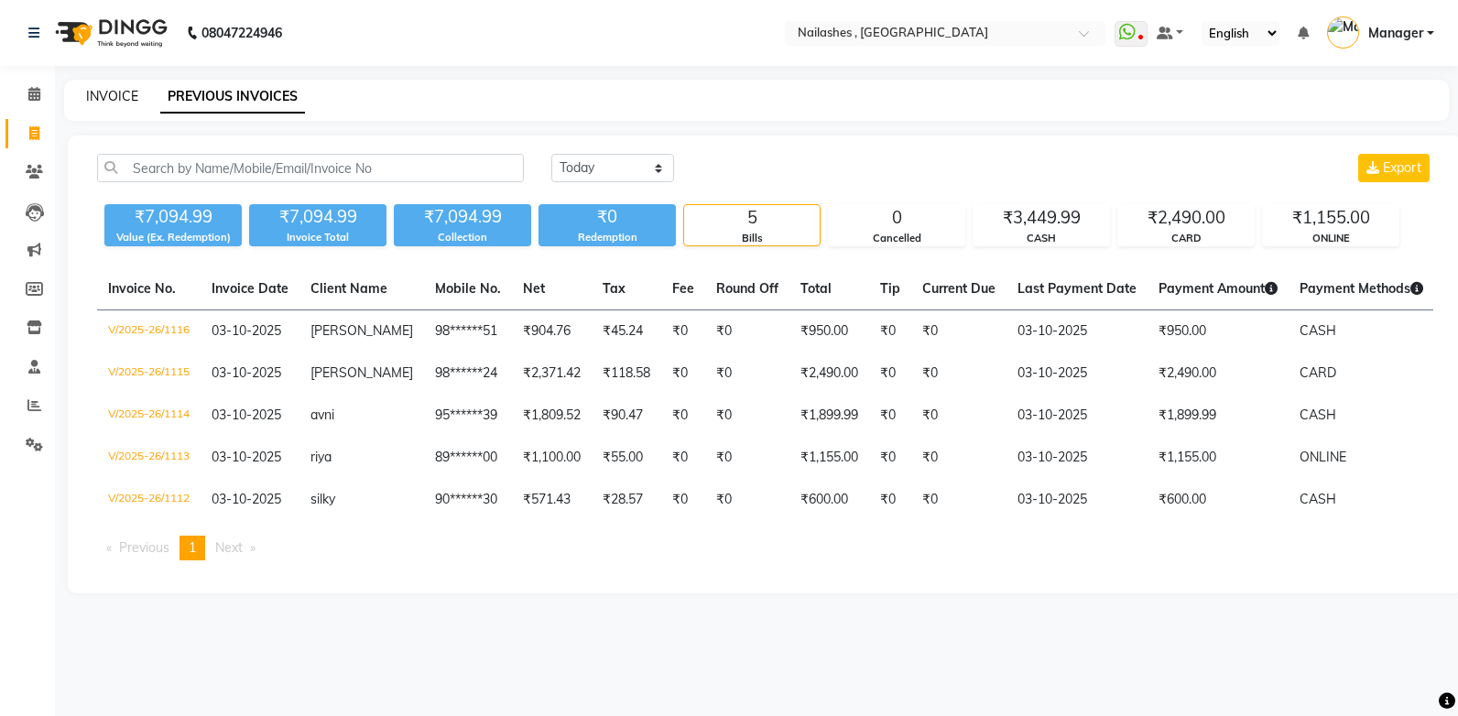
click at [112, 91] on link "INVOICE" at bounding box center [112, 96] width 52 height 16
select select "service"
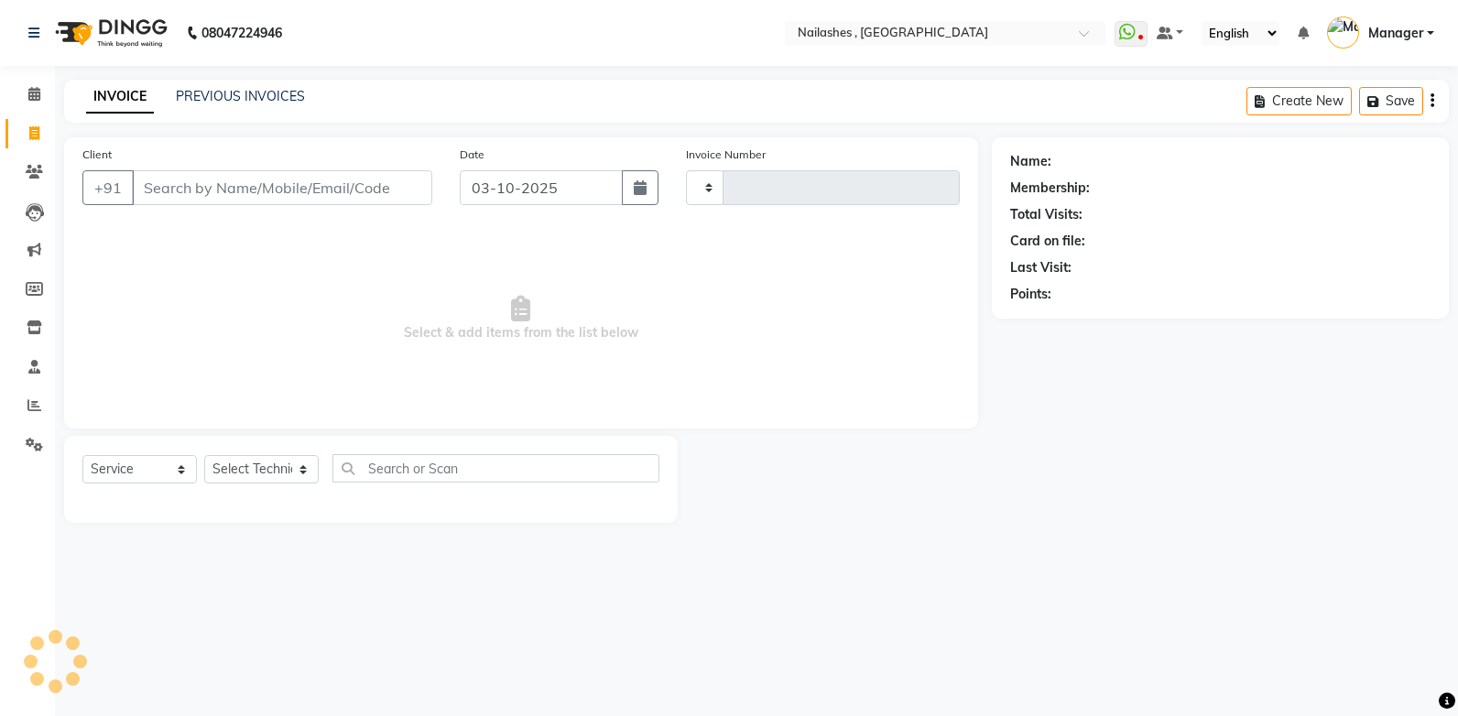
type input "1117"
select select "4749"
click at [29, 96] on icon at bounding box center [34, 94] width 12 height 14
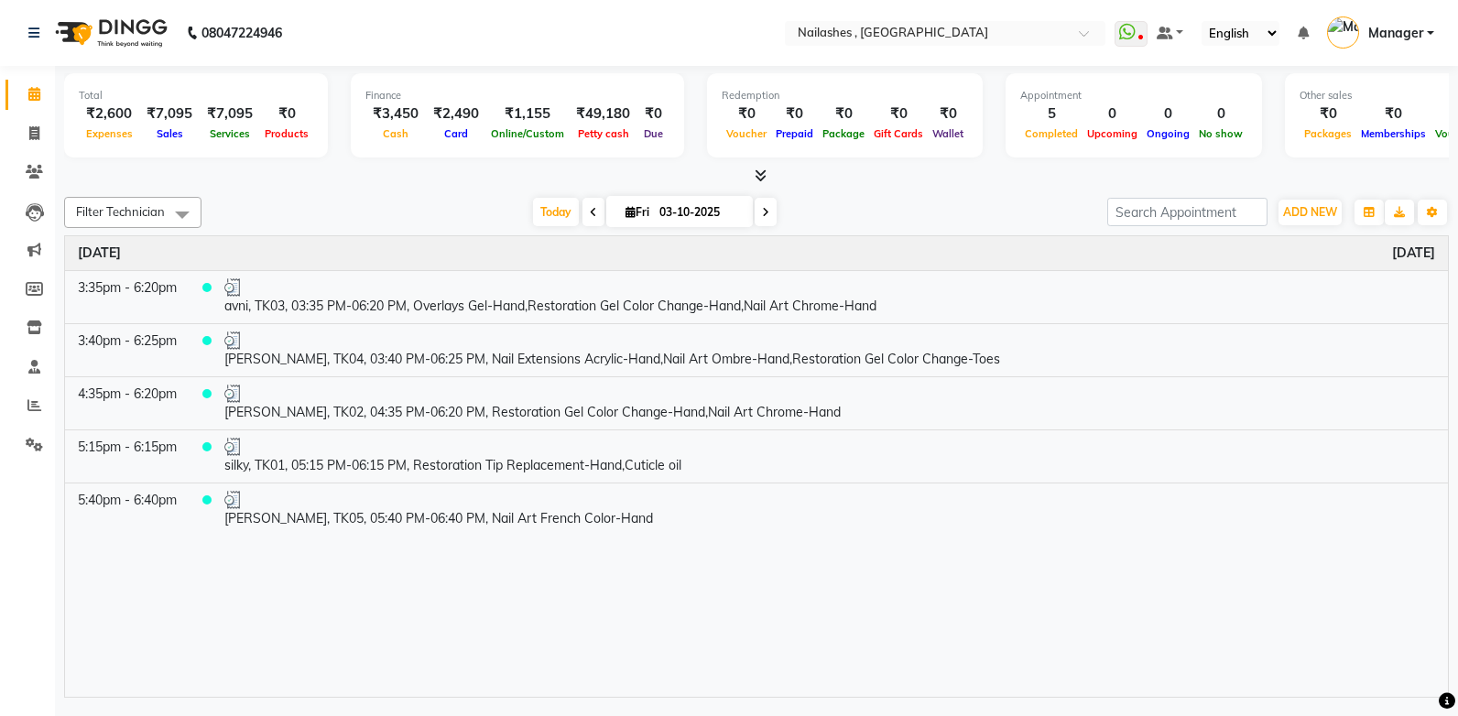
click at [756, 174] on icon at bounding box center [761, 176] width 12 height 14
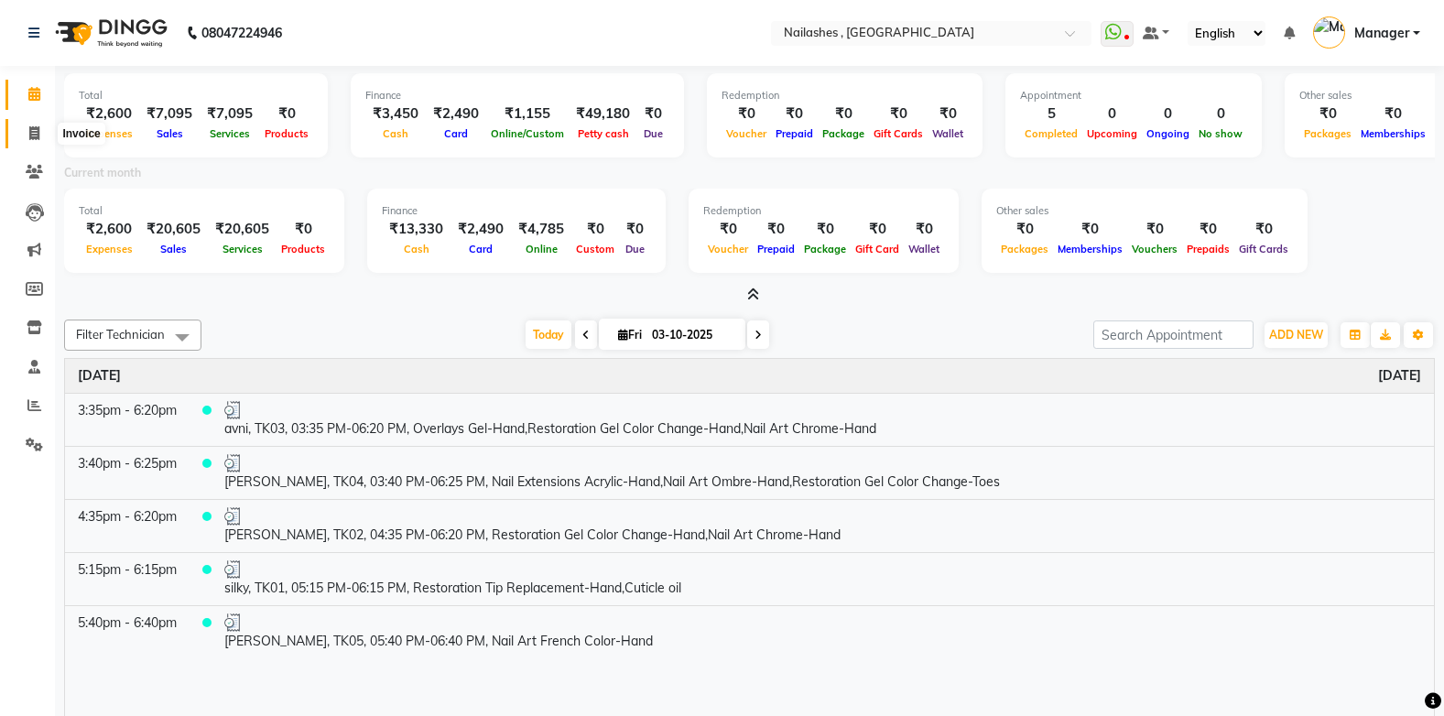
click at [35, 128] on icon at bounding box center [34, 133] width 10 height 14
select select "service"
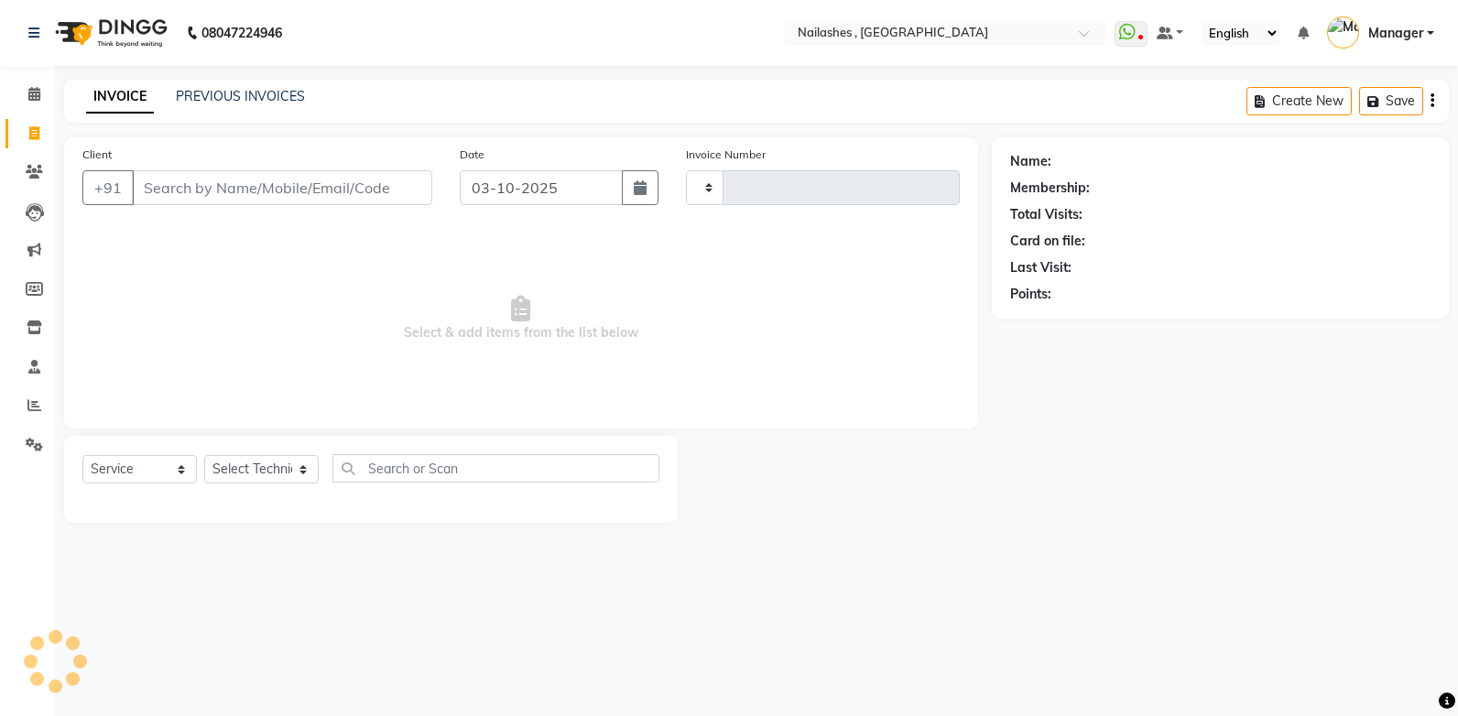
type input "1117"
select select "4749"
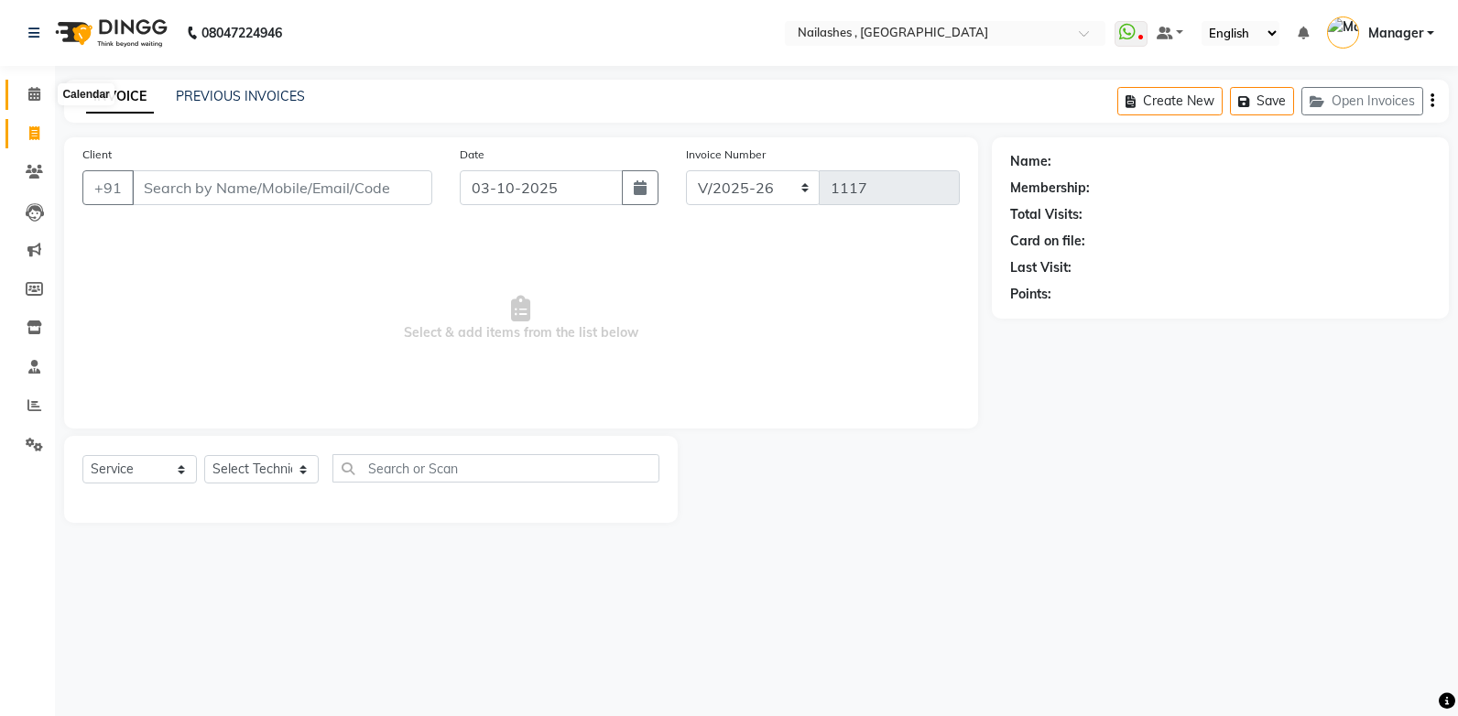
click at [35, 92] on icon at bounding box center [34, 94] width 12 height 14
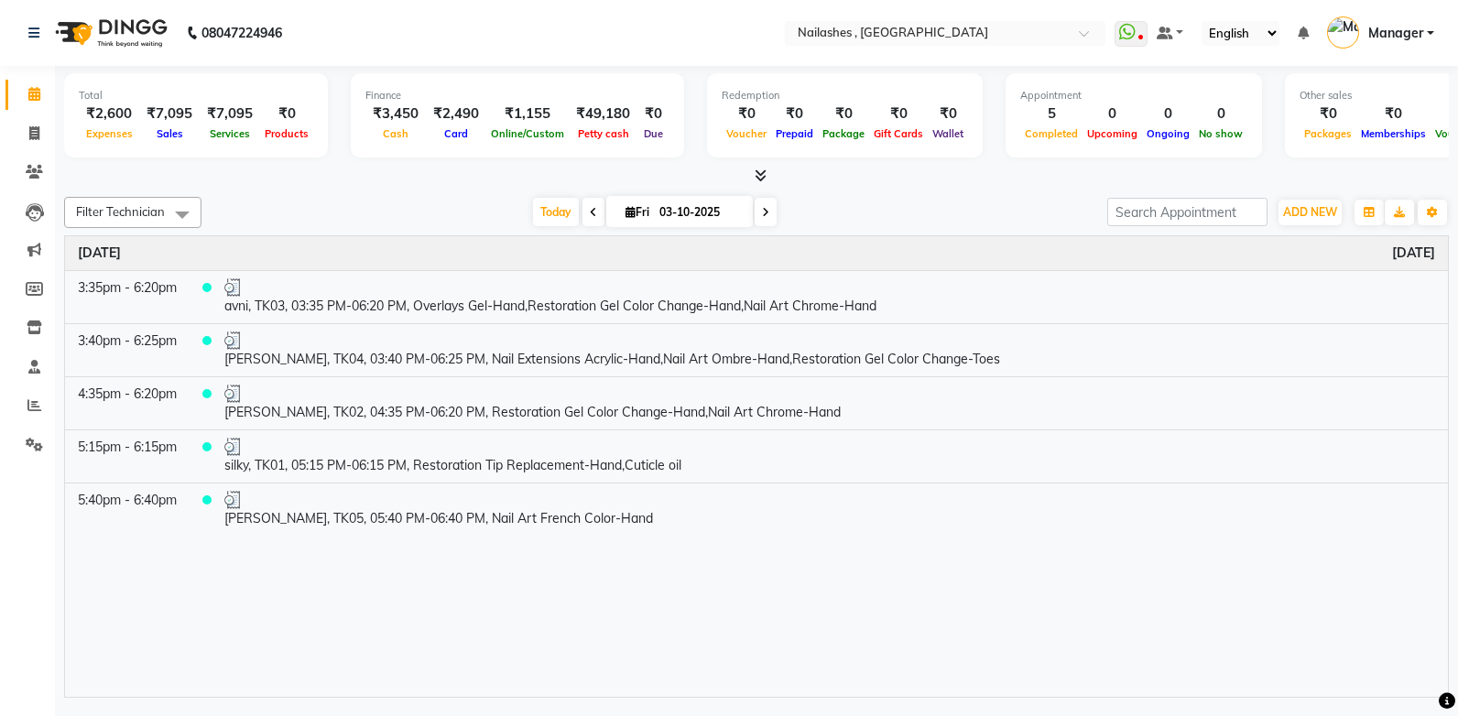
click at [762, 171] on icon at bounding box center [761, 176] width 12 height 14
